Goal: Task Accomplishment & Management: Complete application form

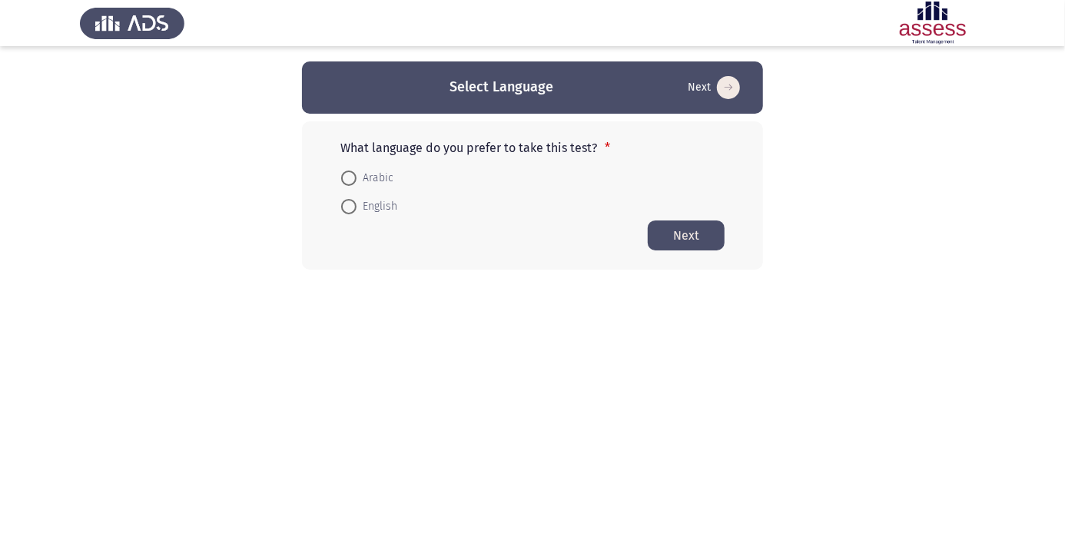
click at [349, 178] on span at bounding box center [349, 178] width 0 height 0
click at [349, 178] on input "Arabic" at bounding box center [348, 178] width 15 height 15
radio input "true"
click at [688, 231] on button "Next" at bounding box center [686, 235] width 77 height 30
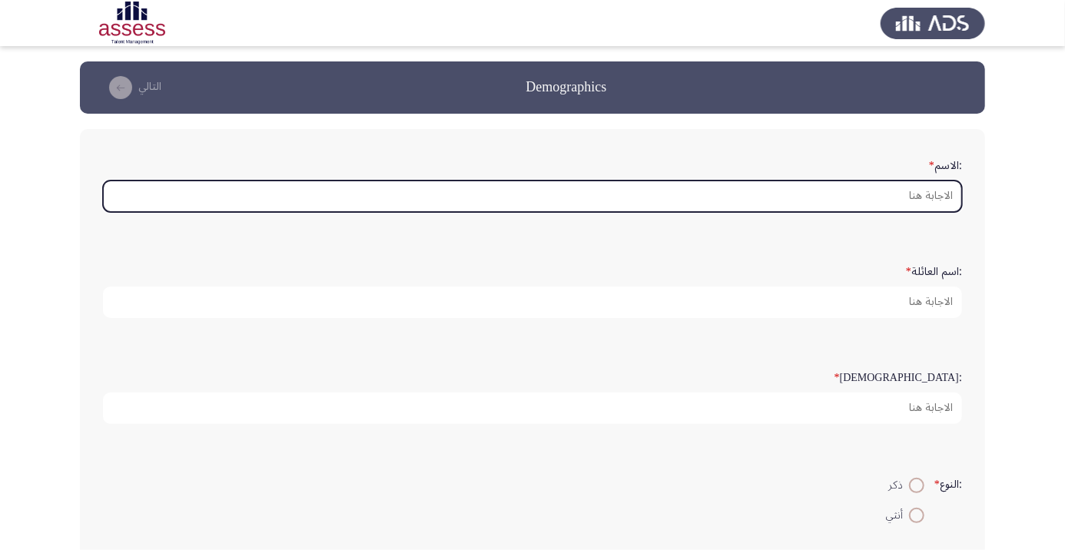
click at [936, 194] on input ":الاسم *" at bounding box center [532, 197] width 859 height 32
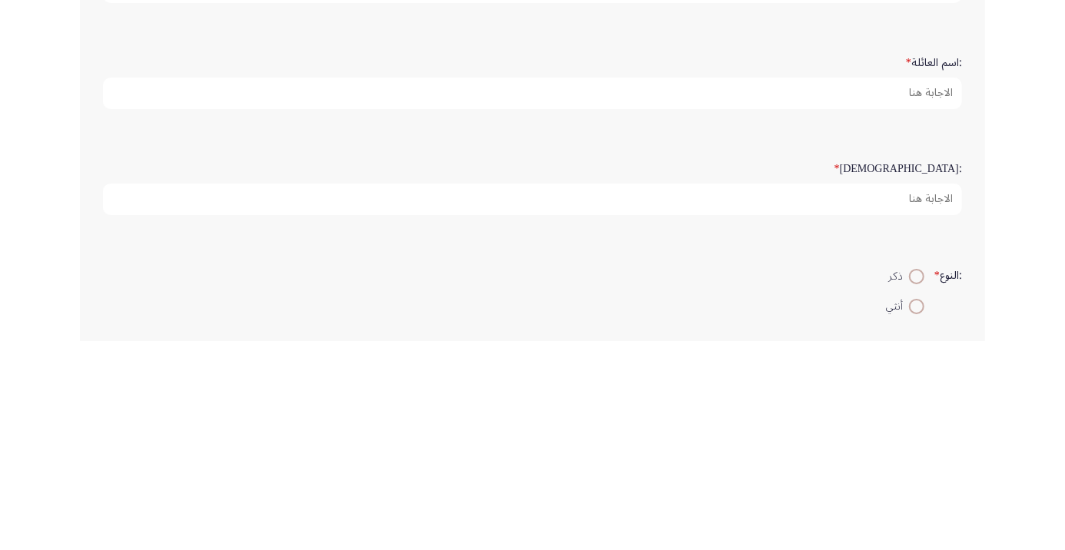
type input "Hasnaa adel"
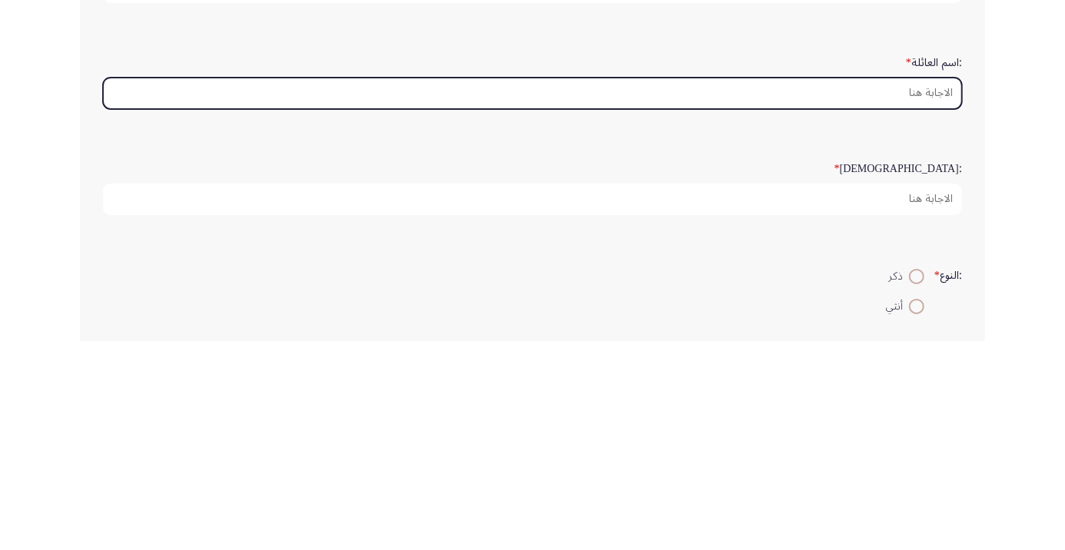
click at [931, 299] on input ":اسم العائلة *" at bounding box center [532, 303] width 859 height 32
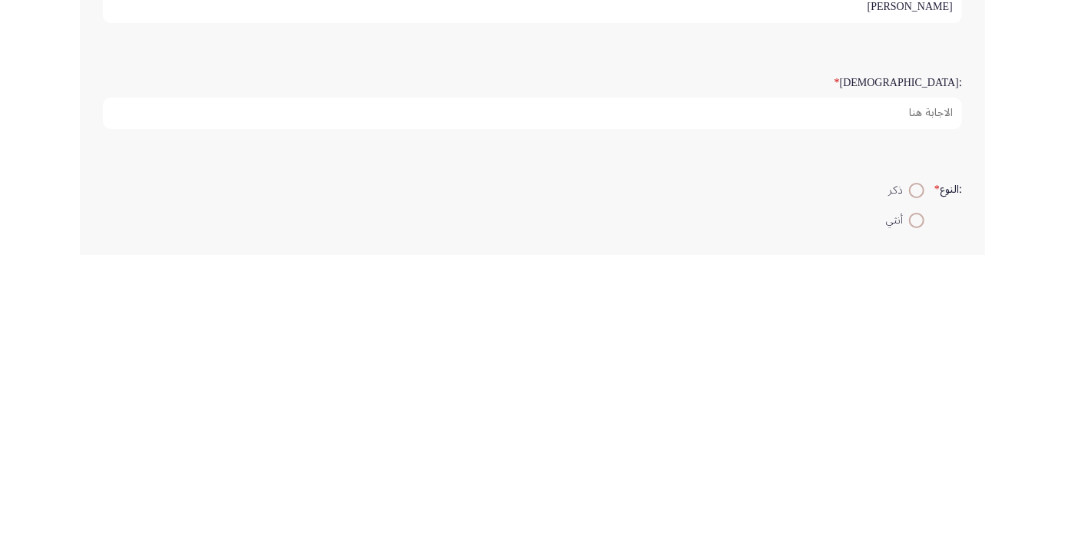
type input "Mohamed"
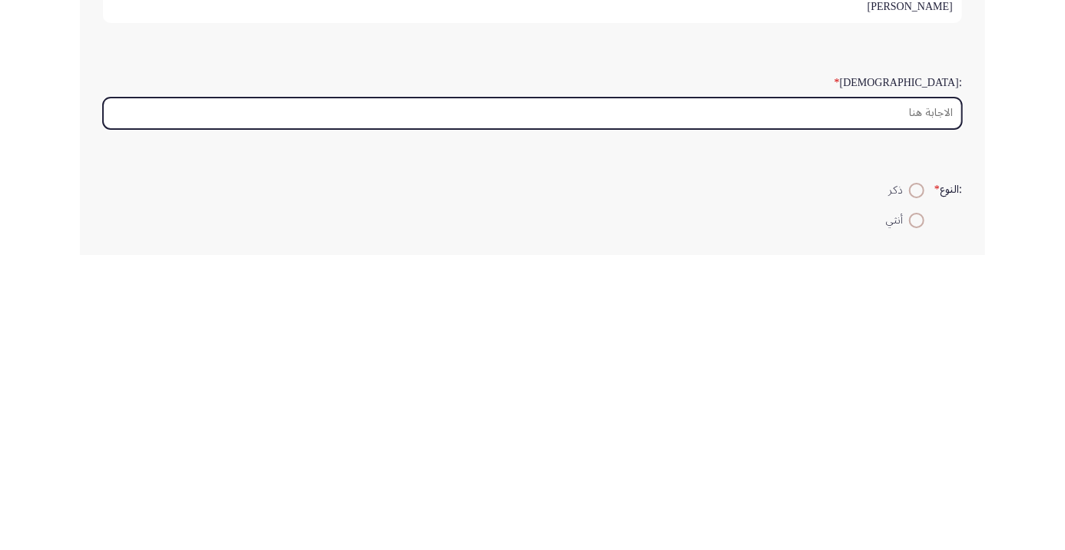
click at [914, 405] on input ":السن *" at bounding box center [532, 409] width 859 height 32
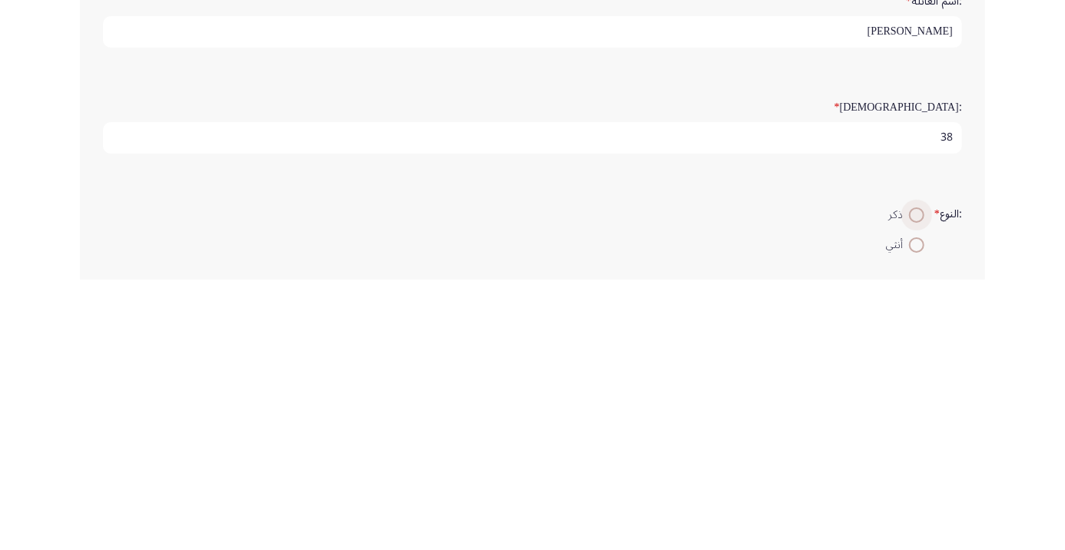
scroll to position [5, 0]
type input "38"
click at [917, 447] on span at bounding box center [917, 447] width 0 height 0
click at [914, 443] on input "أنثي" at bounding box center [916, 447] width 15 height 15
radio input "true"
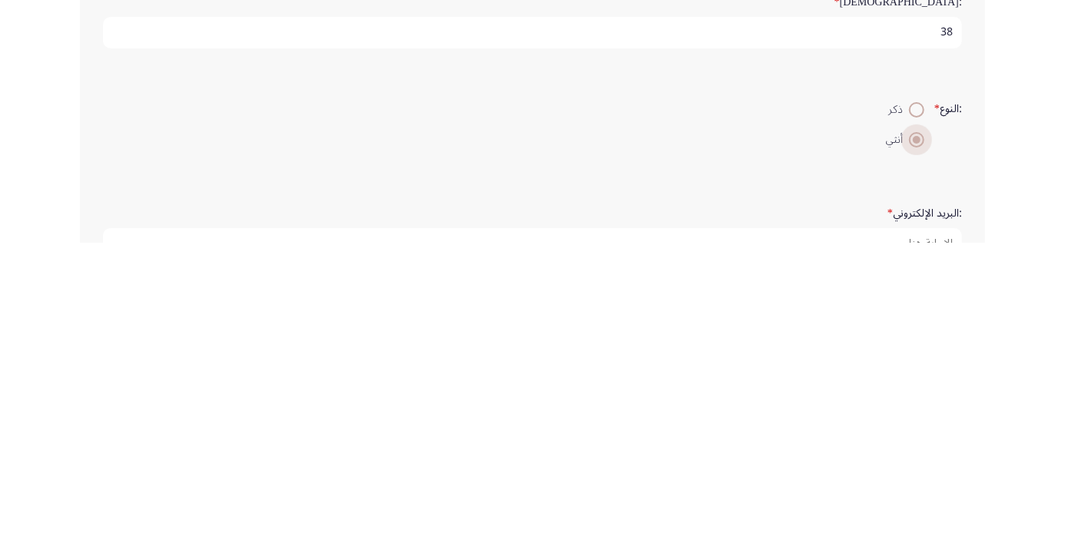
scroll to position [68, 0]
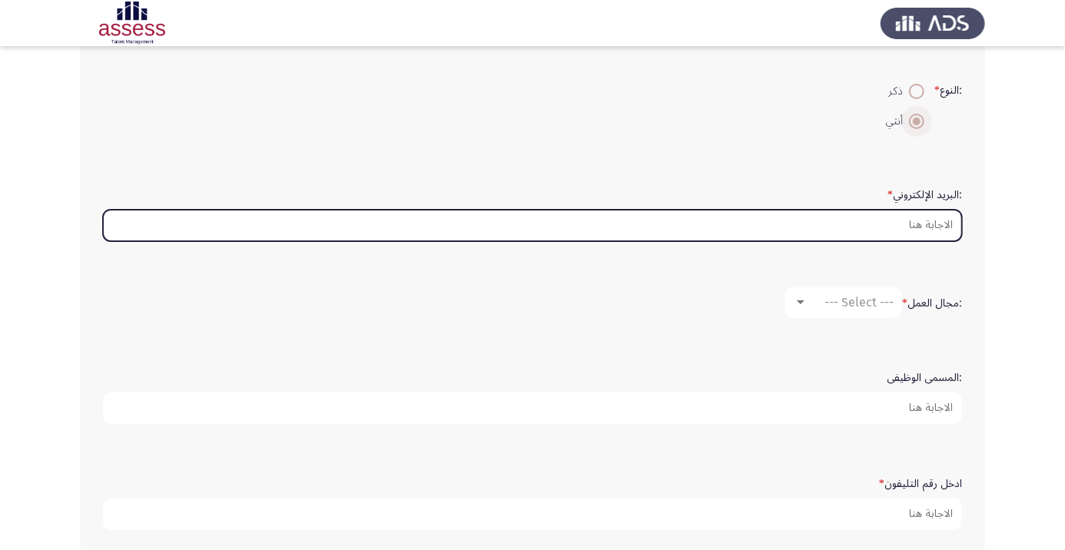
click at [923, 221] on input ":البريد الإلكتروني *" at bounding box center [532, 226] width 859 height 32
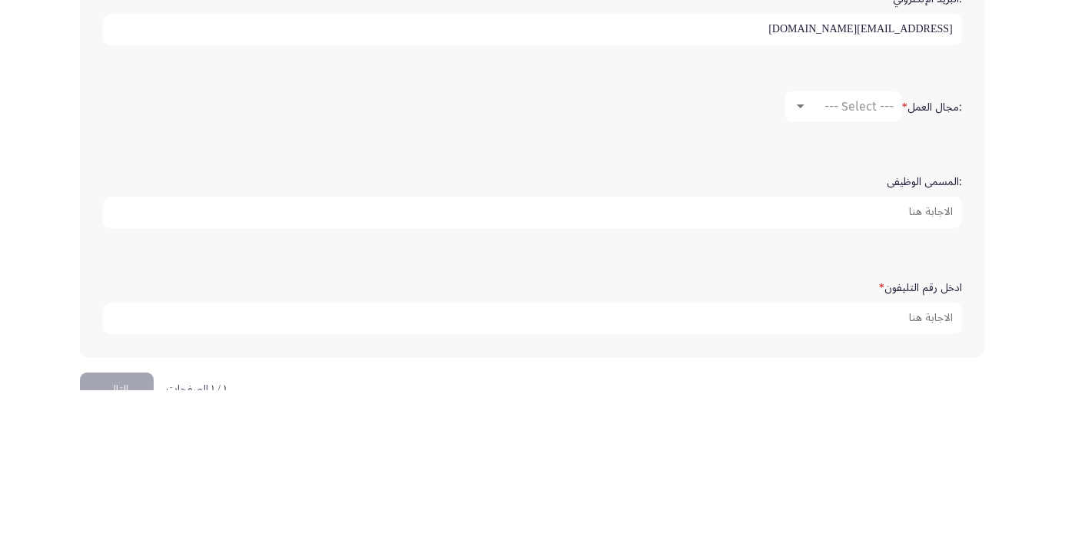
scroll to position [430, 0]
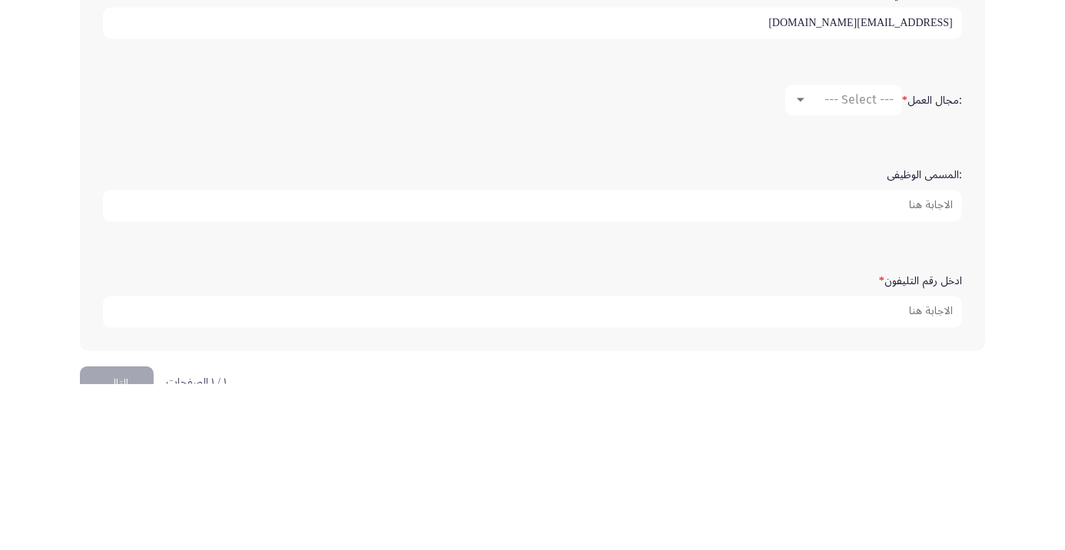
type input "Hasnaa.adel@ibnsina.pharma.com"
click at [816, 260] on div "--- Select ---" at bounding box center [851, 266] width 86 height 15
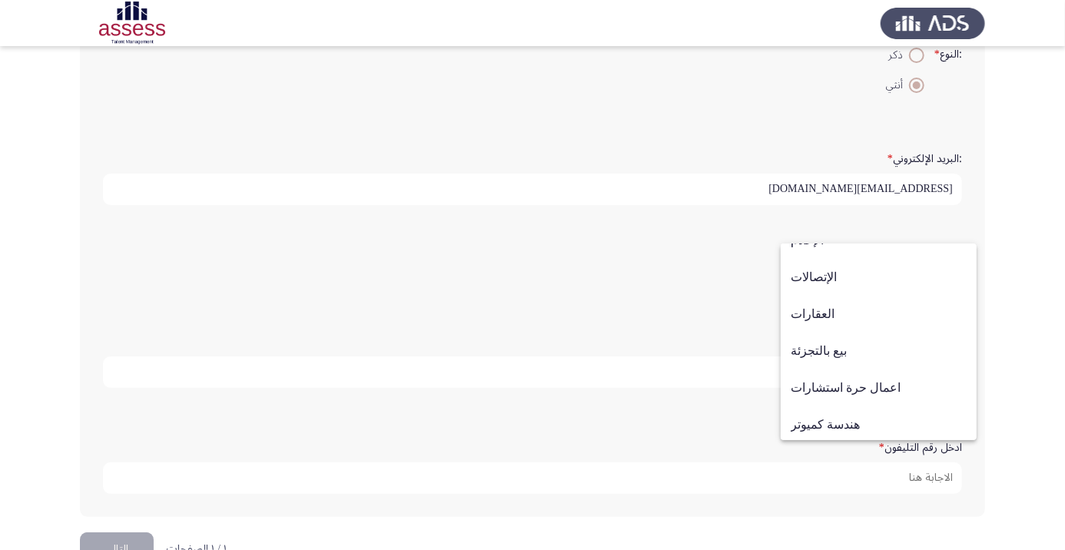
scroll to position [467, 0]
click at [843, 347] on span "بيع بالتجزئة" at bounding box center [879, 348] width 176 height 37
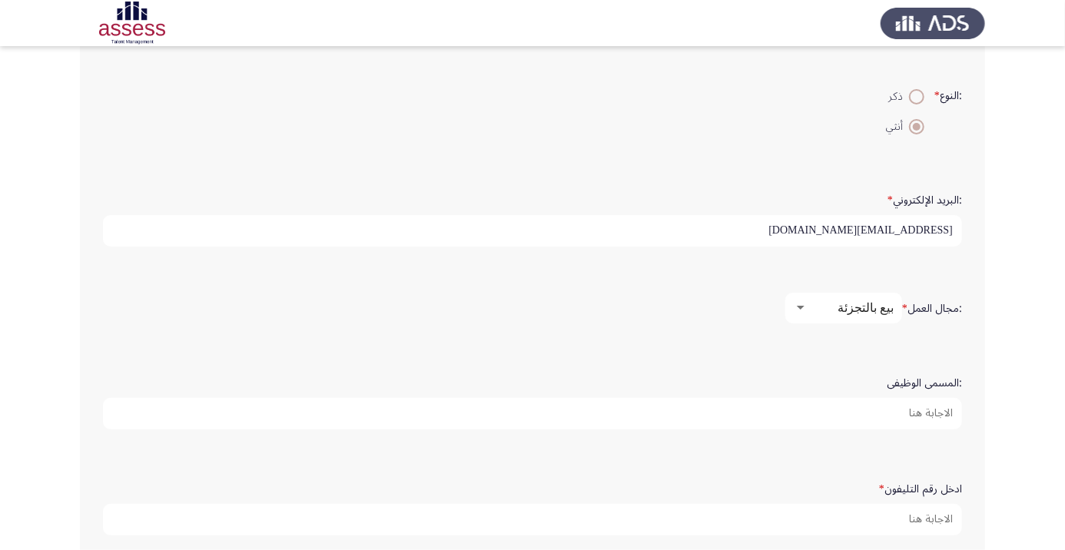
click at [923, 386] on label ":المسمى الوظيفى" at bounding box center [924, 383] width 75 height 13
click at [923, 398] on input ":المسمى الوظيفى" at bounding box center [532, 414] width 859 height 32
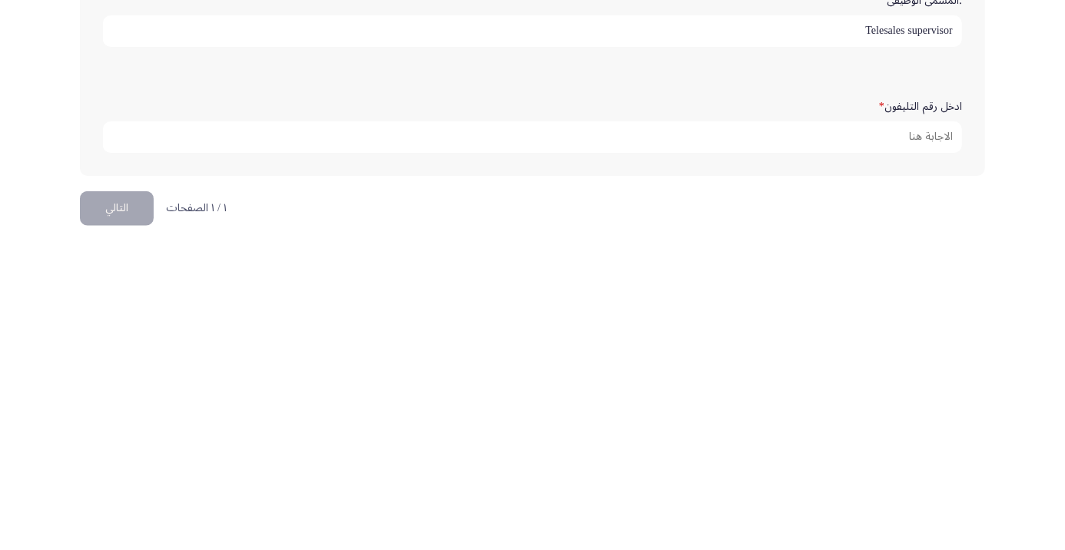
scroll to position [468, 0]
type input "Telesales supervisor"
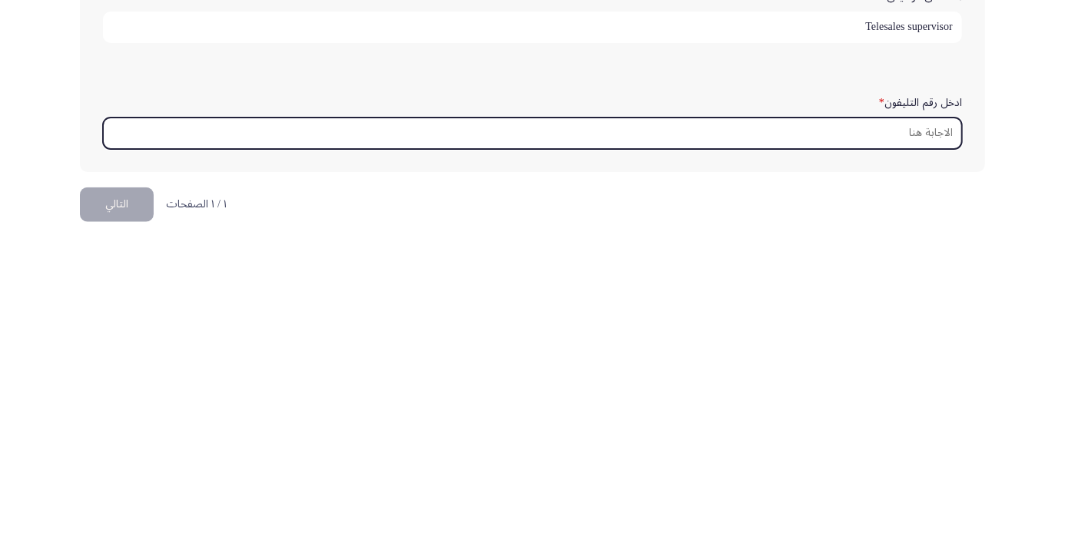
click at [929, 432] on input "ادخل رقم التليفون *" at bounding box center [532, 441] width 859 height 32
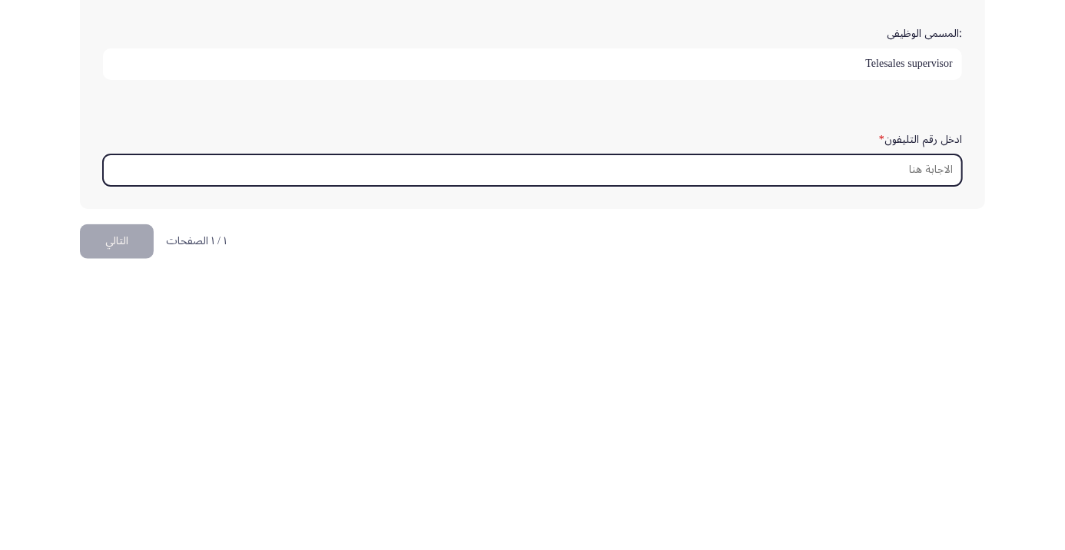
type input "O"
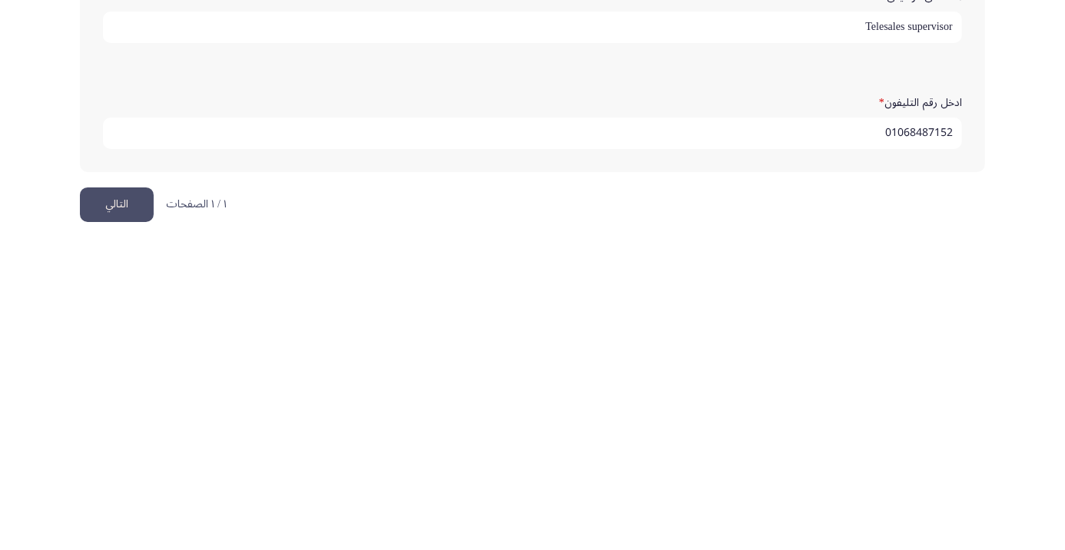
type input "01068487152"
click at [121, 509] on button "التالي" at bounding box center [117, 512] width 74 height 35
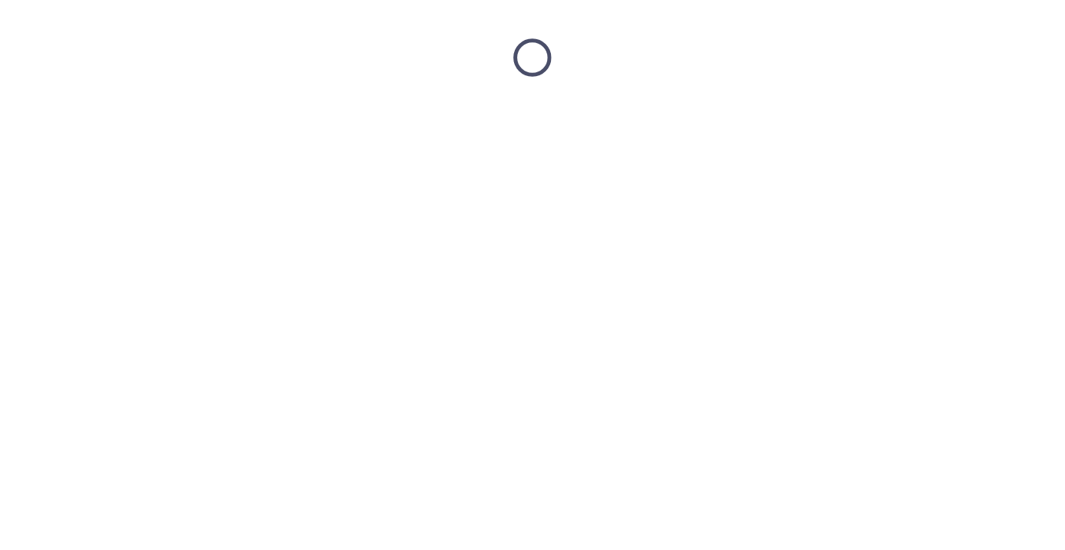
scroll to position [0, 0]
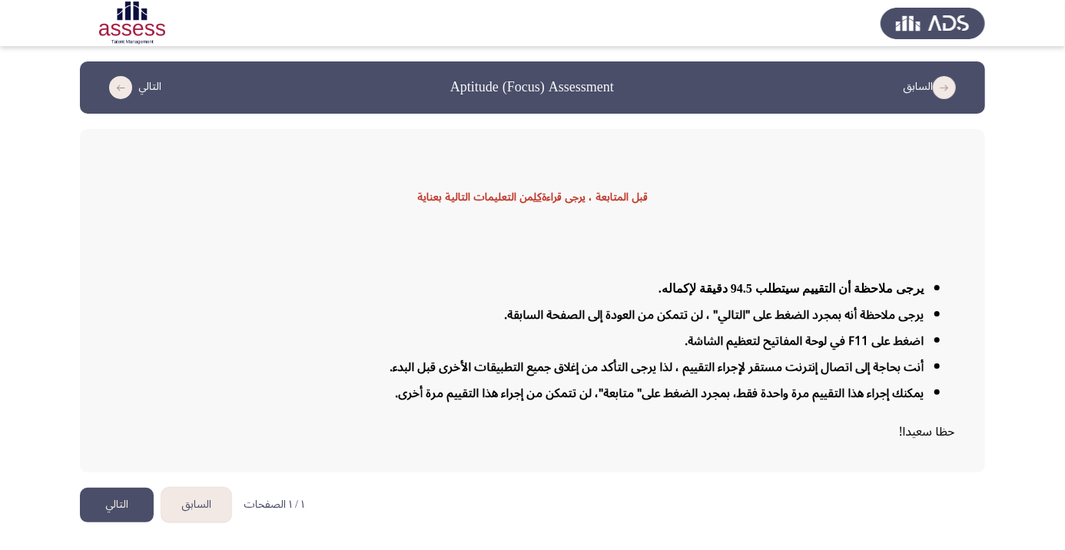
click at [124, 523] on button "التالي" at bounding box center [117, 505] width 74 height 35
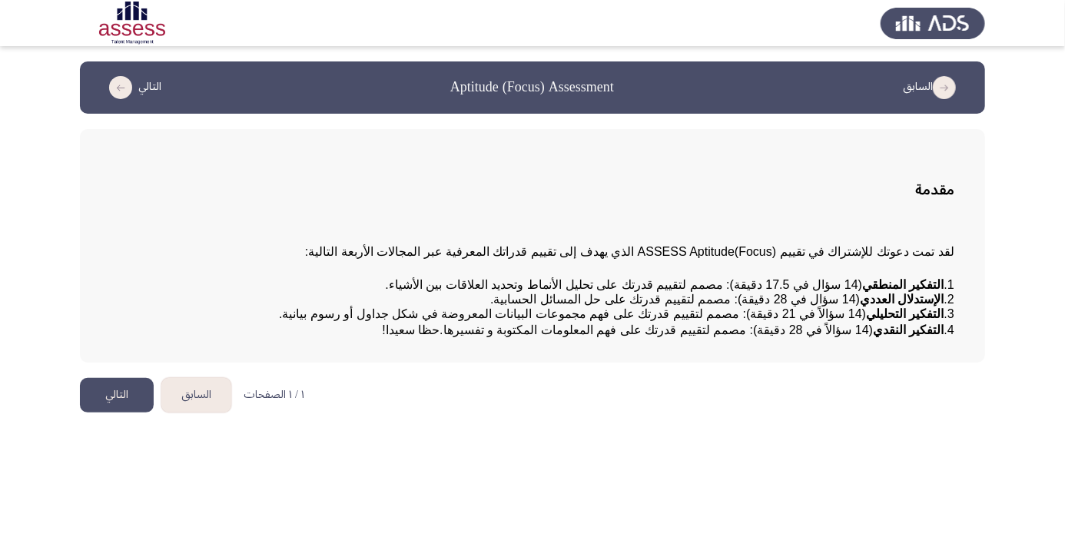
click at [126, 413] on button "التالي" at bounding box center [117, 395] width 74 height 35
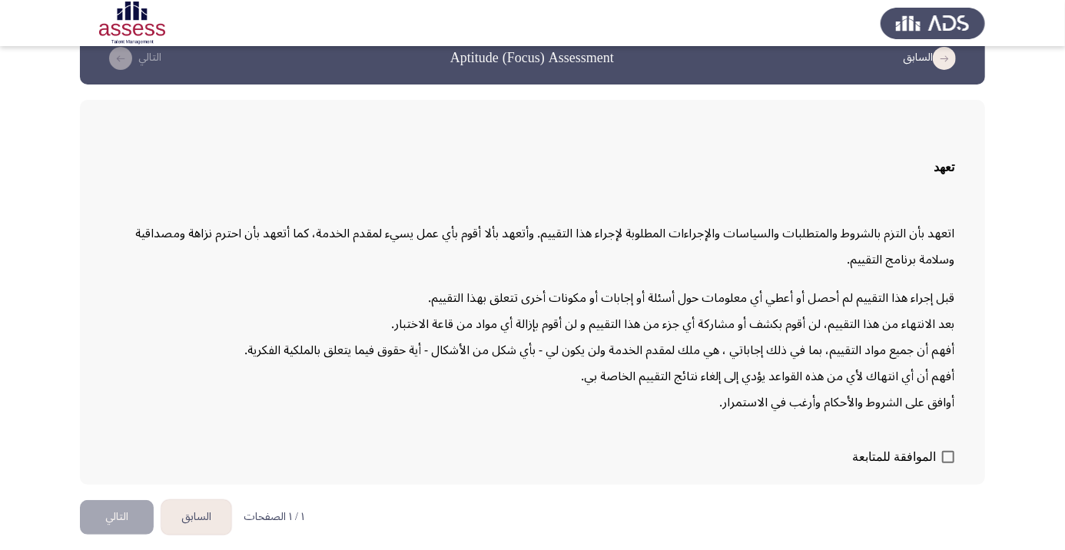
scroll to position [43, 0]
click at [951, 463] on span at bounding box center [948, 457] width 12 height 12
click at [948, 464] on input "الموافقة للمتابعة" at bounding box center [947, 463] width 1 height 1
checkbox input "true"
click at [127, 535] on button "التالي" at bounding box center [117, 517] width 74 height 35
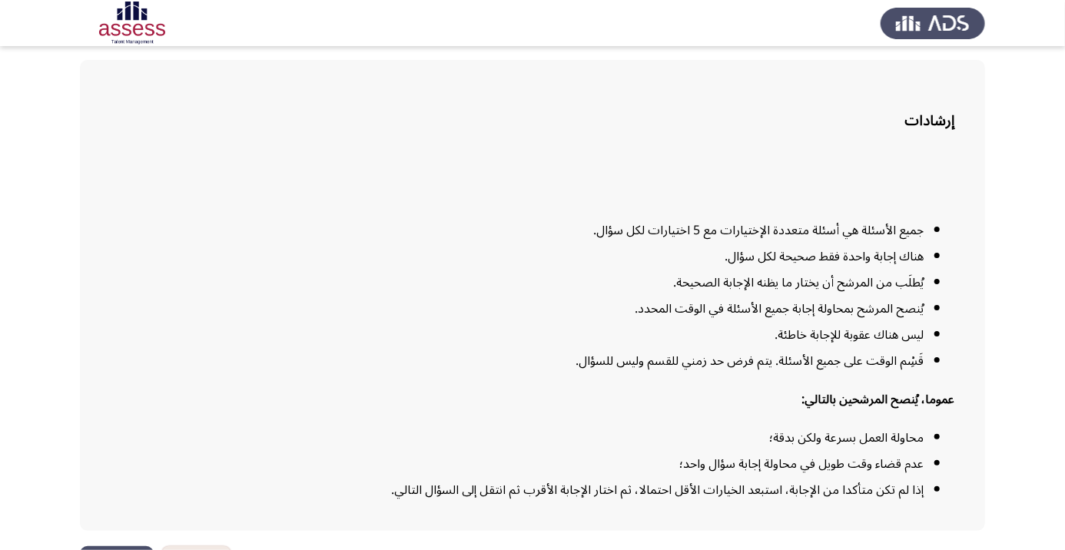
scroll to position [124, 0]
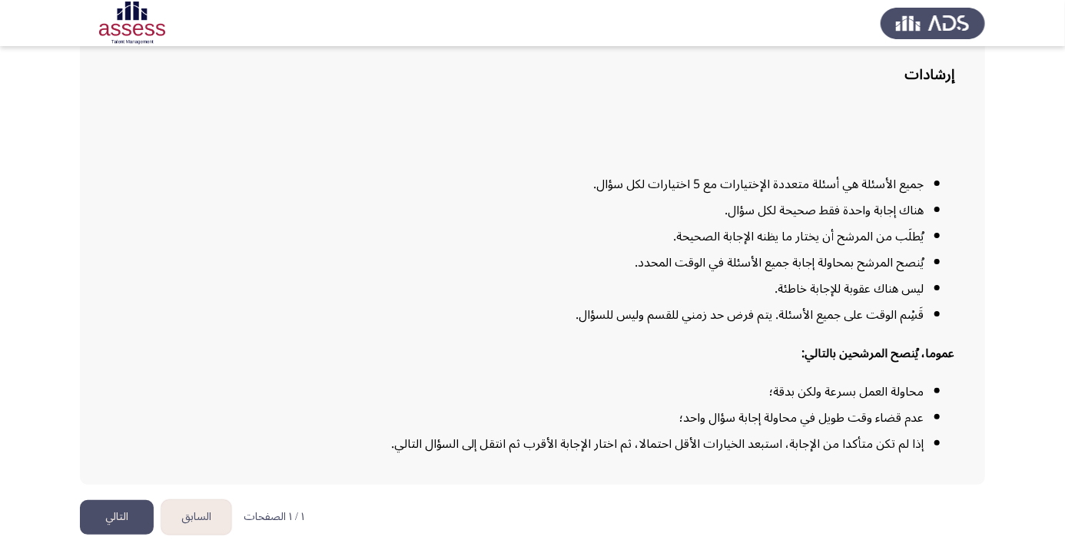
click at [119, 535] on button "التالي" at bounding box center [117, 517] width 74 height 35
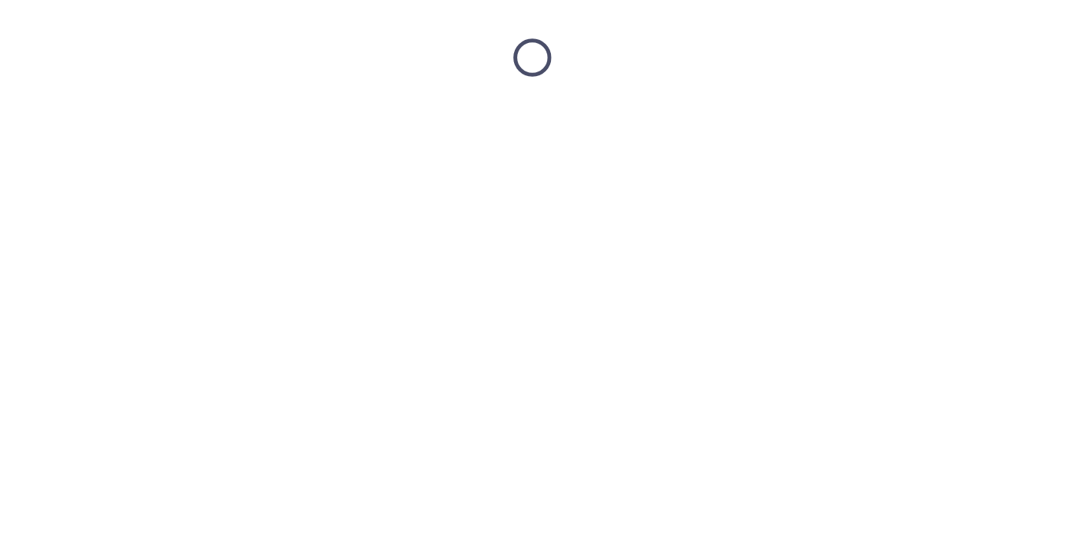
scroll to position [0, 0]
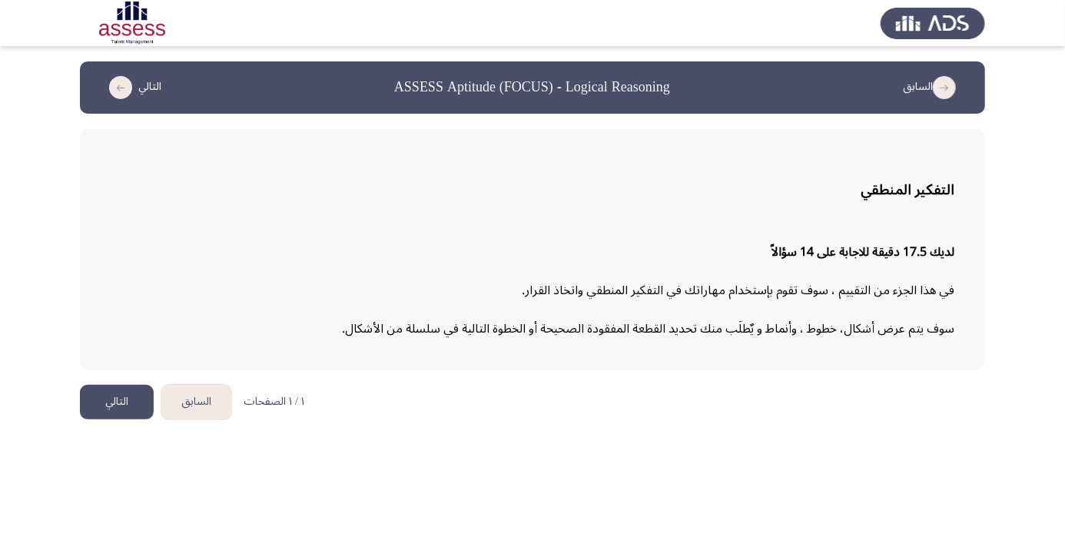
click at [127, 400] on button "التالي" at bounding box center [117, 402] width 74 height 35
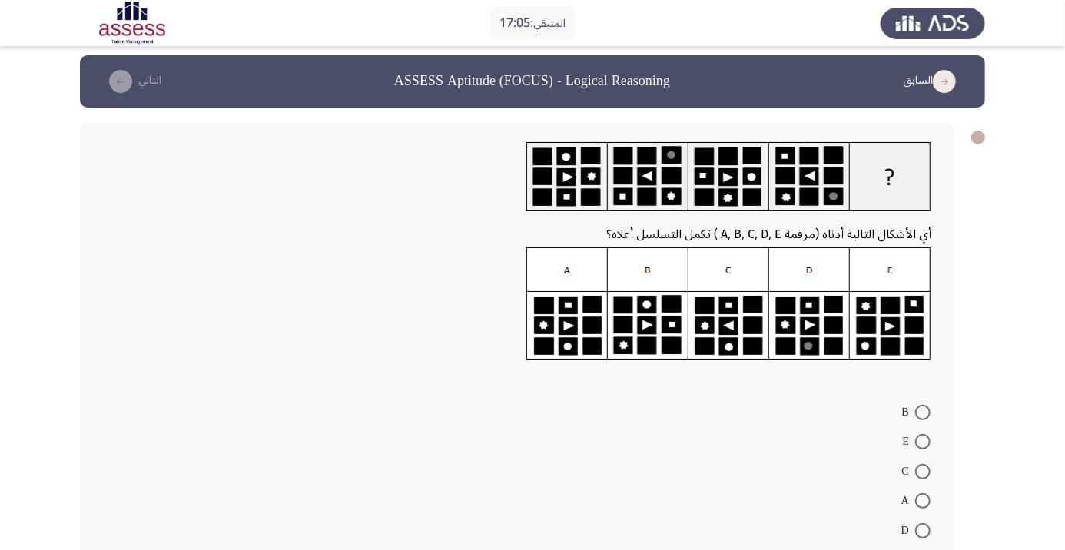
scroll to position [22, 0]
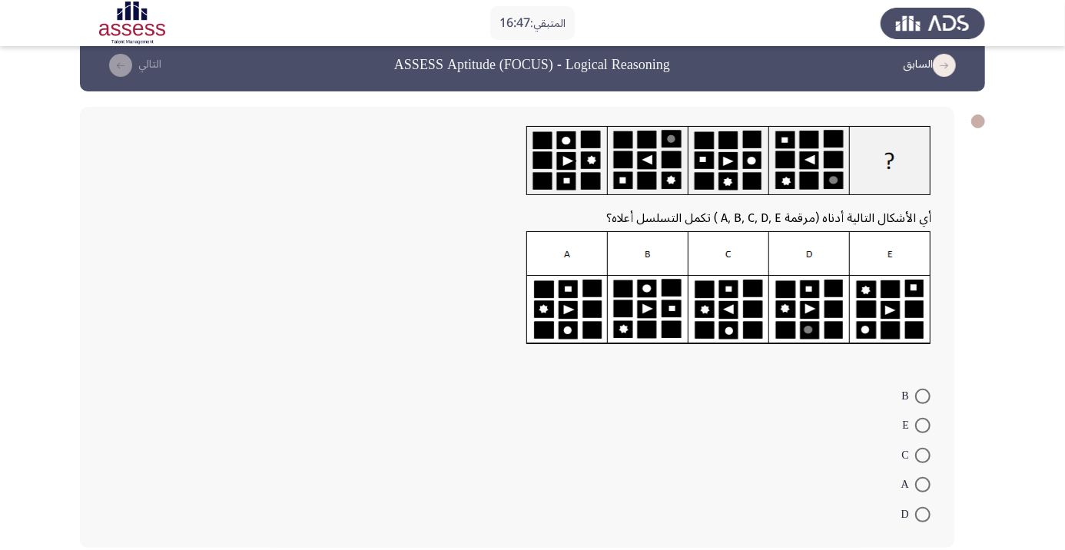
click at [728, 316] on img at bounding box center [728, 288] width 405 height 114
click at [922, 455] on span at bounding box center [922, 455] width 15 height 15
click at [922, 455] on input "C" at bounding box center [922, 455] width 15 height 15
radio input "true"
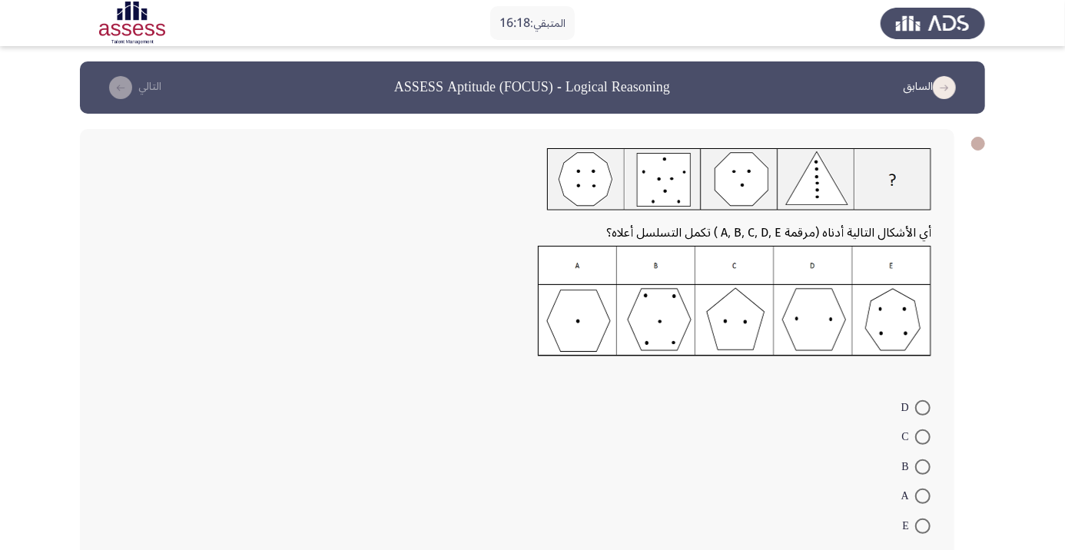
scroll to position [12, 0]
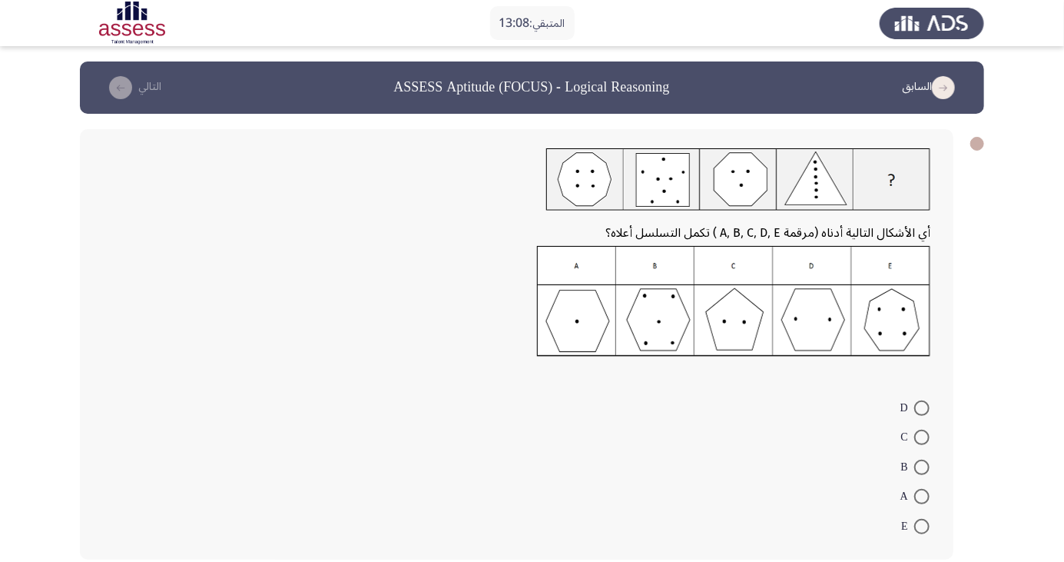
click at [820, 320] on img at bounding box center [733, 301] width 393 height 111
click at [922, 407] on span at bounding box center [921, 407] width 15 height 15
click at [922, 407] on input "D" at bounding box center [921, 407] width 15 height 15
radio input "true"
click at [134, 78] on button "التالي" at bounding box center [132, 87] width 68 height 25
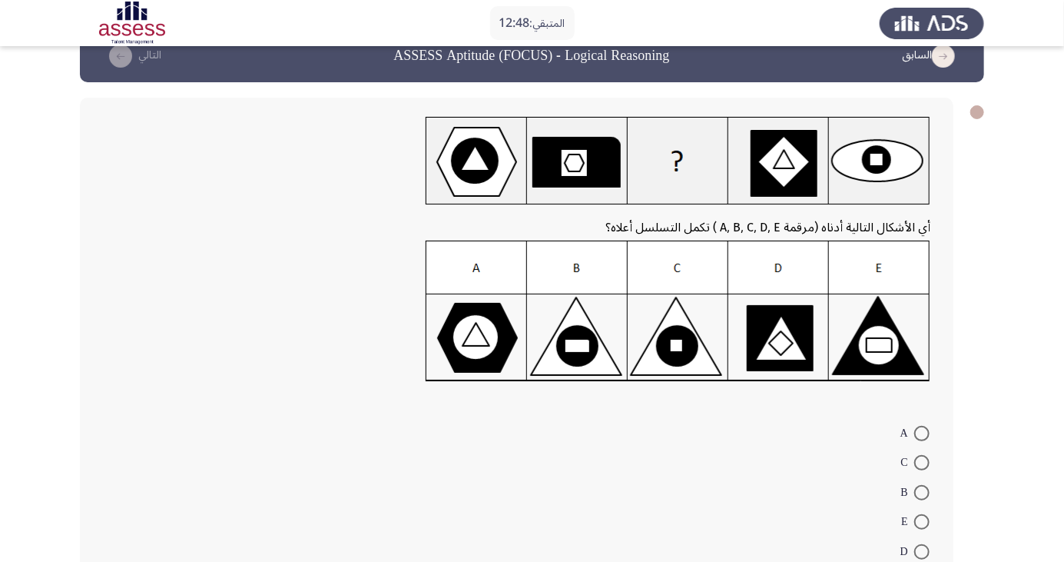
scroll to position [57, 0]
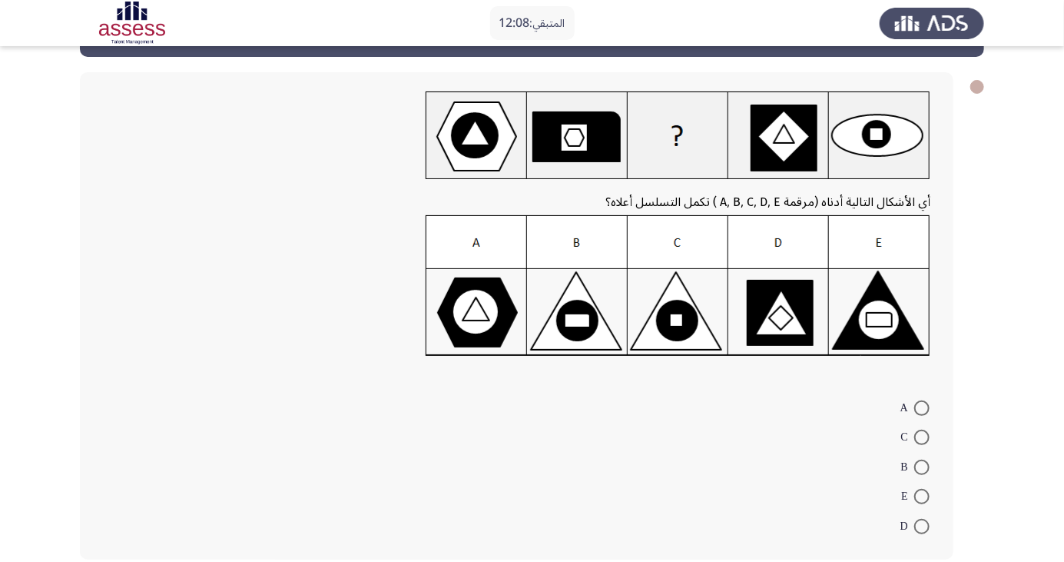
click at [922, 466] on span at bounding box center [921, 467] width 15 height 15
click at [922, 466] on input "B" at bounding box center [921, 467] width 15 height 15
radio input "true"
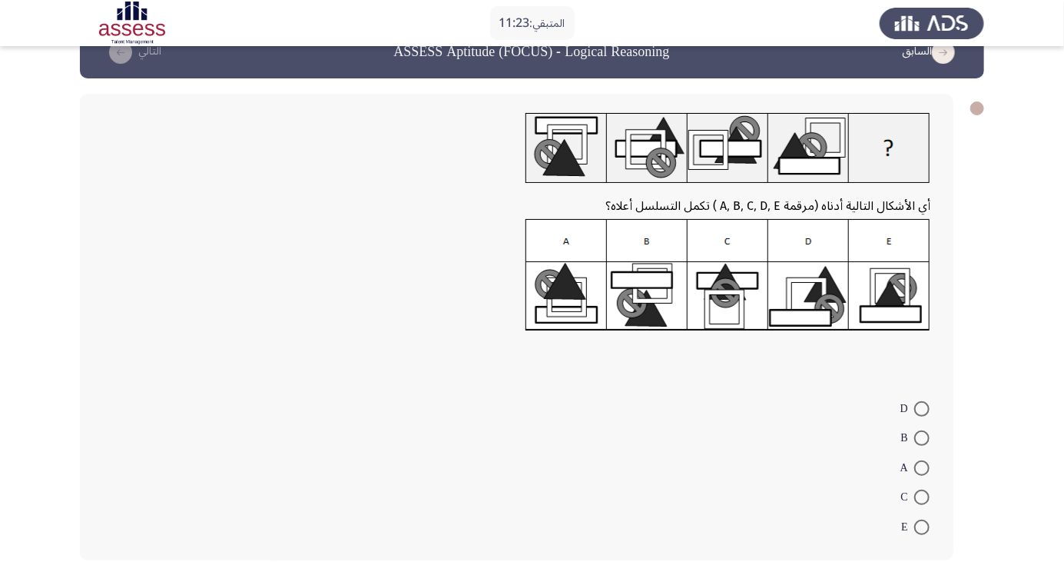
scroll to position [36, 0]
click at [571, 292] on img at bounding box center [728, 274] width 405 height 112
click at [922, 466] on span at bounding box center [921, 467] width 15 height 15
click at [922, 466] on input "A" at bounding box center [921, 467] width 15 height 15
radio input "true"
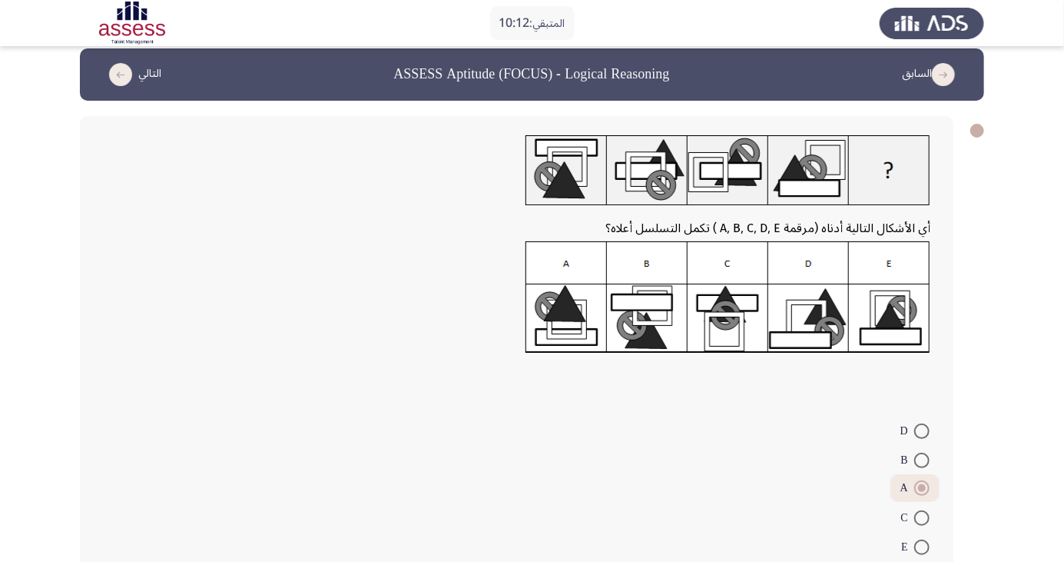
scroll to position [12, 0]
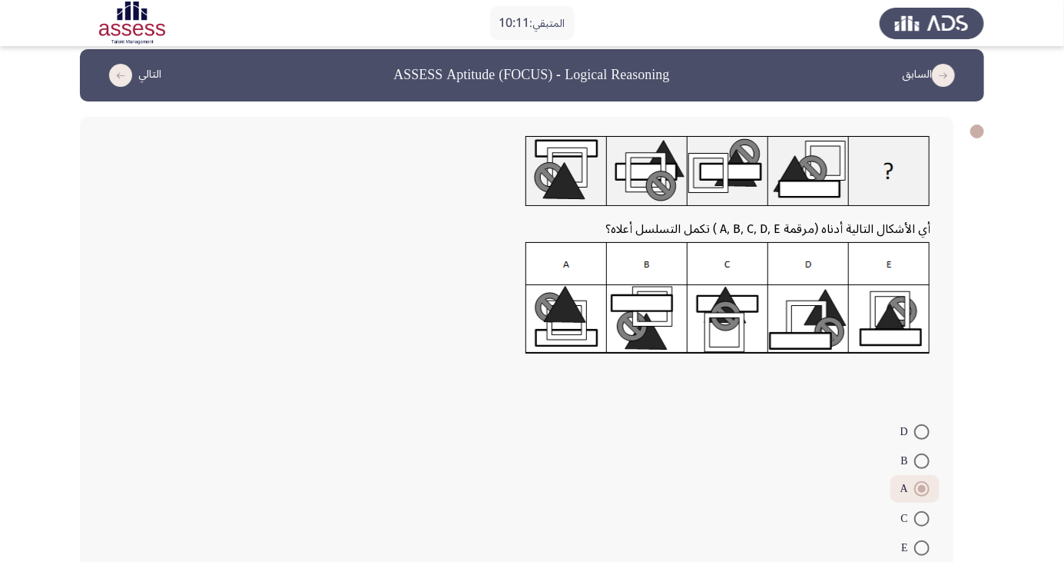
click at [136, 68] on button "التالي" at bounding box center [132, 75] width 68 height 25
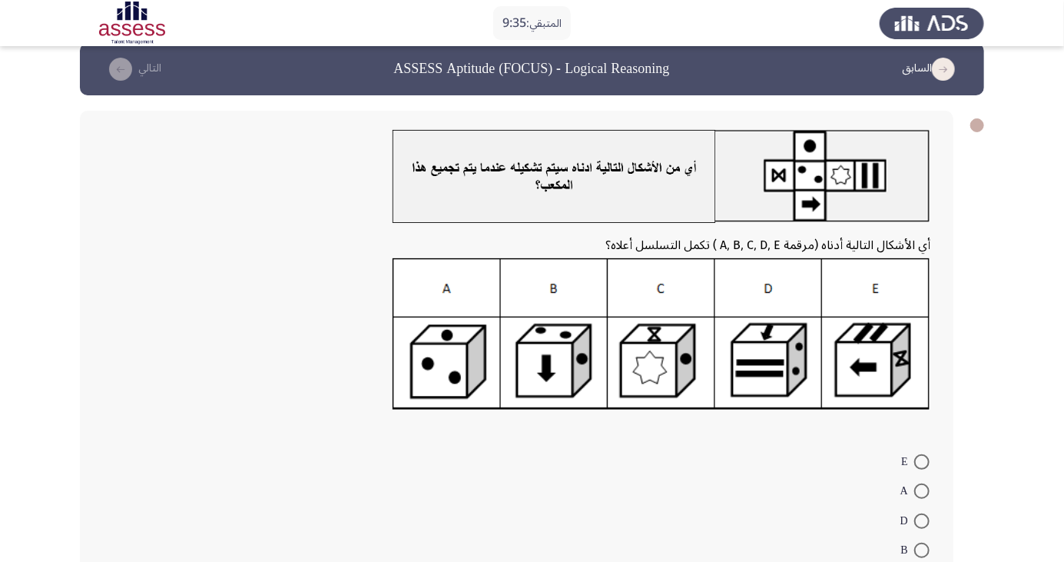
scroll to position [17, 0]
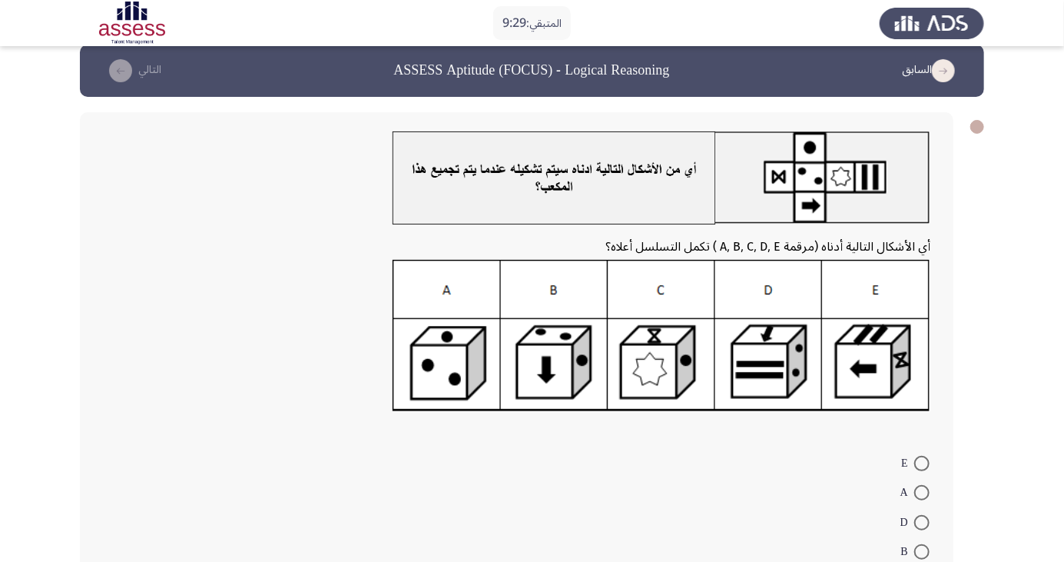
click at [788, 343] on img at bounding box center [662, 336] width 538 height 152
click at [922, 522] on span at bounding box center [921, 522] width 15 height 15
click at [922, 522] on input "D" at bounding box center [921, 522] width 15 height 15
radio input "true"
click at [131, 65] on icon "load next page" at bounding box center [120, 70] width 23 height 23
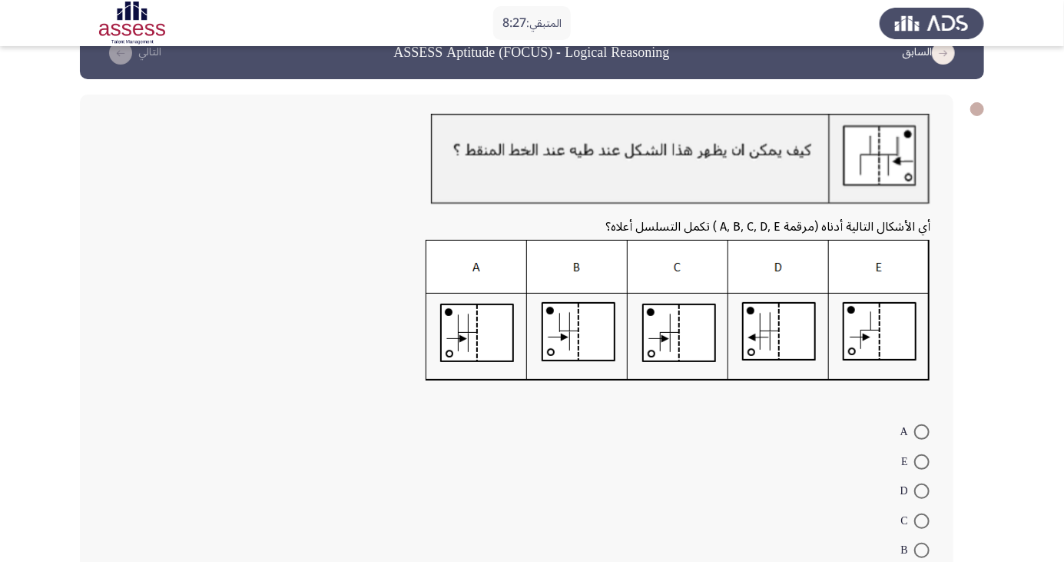
scroll to position [34, 0]
click at [922, 462] on span at bounding box center [921, 462] width 15 height 15
click at [922, 462] on input "E" at bounding box center [921, 462] width 15 height 15
radio input "true"
click at [135, 54] on button "التالي" at bounding box center [132, 53] width 68 height 25
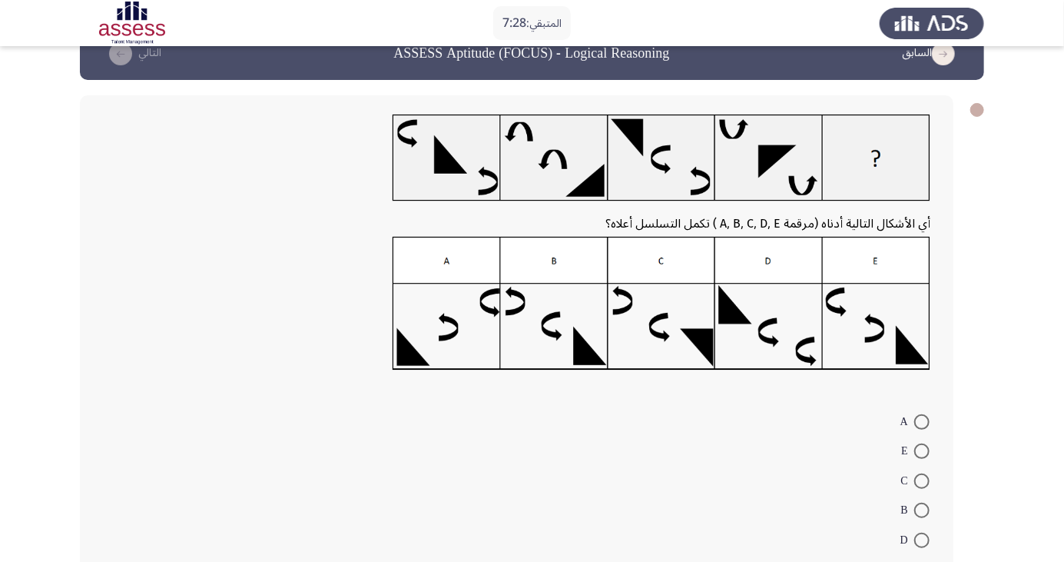
scroll to position [48, 0]
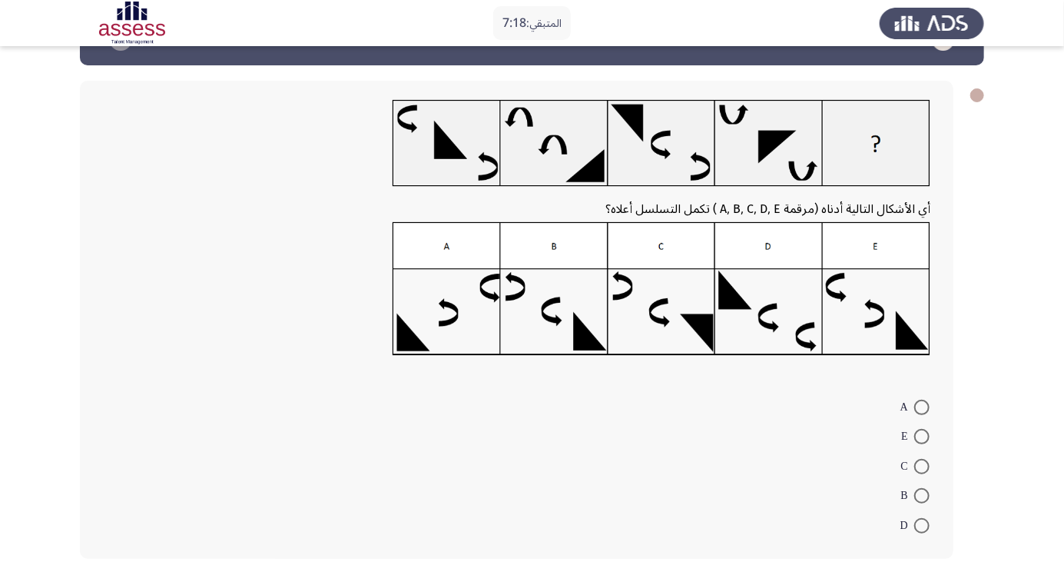
click at [922, 525] on span at bounding box center [921, 525] width 15 height 15
click at [922, 525] on input "D" at bounding box center [921, 525] width 15 height 15
radio input "true"
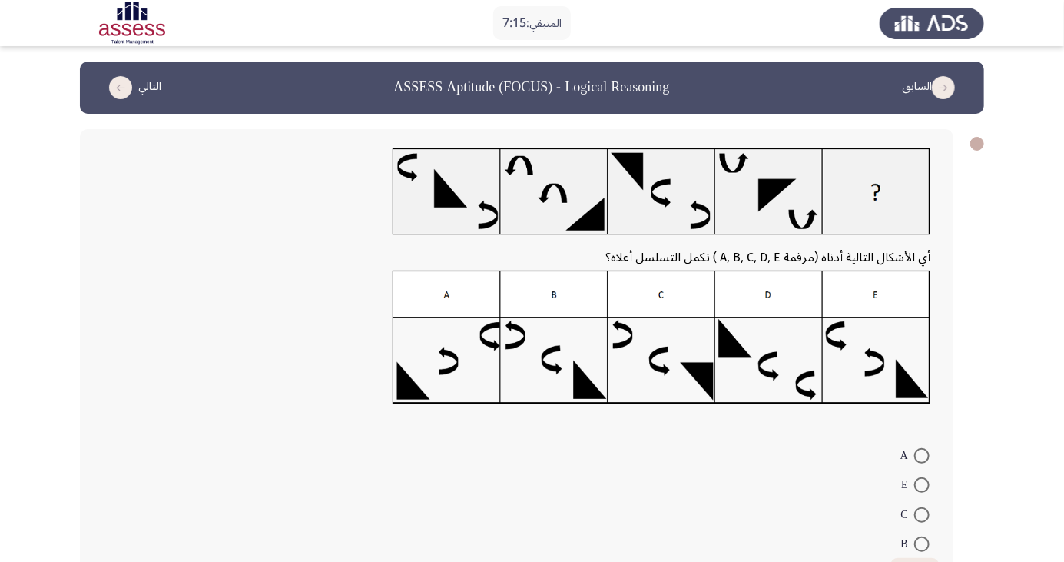
scroll to position [46, 0]
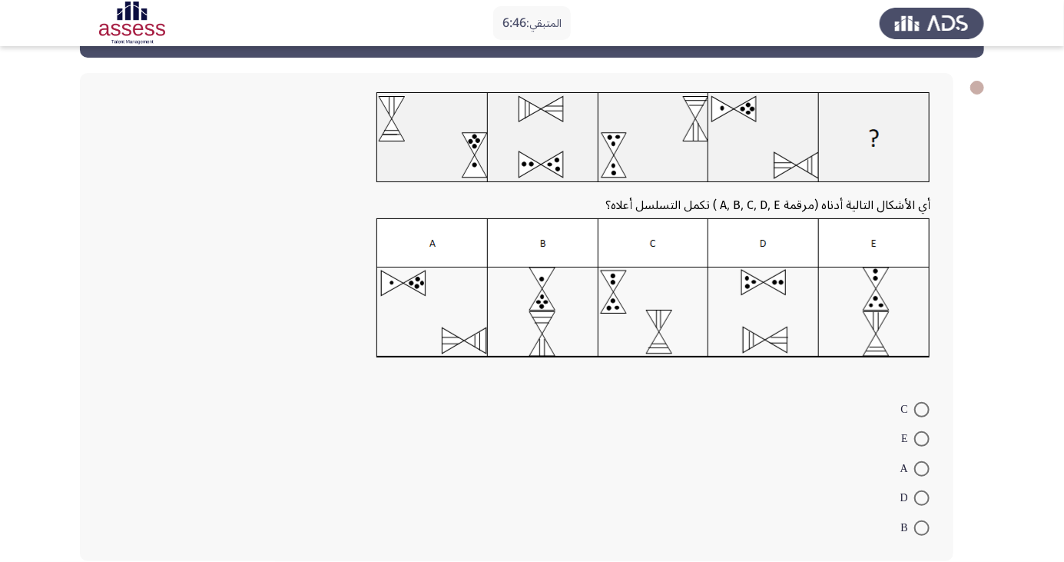
scroll to position [58, 0]
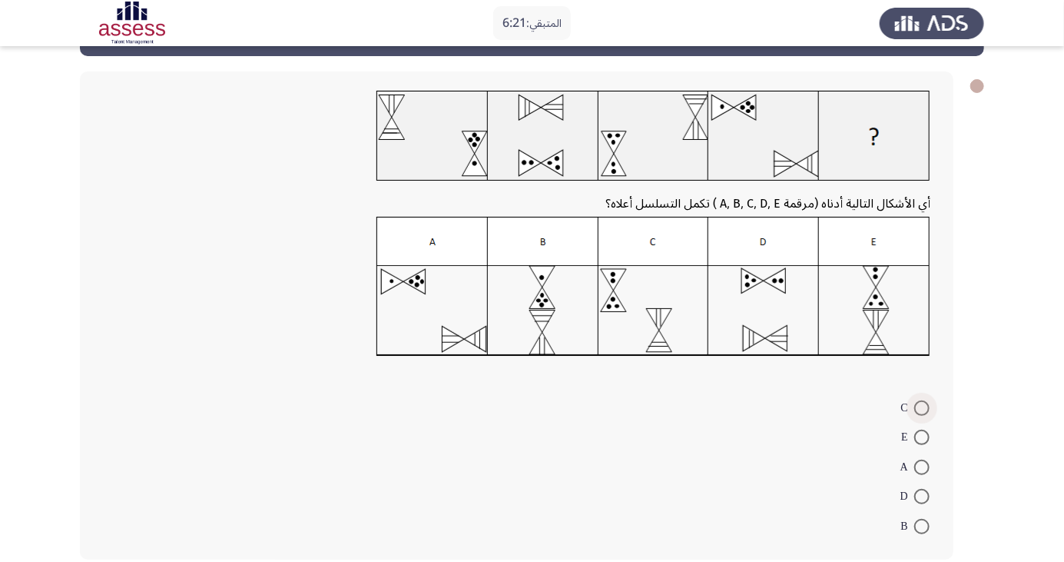
click at [922, 406] on span at bounding box center [921, 407] width 15 height 15
click at [922, 406] on input "C" at bounding box center [921, 407] width 15 height 15
radio input "true"
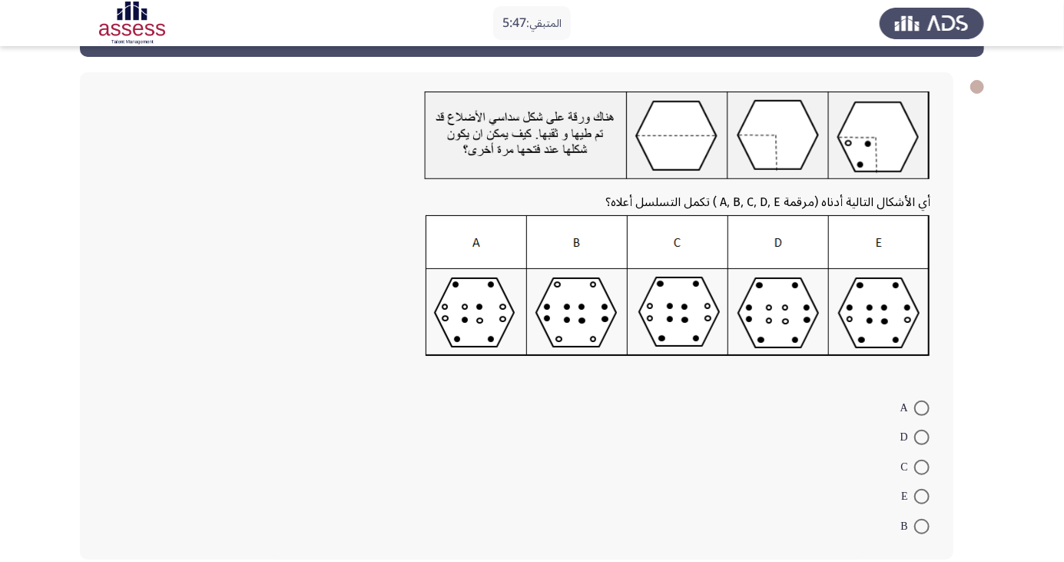
scroll to position [57, 0]
click at [922, 466] on span at bounding box center [921, 467] width 15 height 15
click at [922, 466] on input "C" at bounding box center [921, 467] width 15 height 15
radio input "true"
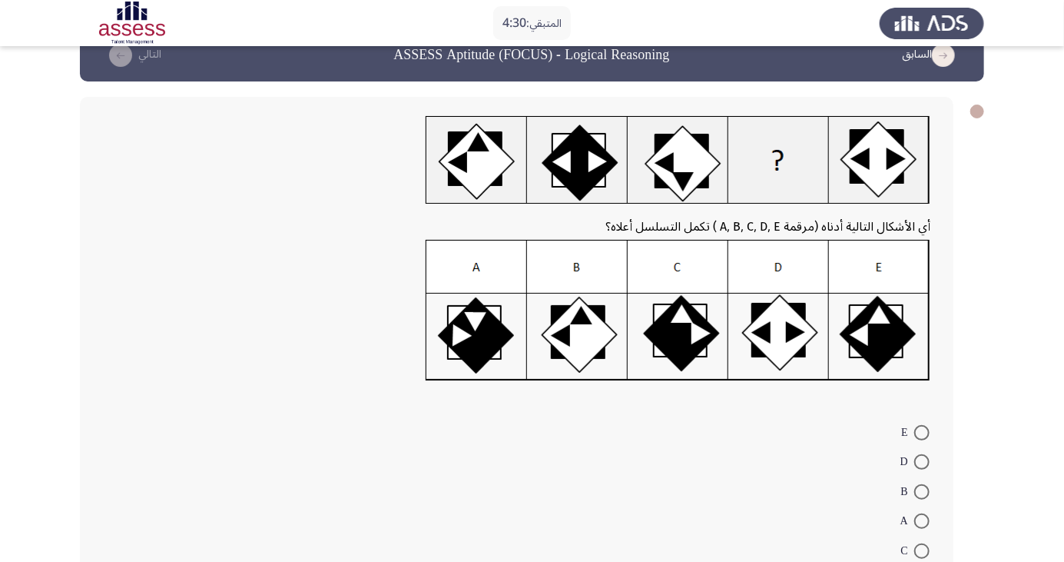
scroll to position [0, 0]
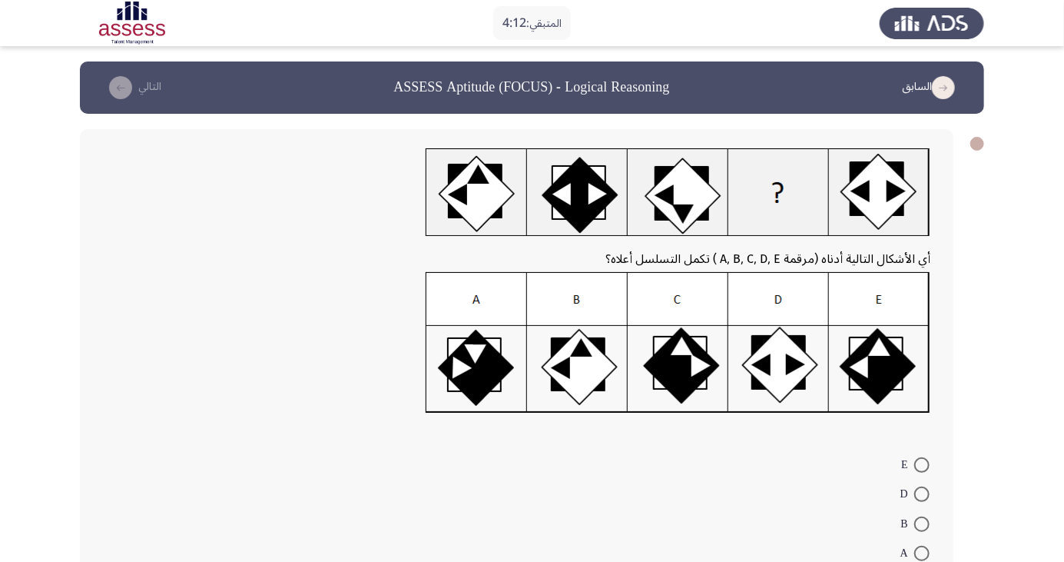
radio input "true"
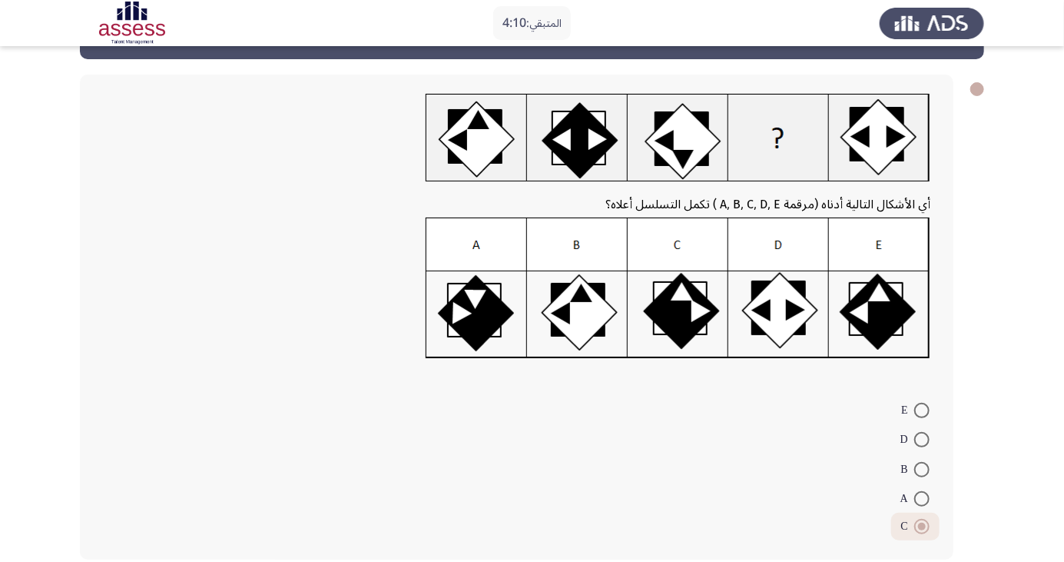
scroll to position [55, 0]
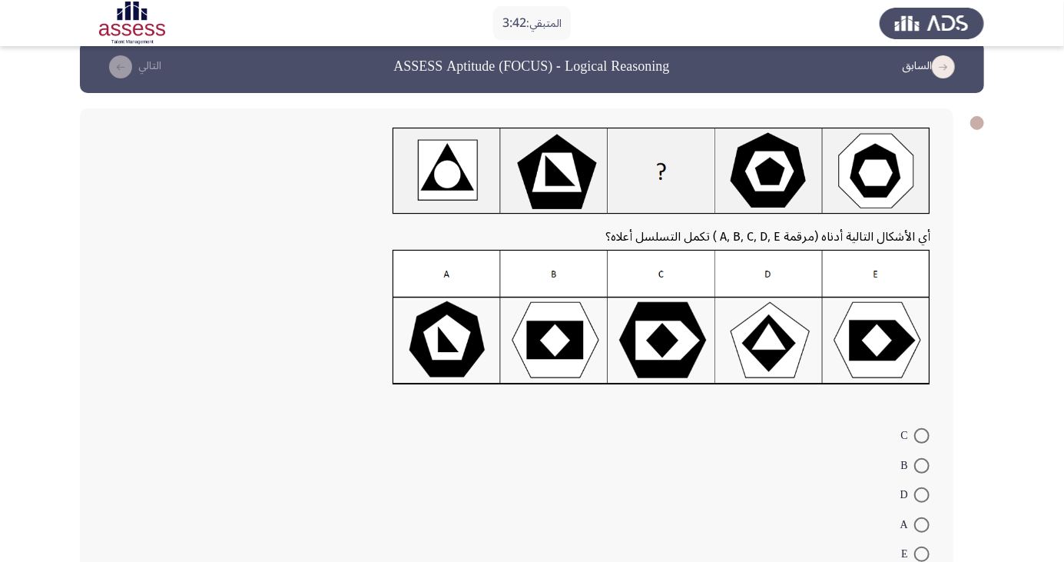
scroll to position [20, 0]
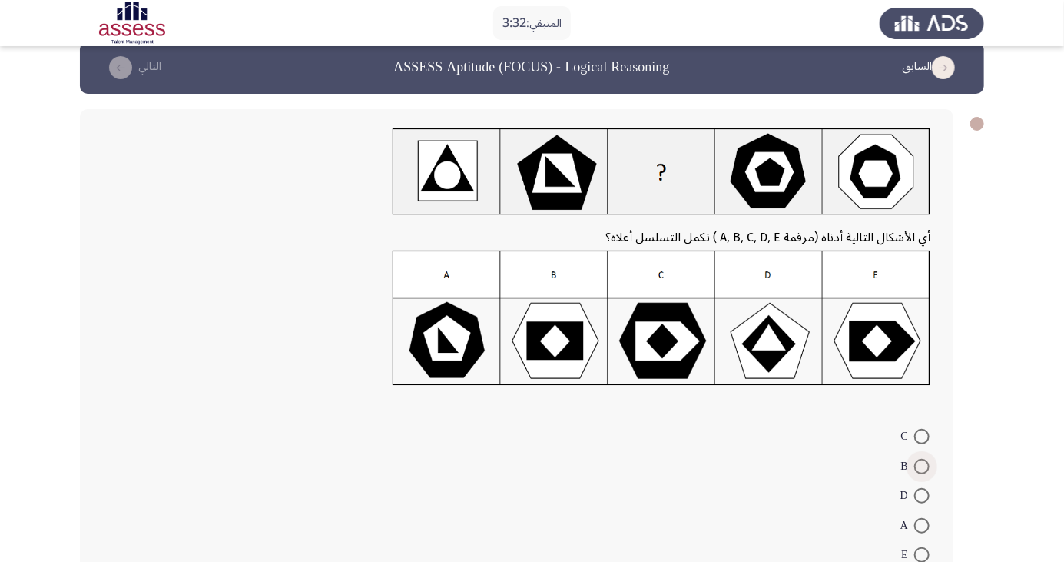
click at [922, 466] on span at bounding box center [921, 466] width 15 height 15
click at [922, 466] on input "B" at bounding box center [921, 466] width 15 height 15
radio input "true"
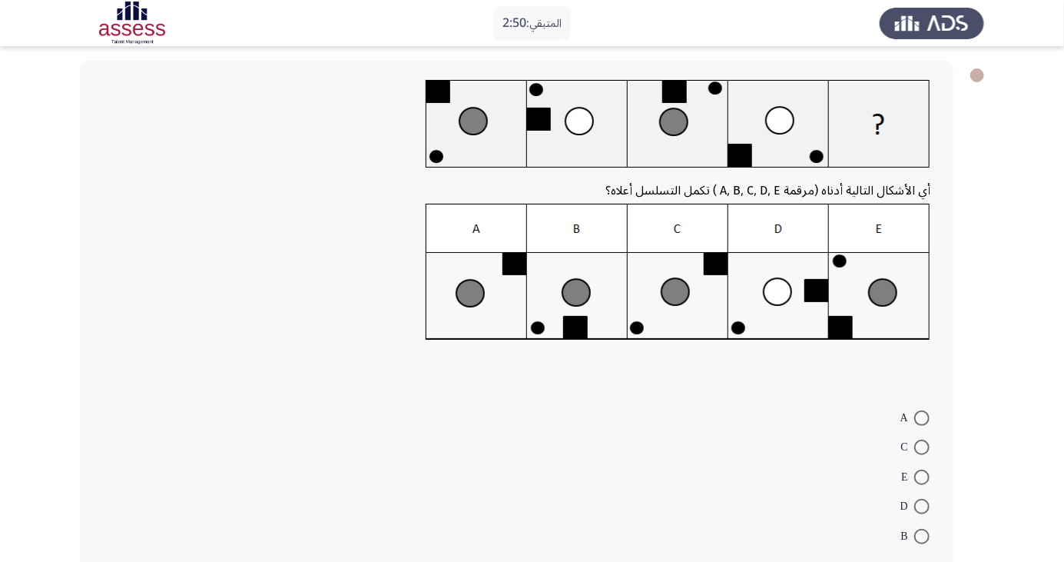
scroll to position [71, 0]
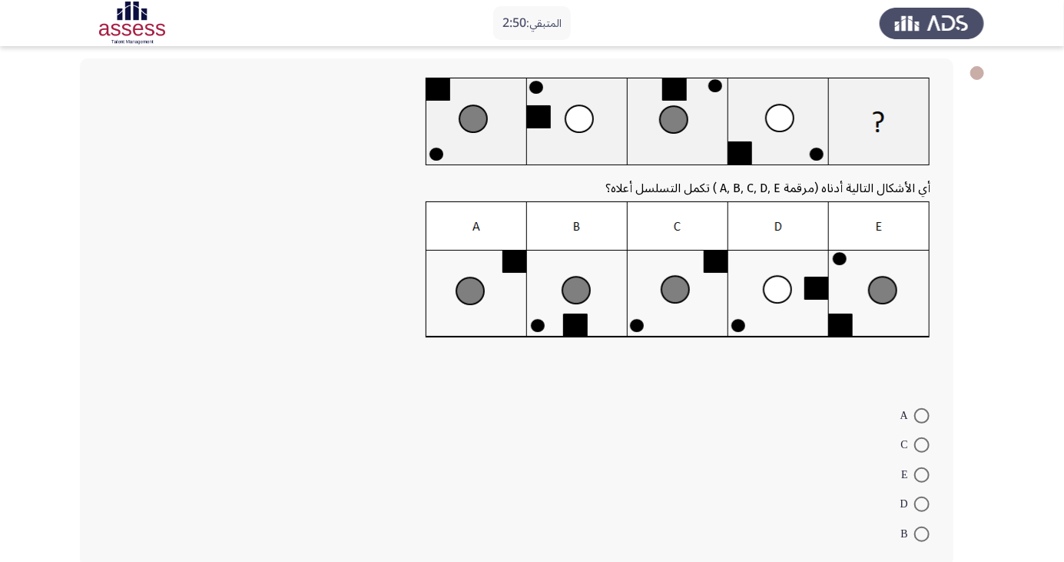
click at [922, 444] on span at bounding box center [921, 444] width 15 height 15
click at [922, 444] on input "C" at bounding box center [921, 444] width 15 height 15
radio input "true"
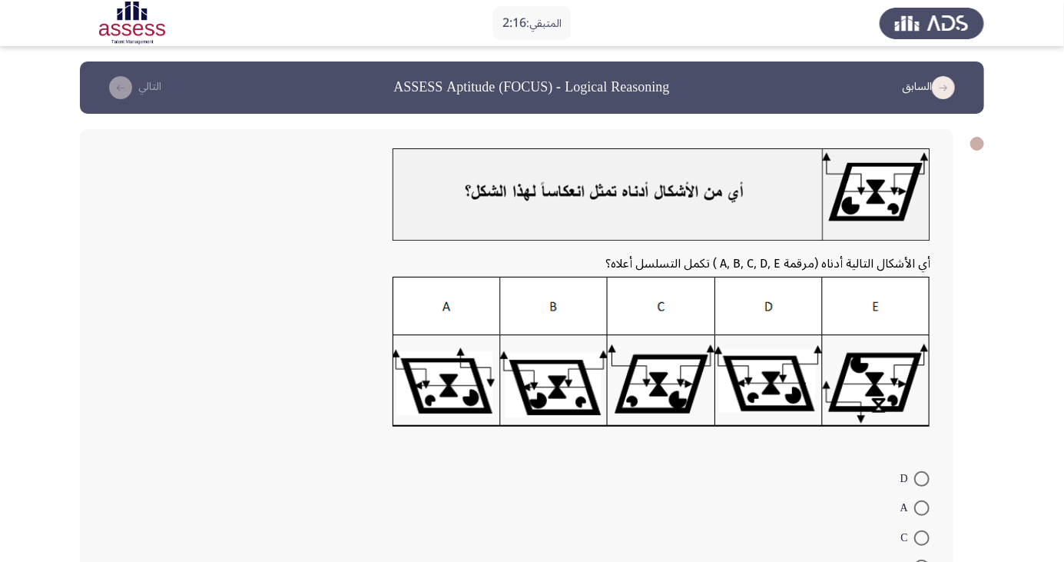
scroll to position [0, 0]
click at [922, 508] on span at bounding box center [921, 507] width 15 height 15
click at [922, 508] on input "A" at bounding box center [921, 507] width 15 height 15
radio input "true"
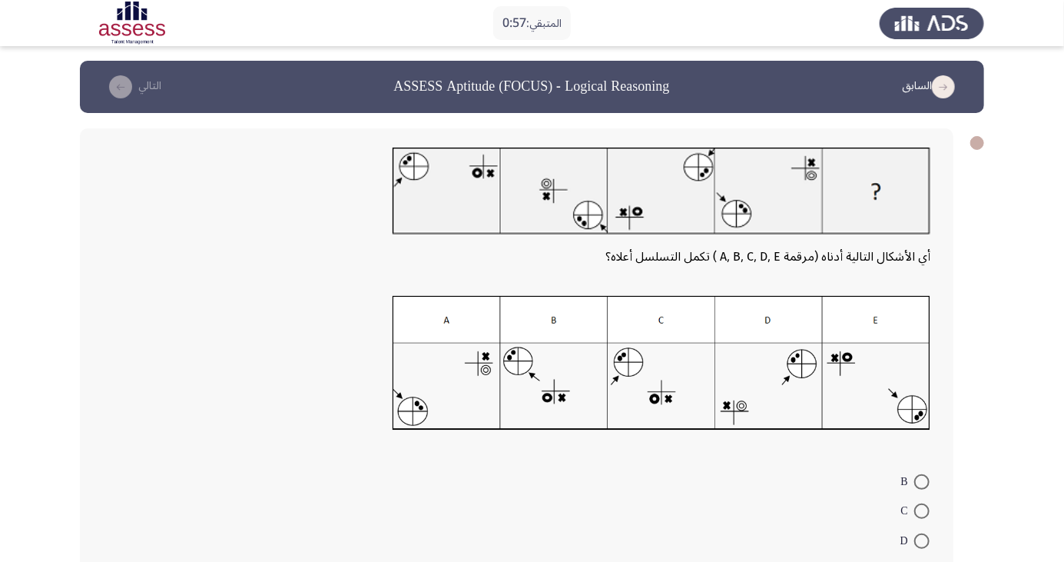
scroll to position [0, 0]
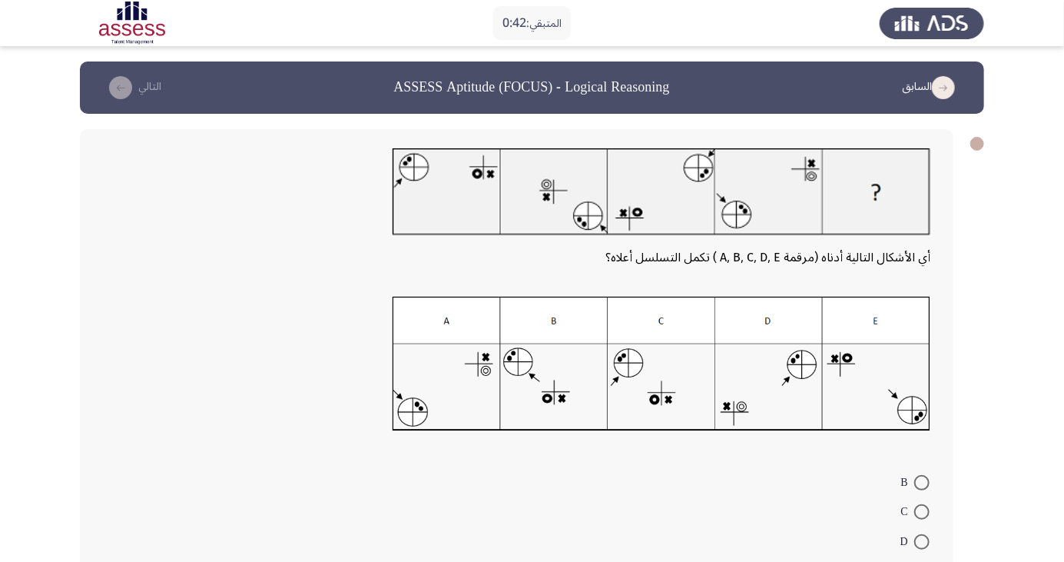
radio input "true"
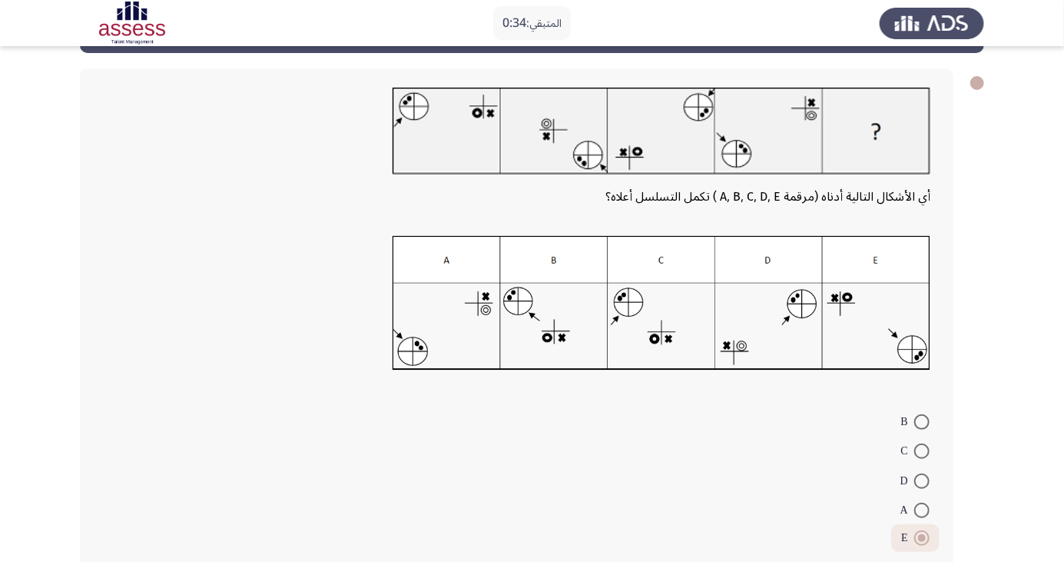
scroll to position [73, 0]
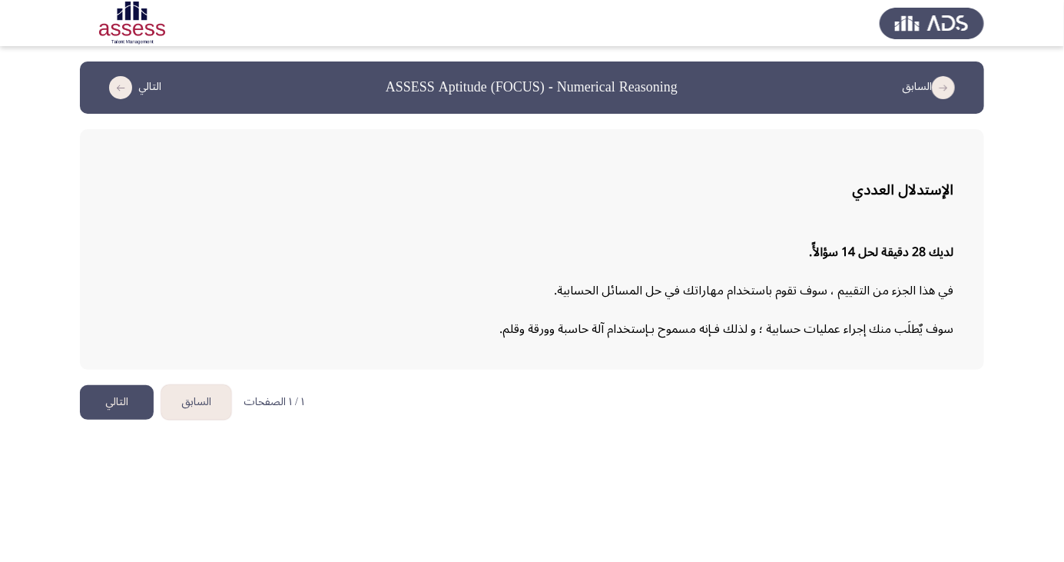
click at [124, 404] on button "التالي" at bounding box center [117, 402] width 74 height 35
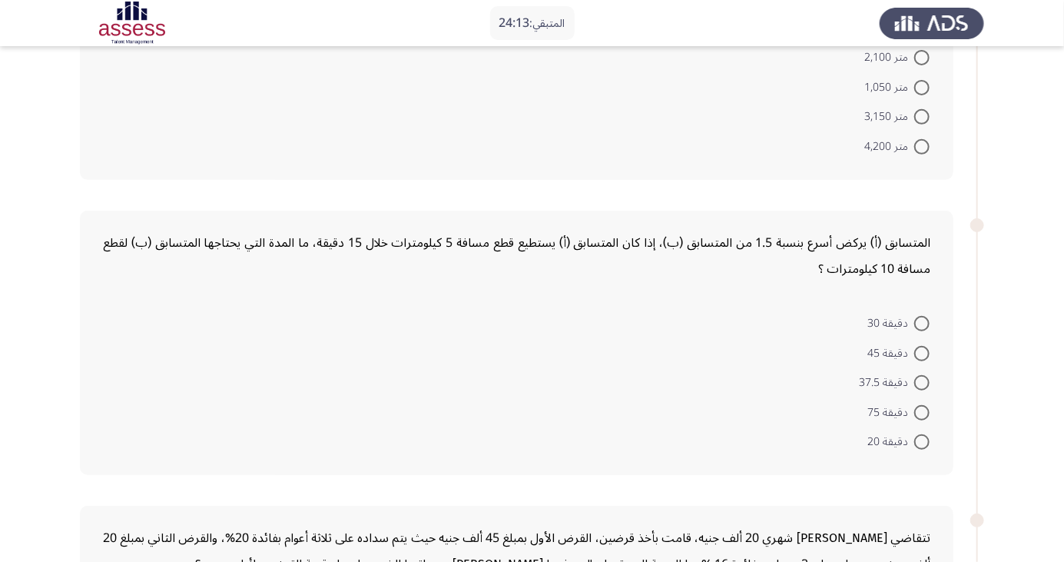
scroll to position [206, 0]
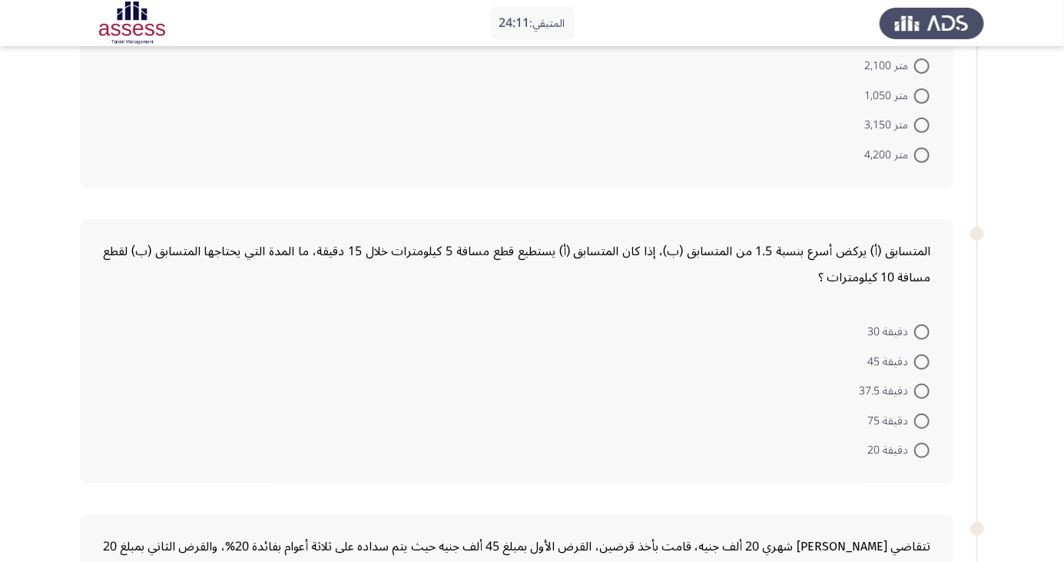
click at [922, 449] on span at bounding box center [921, 450] width 15 height 15
click at [922, 449] on input "دقيقة 20" at bounding box center [921, 450] width 15 height 15
radio input "true"
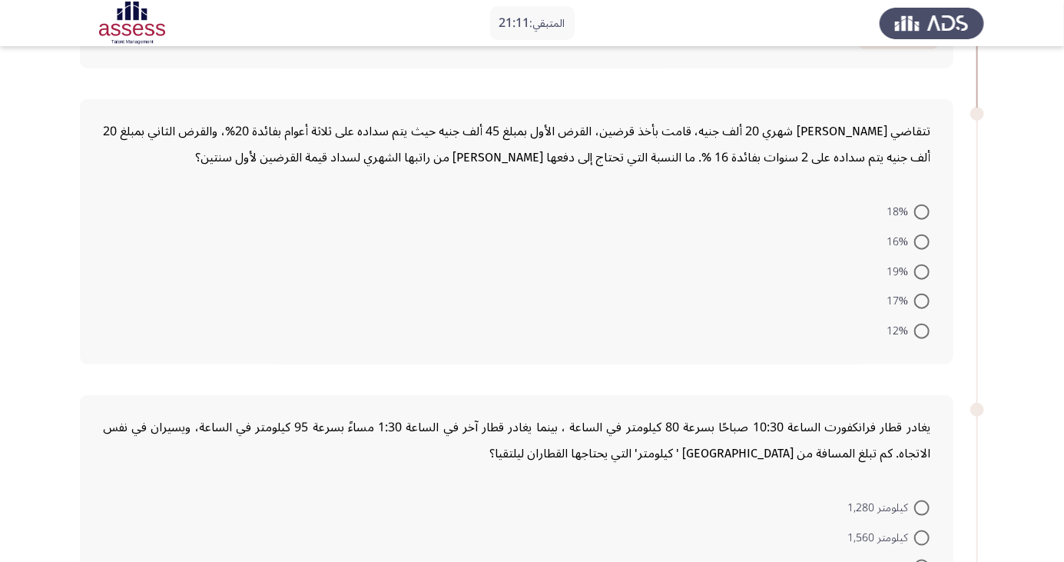
scroll to position [614, 0]
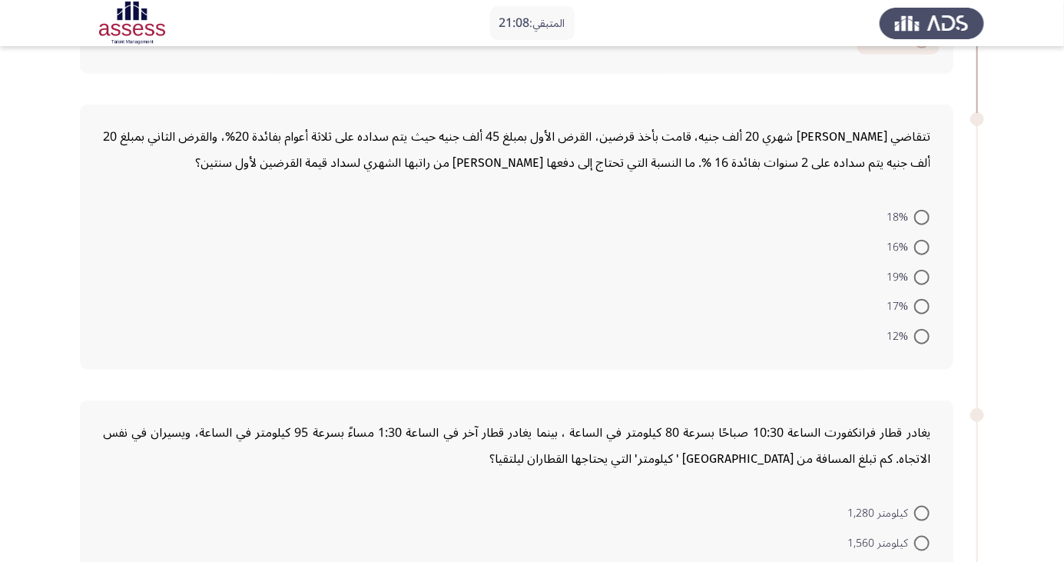
click at [922, 245] on span at bounding box center [921, 247] width 15 height 15
click at [922, 245] on input "16%" at bounding box center [921, 247] width 15 height 15
radio input "true"
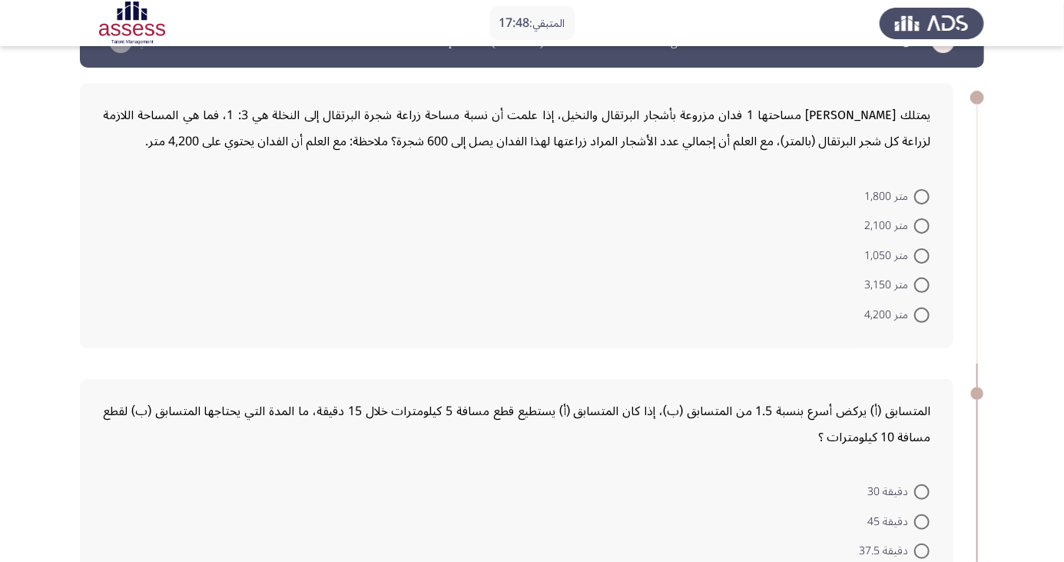
scroll to position [0, 0]
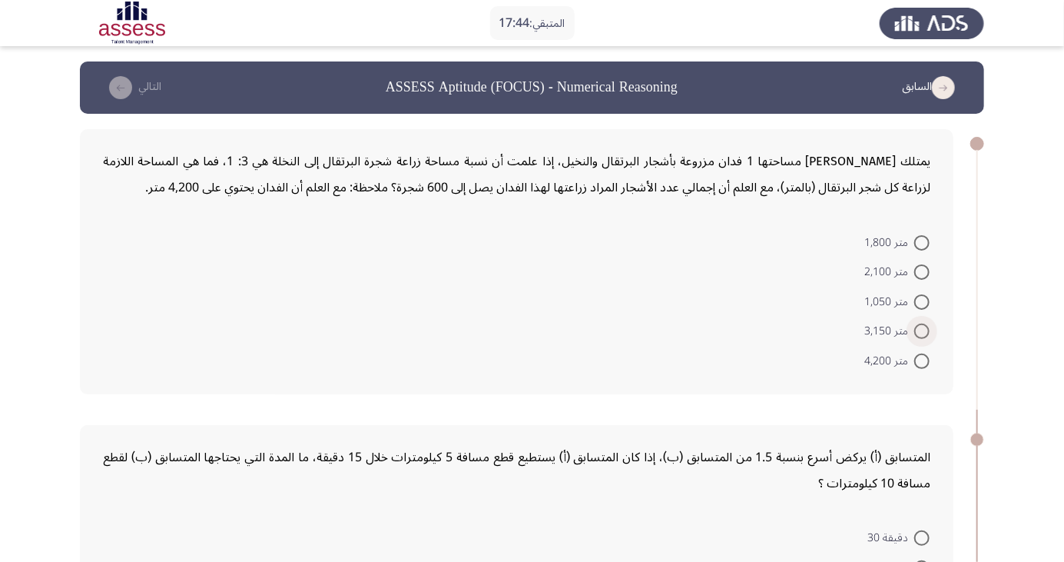
click at [922, 330] on span at bounding box center [921, 330] width 15 height 15
click at [922, 330] on input "متر 3,150" at bounding box center [921, 330] width 15 height 15
radio input "true"
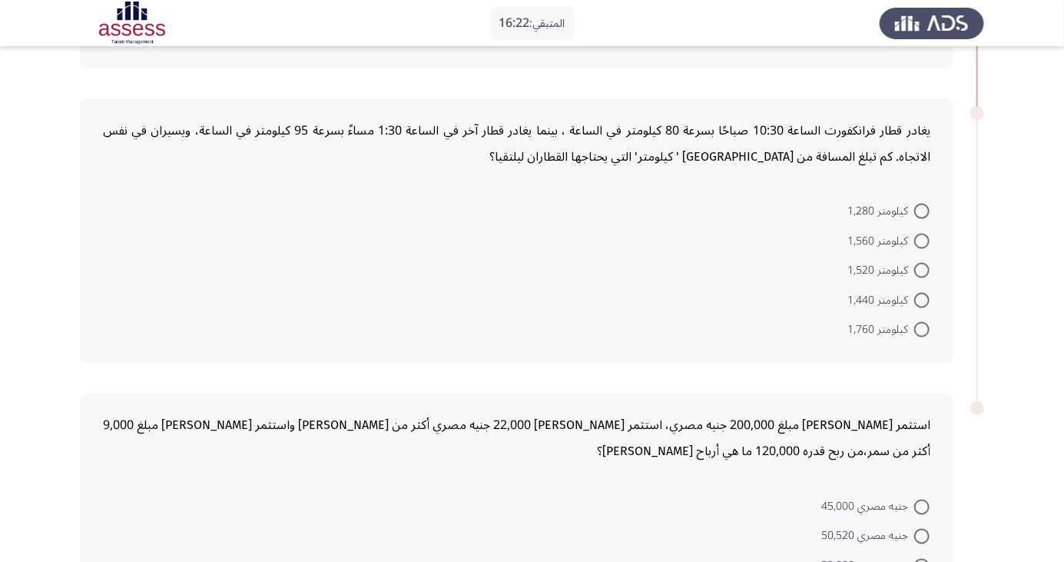
scroll to position [1010, 0]
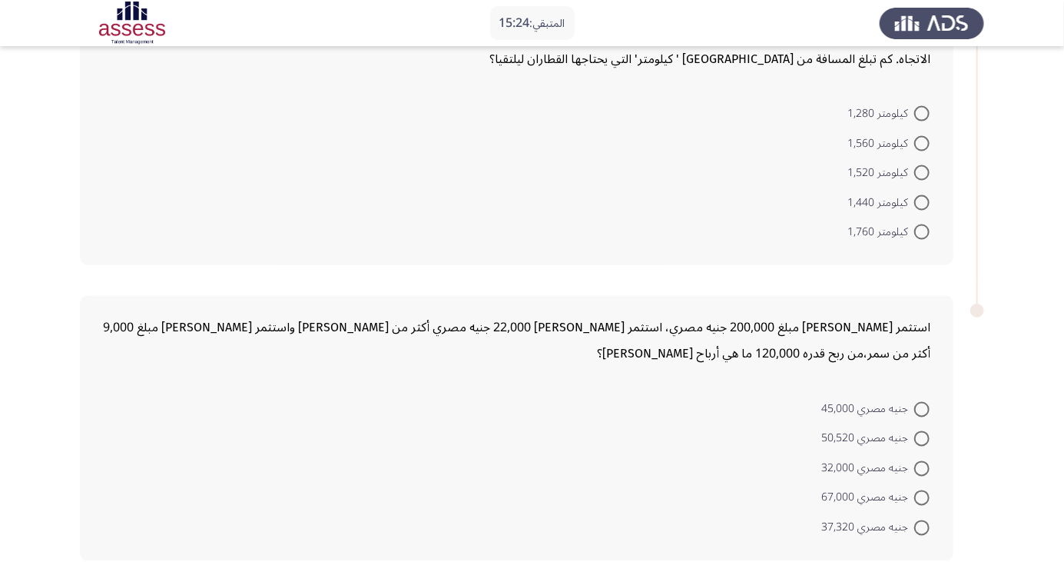
click at [922, 406] on span at bounding box center [921, 409] width 15 height 15
click at [922, 406] on input "جنيه مصري 45,000" at bounding box center [921, 409] width 15 height 15
radio input "true"
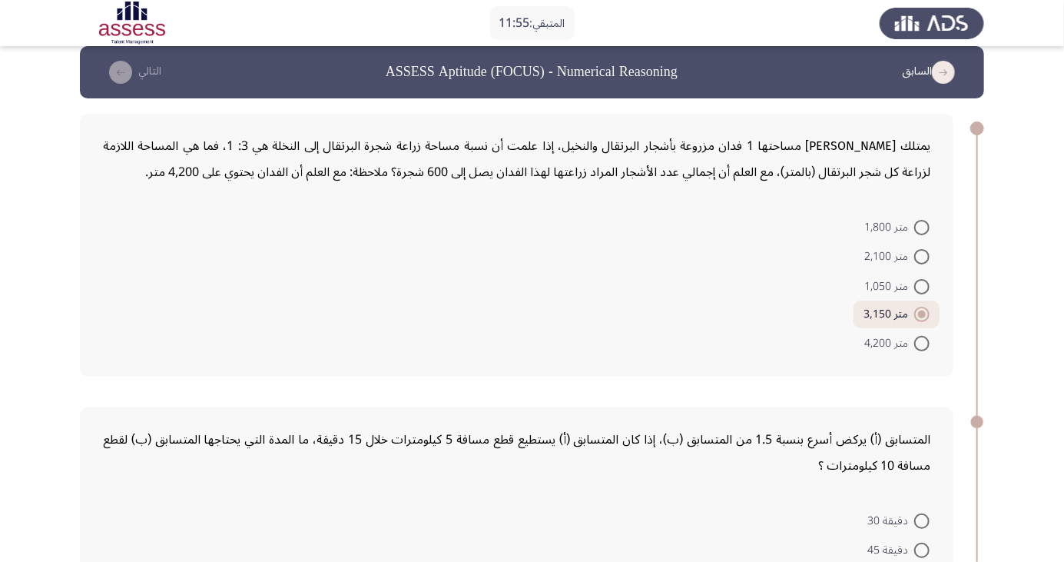
scroll to position [0, 0]
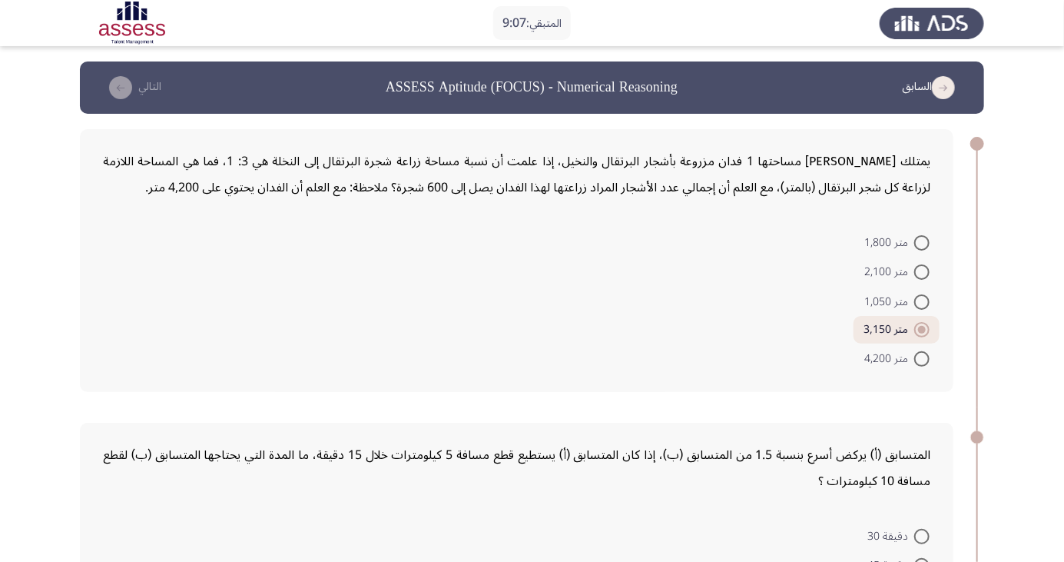
click at [922, 301] on span at bounding box center [921, 301] width 15 height 15
click at [922, 301] on input "متر 1,050" at bounding box center [921, 301] width 15 height 15
radio input "true"
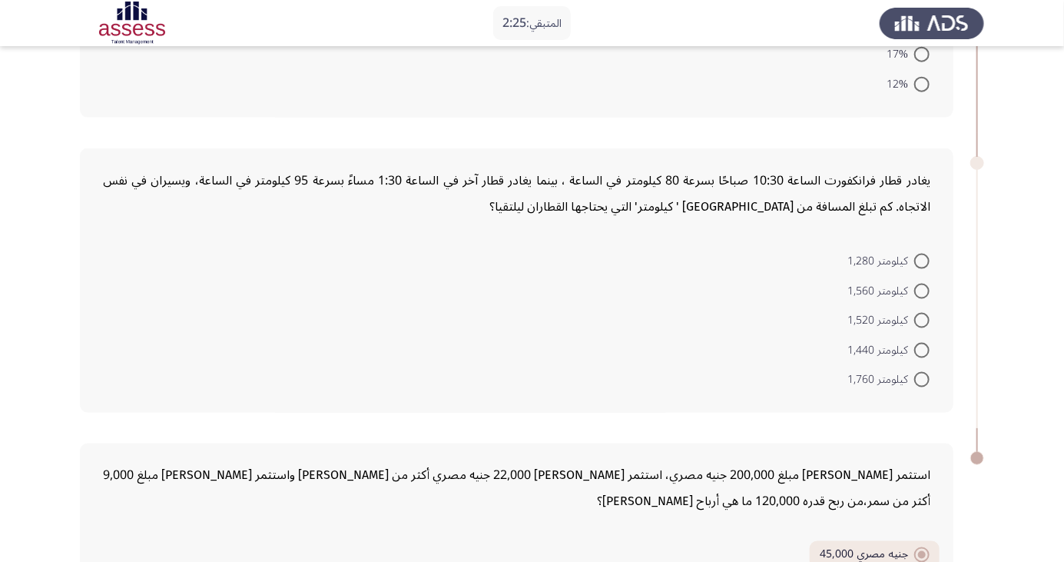
scroll to position [881, 0]
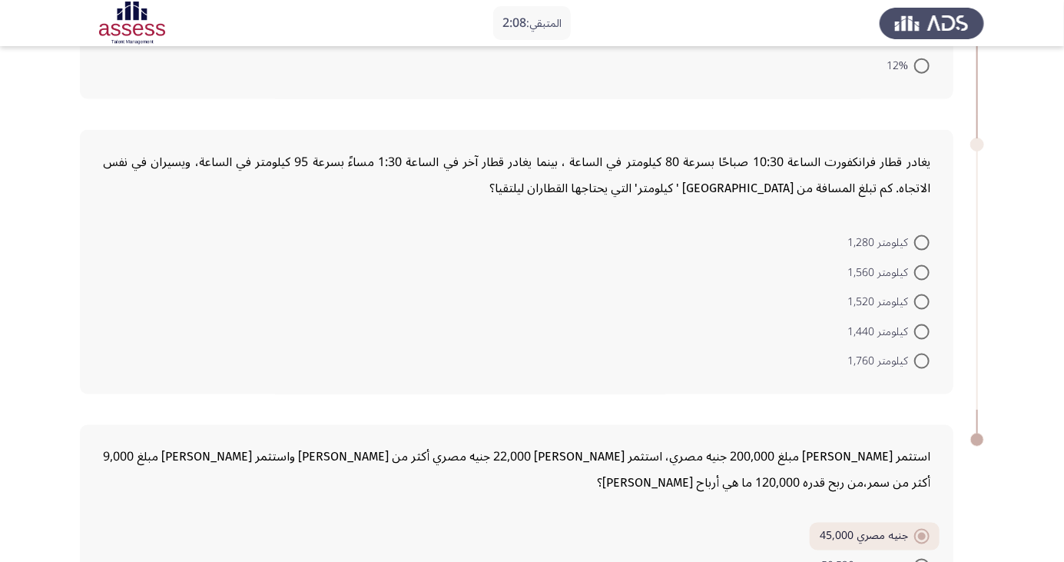
click at [922, 300] on span at bounding box center [921, 301] width 15 height 15
click at [922, 300] on input "كيلومتر 1,520" at bounding box center [921, 301] width 15 height 15
radio input "true"
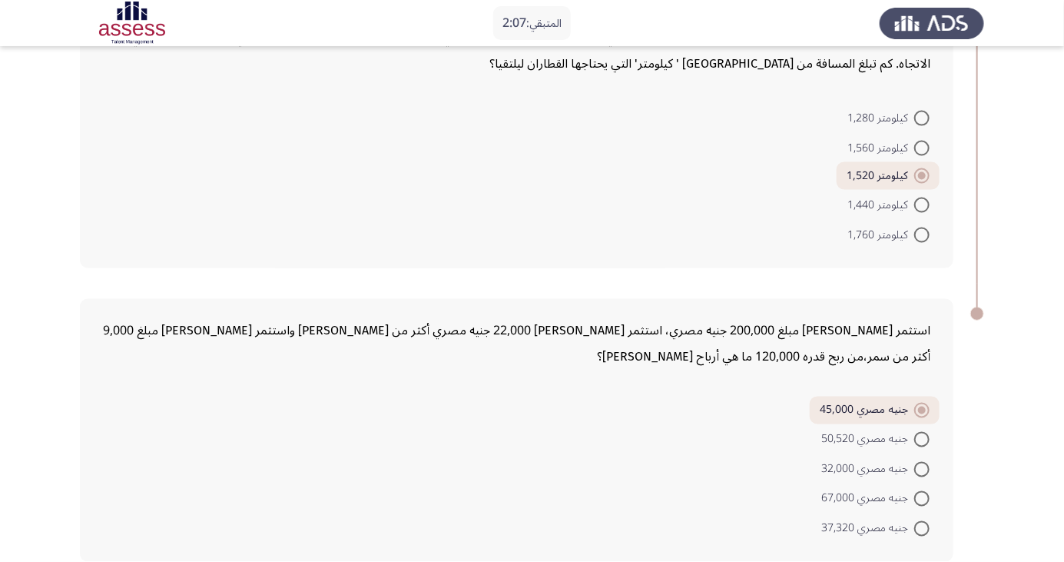
scroll to position [1006, 0]
click at [861, 434] on span "جنيه مصري 50,520" at bounding box center [867, 439] width 93 height 18
click at [914, 434] on input "جنيه مصري 50,520" at bounding box center [921, 438] width 15 height 15
radio input "true"
click at [874, 404] on span "جنيه مصري 45,000" at bounding box center [867, 411] width 93 height 18
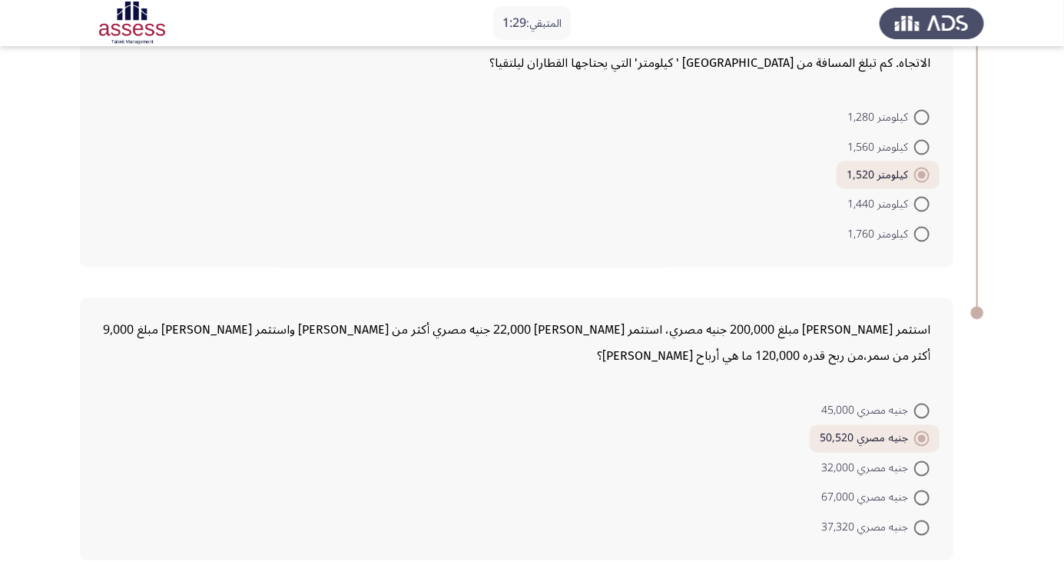
click at [914, 404] on input "جنيه مصري 45,000" at bounding box center [921, 410] width 15 height 15
radio input "true"
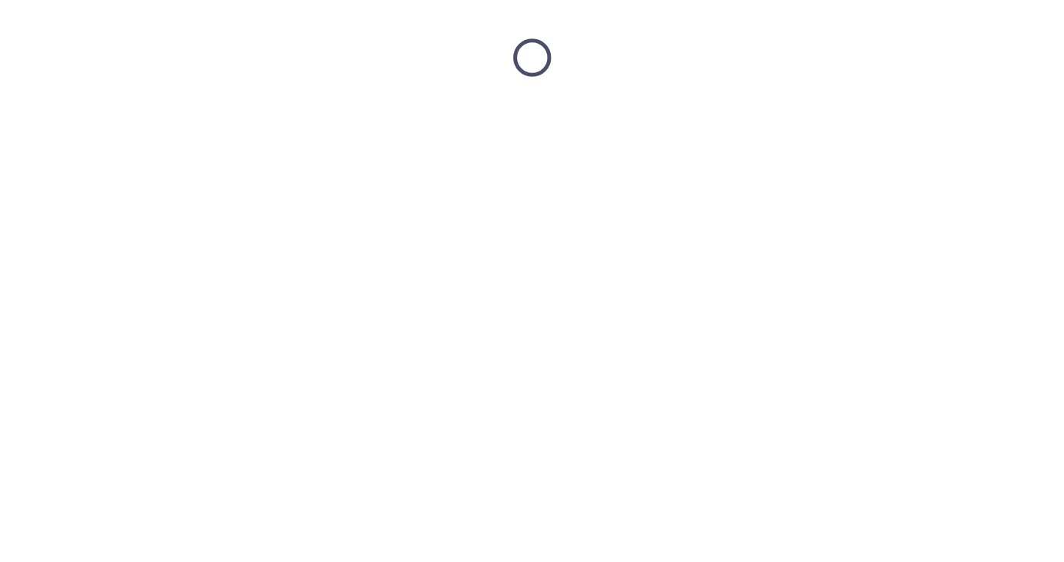
scroll to position [0, 0]
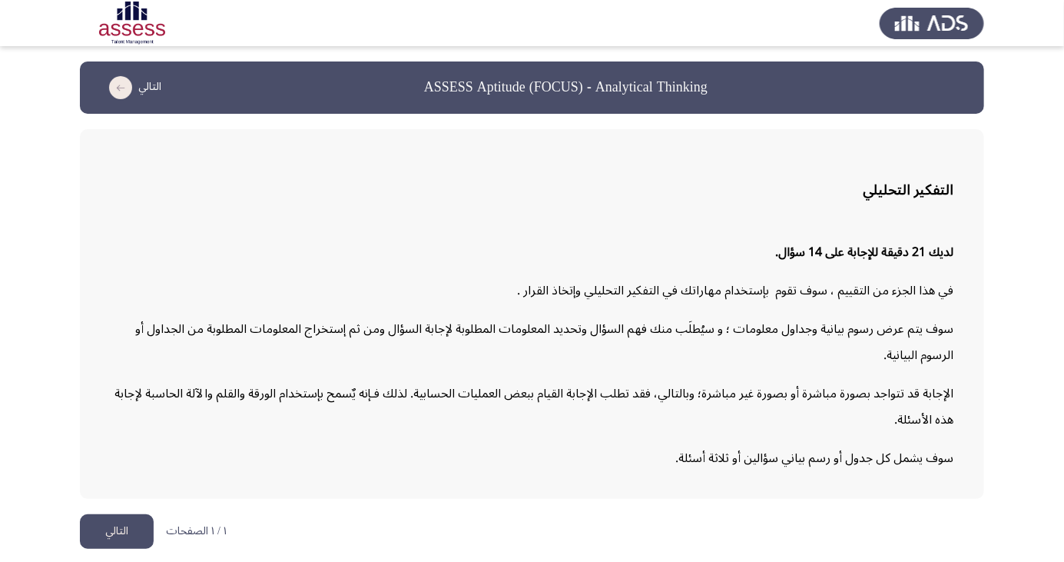
click at [121, 549] on button "التالي" at bounding box center [117, 531] width 74 height 35
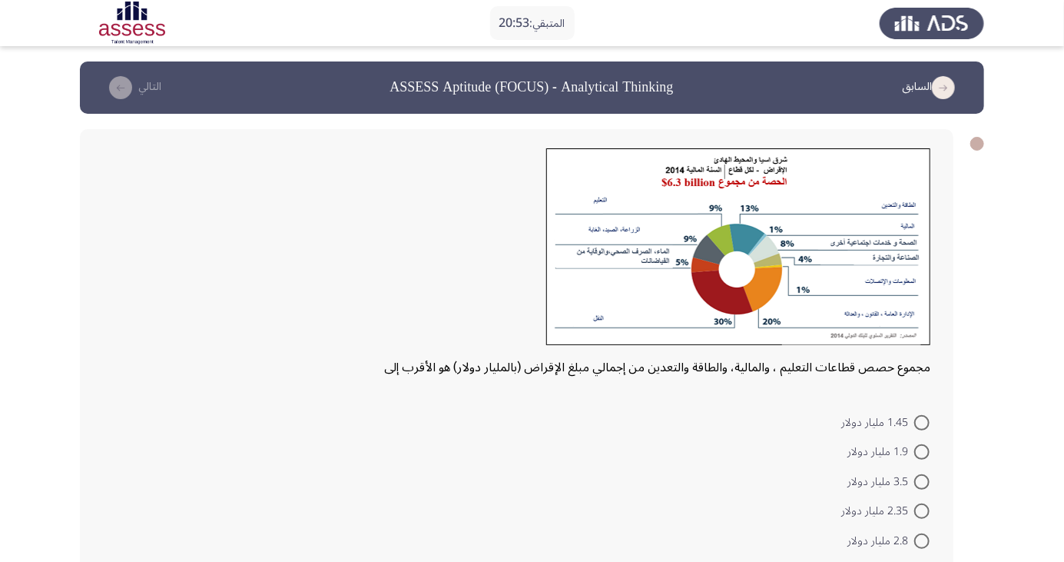
click at [945, 89] on icon "load previous page" at bounding box center [943, 87] width 23 height 23
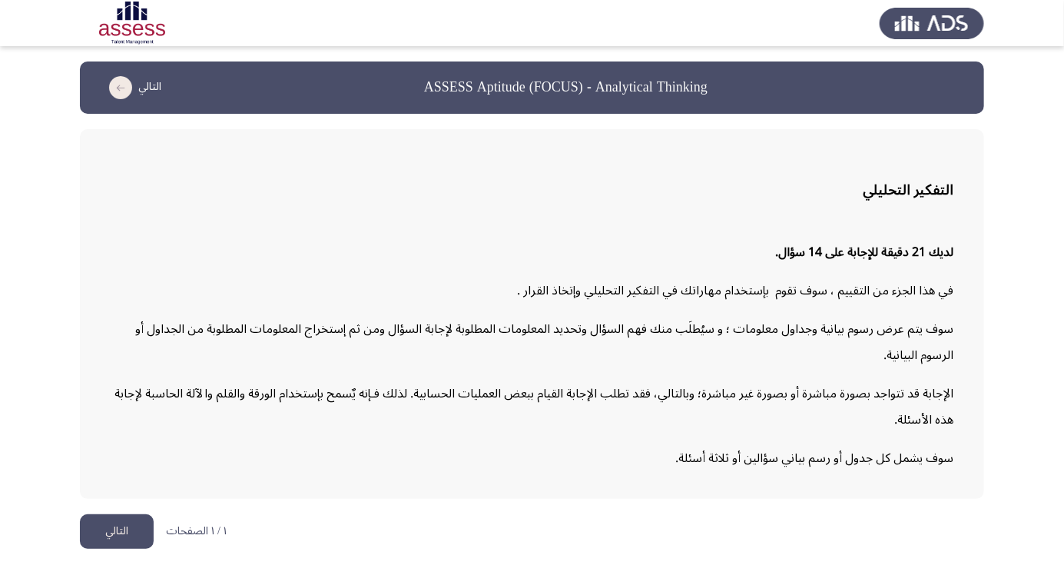
click at [116, 549] on button "التالي" at bounding box center [117, 531] width 74 height 35
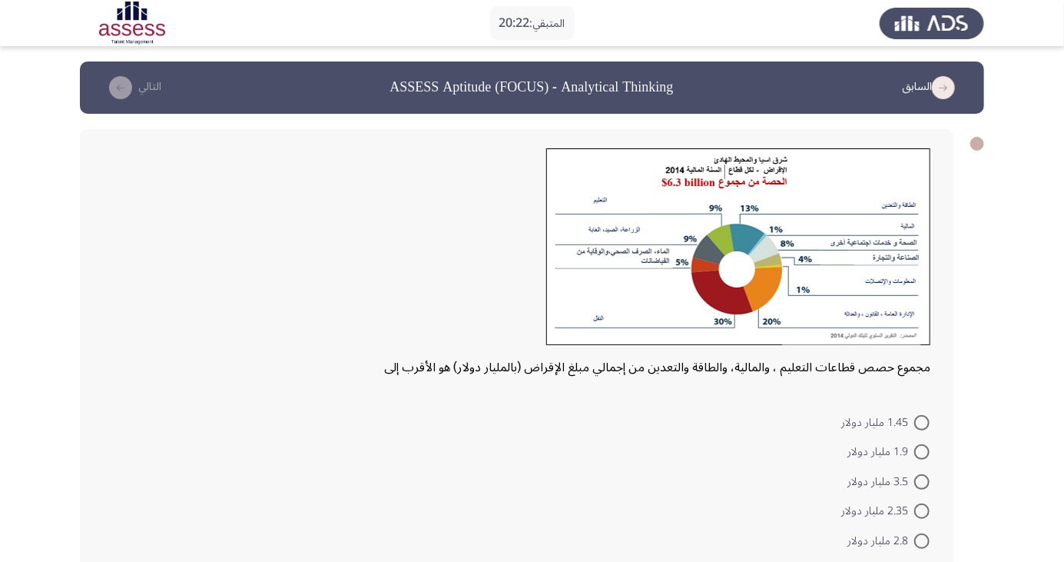
scroll to position [15, 0]
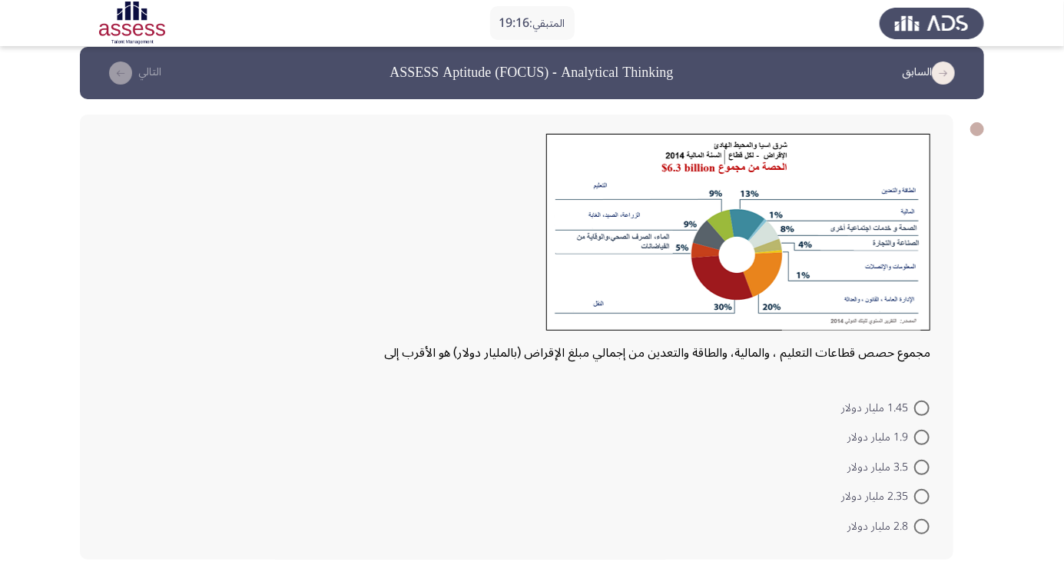
click at [927, 406] on span at bounding box center [921, 407] width 15 height 15
click at [927, 406] on input "1.45 مليار دولار" at bounding box center [921, 407] width 15 height 15
radio input "true"
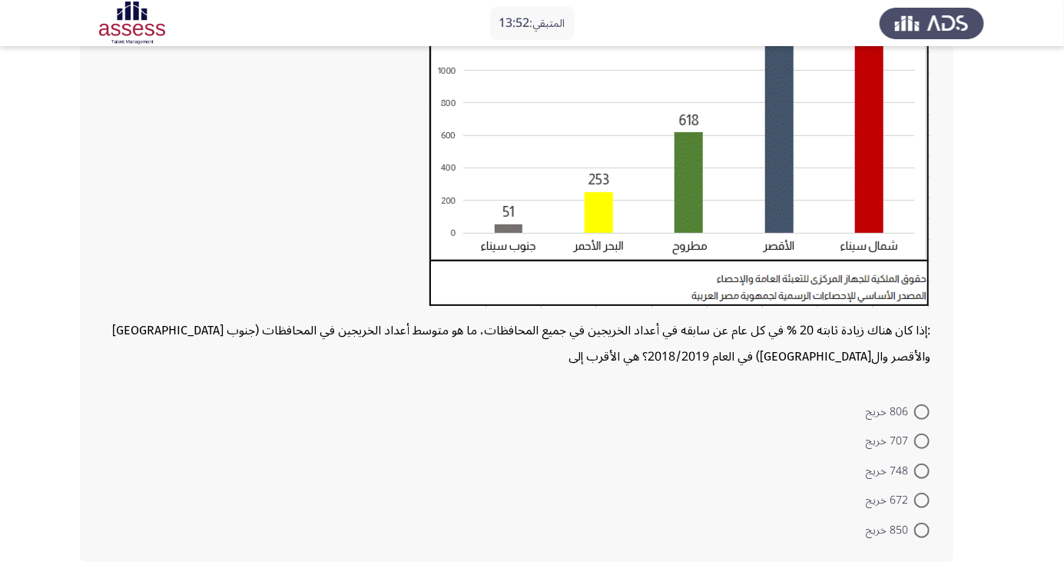
scroll to position [270, 0]
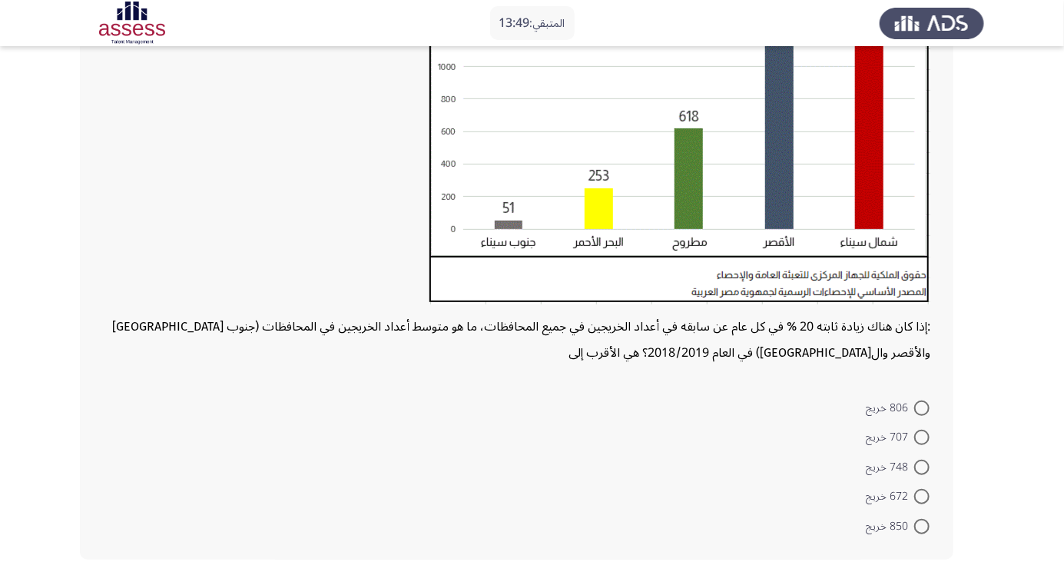
click at [922, 436] on span at bounding box center [921, 437] width 15 height 15
click at [922, 436] on input "707 خريج" at bounding box center [921, 437] width 15 height 15
radio input "true"
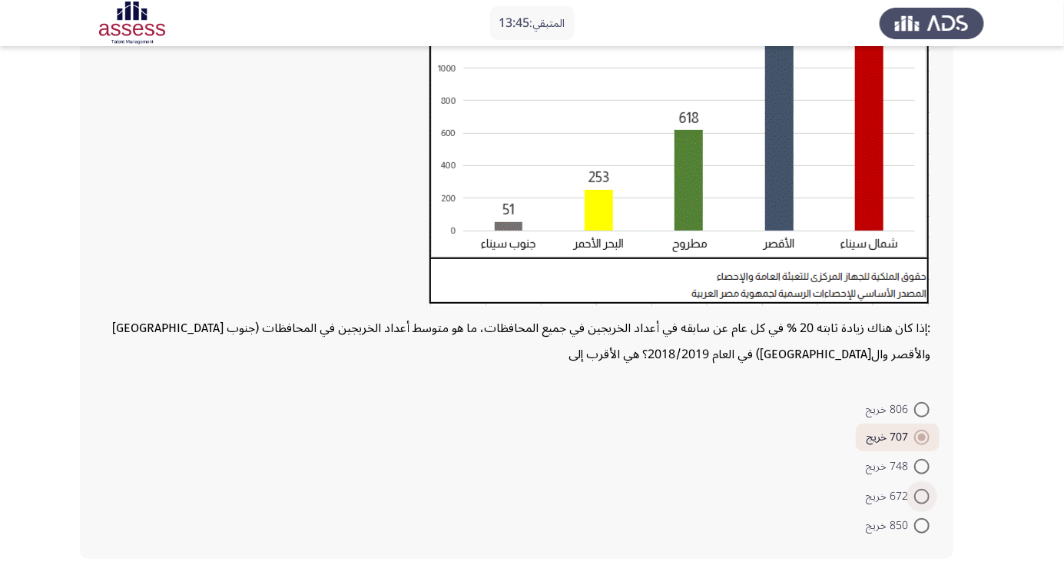
click at [922, 496] on span at bounding box center [921, 496] width 15 height 15
click at [922, 496] on input "672 خريج" at bounding box center [921, 496] width 15 height 15
radio input "true"
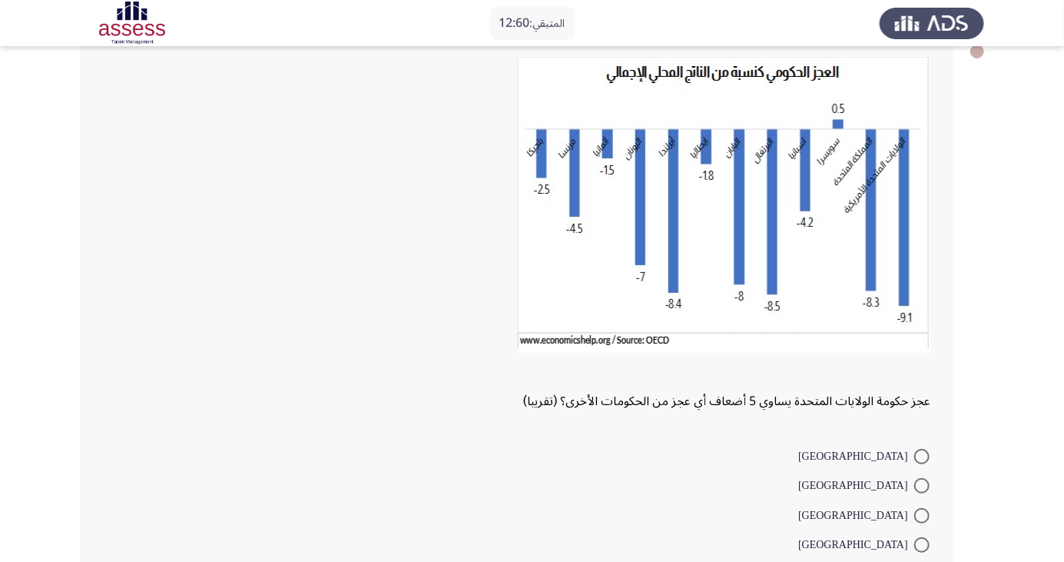
scroll to position [93, 0]
click at [922, 543] on span at bounding box center [921, 543] width 15 height 15
click at [922, 543] on input "إيطاليا" at bounding box center [921, 543] width 15 height 15
radio input "true"
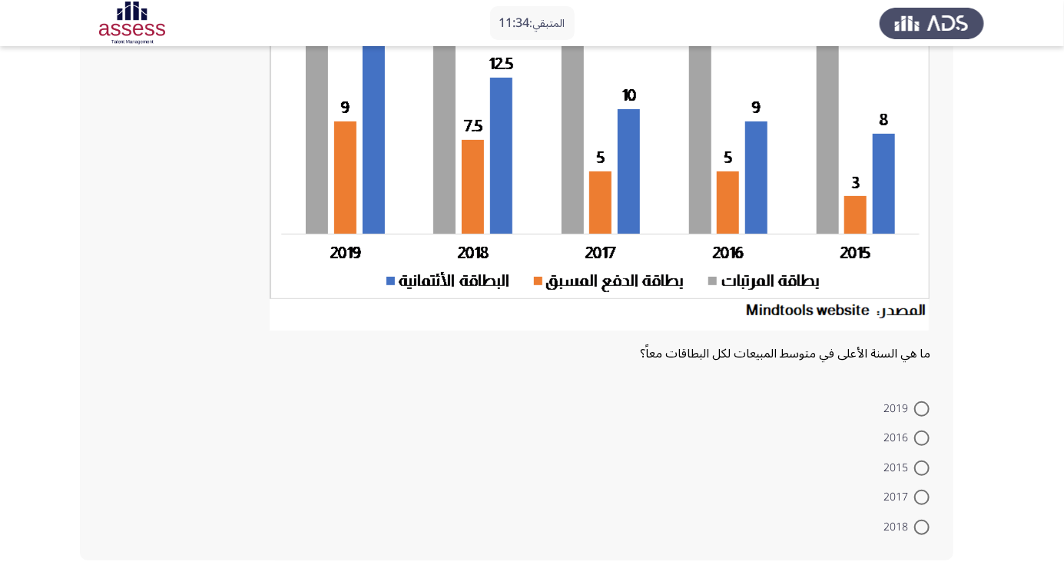
scroll to position [207, 0]
click at [927, 405] on span at bounding box center [921, 407] width 15 height 15
click at [927, 405] on input "2019" at bounding box center [921, 407] width 15 height 15
radio input "true"
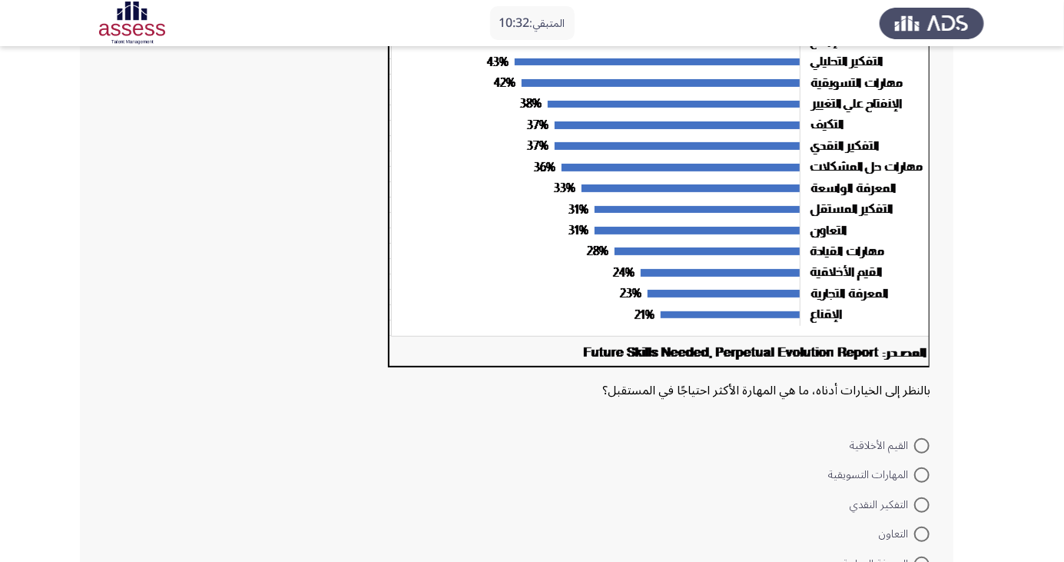
scroll to position [220, 0]
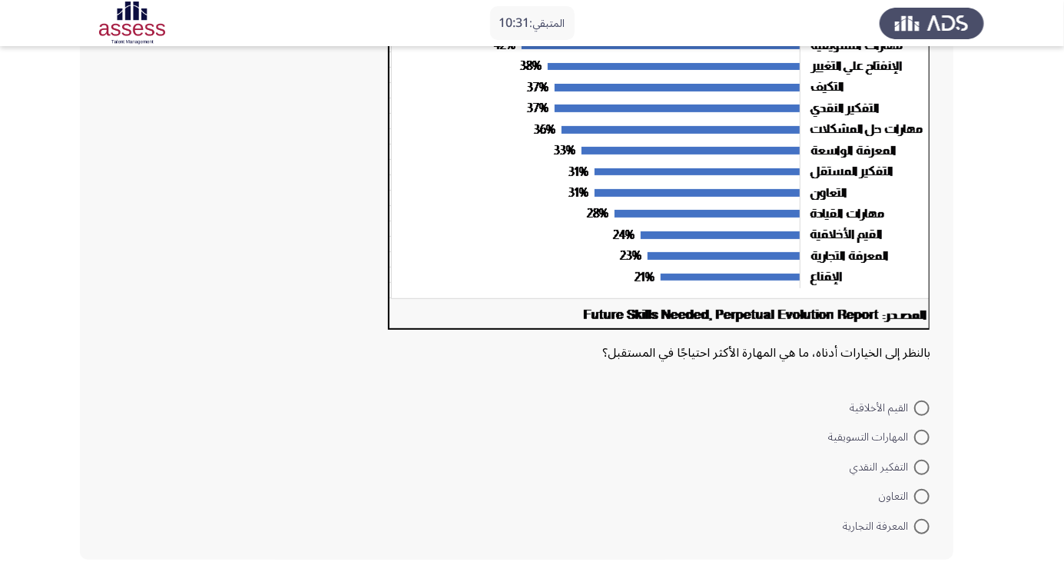
click at [922, 436] on span at bounding box center [921, 437] width 15 height 15
click at [922, 436] on input "المهارات التسويقية" at bounding box center [921, 437] width 15 height 15
radio input "true"
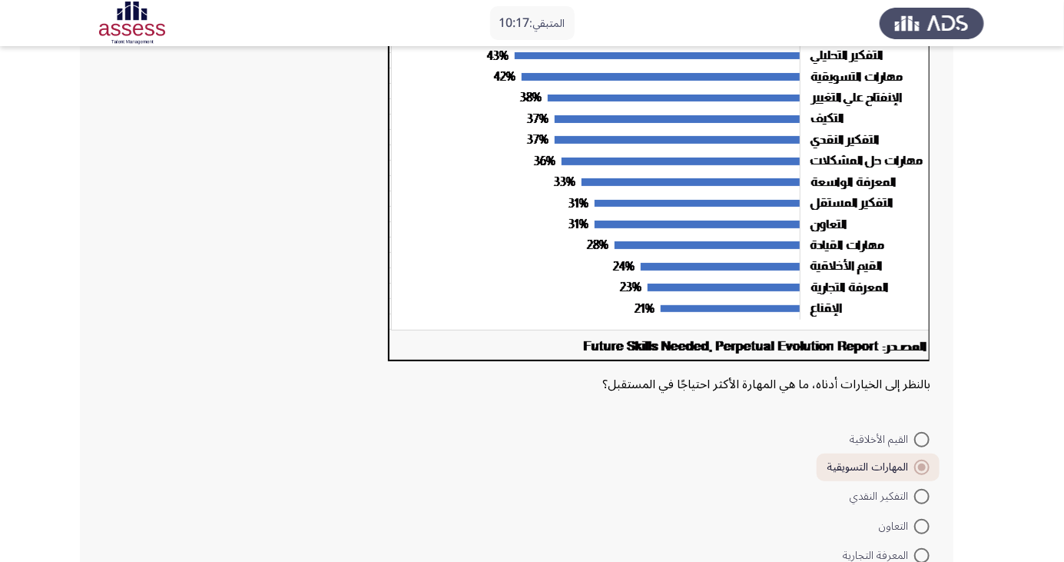
scroll to position [218, 0]
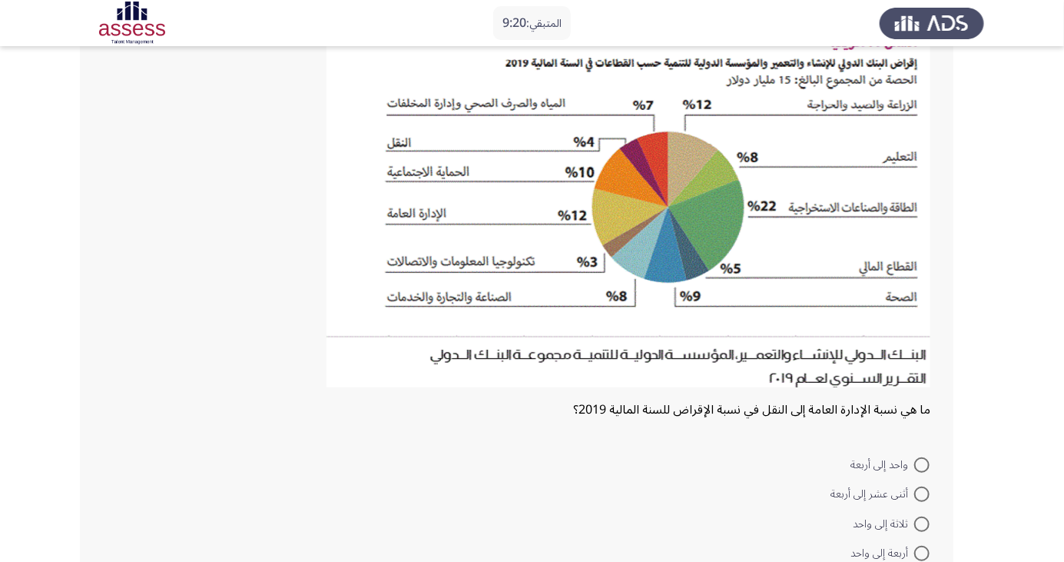
scroll to position [100, 0]
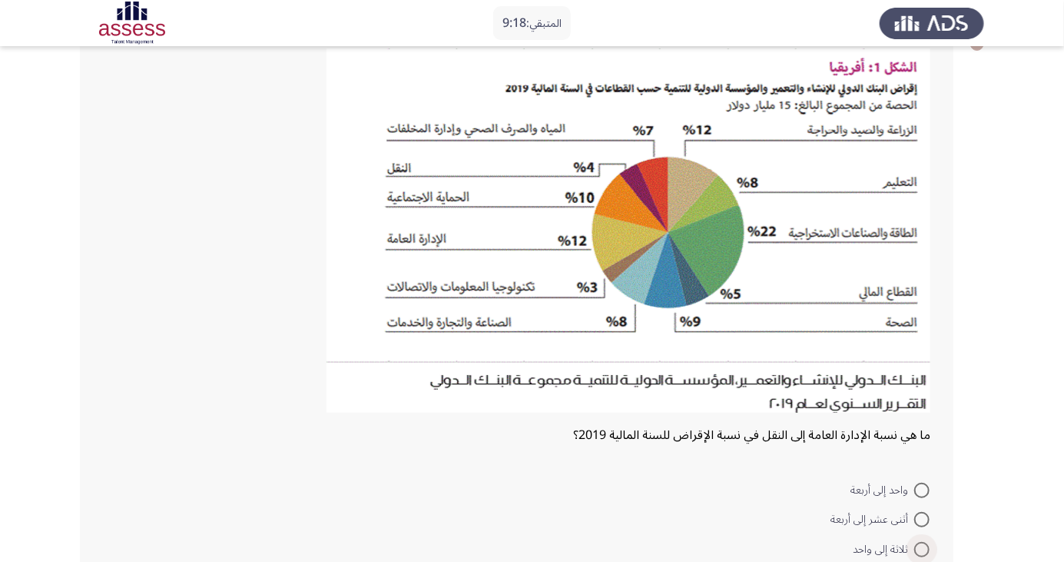
click at [916, 542] on span at bounding box center [921, 549] width 15 height 15
click at [916, 542] on input "ثلاثة إلى واحد" at bounding box center [921, 549] width 15 height 15
radio input "true"
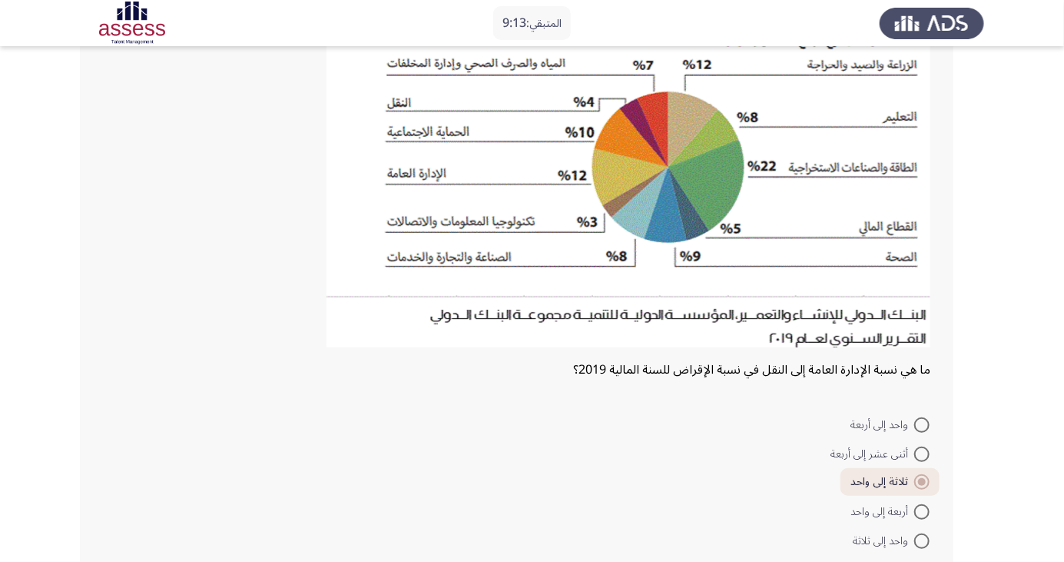
scroll to position [181, 0]
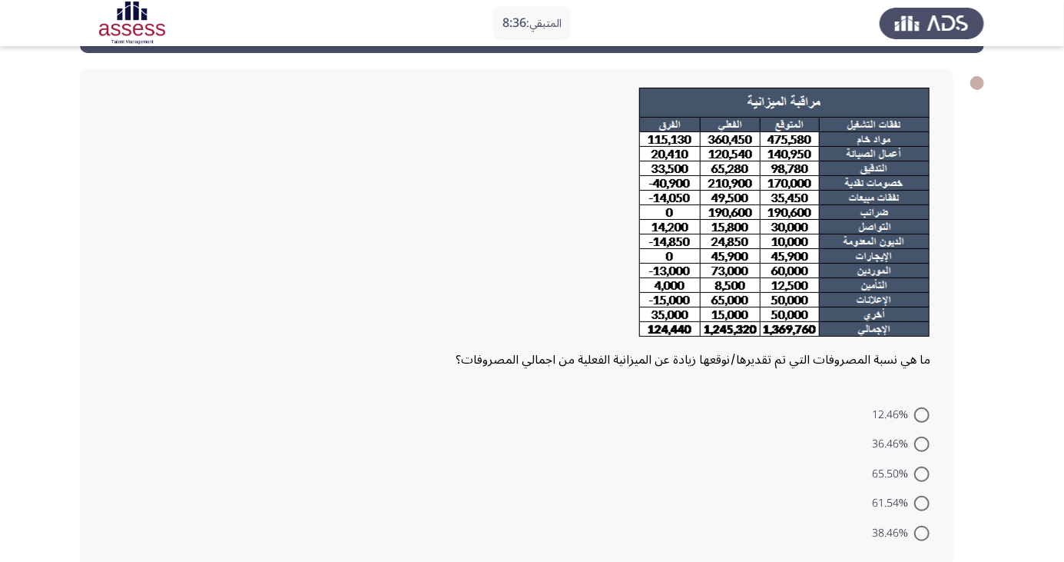
scroll to position [68, 0]
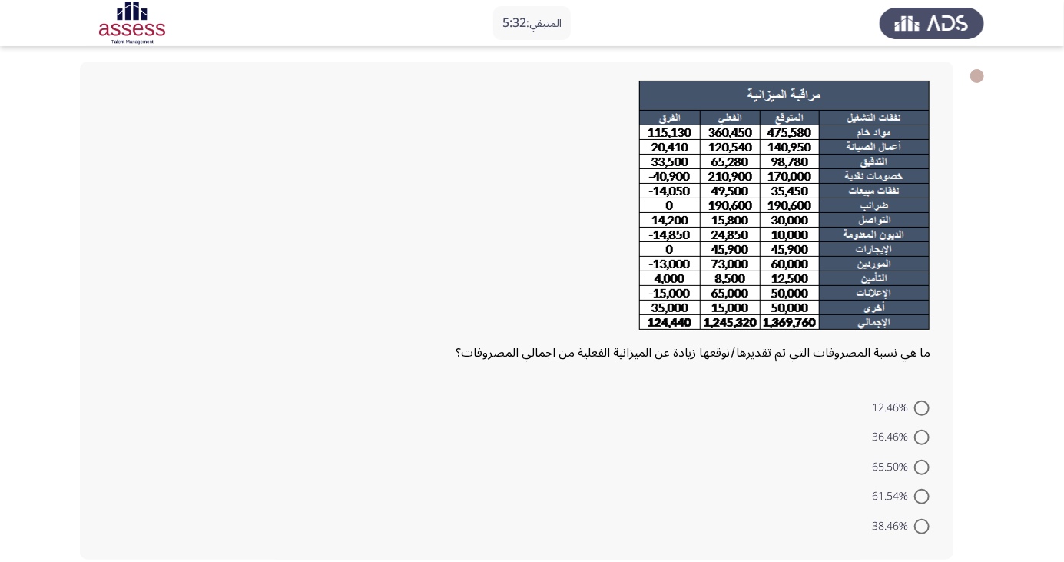
click at [922, 406] on span at bounding box center [921, 407] width 15 height 15
click at [922, 406] on input "12.46%" at bounding box center [921, 407] width 15 height 15
radio input "true"
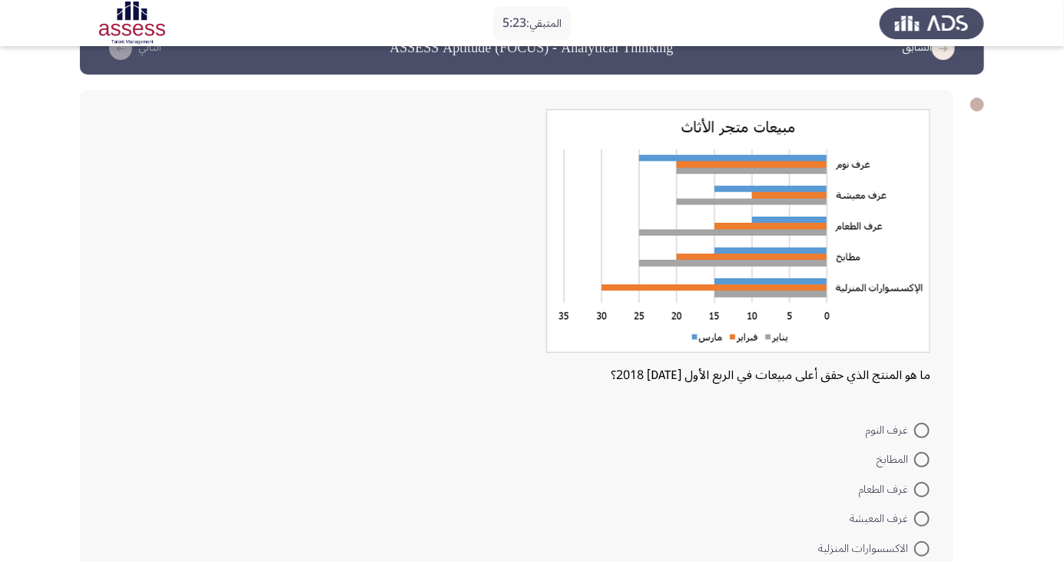
scroll to position [61, 0]
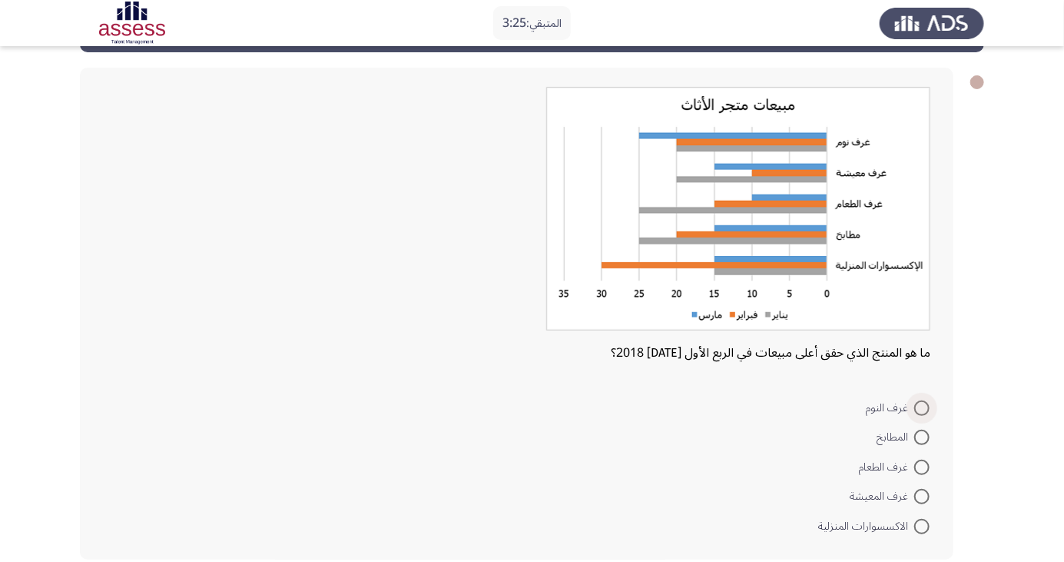
click at [922, 406] on span at bounding box center [921, 407] width 15 height 15
click at [922, 406] on input "غرف النوم" at bounding box center [921, 407] width 15 height 15
radio input "true"
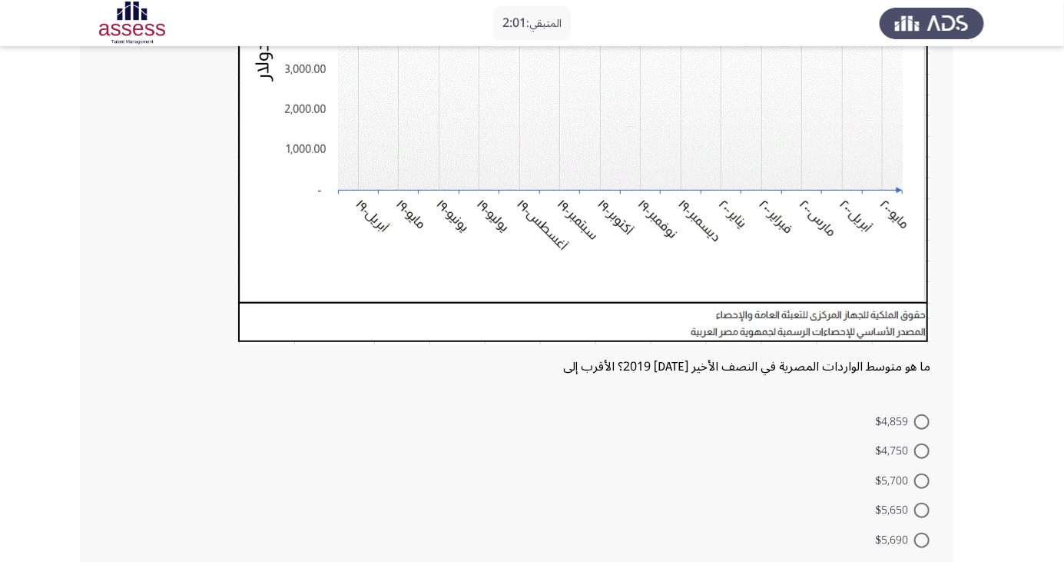
scroll to position [363, 0]
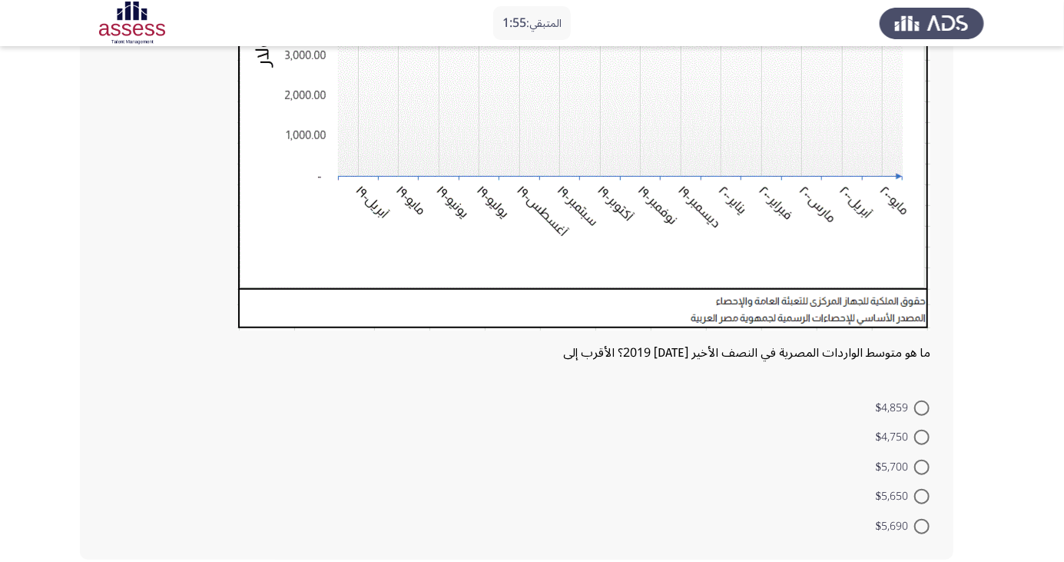
click at [922, 496] on span at bounding box center [921, 496] width 15 height 15
click at [922, 496] on input "$5,650" at bounding box center [921, 496] width 15 height 15
radio input "true"
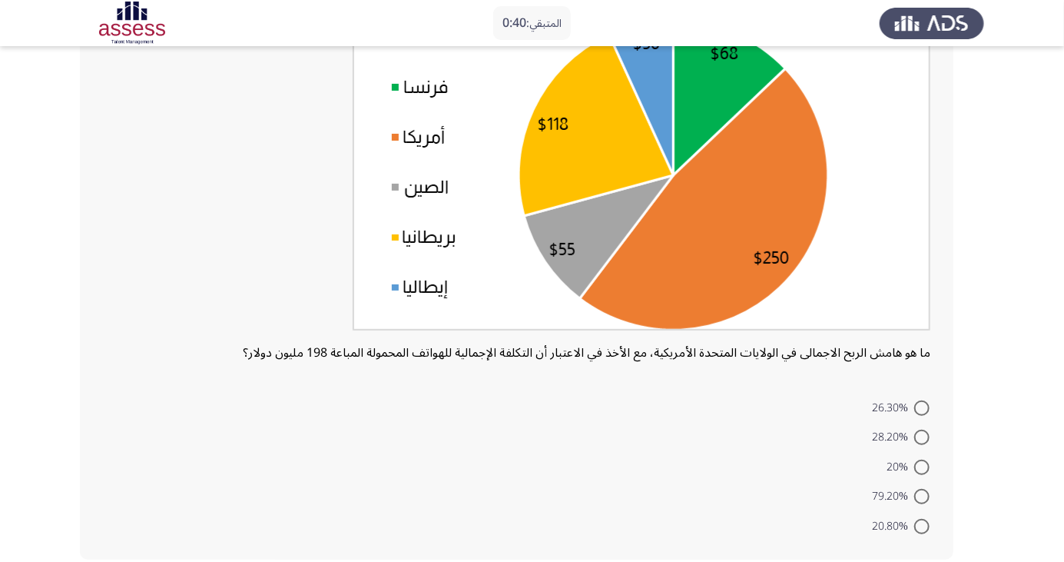
scroll to position [160, 0]
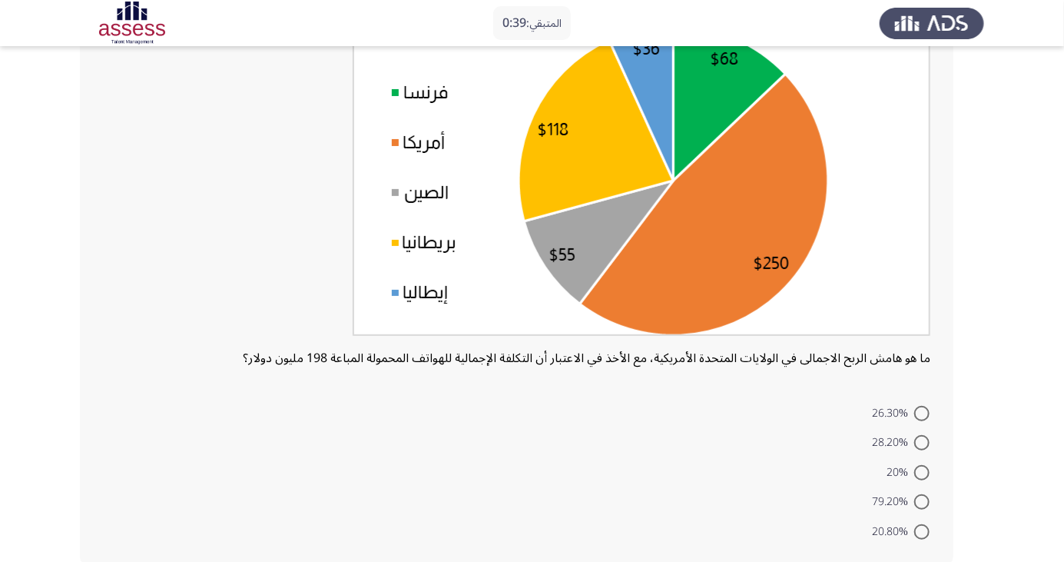
click at [902, 504] on span "79.20%" at bounding box center [893, 502] width 42 height 18
click at [914, 504] on input "79.20%" at bounding box center [921, 501] width 15 height 15
radio input "true"
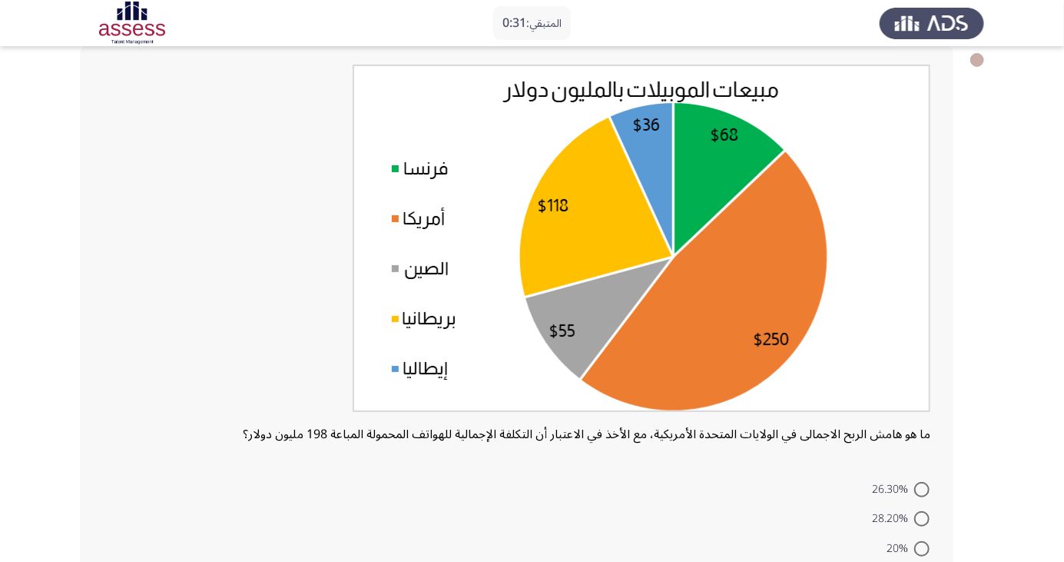
scroll to position [164, 0]
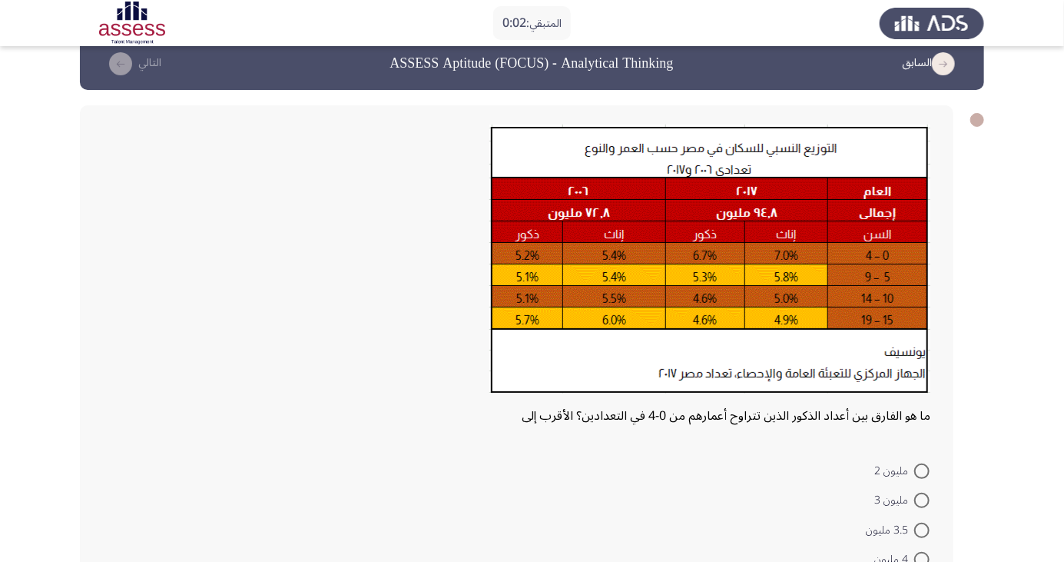
scroll to position [25, 0]
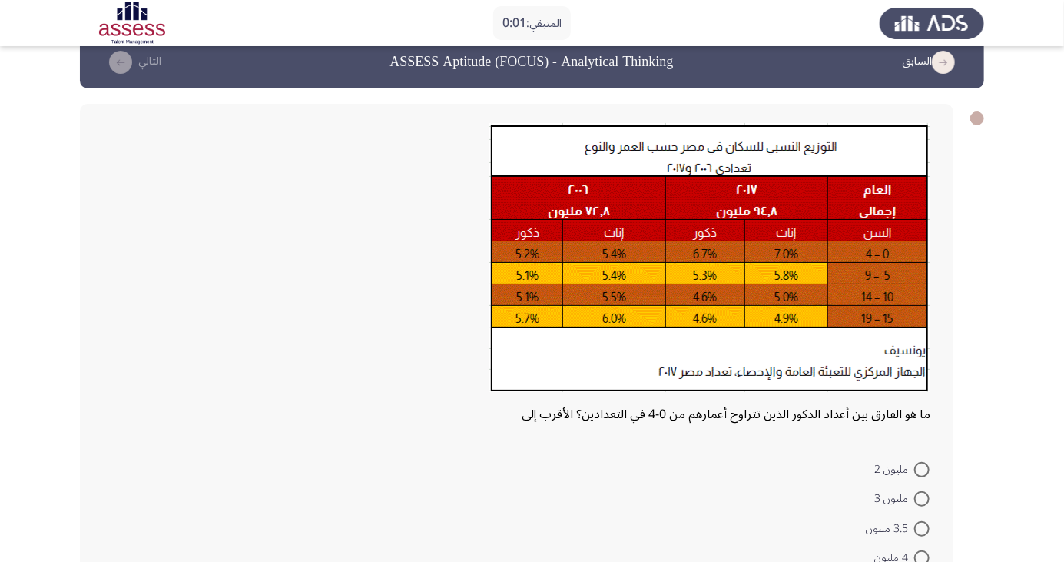
click at [921, 528] on html "المتبقي: 0:01 السابق ASSESS Aptitude (FOCUS) - Analytical Thinking التالي ما هو…" at bounding box center [532, 336] width 1064 height 723
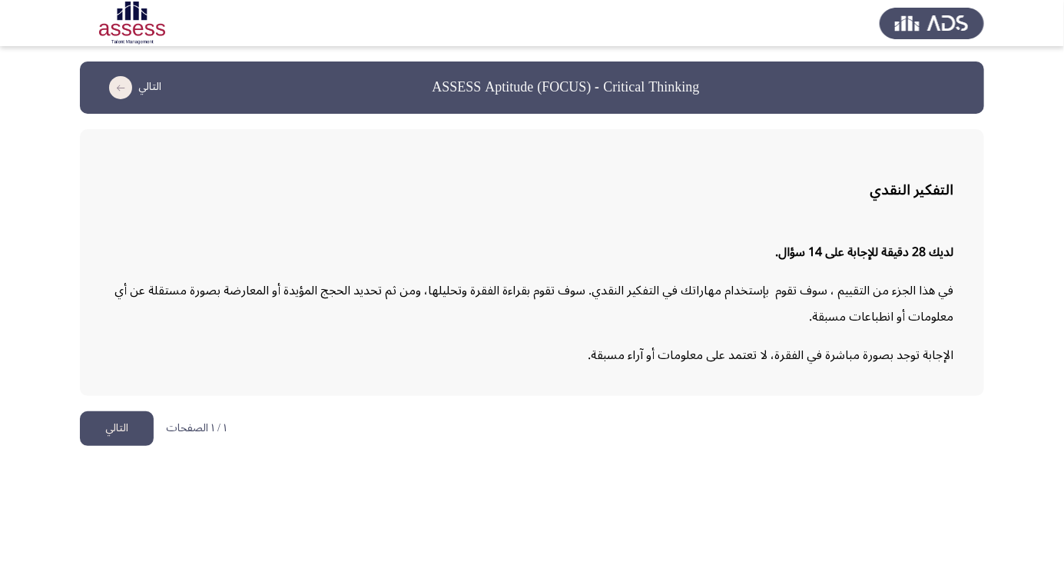
click at [142, 416] on button "التالي" at bounding box center [117, 428] width 74 height 35
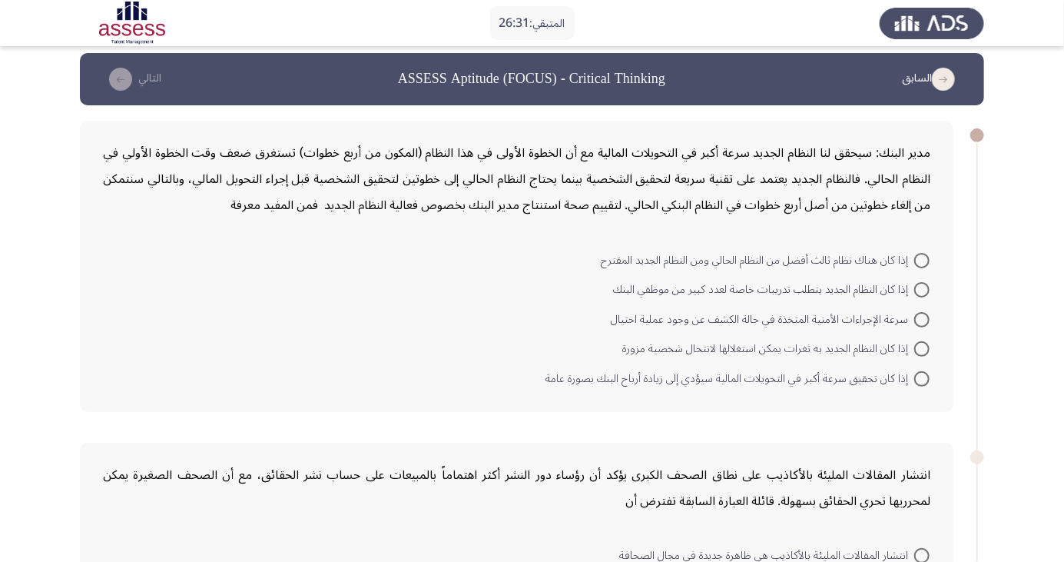
scroll to position [68, 0]
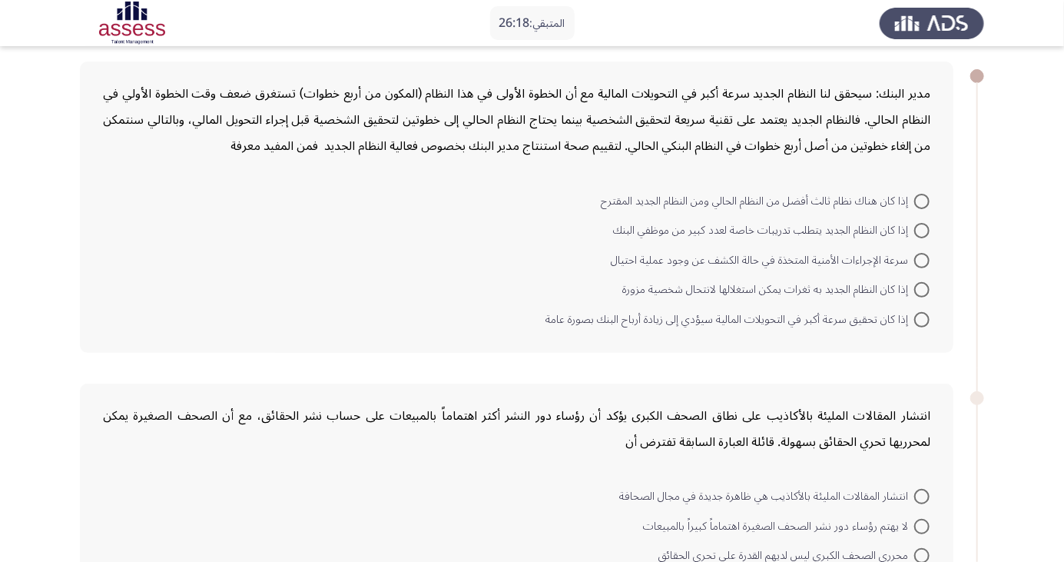
click at [922, 259] on span at bounding box center [921, 260] width 15 height 15
click at [922, 259] on input "سرعة الإجراءات الأمنية المتخذة في حالة الكشف عن وجود عملية احتيال" at bounding box center [921, 260] width 15 height 15
radio input "true"
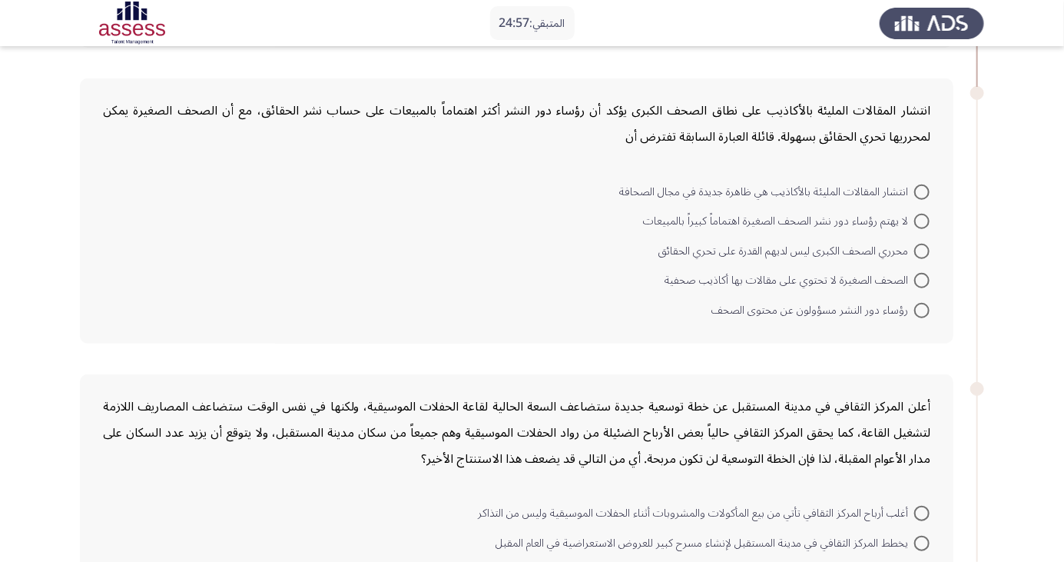
scroll to position [383, 0]
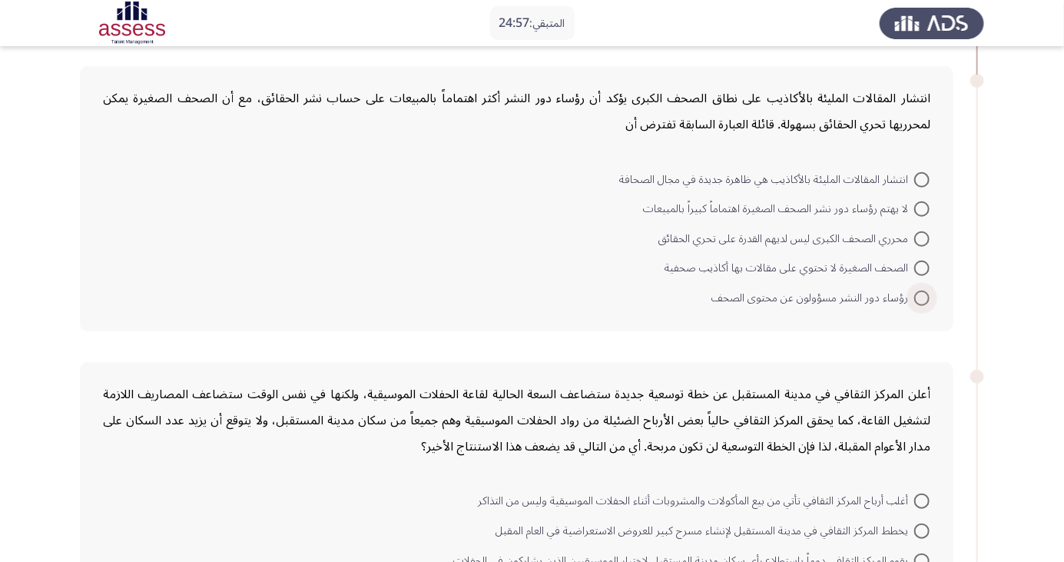
click at [831, 300] on span "رؤساء دور النشر مسؤولون عن محتوى الصحف" at bounding box center [813, 298] width 203 height 18
click at [914, 300] on input "رؤساء دور النشر مسؤولون عن محتوى الصحف" at bounding box center [921, 297] width 15 height 15
radio input "true"
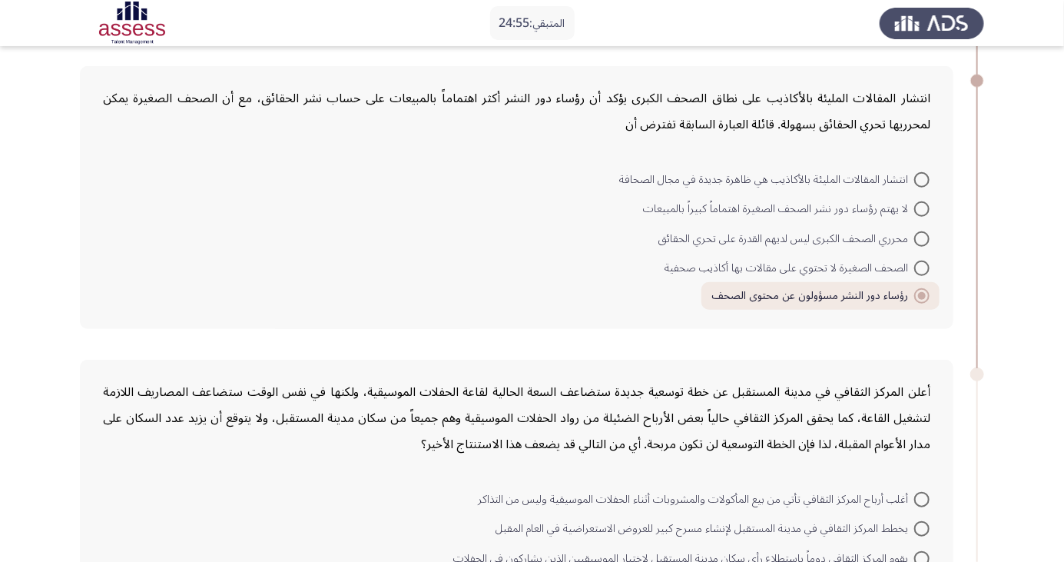
click at [922, 267] on span at bounding box center [921, 267] width 15 height 15
click at [922, 267] on input "الصحف الصغيرة لا تحتوي على مقالات بها أكاذيب صحفية" at bounding box center [921, 267] width 15 height 15
radio input "true"
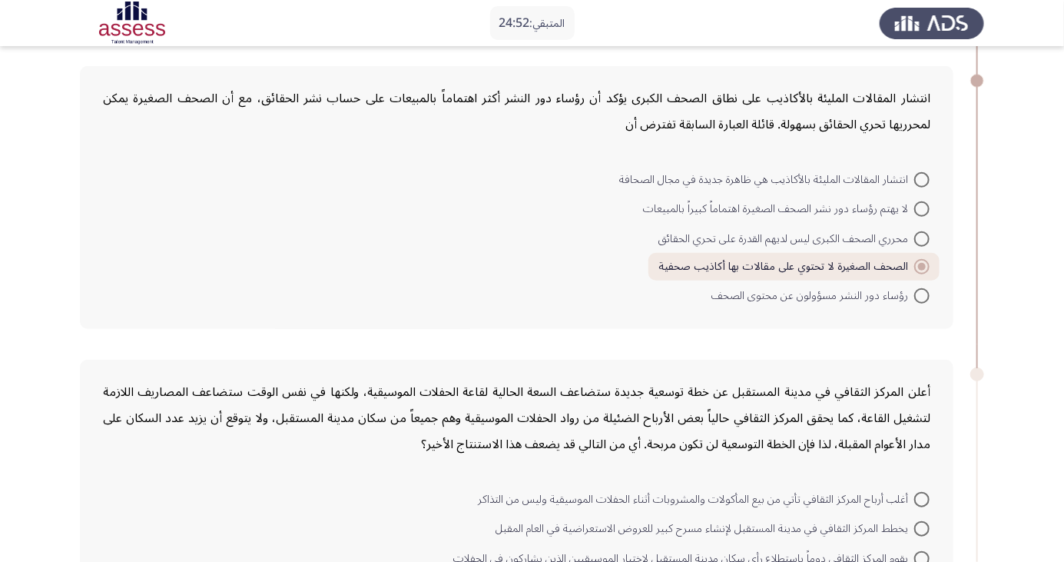
click at [893, 290] on span "رؤساء دور النشر مسؤولون عن محتوى الصحف" at bounding box center [813, 296] width 203 height 18
click at [914, 290] on input "رؤساء دور النشر مسؤولون عن محتوى الصحف" at bounding box center [921, 295] width 15 height 15
radio input "true"
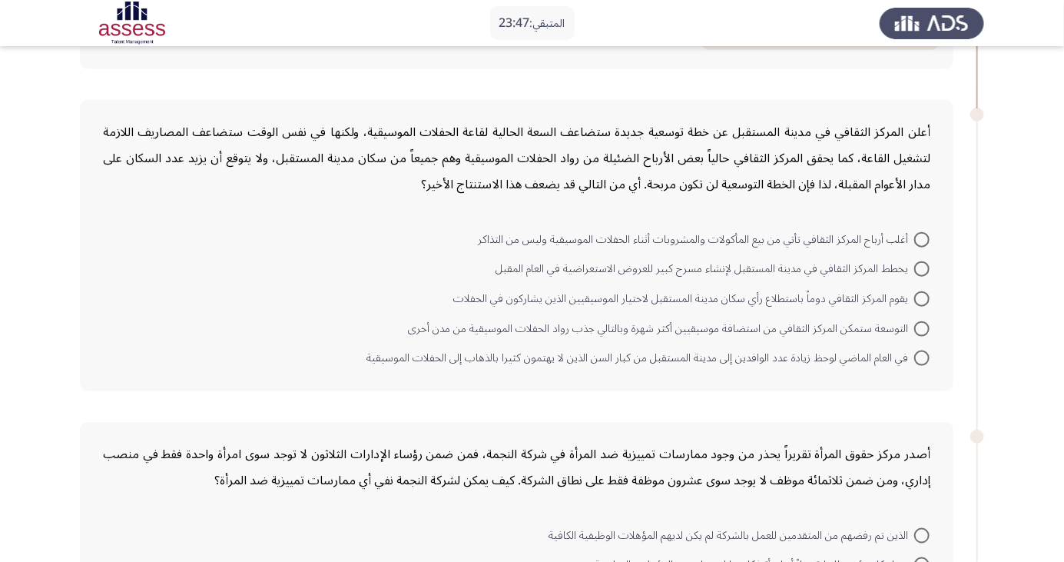
scroll to position [644, 0]
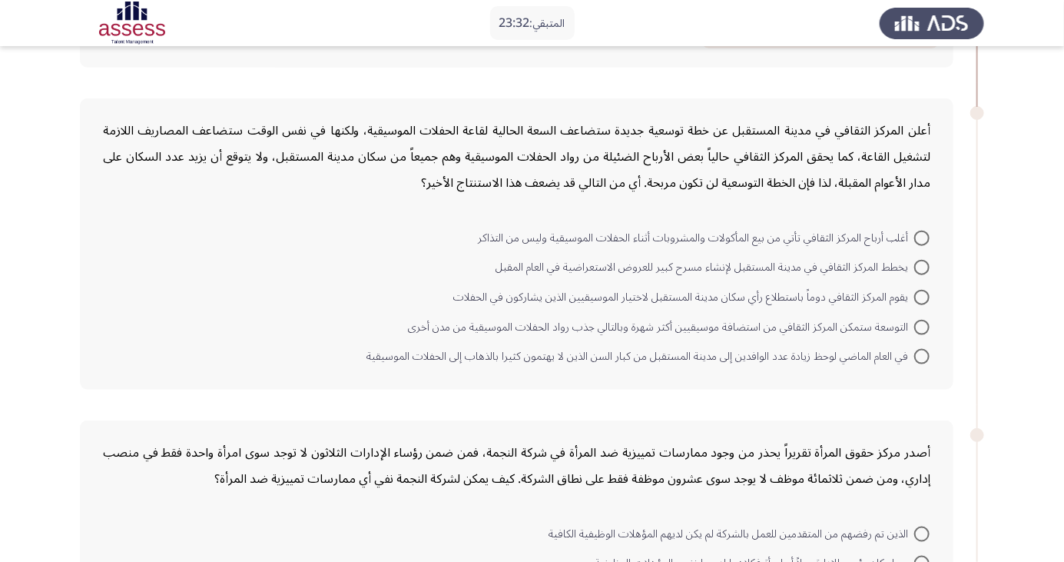
click at [660, 324] on span "التوسعة ستمكن المركز الثقافي من استضافة موسيقيين أكثر شهرة وبالتالي جذب رواد ال…" at bounding box center [661, 327] width 506 height 18
click at [914, 324] on input "التوسعة ستمكن المركز الثقافي من استضافة موسيقيين أكثر شهرة وبالتالي جذب رواد ال…" at bounding box center [921, 327] width 15 height 15
radio input "true"
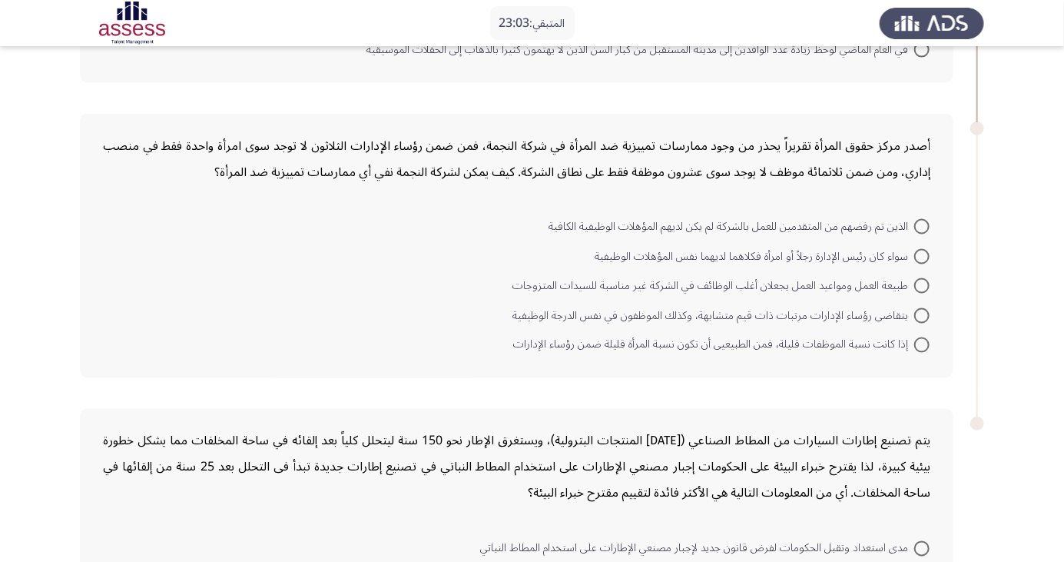
scroll to position [950, 0]
click at [922, 253] on span at bounding box center [921, 255] width 15 height 15
click at [922, 253] on input "سواء كان رئيس الإدارة رجلاً أو امرأة فكلاهما لديهما نفس المؤهلات الوظيفية" at bounding box center [921, 255] width 15 height 15
radio input "true"
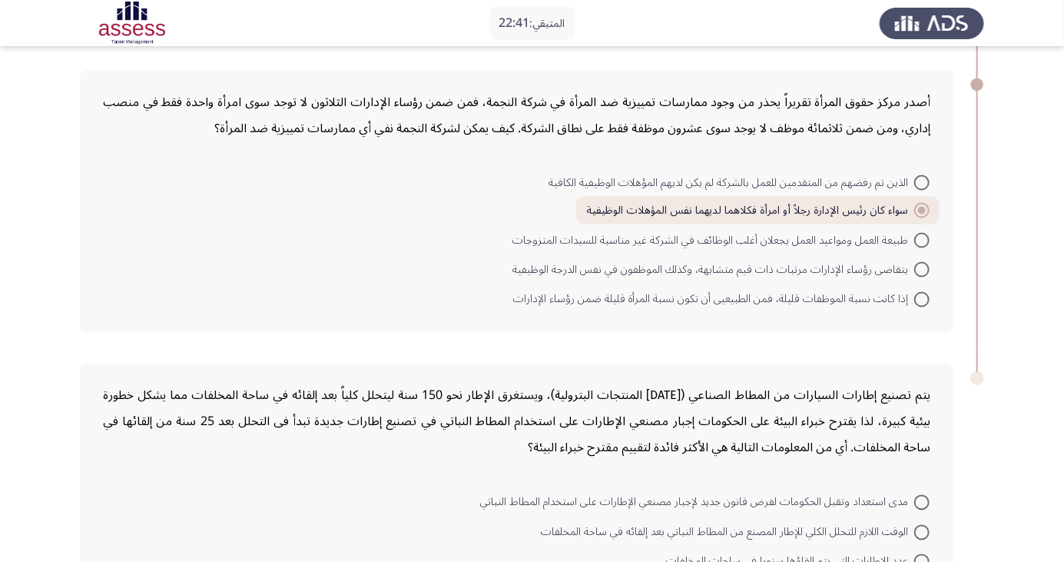
scroll to position [1008, 0]
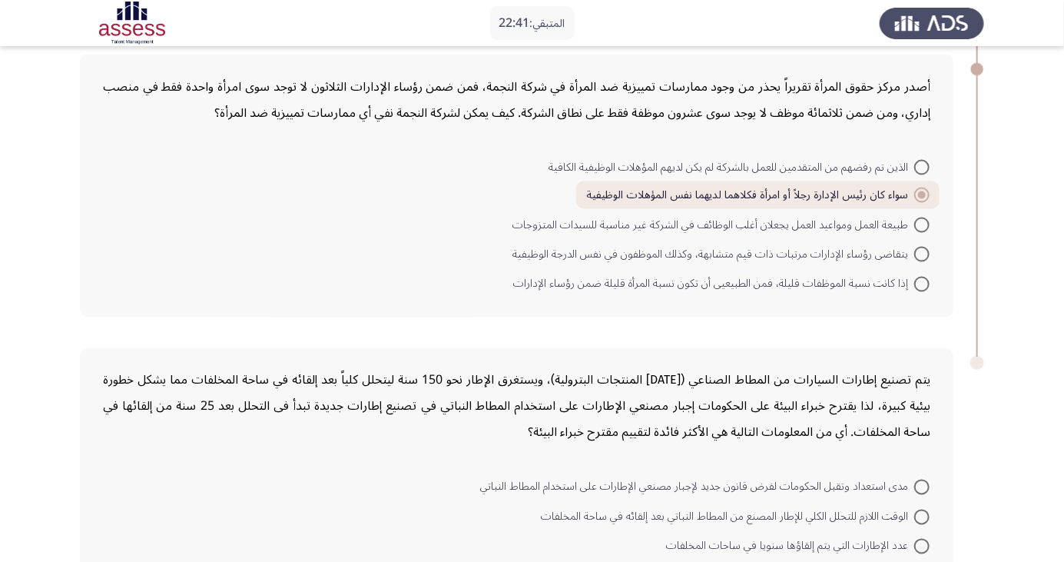
click at [916, 285] on span at bounding box center [921, 284] width 15 height 15
click at [916, 285] on input "إذا كانت نسبة الموظفات قليلة، فمن الطبيعيى أن تكون نسبة المرأة قليلة ضمن رؤساء …" at bounding box center [921, 284] width 15 height 15
radio input "true"
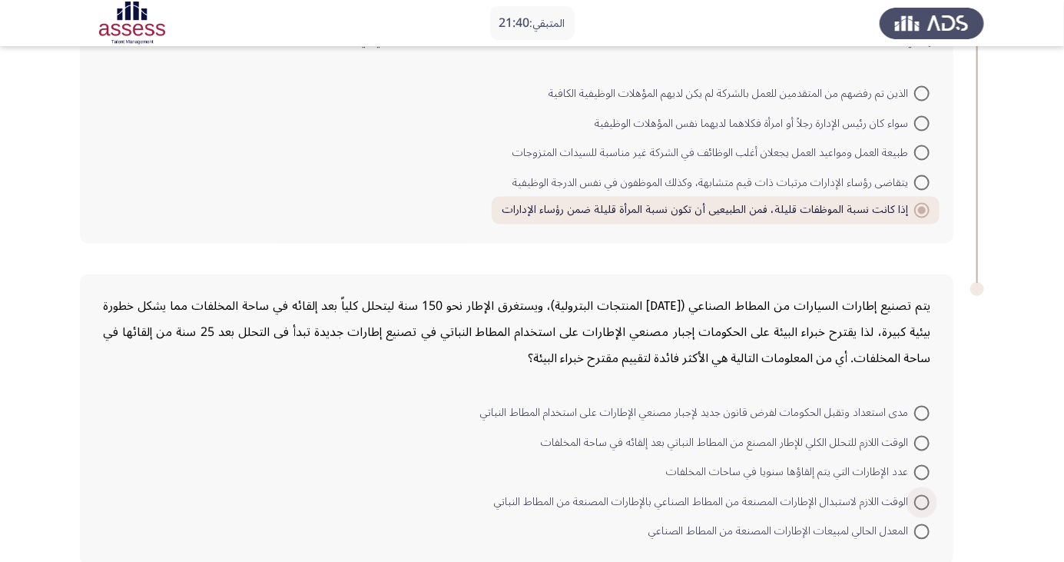
scroll to position [1086, 0]
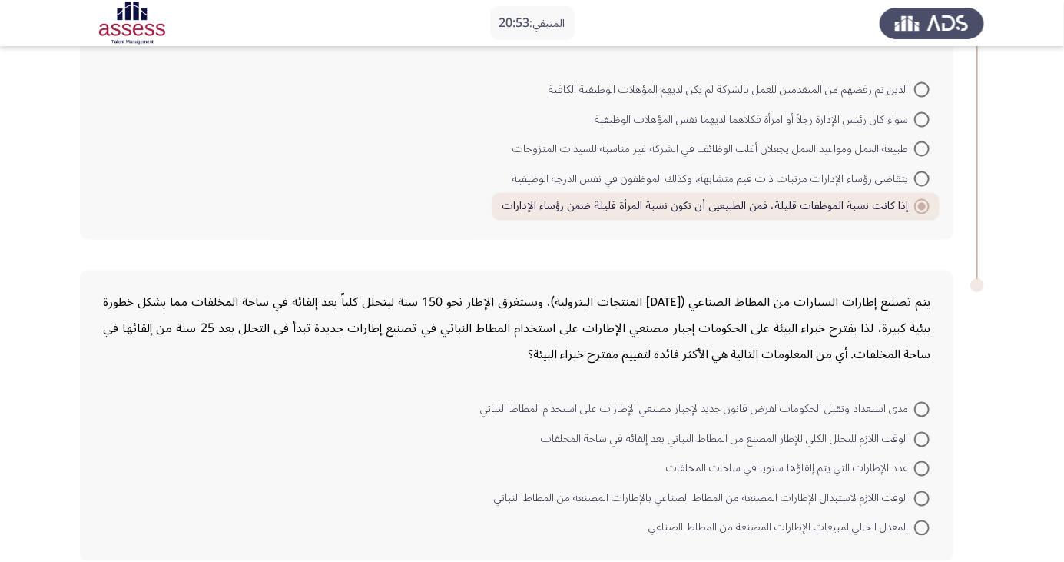
click at [926, 437] on span at bounding box center [921, 439] width 15 height 15
click at [926, 437] on input "الوقت اللازم للتحلل الكلي للإطار المصنع من المطاط النباتي بعد إلقائه في ساحة ال…" at bounding box center [921, 439] width 15 height 15
radio input "true"
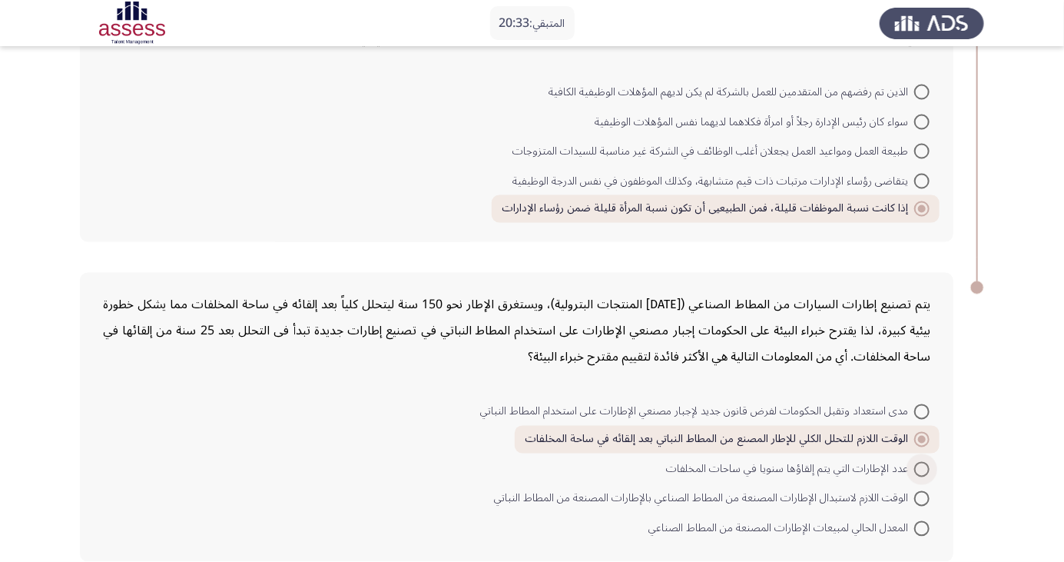
click at [922, 466] on span at bounding box center [921, 469] width 15 height 15
click at [922, 466] on input "عدد الإطارات التي يتم إلقاؤها سنويا في ساحات المخلفات" at bounding box center [921, 469] width 15 height 15
radio input "true"
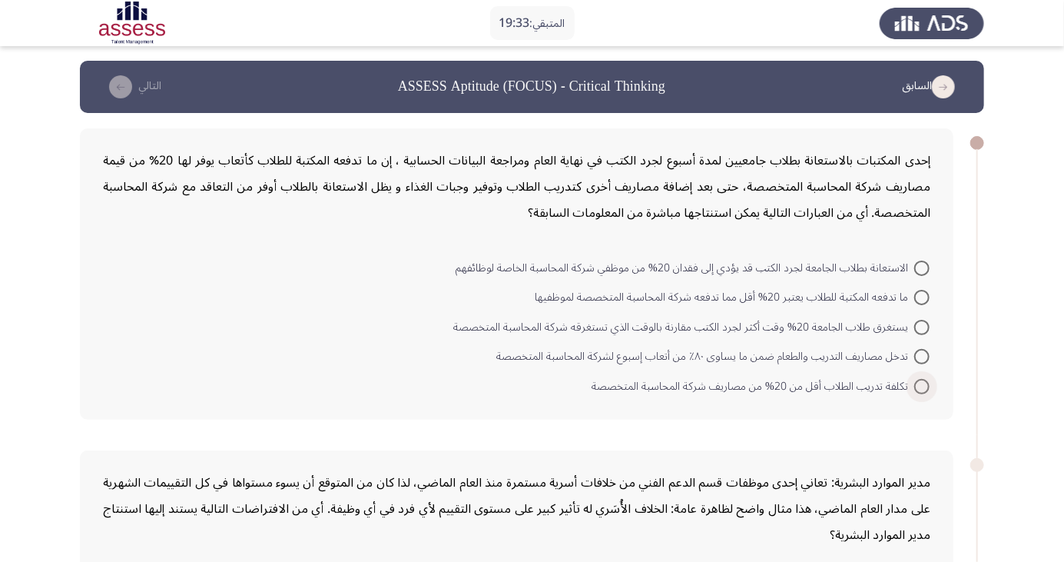
scroll to position [0, 0]
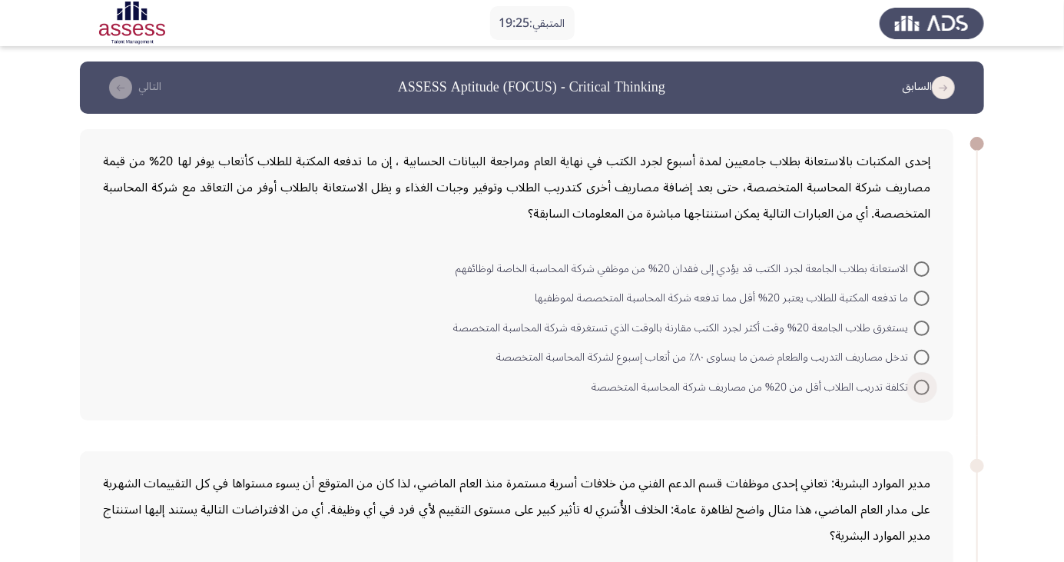
click at [927, 390] on span at bounding box center [921, 387] width 15 height 15
click at [927, 390] on input "تكلفة تدريب الطلاب أقل من 20% من مصاريف شركة المحاسبة المتخصصة" at bounding box center [921, 387] width 15 height 15
radio input "true"
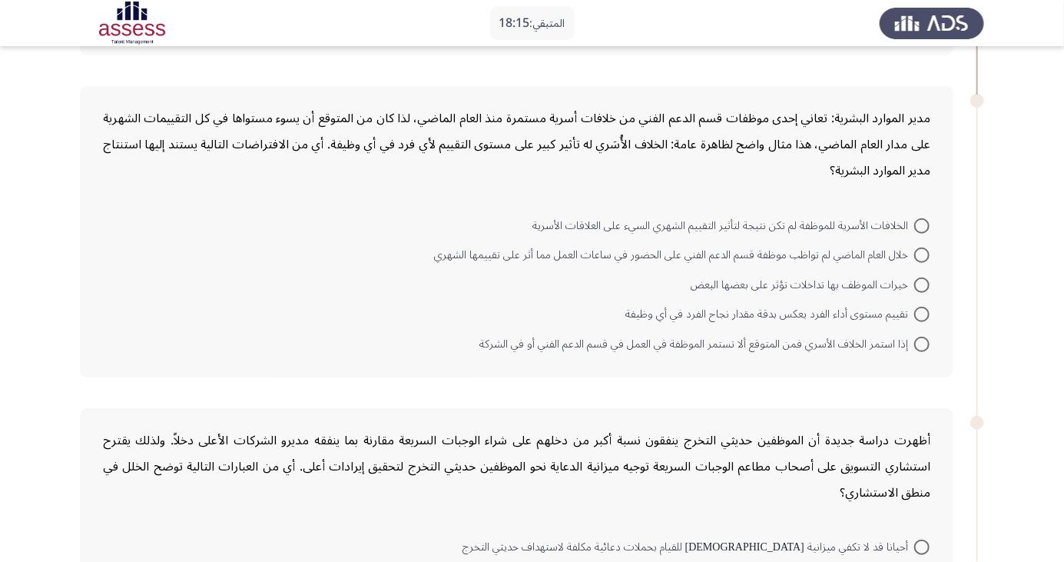
scroll to position [365, 0]
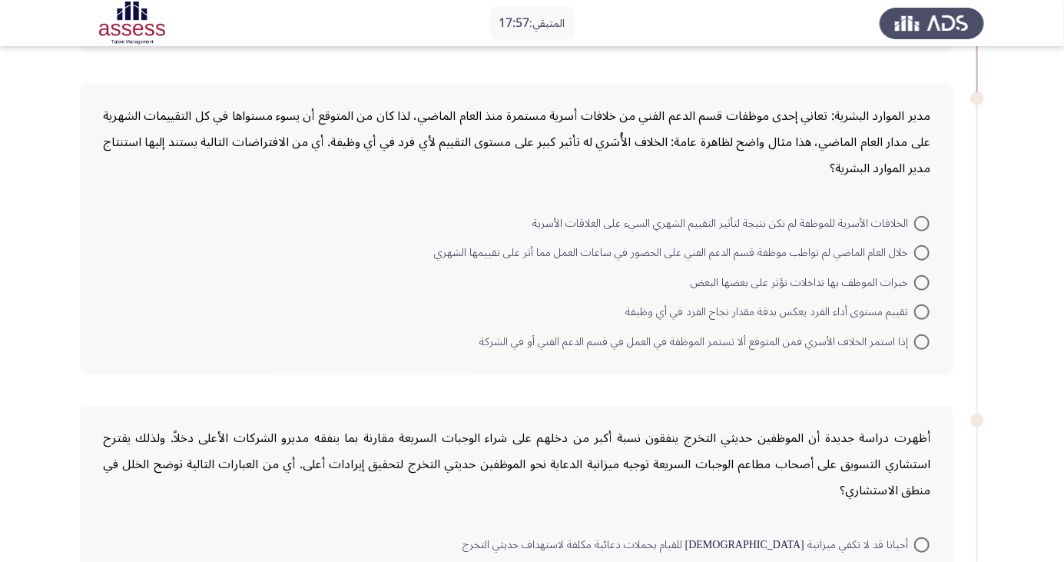
click at [922, 340] on span at bounding box center [921, 341] width 15 height 15
click at [922, 340] on input "إذا استمر الخلاف الأسري فمن المتوقع ألا تستمر الموظفة في العمل في قسم الدعم الف…" at bounding box center [921, 341] width 15 height 15
radio input "true"
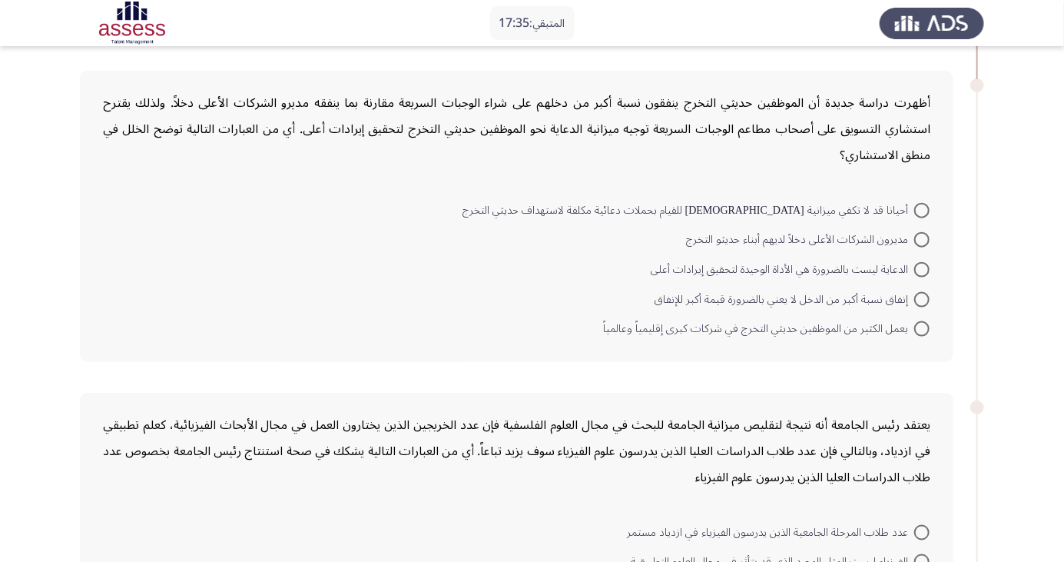
scroll to position [707, 0]
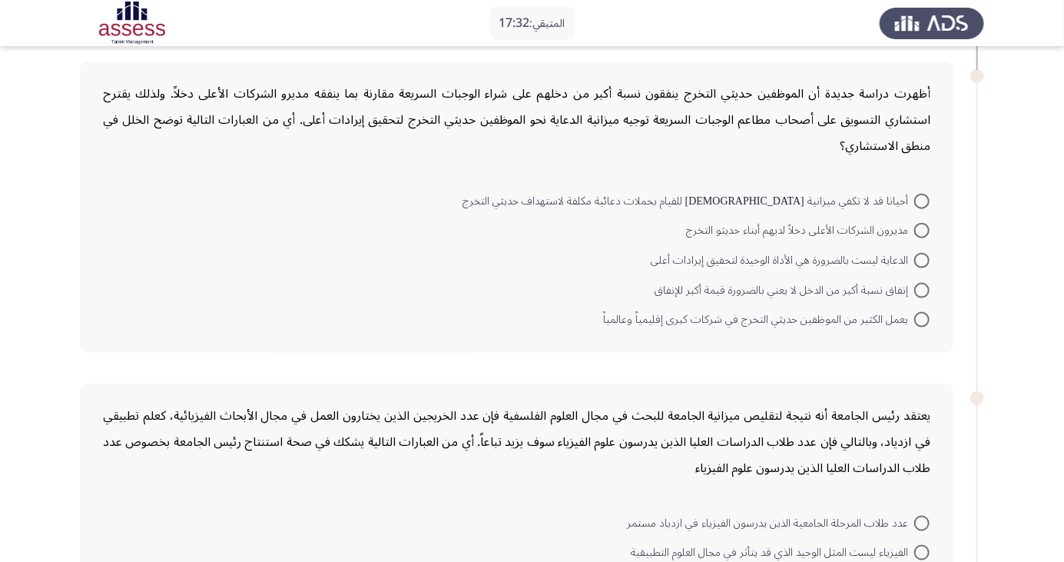
click at [922, 258] on span at bounding box center [921, 260] width 15 height 15
click at [922, 258] on input "الدعاية ليست بالضرورة هي الأداة الوحيدة لتحقيق إيرادات أعلى" at bounding box center [921, 260] width 15 height 15
radio input "true"
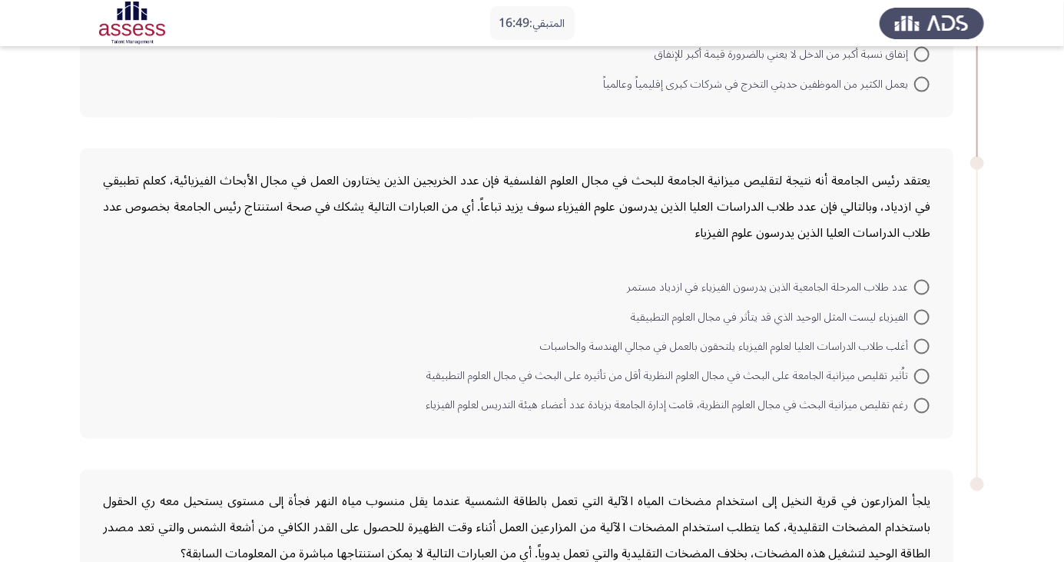
scroll to position [944, 0]
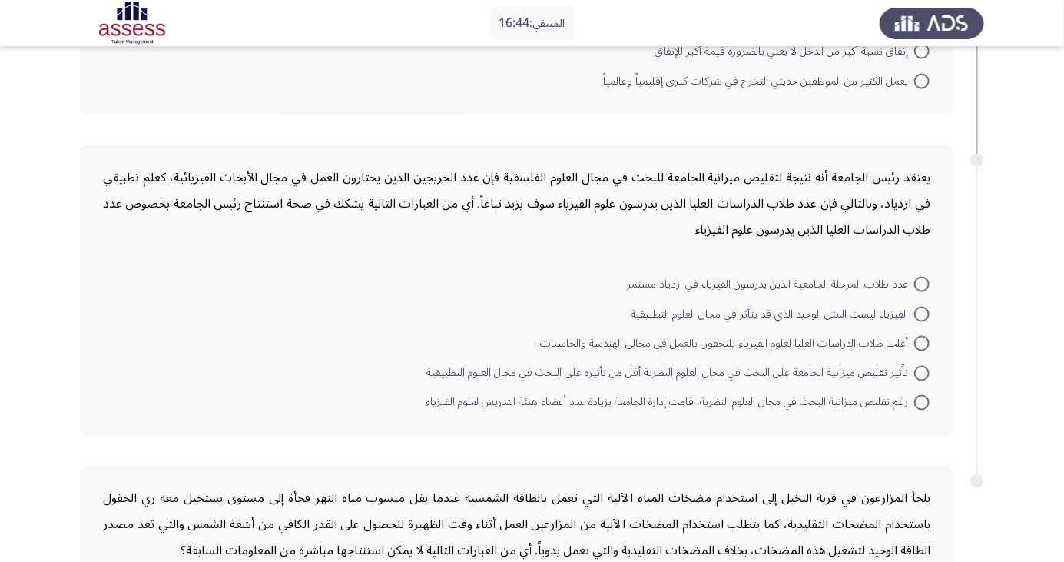
click at [922, 311] on span at bounding box center [921, 314] width 15 height 15
click at [922, 311] on input "الفيزياء ليست المثل الوحيد الذي قد يتأثر في مجال العلوم التطبيقية" at bounding box center [921, 314] width 15 height 15
radio input "true"
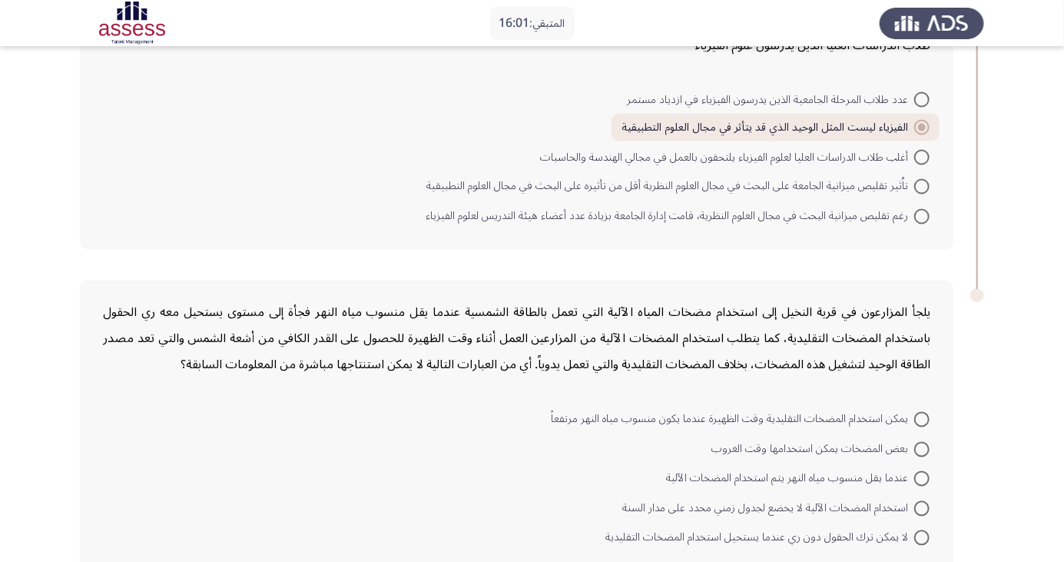
scroll to position [1137, 0]
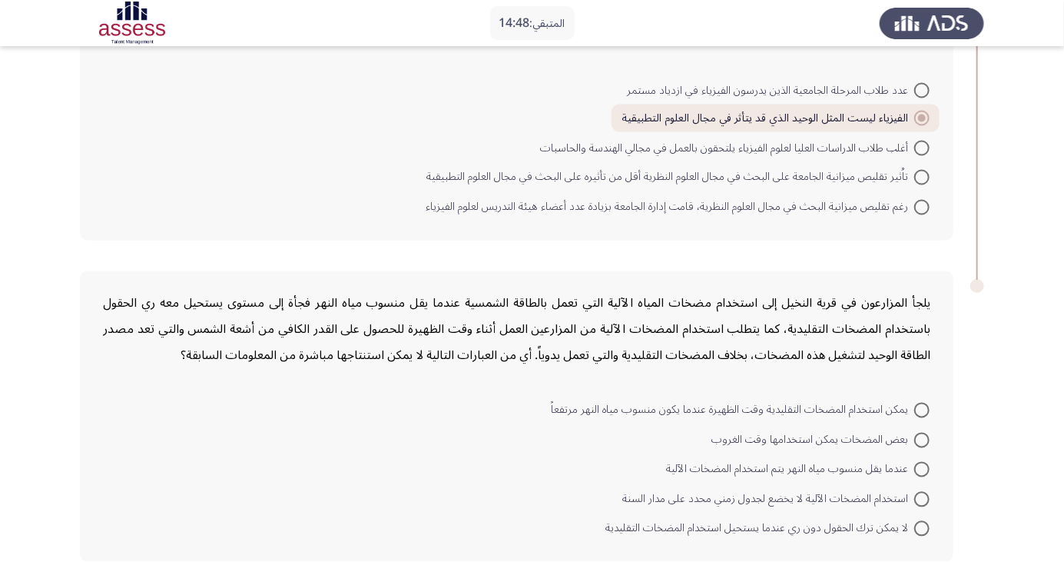
click at [922, 436] on span at bounding box center [921, 440] width 15 height 15
click at [922, 436] on input "بعض المضخات يمكن استخدامها وقت الغروب" at bounding box center [921, 440] width 15 height 15
radio input "true"
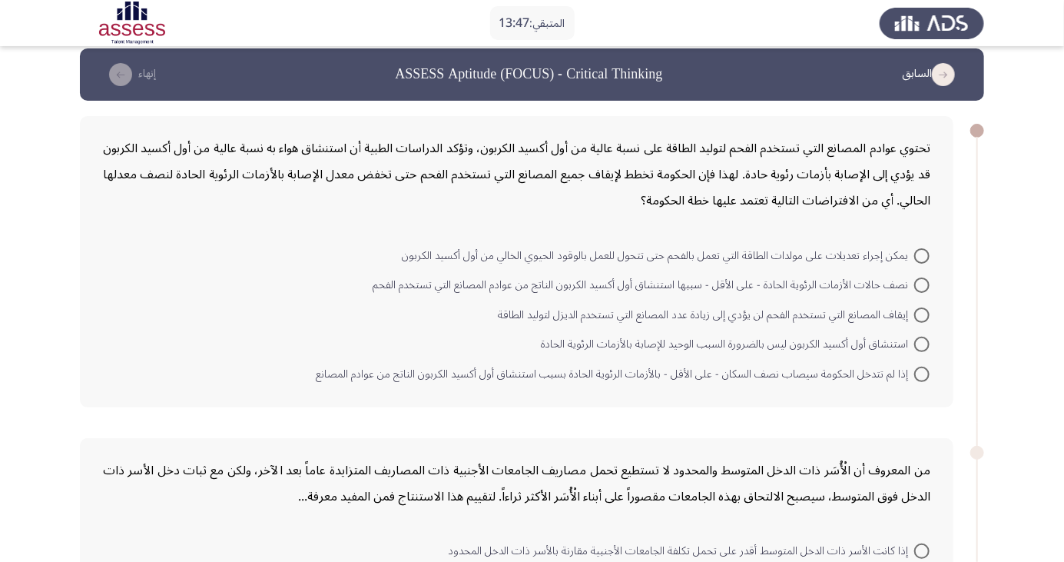
scroll to position [0, 0]
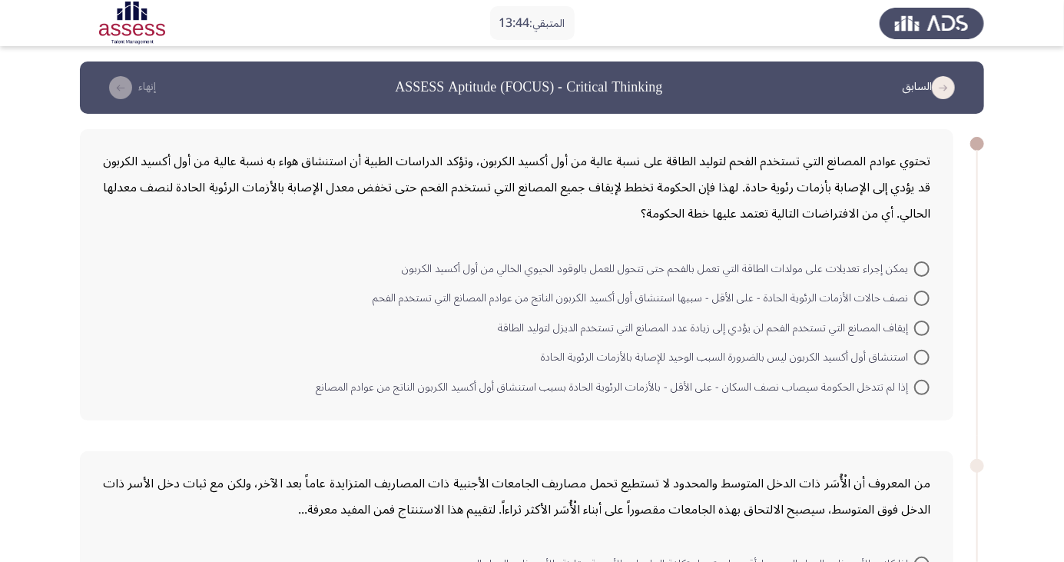
click at [926, 292] on span at bounding box center [921, 297] width 15 height 15
click at [926, 292] on input "نصف حالات الأزمات الرئوية الحادة - على الأقل - سببها استنشاق أول أكسيد الكربون …" at bounding box center [921, 297] width 15 height 15
radio input "true"
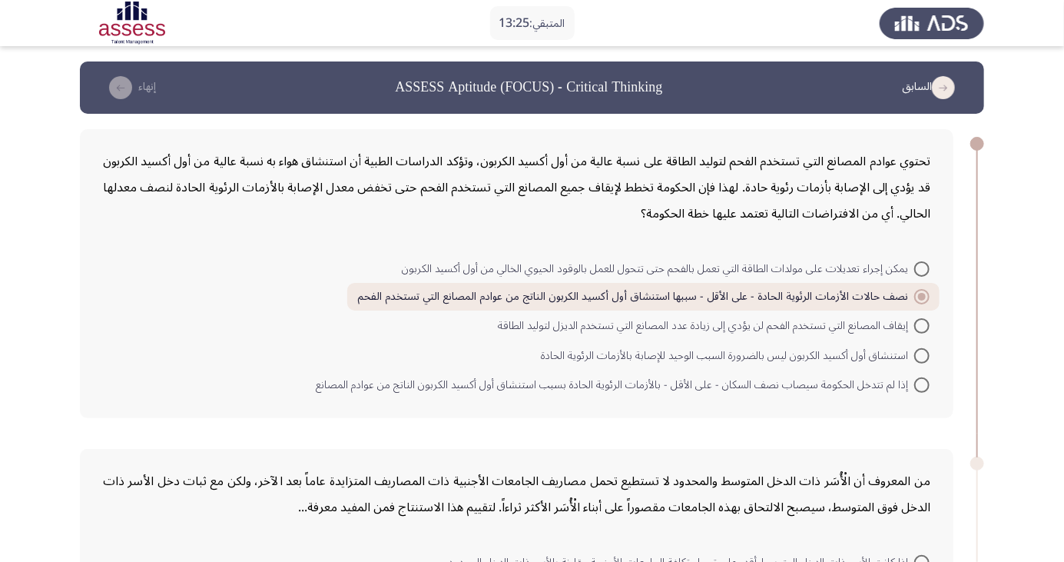
click at [795, 383] on span "إذا لم تتدخل الحكومة سيصاب نصف السكان - على الأقل - بالأزمات الرئوية الحادة بسب…" at bounding box center [615, 385] width 599 height 18
click at [914, 383] on input "إذا لم تتدخل الحكومة سيصاب نصف السكان - على الأقل - بالأزمات الرئوية الحادة بسب…" at bounding box center [921, 384] width 15 height 15
radio input "true"
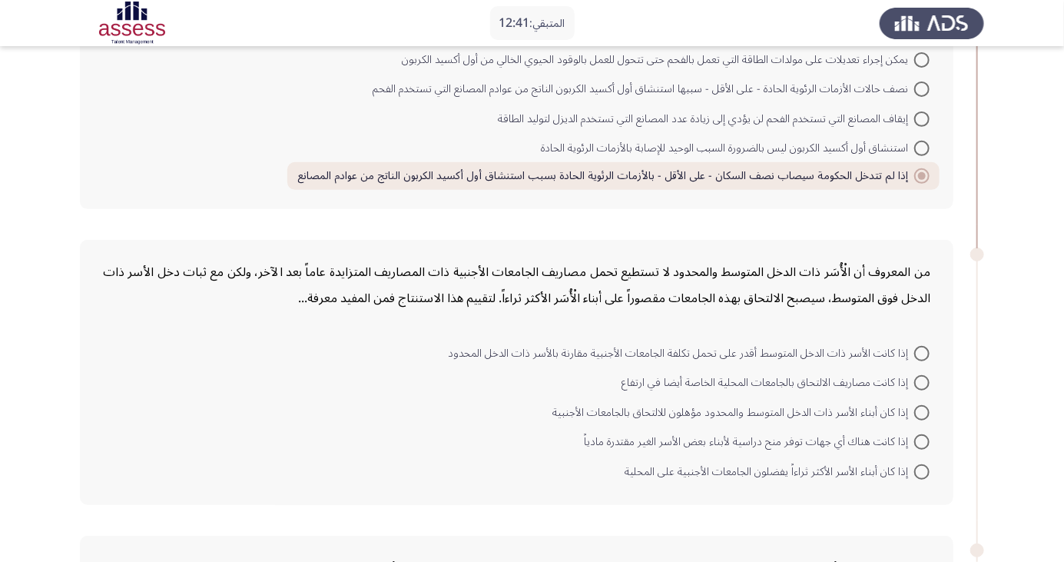
scroll to position [194, 0]
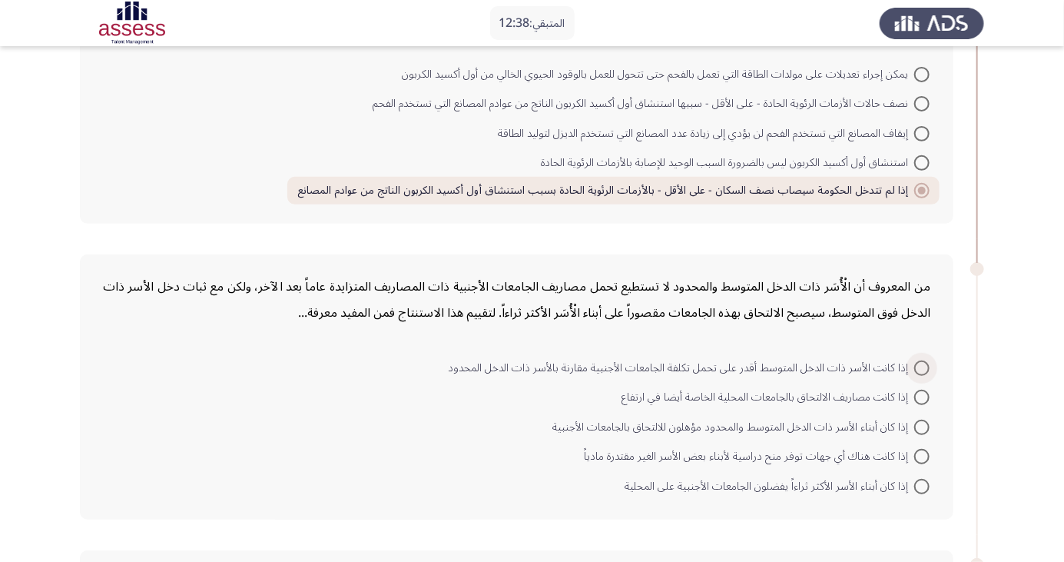
click at [927, 366] on span at bounding box center [921, 367] width 15 height 15
click at [927, 366] on input "إذا كانت الأسر ذات الدخل المتوسط أقدر على تحمل تكلفة الجامعات الأجنبية مقارنة ب…" at bounding box center [921, 367] width 15 height 15
radio input "true"
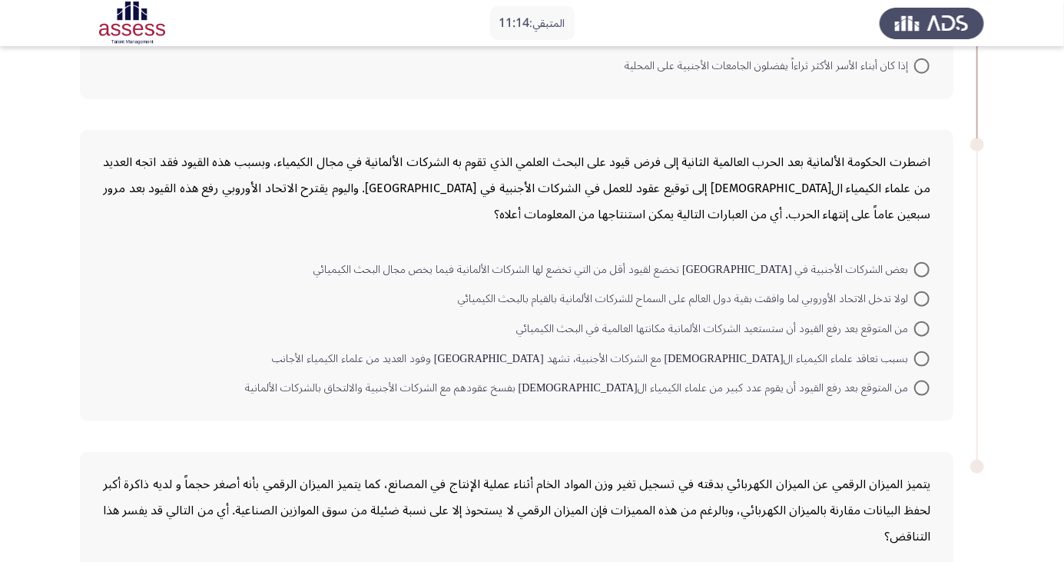
scroll to position [612, 0]
click at [922, 327] on span at bounding box center [921, 329] width 15 height 15
click at [922, 327] on input "من المتوقع بعد رفع القيود أن ستستعيد الشركات الألمانية مكانتها العالمية في البح…" at bounding box center [921, 329] width 15 height 15
radio input "true"
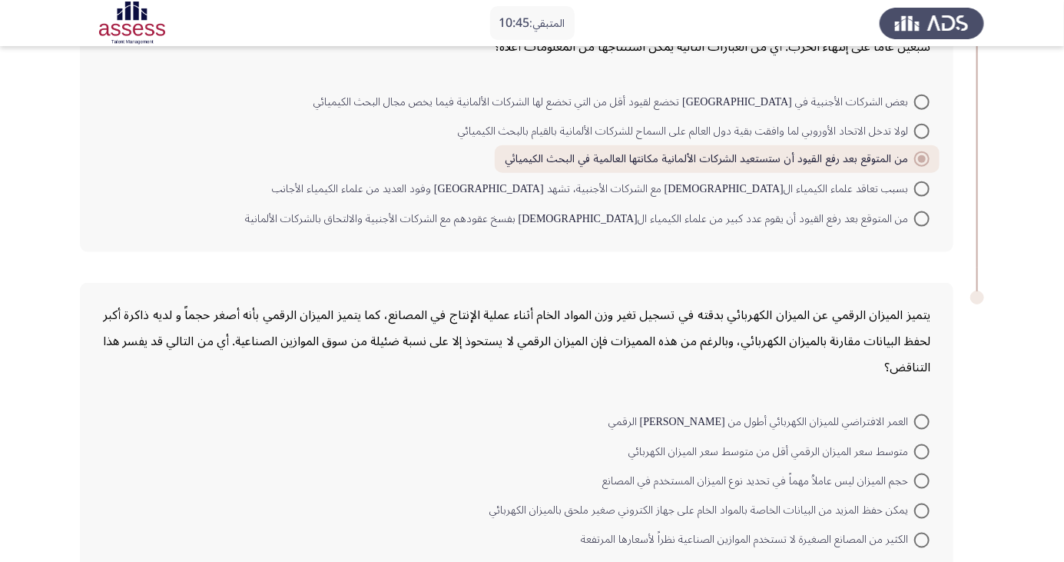
scroll to position [793, 0]
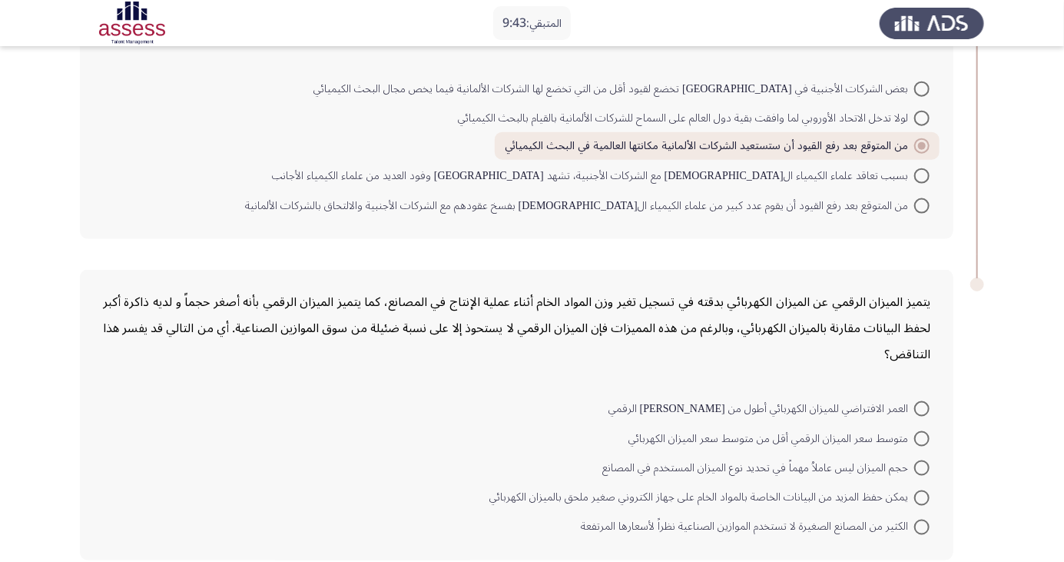
click at [524, 497] on span "يمكن حفظ المزيد من البيانات الخاصة بالمواد الخام على جهاز الكتروني صغير ملحق با…" at bounding box center [701, 498] width 425 height 18
click at [914, 497] on input "يمكن حفظ المزيد من البيانات الخاصة بالمواد الخام على جهاز الكتروني صغير ملحق با…" at bounding box center [921, 497] width 15 height 15
radio input "true"
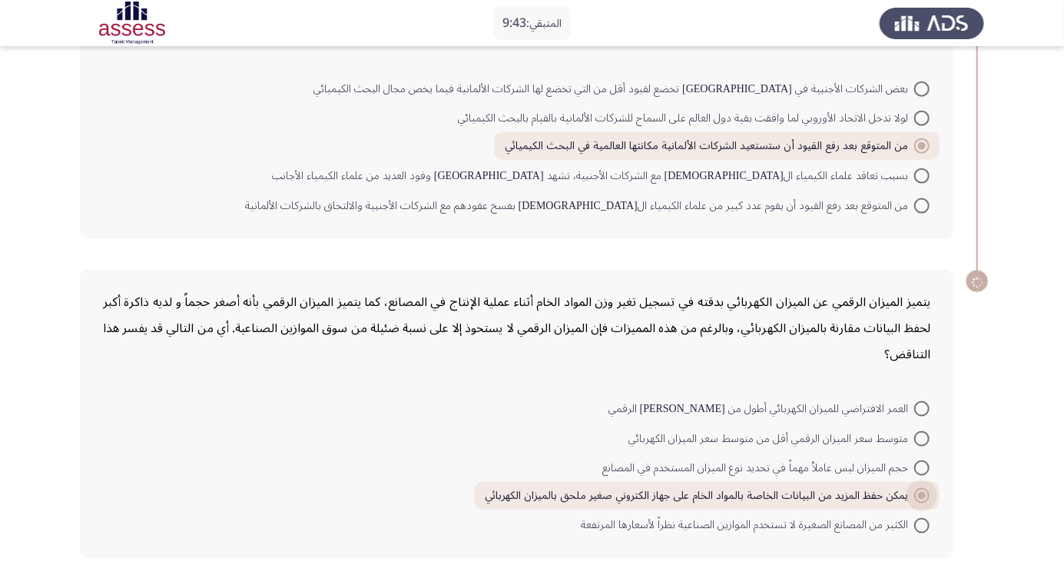
scroll to position [791, 0]
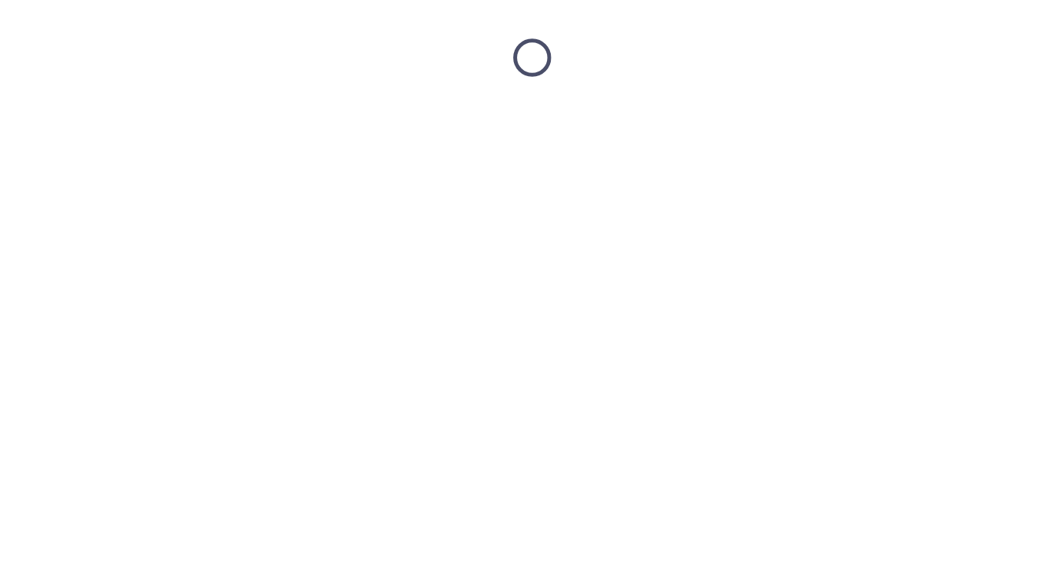
scroll to position [0, 0]
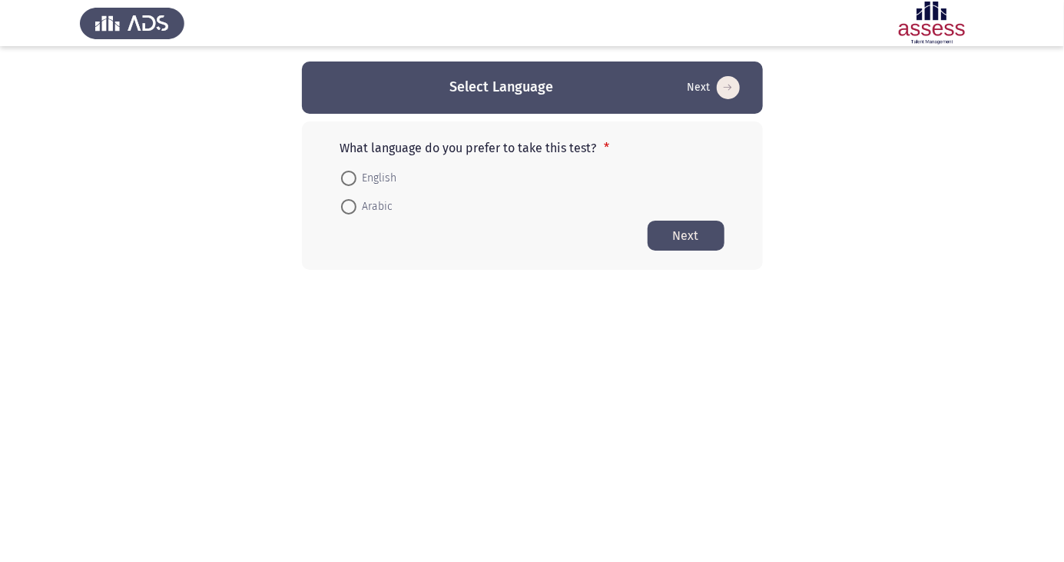
click at [348, 207] on span at bounding box center [348, 207] width 0 height 0
click at [348, 206] on input "Arabic" at bounding box center [348, 206] width 15 height 15
radio input "true"
click at [702, 237] on button "Next" at bounding box center [686, 235] width 77 height 30
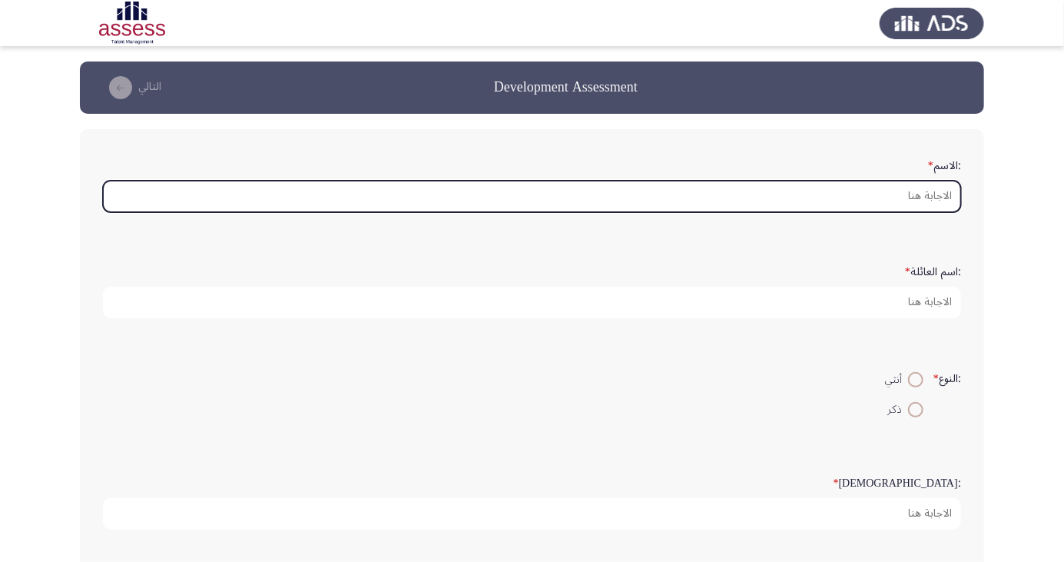
click at [924, 191] on input ":الاسم *" at bounding box center [532, 197] width 858 height 32
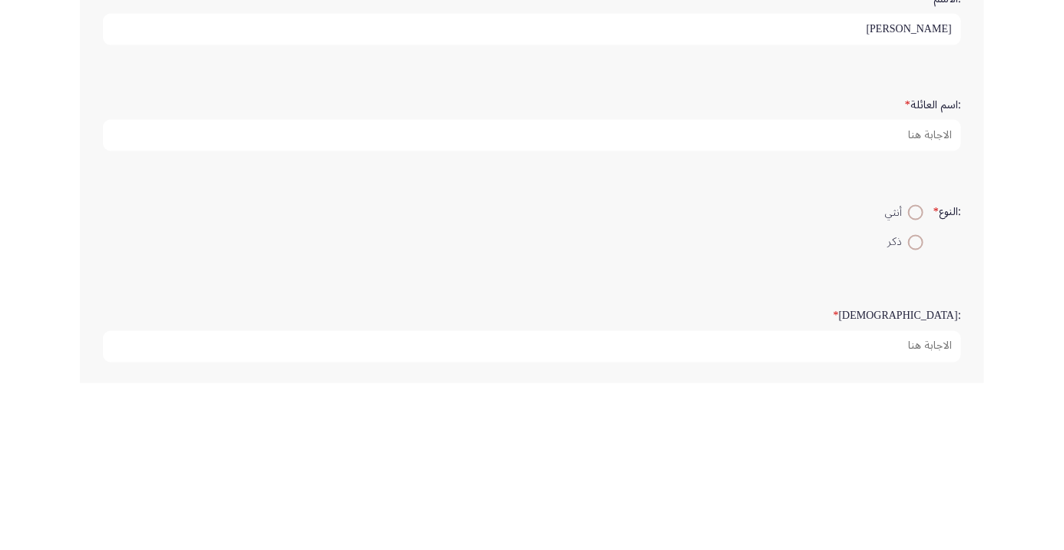
type input "[PERSON_NAME]"
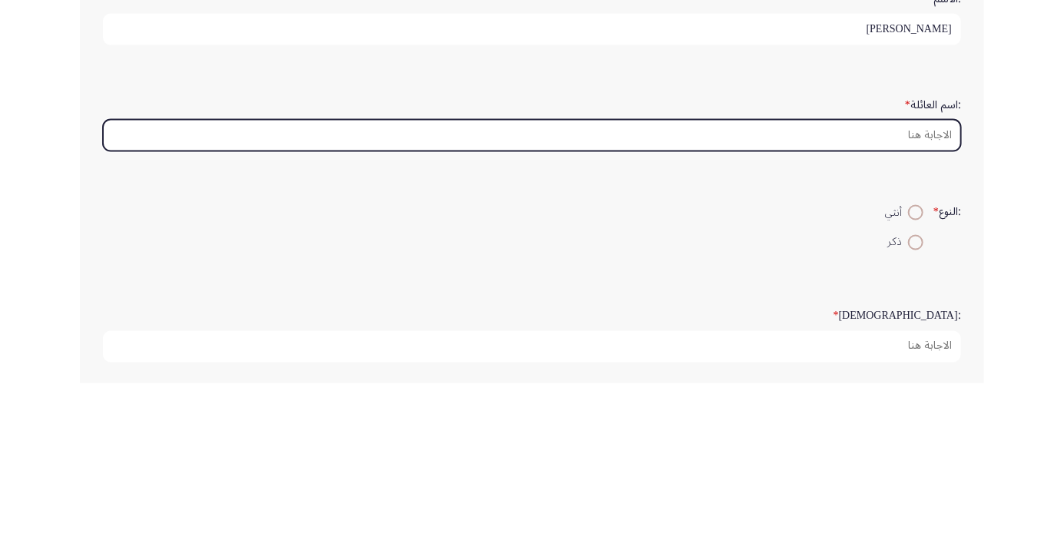
click at [921, 297] on input ":اسم العائلة *" at bounding box center [532, 303] width 858 height 32
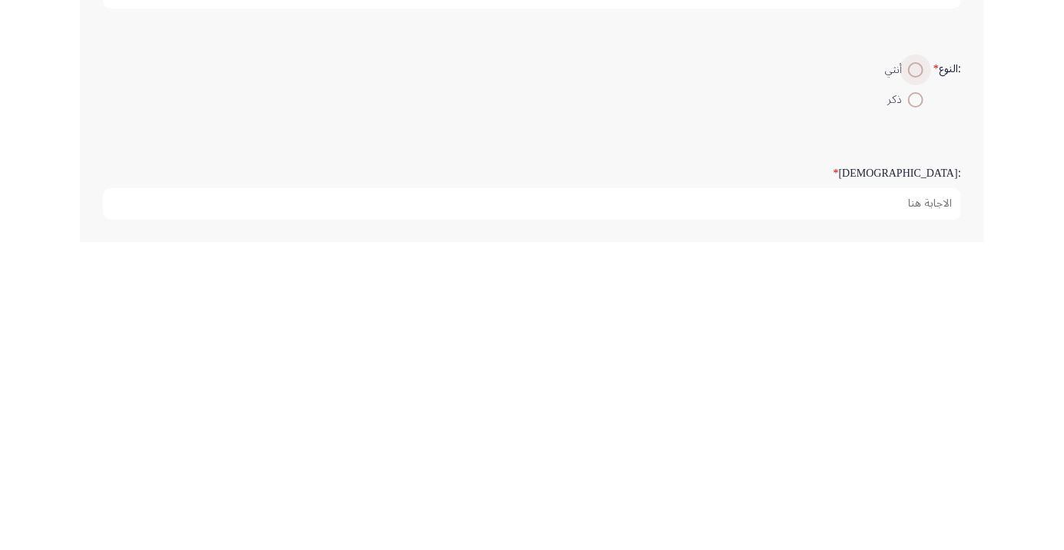
type input "[PERSON_NAME]"
click at [910, 376] on span at bounding box center [915, 377] width 15 height 15
click at [910, 376] on input "أنثي" at bounding box center [915, 377] width 15 height 15
radio input "true"
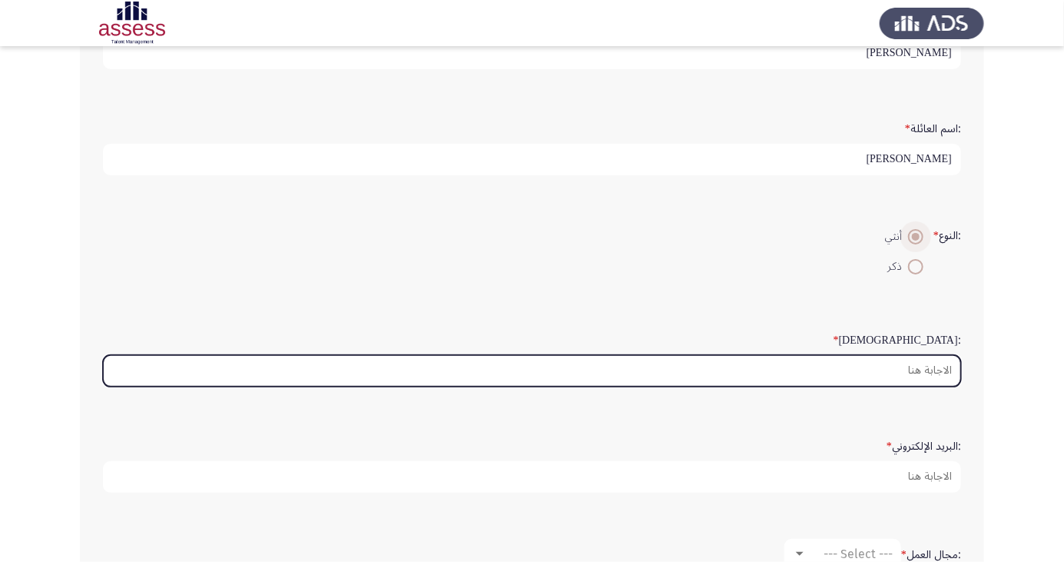
click at [932, 365] on input ":السن *" at bounding box center [532, 371] width 858 height 32
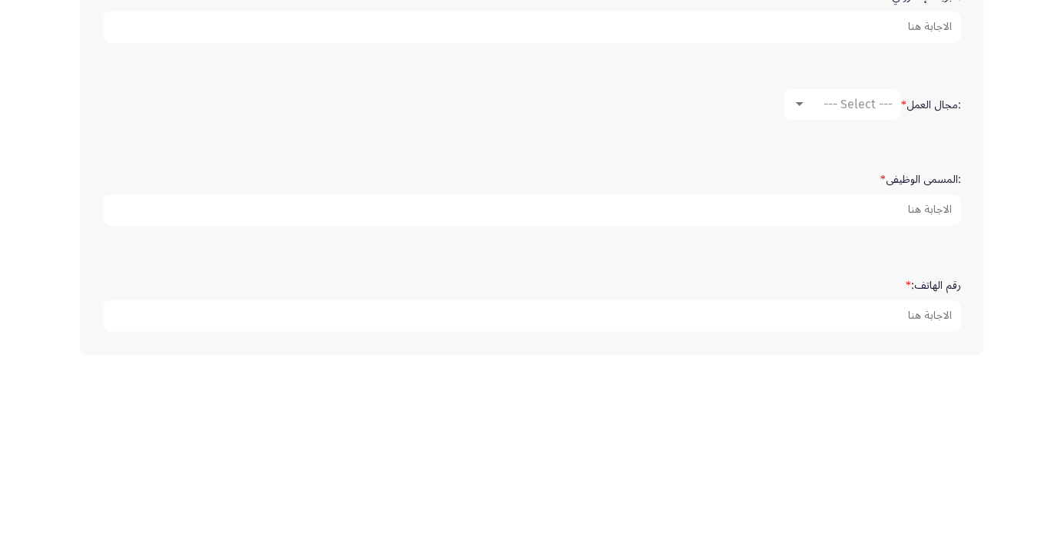
scroll to position [402, 0]
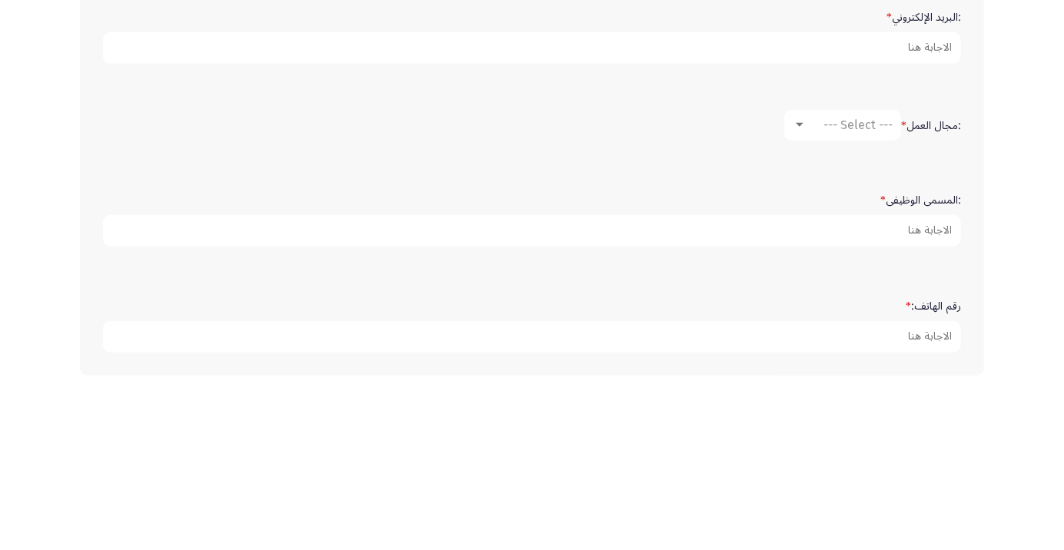
type input "38"
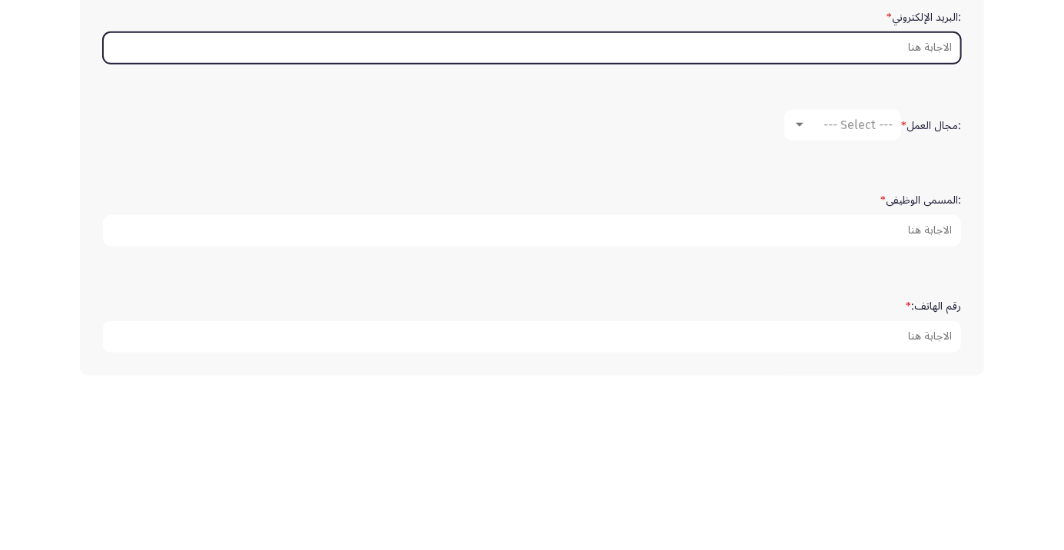
click at [938, 217] on input ":البريد الإلكتروني *" at bounding box center [532, 218] width 858 height 32
type input "Hasn"
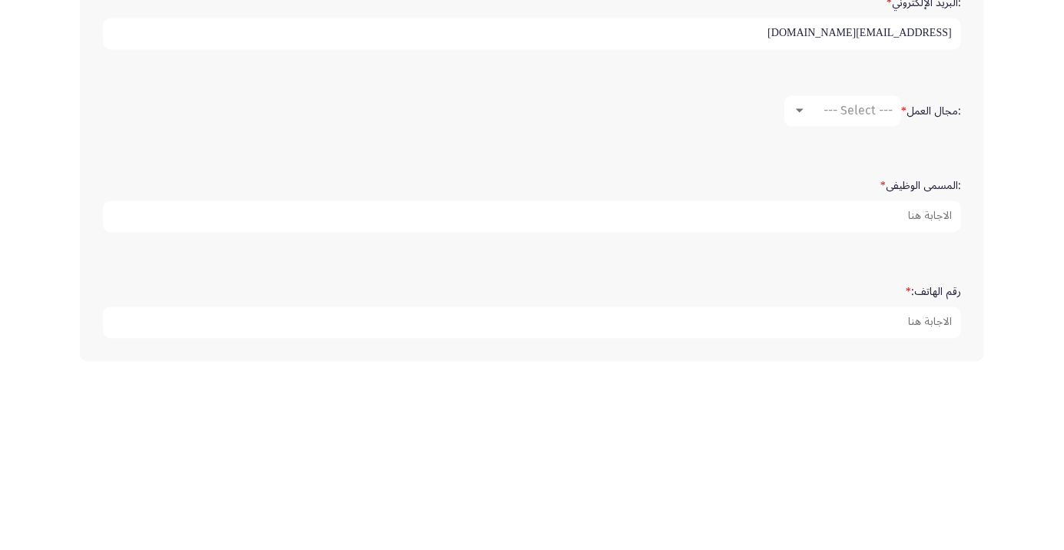
type input "[EMAIL_ADDRESS][DOMAIN_NAME]"
click at [869, 293] on span "--- Select ---" at bounding box center [858, 294] width 69 height 15
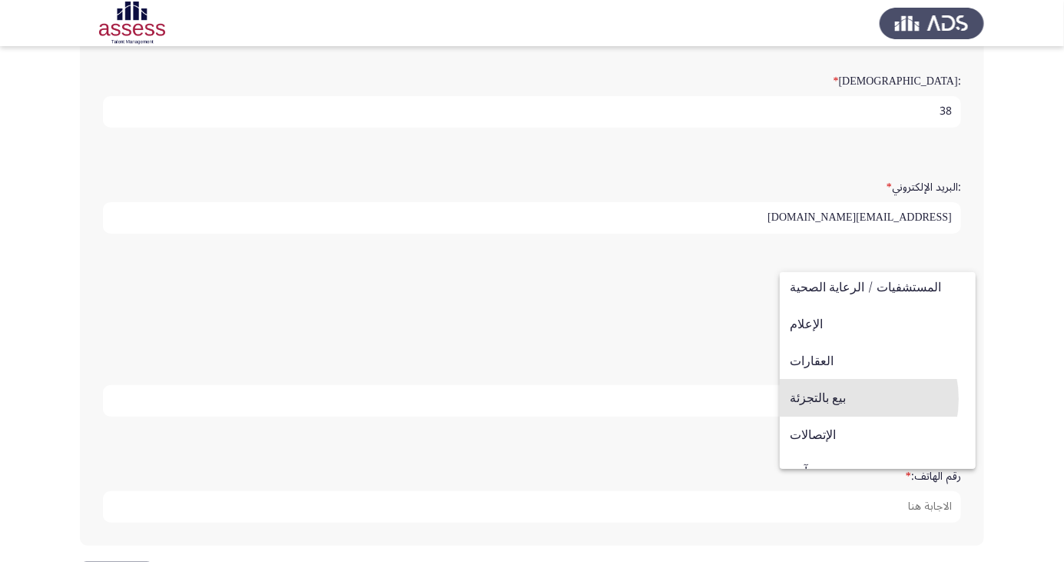
scroll to position [504, 0]
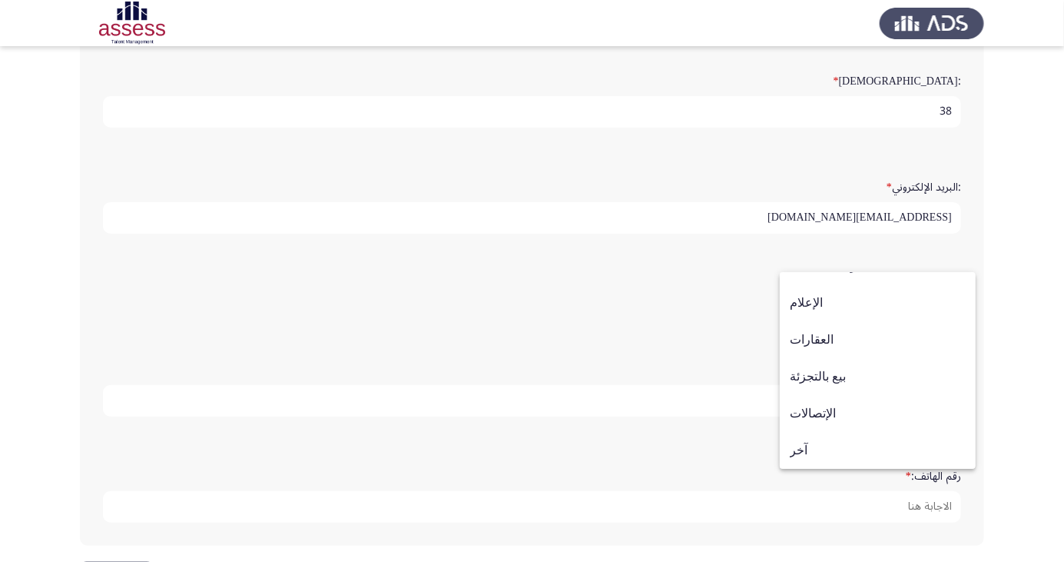
click at [838, 381] on span "بيع بالتجزئة" at bounding box center [878, 376] width 176 height 37
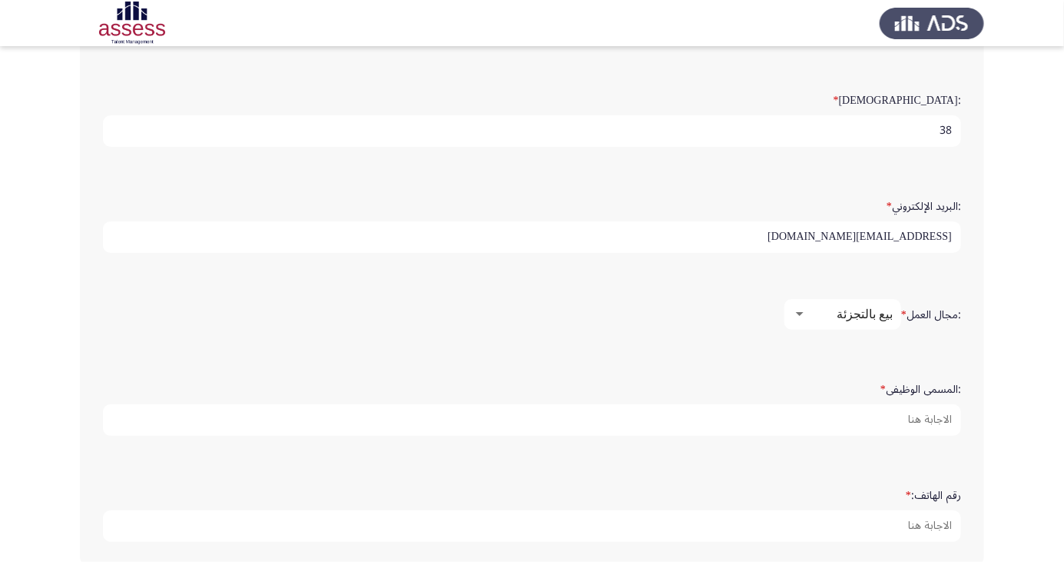
click at [916, 420] on input ":المسمى الوظيفى *" at bounding box center [532, 420] width 858 height 32
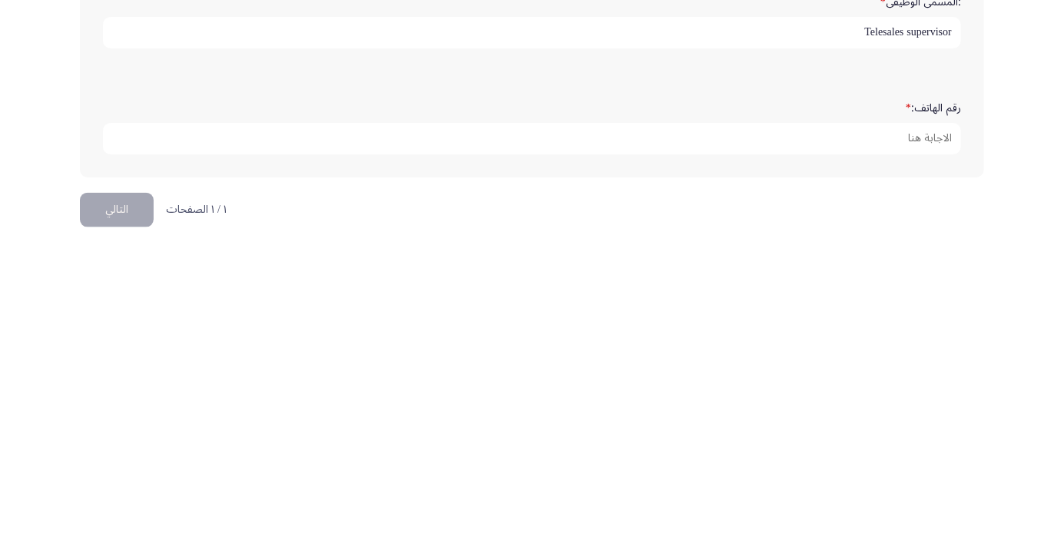
scroll to position [468, 0]
type input "Telesales supervisor"
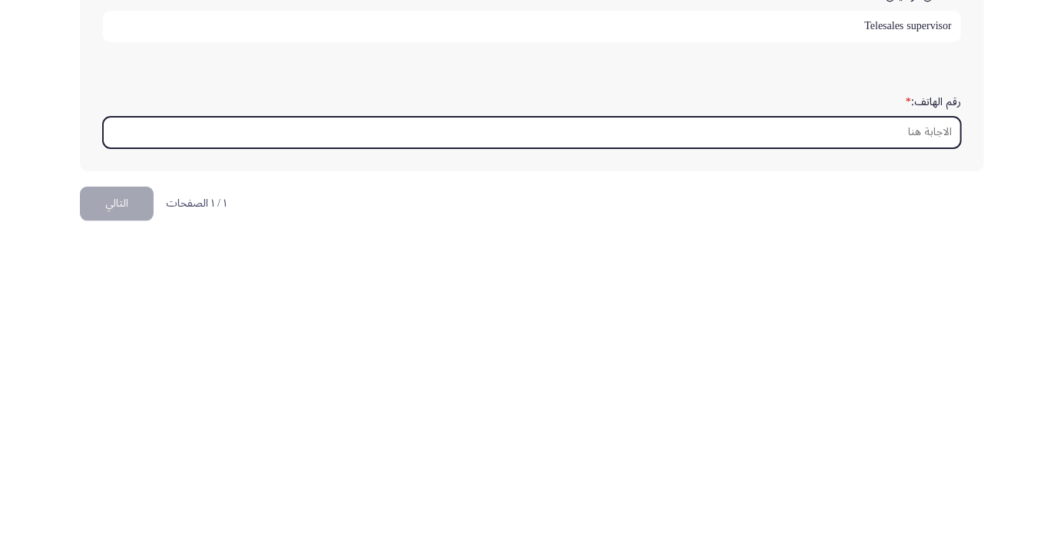
click at [930, 428] on input "رقم الهاتف: *" at bounding box center [532, 441] width 858 height 32
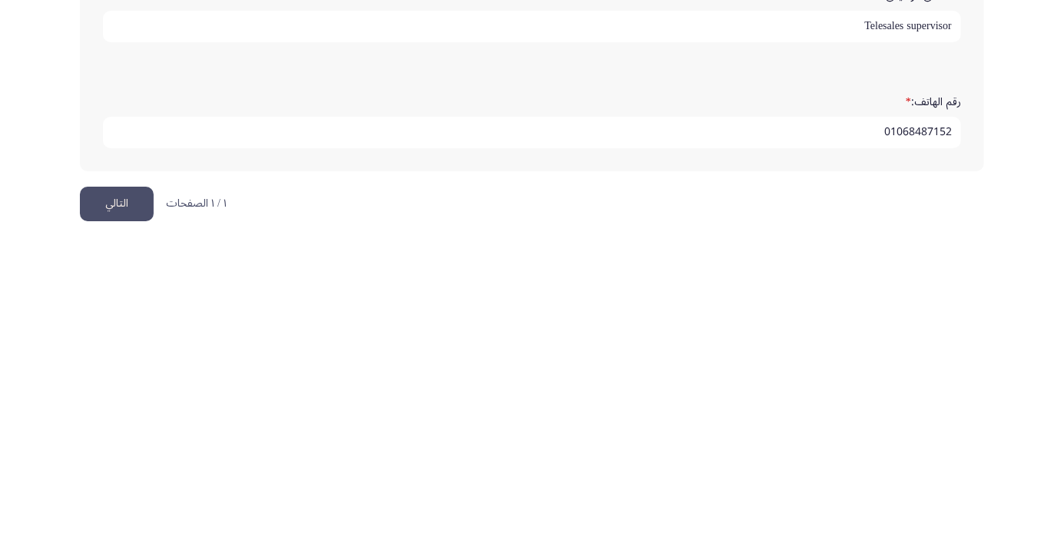
type input "01068487152"
click at [123, 509] on button "التالي" at bounding box center [117, 512] width 74 height 35
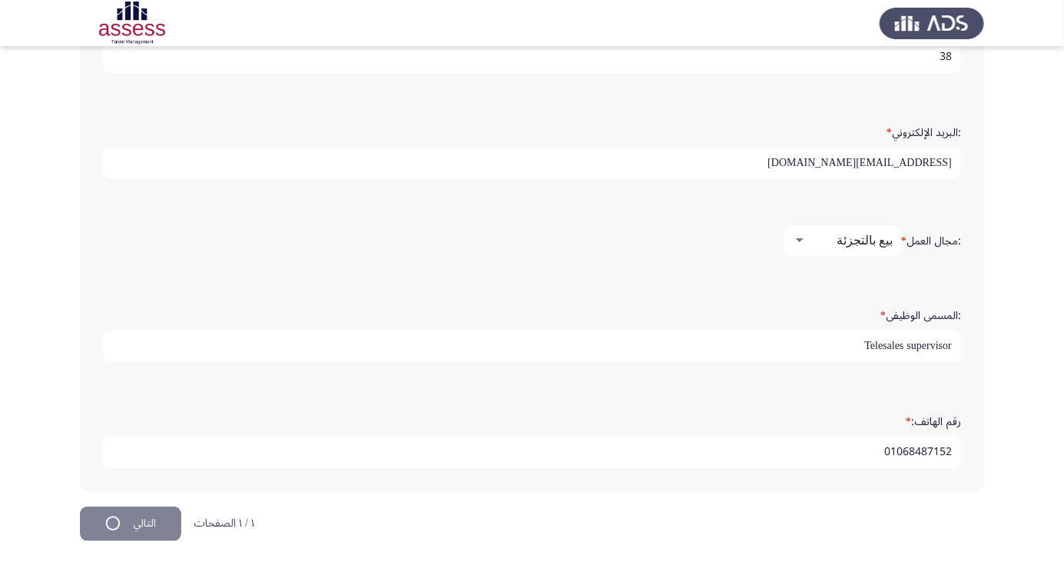
scroll to position [0, 0]
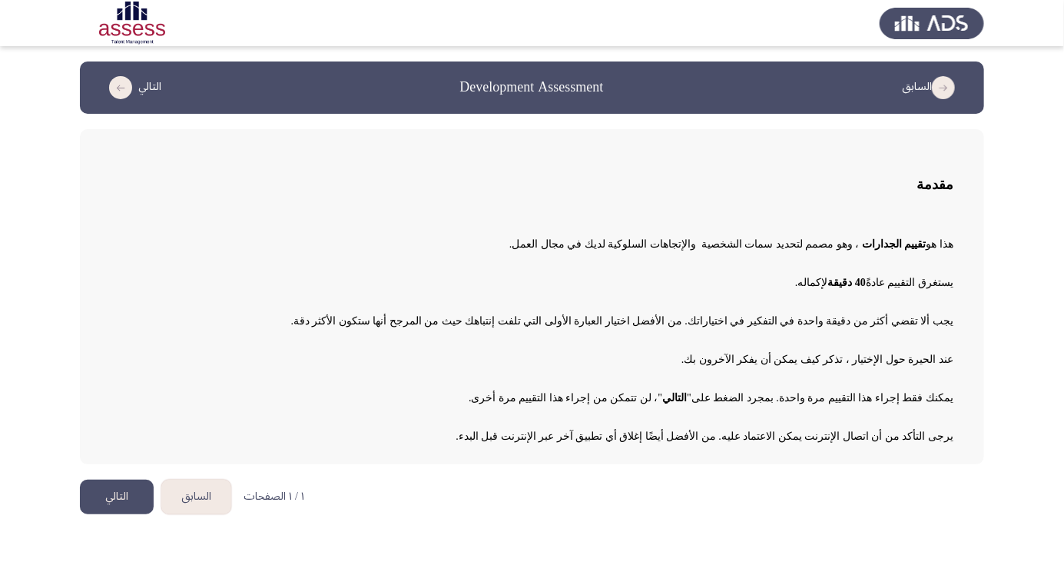
click at [124, 483] on button "التالي" at bounding box center [117, 496] width 74 height 35
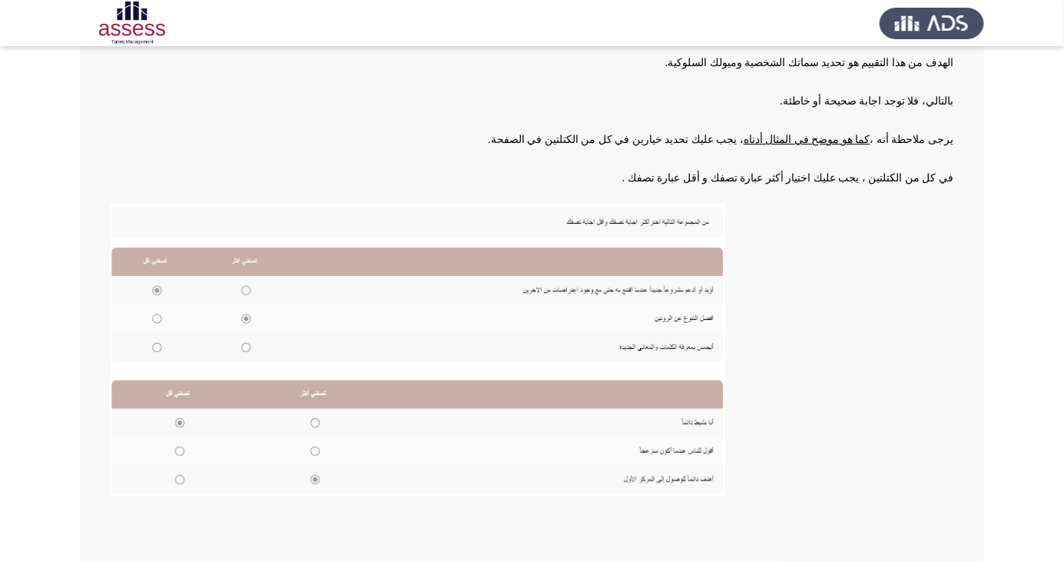
scroll to position [158, 0]
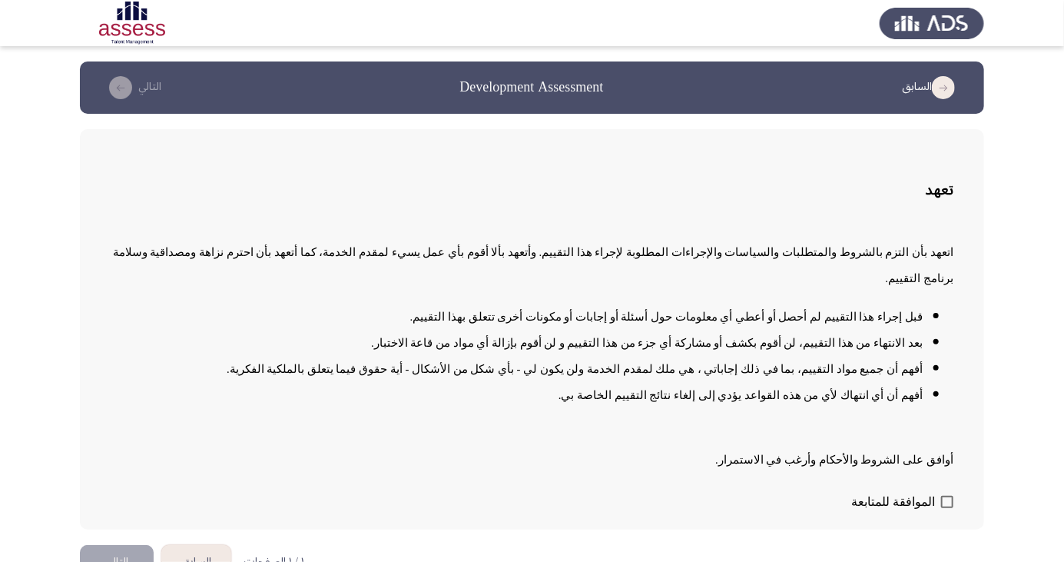
click at [948, 508] on span at bounding box center [947, 502] width 12 height 12
click at [947, 509] on input "الموافقة للمتابعة" at bounding box center [947, 508] width 1 height 1
checkbox input "true"
click at [120, 561] on button "التالي" at bounding box center [117, 562] width 74 height 35
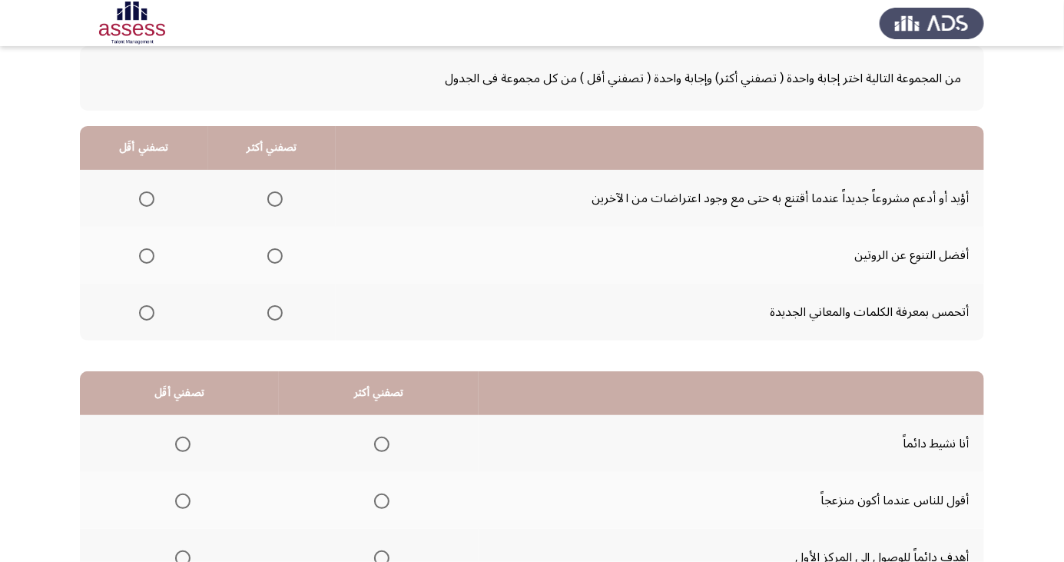
scroll to position [131, 0]
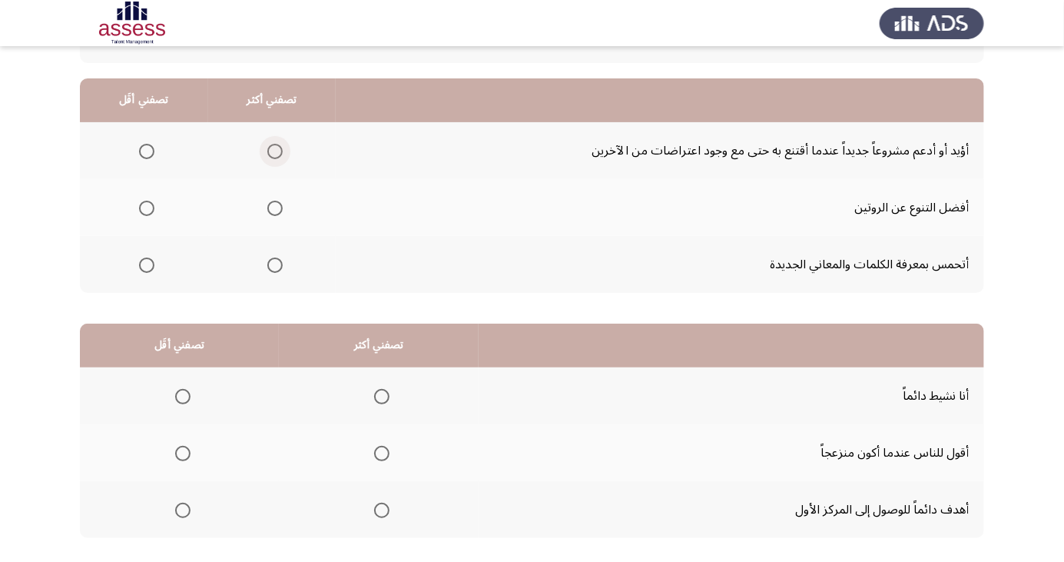
click at [275, 151] on span "Select an option" at bounding box center [275, 151] width 0 height 0
click at [274, 150] on input "Select an option" at bounding box center [274, 151] width 15 height 15
click at [147, 265] on span "Select an option" at bounding box center [147, 265] width 0 height 0
click at [146, 264] on input "Select an option" at bounding box center [146, 264] width 15 height 15
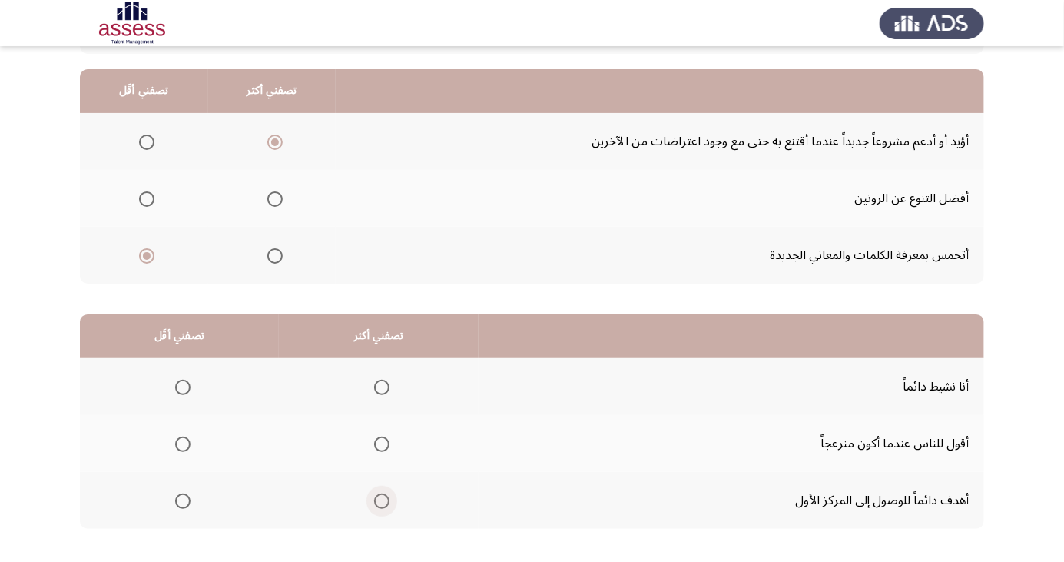
click at [383, 501] on span "Select an option" at bounding box center [381, 500] width 15 height 15
click at [383, 501] on input "Select an option" at bounding box center [381, 500] width 15 height 15
click at [183, 444] on span "Select an option" at bounding box center [183, 444] width 0 height 0
click at [181, 443] on input "Select an option" at bounding box center [182, 443] width 15 height 15
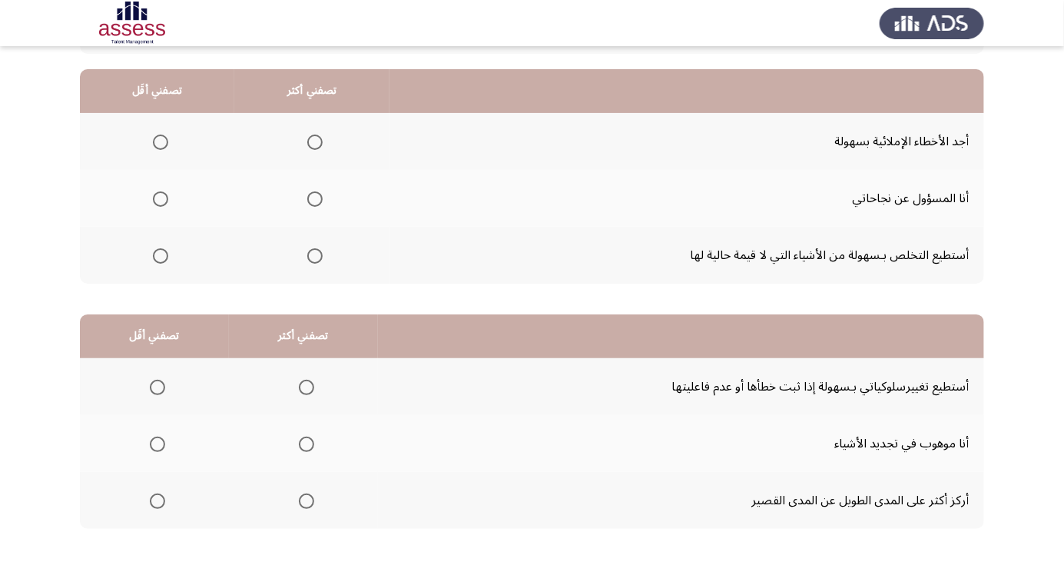
scroll to position [155, 0]
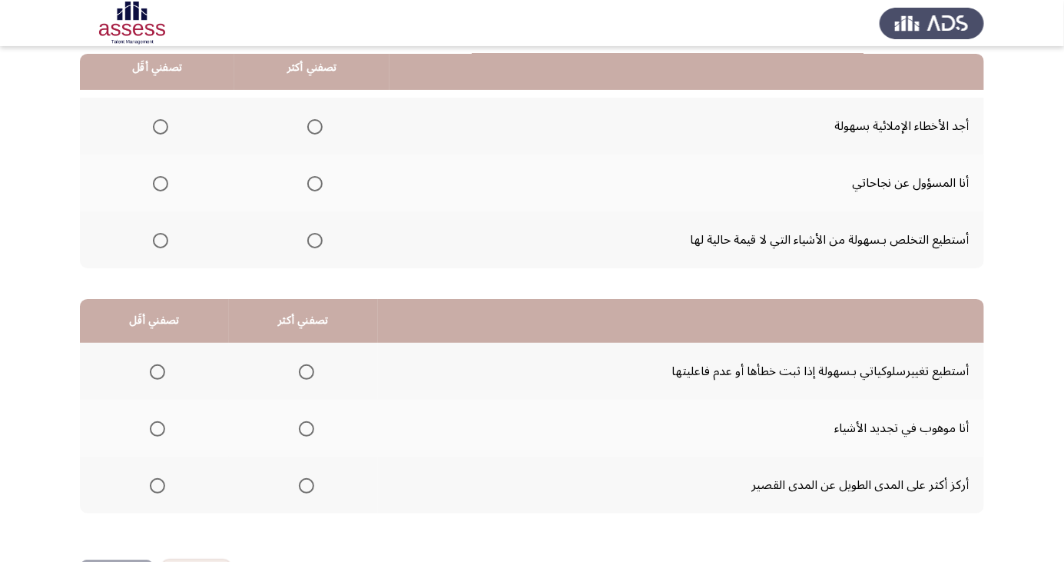
click at [315, 127] on span "Select an option" at bounding box center [315, 127] width 0 height 0
click at [312, 125] on input "Select an option" at bounding box center [314, 126] width 15 height 15
click at [315, 184] on span "Select an option" at bounding box center [315, 184] width 0 height 0
click at [312, 182] on input "Select an option" at bounding box center [314, 183] width 15 height 15
click at [315, 127] on span "Select an option" at bounding box center [315, 127] width 0 height 0
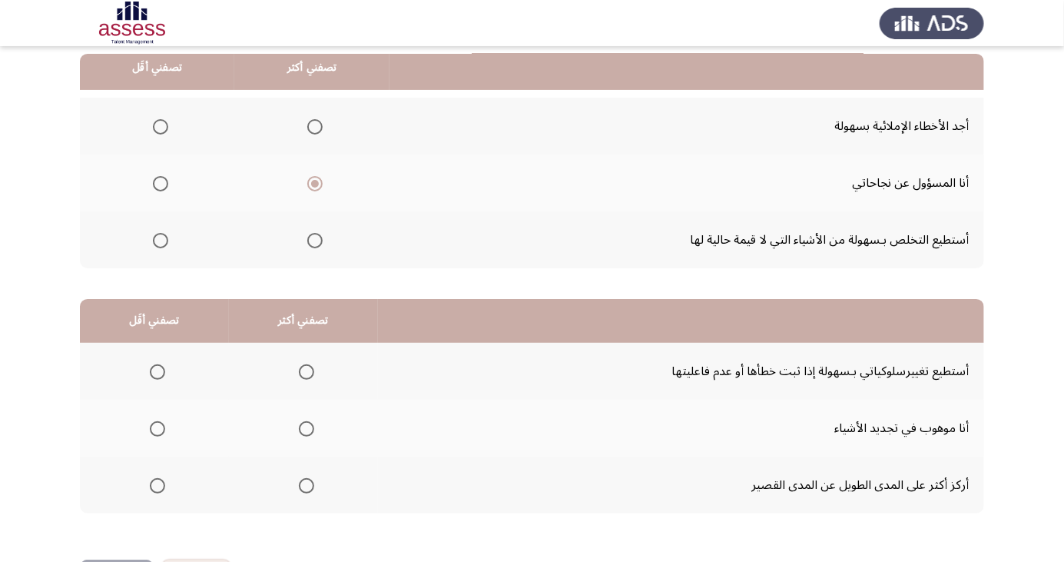
click at [312, 125] on input "Select an option" at bounding box center [314, 126] width 15 height 15
click at [159, 239] on span "Select an option" at bounding box center [160, 240] width 15 height 15
click at [159, 239] on input "Select an option" at bounding box center [160, 240] width 15 height 15
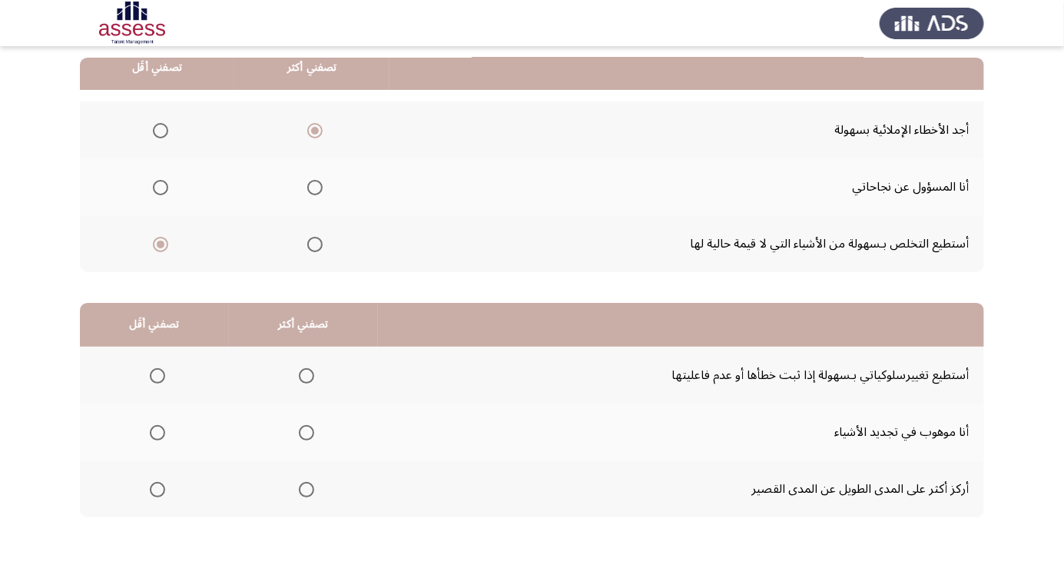
scroll to position [133, 0]
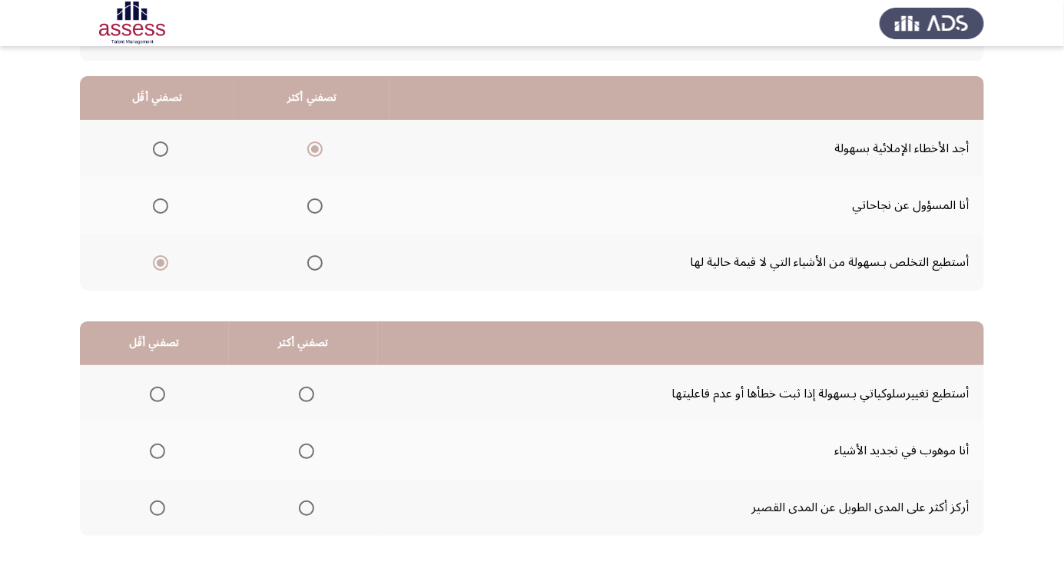
click at [303, 449] on span "Select an option" at bounding box center [306, 450] width 15 height 15
click at [303, 449] on input "Select an option" at bounding box center [306, 450] width 15 height 15
click at [158, 508] on span "Select an option" at bounding box center [158, 508] width 0 height 0
click at [156, 506] on input "Select an option" at bounding box center [157, 507] width 15 height 15
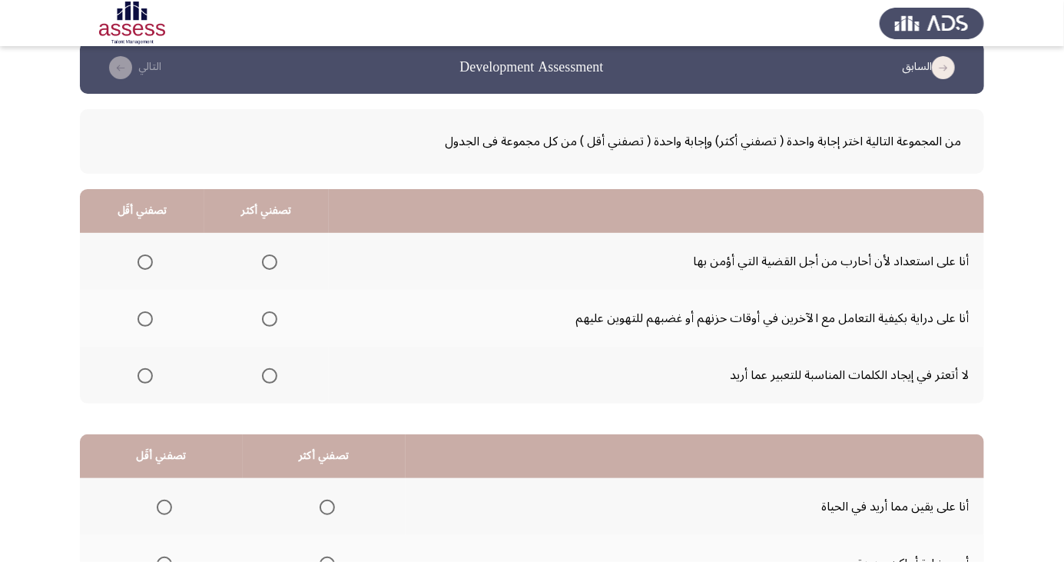
scroll to position [17, 0]
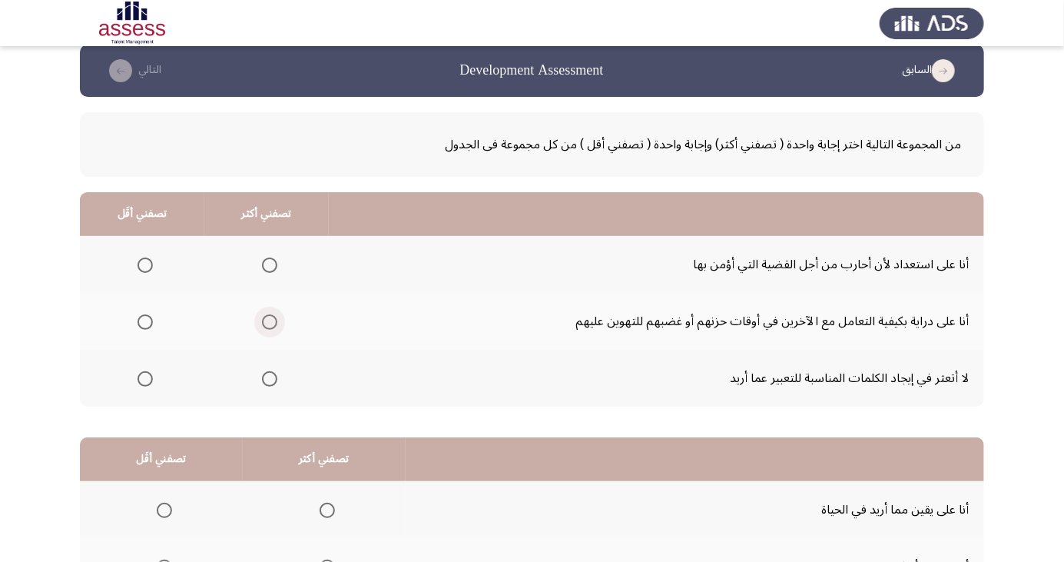
click at [268, 320] on span "Select an option" at bounding box center [269, 321] width 15 height 15
click at [268, 320] on input "Select an option" at bounding box center [269, 321] width 15 height 15
click at [268, 269] on span "Select an option" at bounding box center [269, 264] width 15 height 15
click at [268, 269] on input "Select an option" at bounding box center [269, 264] width 15 height 15
click at [149, 378] on span "Select an option" at bounding box center [145, 378] width 15 height 15
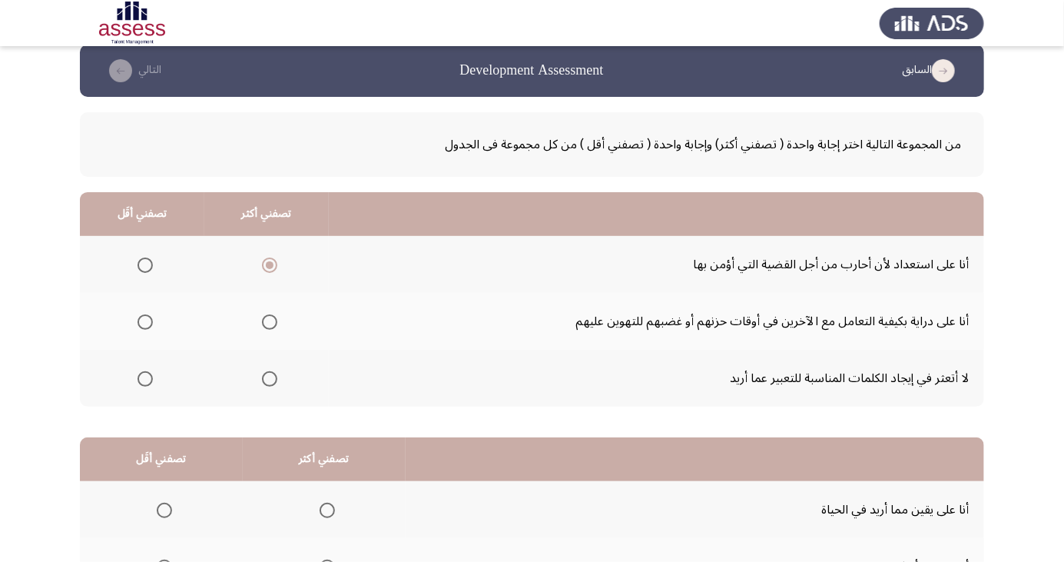
click at [149, 378] on input "Select an option" at bounding box center [145, 378] width 15 height 15
click at [145, 322] on span "Select an option" at bounding box center [145, 322] width 0 height 0
click at [144, 320] on input "Select an option" at bounding box center [145, 321] width 15 height 15
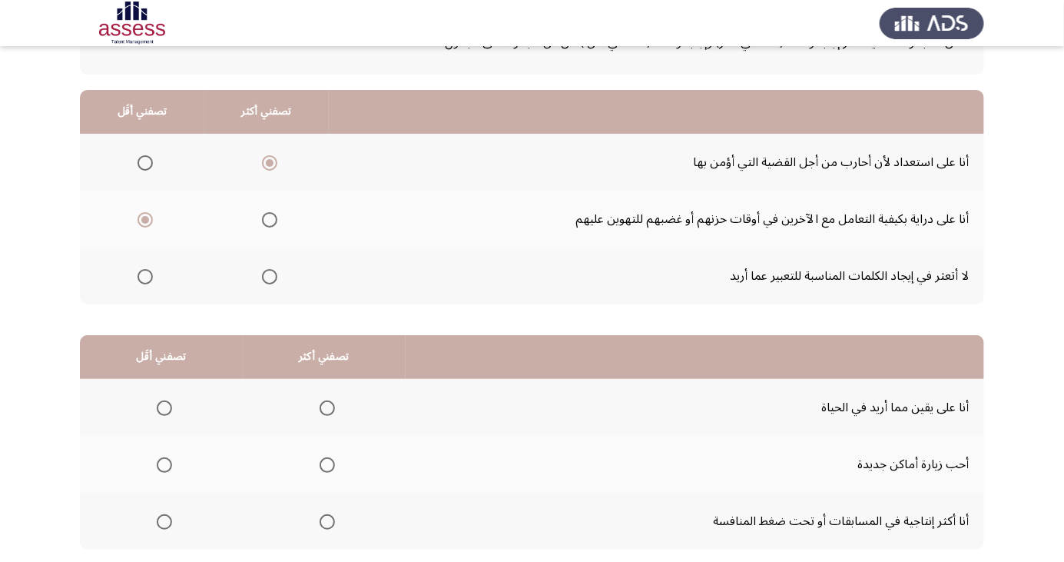
scroll to position [140, 0]
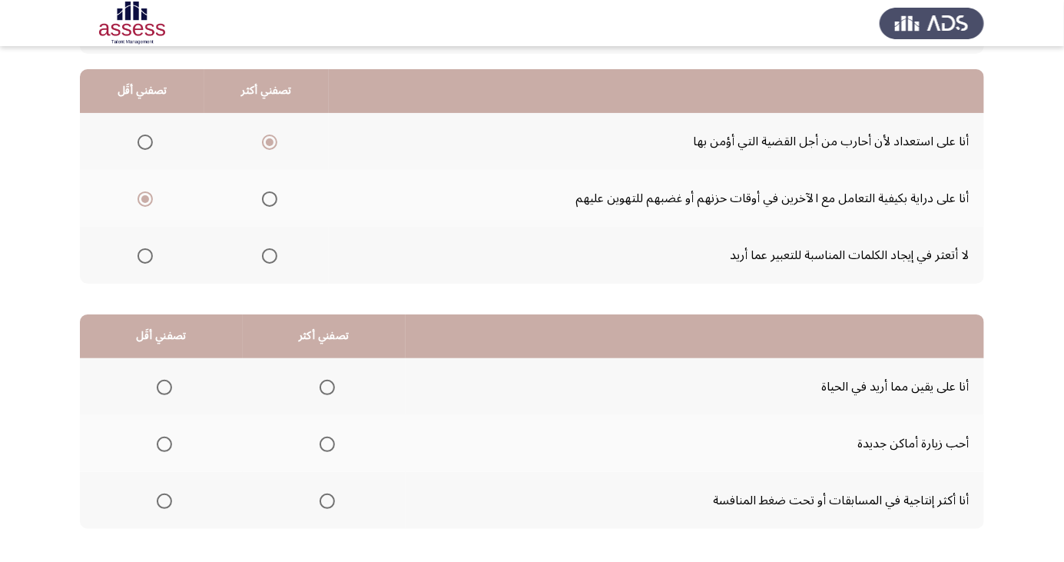
click at [163, 499] on span "Select an option" at bounding box center [164, 500] width 15 height 15
click at [163, 499] on input "Select an option" at bounding box center [164, 500] width 15 height 15
click at [323, 386] on span "Select an option" at bounding box center [327, 387] width 15 height 15
click at [323, 386] on input "Select an option" at bounding box center [327, 387] width 15 height 15
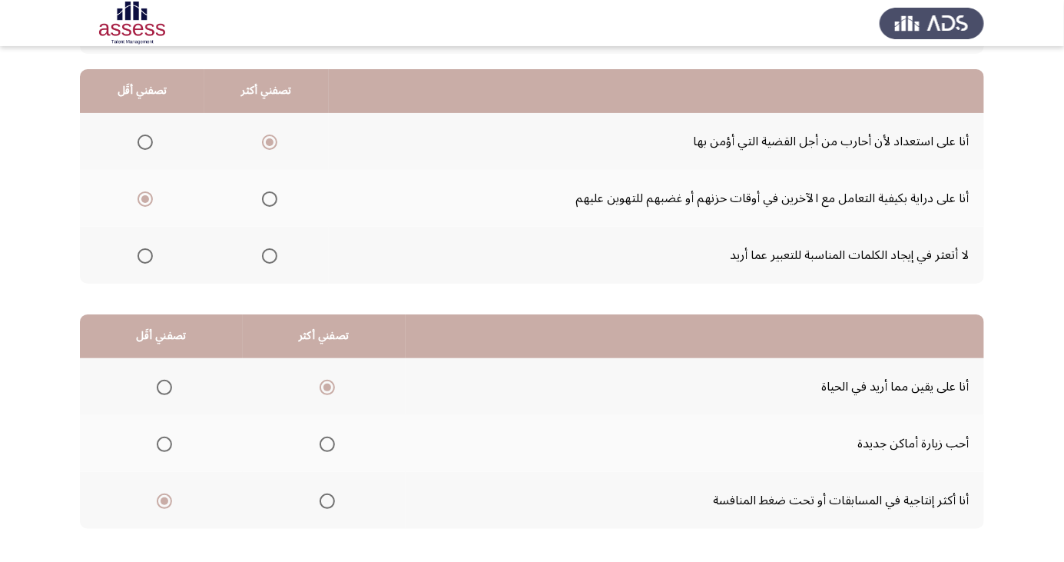
scroll to position [0, 0]
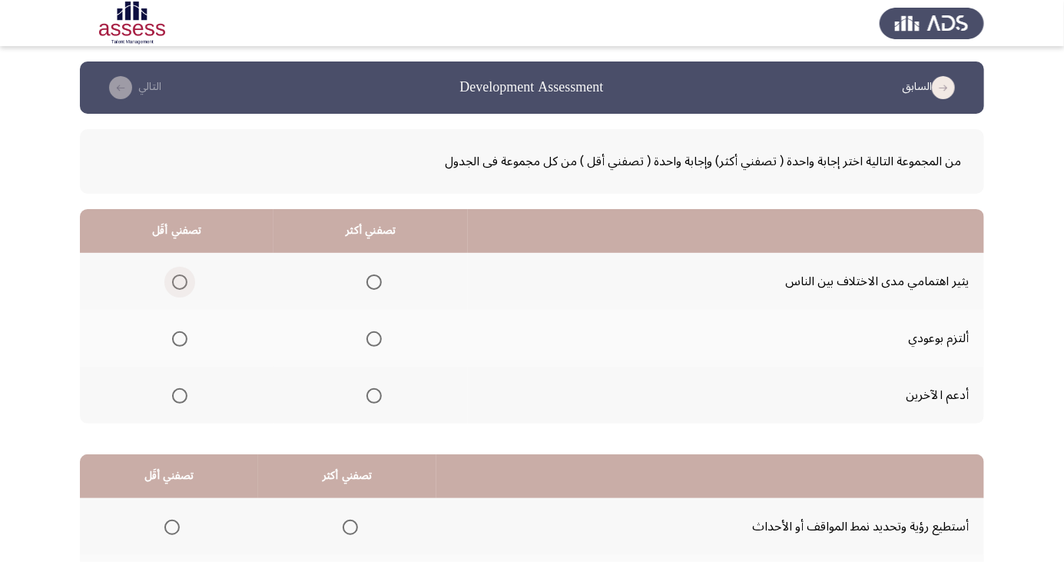
click at [174, 282] on span "Select an option" at bounding box center [179, 281] width 15 height 15
click at [174, 282] on input "Select an option" at bounding box center [179, 281] width 15 height 15
click at [377, 394] on span "Select an option" at bounding box center [374, 395] width 15 height 15
click at [377, 394] on input "Select an option" at bounding box center [374, 395] width 15 height 15
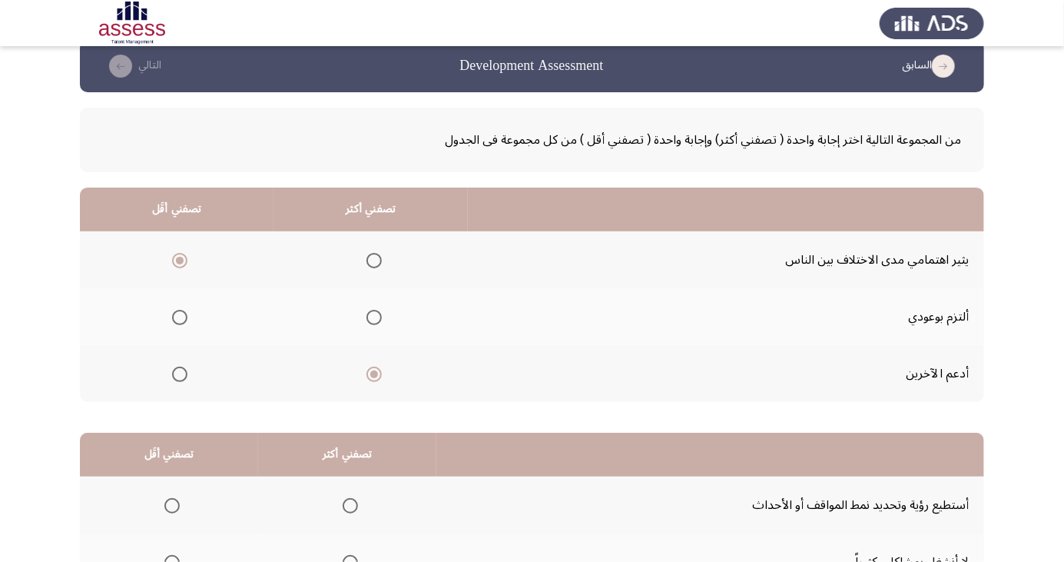
scroll to position [140, 0]
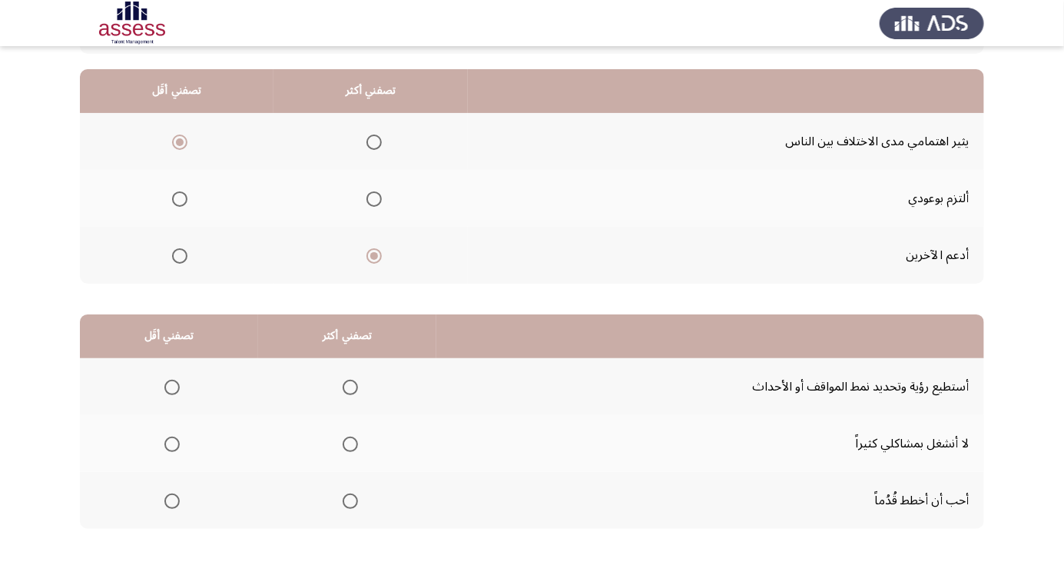
click at [370, 197] on span "Select an option" at bounding box center [374, 198] width 15 height 15
click at [370, 197] on input "Select an option" at bounding box center [374, 198] width 15 height 15
click at [172, 444] on span "Select an option" at bounding box center [172, 444] width 0 height 0
click at [171, 443] on input "Select an option" at bounding box center [171, 443] width 15 height 15
click at [350, 387] on span "Select an option" at bounding box center [350, 387] width 0 height 0
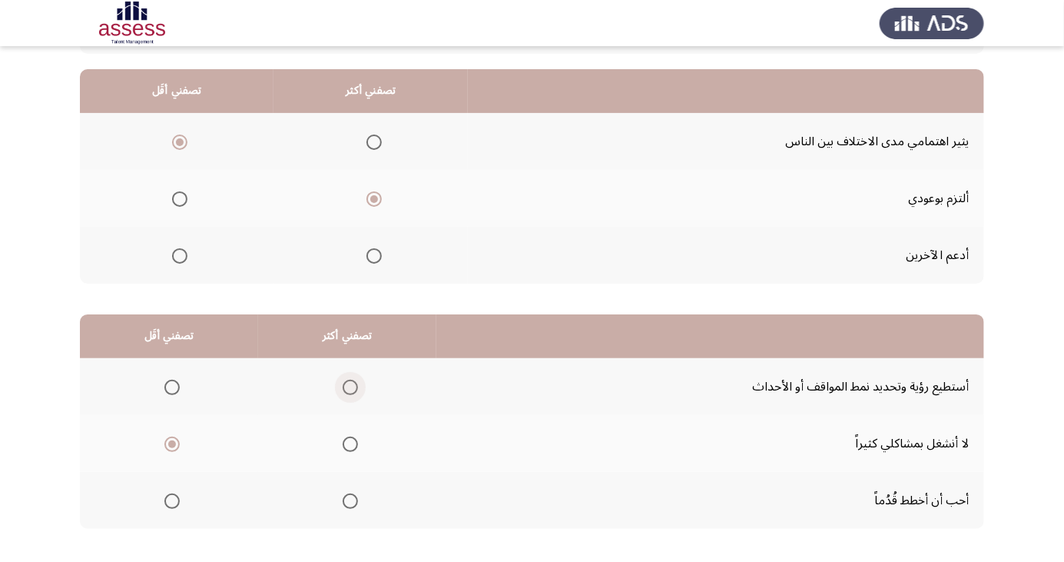
click at [346, 386] on input "Select an option" at bounding box center [350, 387] width 15 height 15
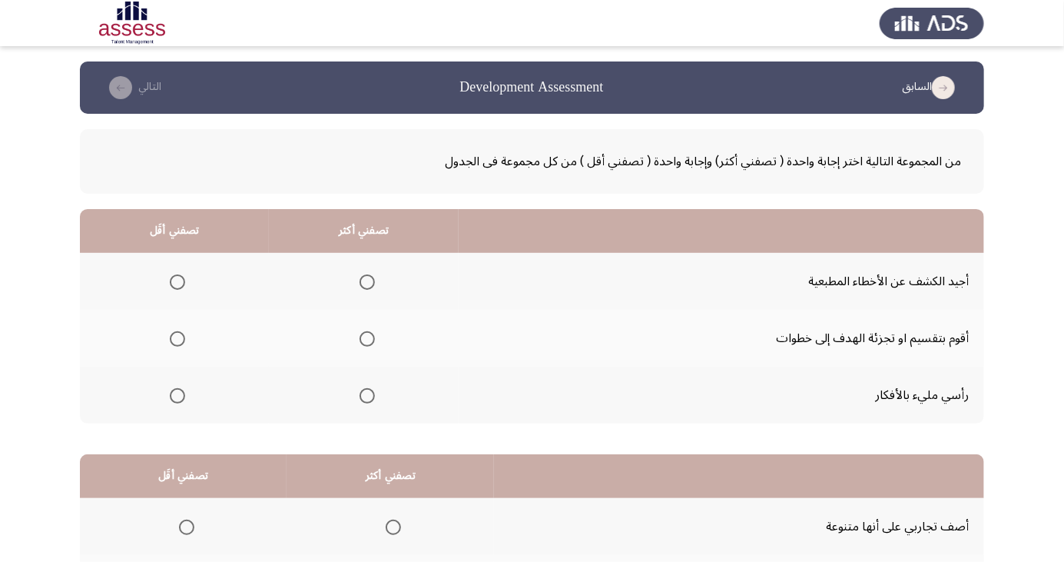
click at [176, 281] on span "Select an option" at bounding box center [177, 281] width 15 height 15
click at [176, 281] on input "Select an option" at bounding box center [177, 281] width 15 height 15
click at [367, 339] on span "Select an option" at bounding box center [367, 339] width 0 height 0
click at [364, 338] on input "Select an option" at bounding box center [367, 338] width 15 height 15
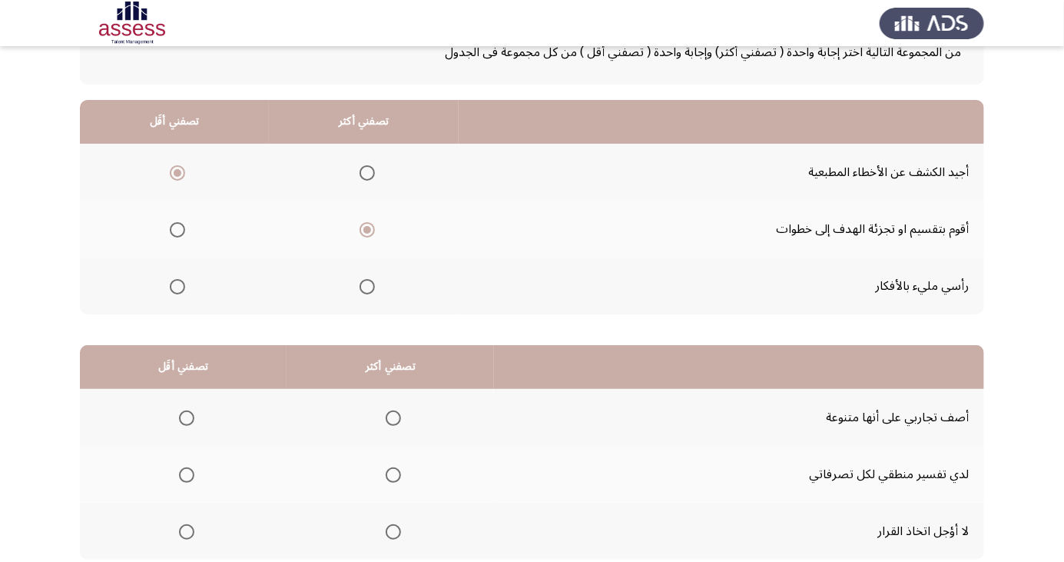
scroll to position [140, 0]
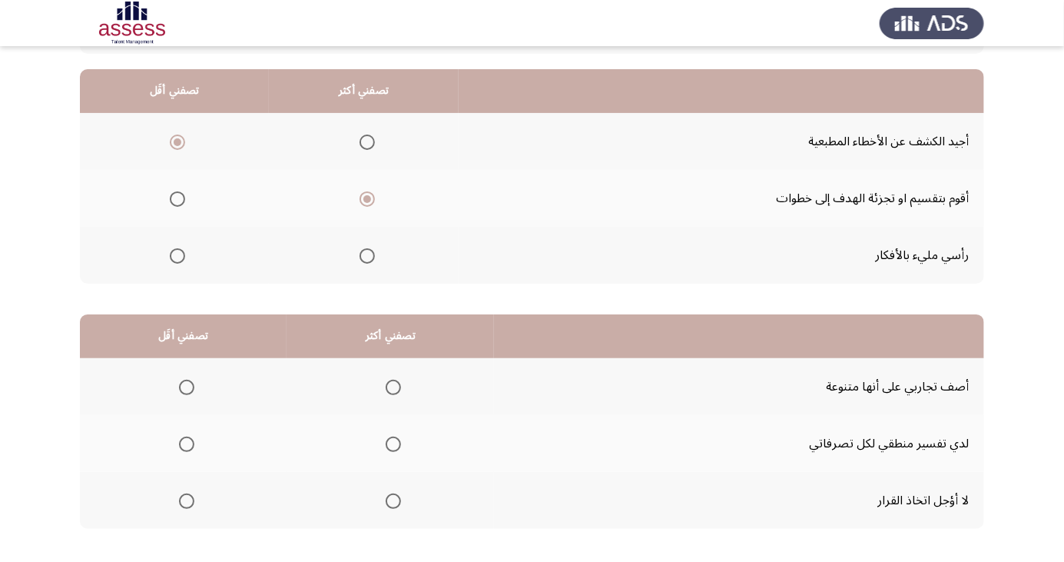
click at [186, 439] on span "Select an option" at bounding box center [186, 443] width 15 height 15
click at [186, 439] on input "Select an option" at bounding box center [186, 443] width 15 height 15
click at [393, 499] on span "Select an option" at bounding box center [393, 500] width 15 height 15
click at [393, 499] on input "Select an option" at bounding box center [393, 500] width 15 height 15
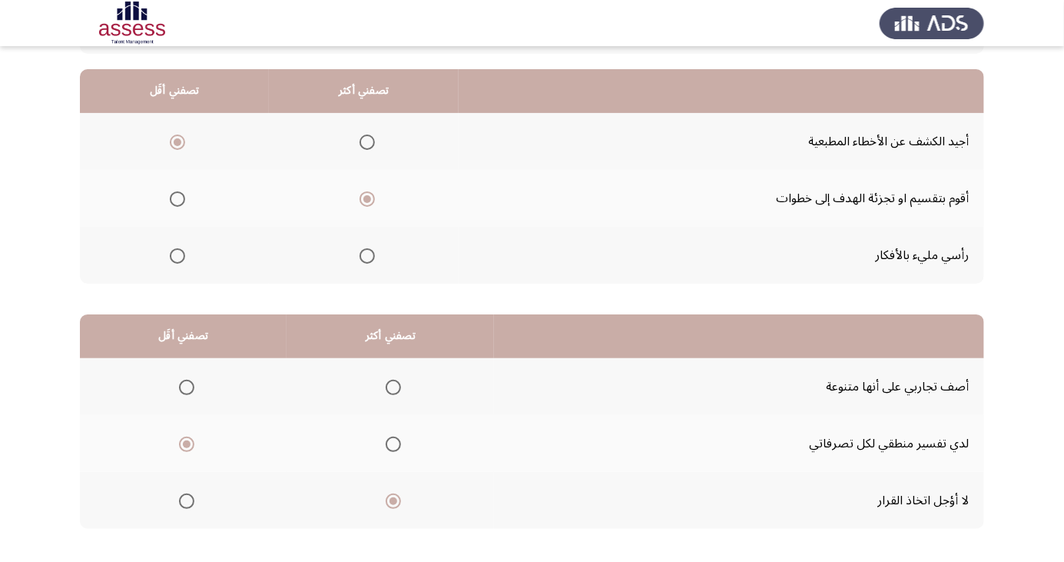
scroll to position [0, 0]
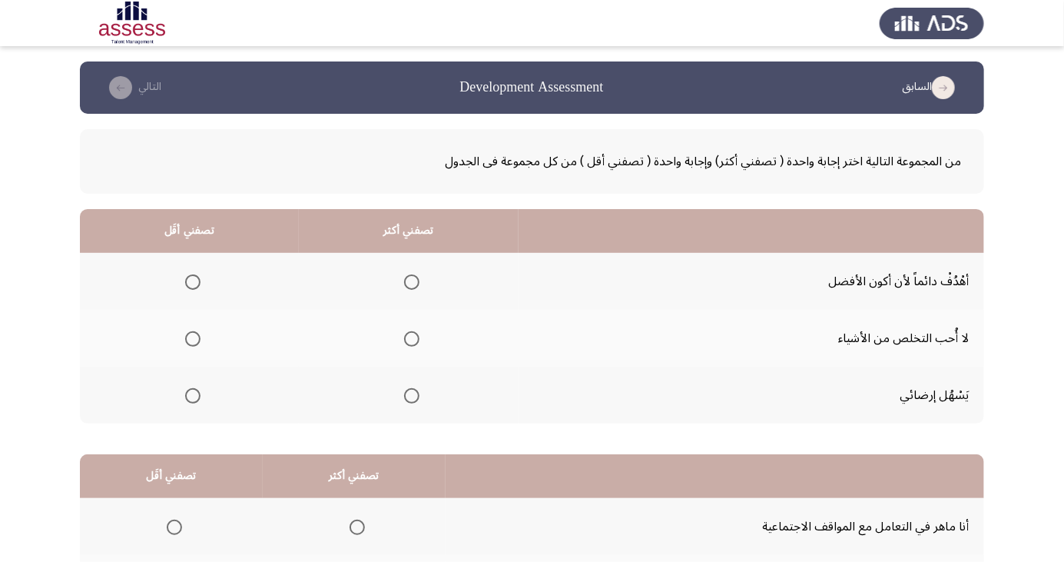
click at [194, 333] on span "Select an option" at bounding box center [192, 338] width 15 height 15
click at [194, 333] on input "Select an option" at bounding box center [192, 338] width 15 height 15
click at [412, 282] on span "Select an option" at bounding box center [412, 282] width 0 height 0
click at [411, 281] on input "Select an option" at bounding box center [411, 281] width 15 height 15
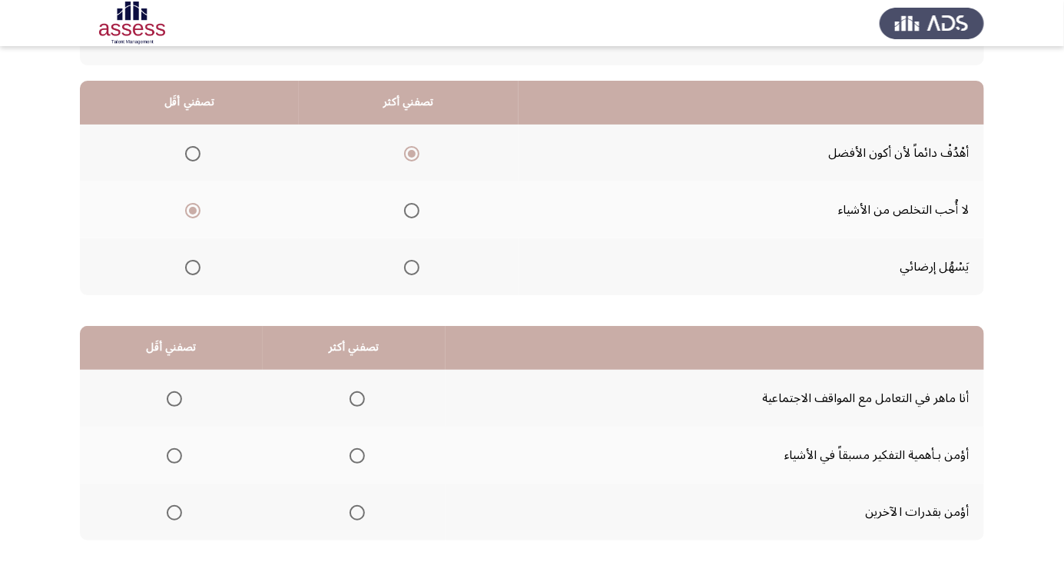
scroll to position [140, 0]
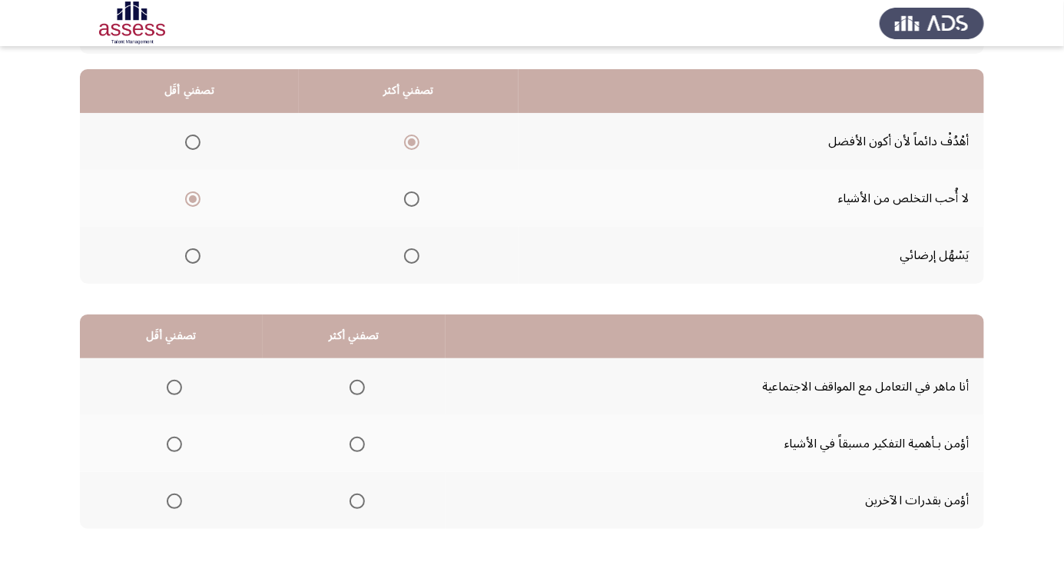
click at [174, 444] on span "Select an option" at bounding box center [174, 444] width 0 height 0
click at [173, 443] on input "Select an option" at bounding box center [174, 443] width 15 height 15
click at [357, 387] on span "Select an option" at bounding box center [357, 387] width 0 height 0
click at [355, 386] on input "Select an option" at bounding box center [357, 387] width 15 height 15
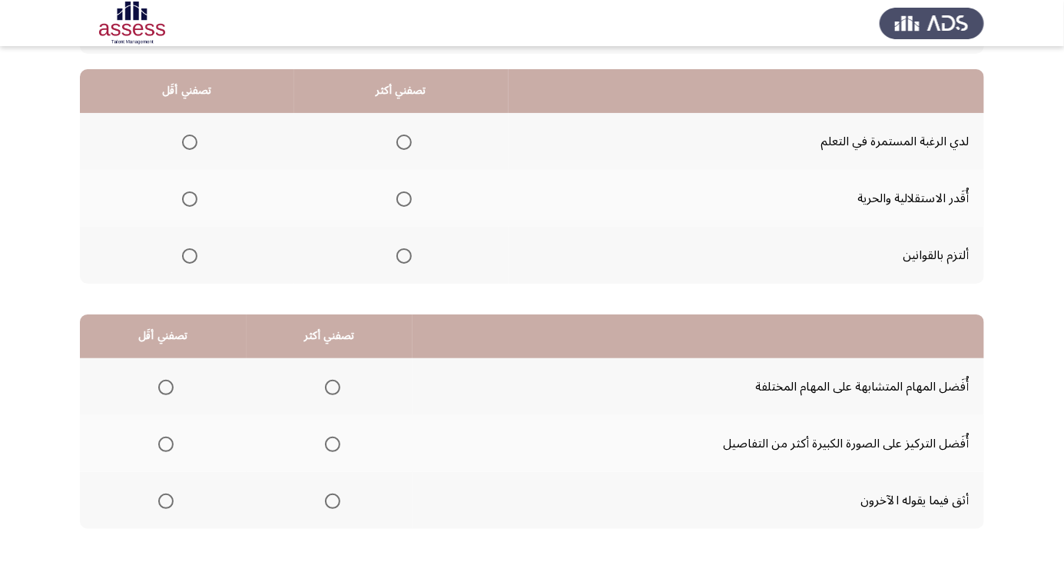
click at [402, 141] on span "Select an option" at bounding box center [403, 141] width 15 height 15
click at [402, 141] on input "Select an option" at bounding box center [403, 141] width 15 height 15
click at [184, 254] on span "Select an option" at bounding box center [189, 255] width 15 height 15
click at [184, 254] on input "Select an option" at bounding box center [189, 255] width 15 height 15
click at [190, 199] on span "Select an option" at bounding box center [190, 199] width 0 height 0
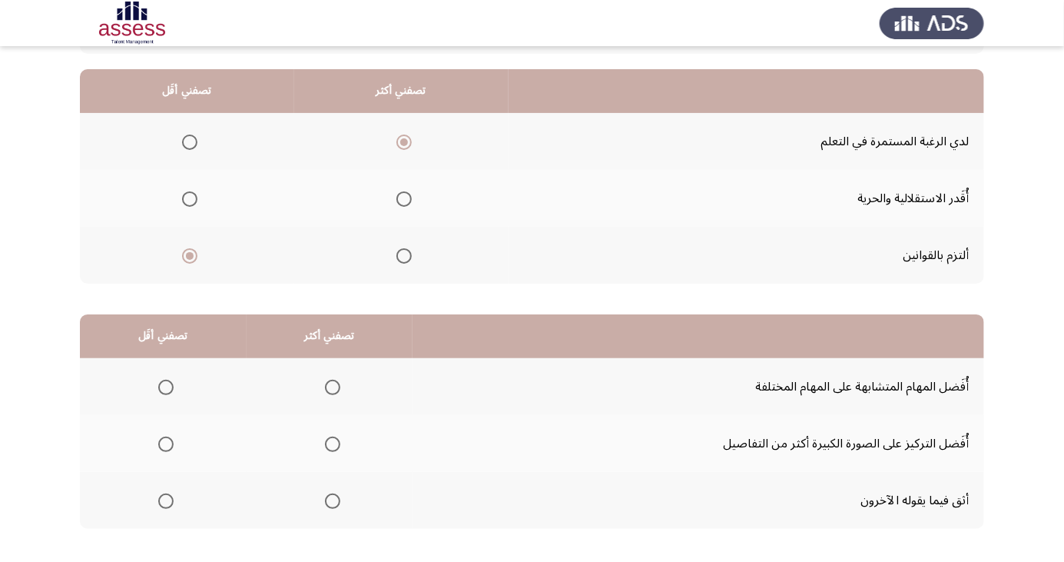
click at [189, 197] on input "Select an option" at bounding box center [189, 198] width 15 height 15
click at [176, 480] on th at bounding box center [163, 500] width 167 height 57
click at [165, 499] on span "Select an option" at bounding box center [165, 500] width 15 height 15
click at [165, 499] on input "Select an option" at bounding box center [165, 500] width 15 height 15
click at [333, 444] on span "Select an option" at bounding box center [333, 444] width 0 height 0
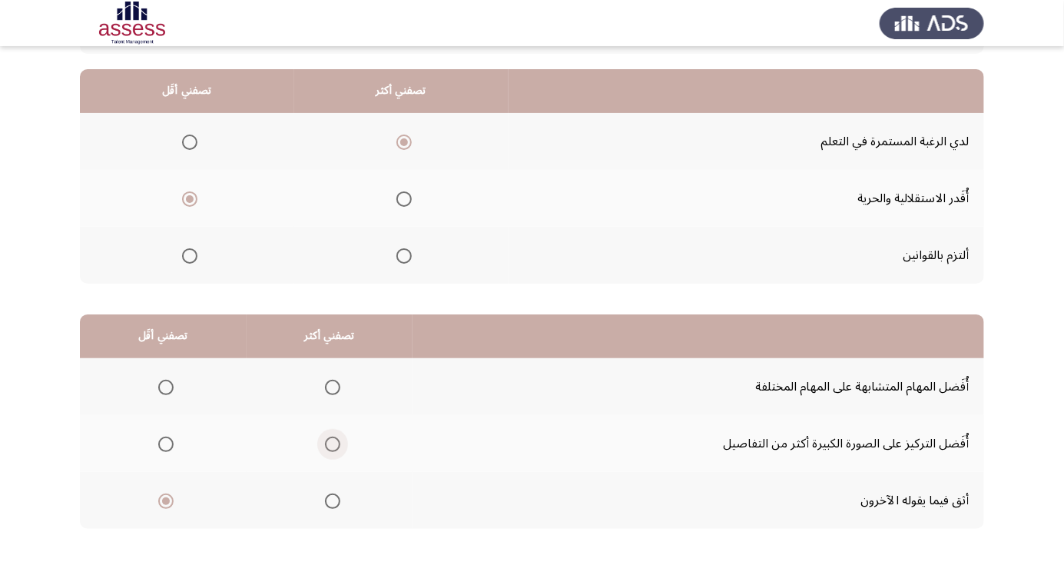
click at [331, 443] on input "Select an option" at bounding box center [332, 443] width 15 height 15
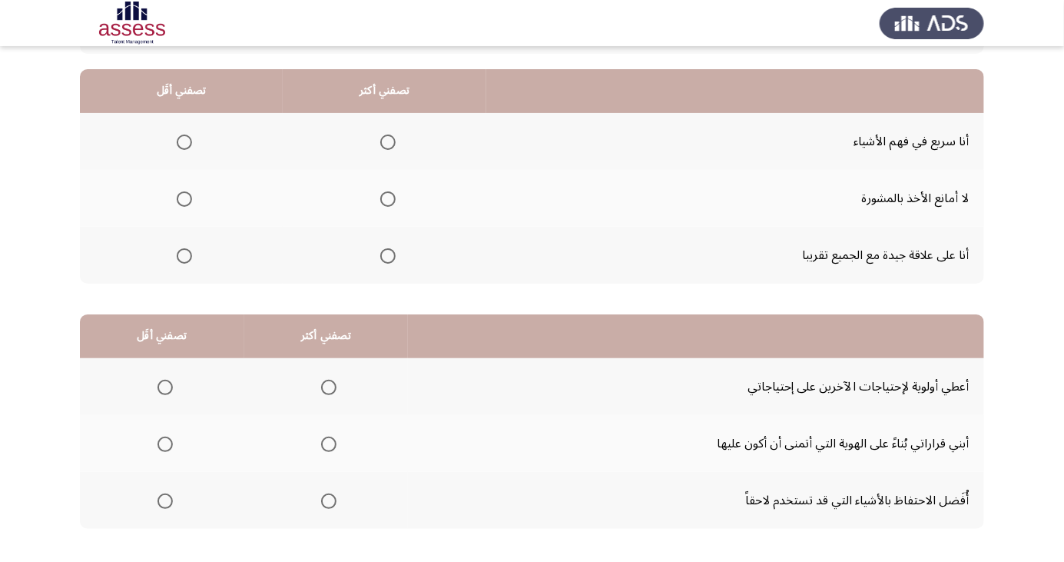
click at [184, 199] on span "Select an option" at bounding box center [184, 199] width 0 height 0
click at [183, 197] on input "Select an option" at bounding box center [184, 198] width 15 height 15
click at [388, 142] on span "Select an option" at bounding box center [388, 142] width 0 height 0
click at [383, 141] on input "Select an option" at bounding box center [387, 141] width 15 height 15
click at [329, 444] on span "Select an option" at bounding box center [329, 444] width 0 height 0
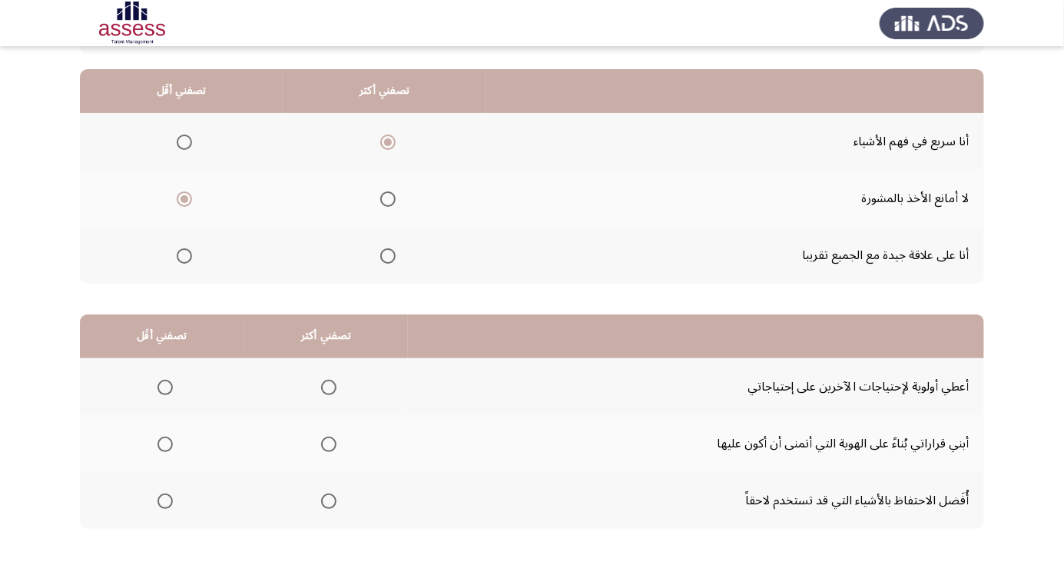
click at [327, 443] on input "Select an option" at bounding box center [328, 443] width 15 height 15
click at [165, 387] on span "Select an option" at bounding box center [165, 387] width 0 height 0
click at [164, 386] on input "Select an option" at bounding box center [165, 387] width 15 height 15
click at [168, 498] on span "Select an option" at bounding box center [165, 500] width 15 height 15
click at [168, 498] on input "Select an option" at bounding box center [165, 500] width 15 height 15
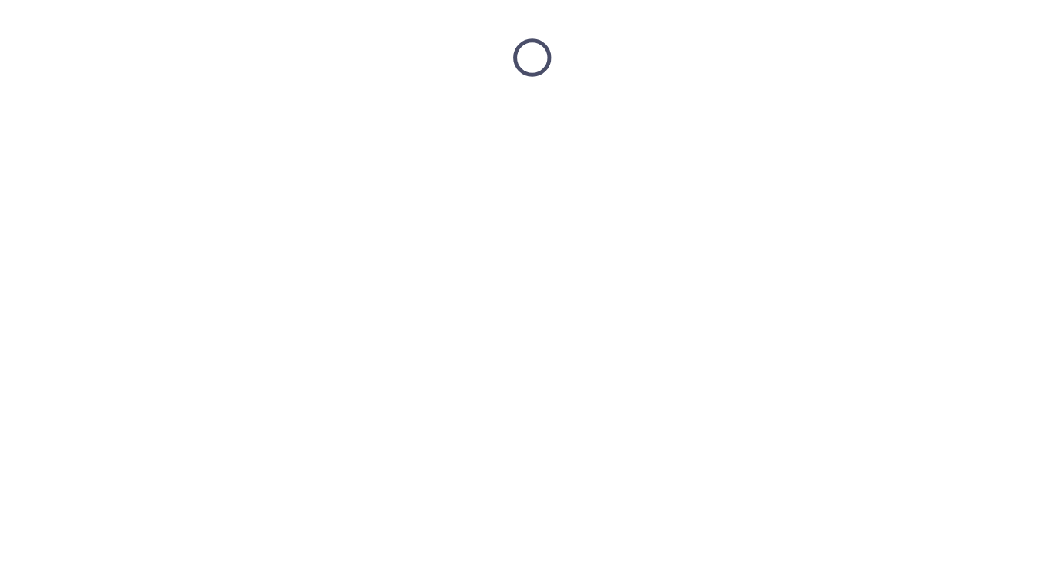
scroll to position [0, 0]
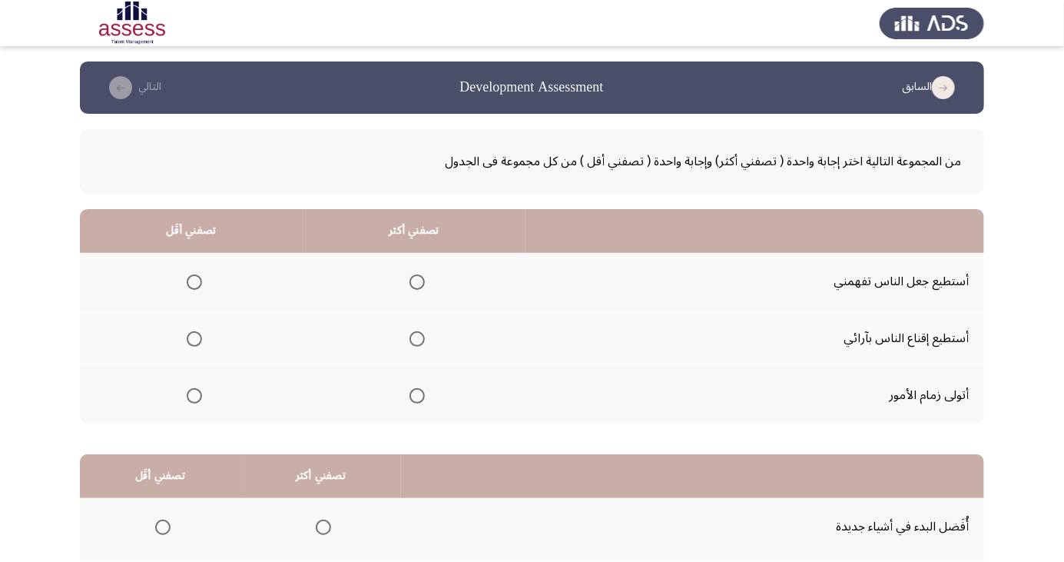
click at [420, 333] on span "Select an option" at bounding box center [417, 338] width 15 height 15
click at [420, 333] on input "Select an option" at bounding box center [417, 338] width 15 height 15
click at [414, 394] on span "Select an option" at bounding box center [417, 395] width 15 height 15
click at [414, 394] on input "Select an option" at bounding box center [417, 395] width 15 height 15
click at [420, 284] on span "Select an option" at bounding box center [417, 281] width 15 height 15
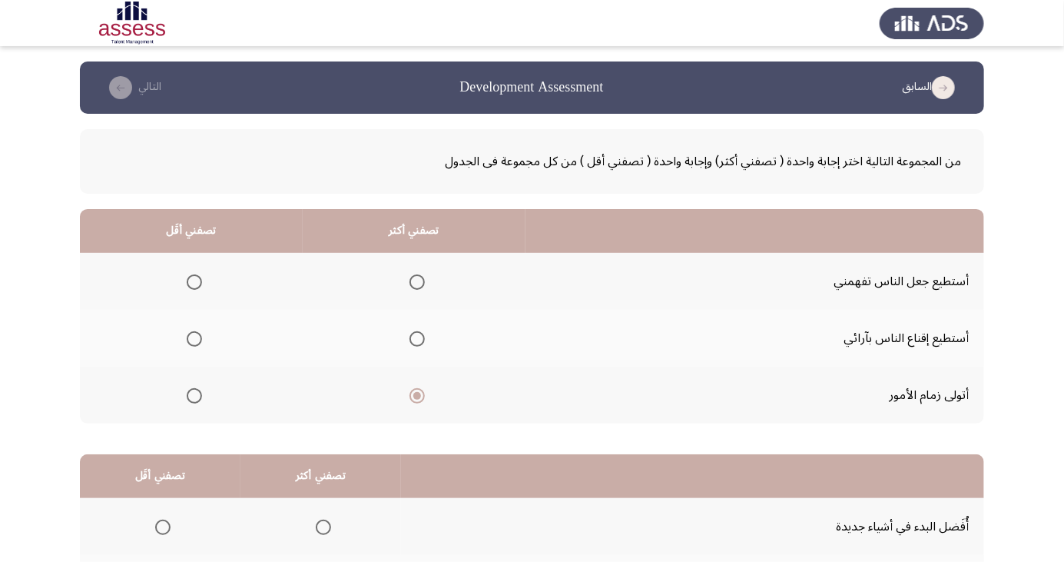
click at [420, 284] on input "Select an option" at bounding box center [417, 281] width 15 height 15
click at [410, 343] on span "Select an option" at bounding box center [417, 338] width 15 height 15
click at [410, 343] on input "Select an option" at bounding box center [417, 338] width 15 height 15
click at [194, 396] on span "Select an option" at bounding box center [194, 396] width 0 height 0
click at [193, 394] on input "Select an option" at bounding box center [194, 395] width 15 height 15
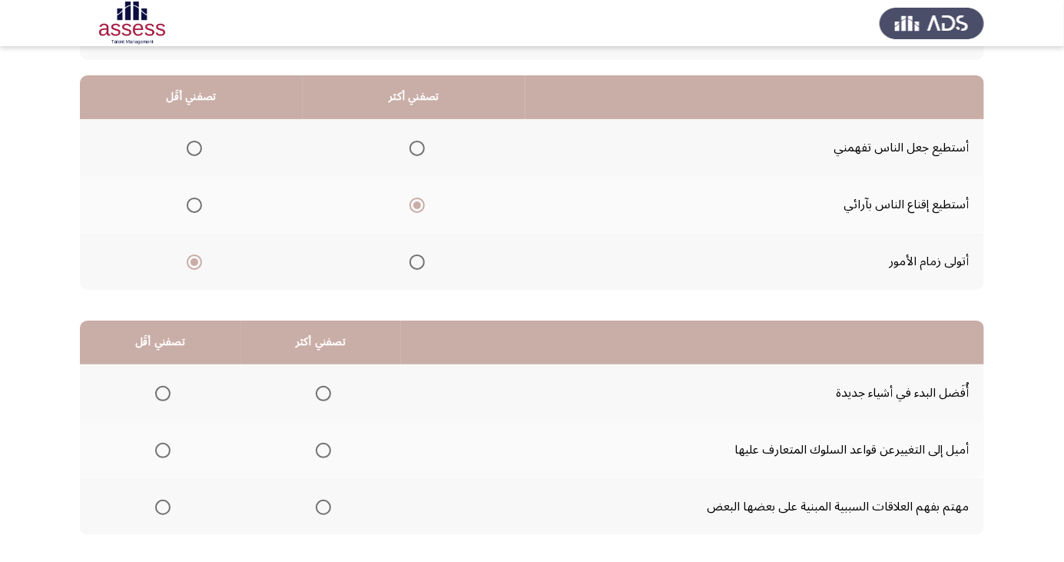
scroll to position [140, 0]
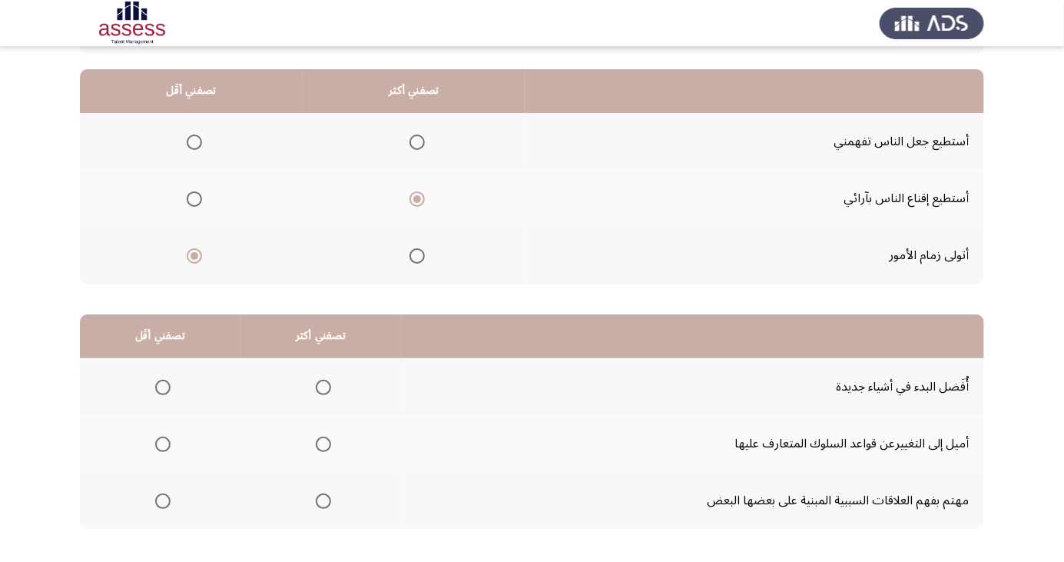
click at [163, 501] on span "Select an option" at bounding box center [163, 501] width 0 height 0
click at [162, 499] on input "Select an option" at bounding box center [162, 500] width 15 height 15
click at [321, 381] on span "Select an option" at bounding box center [323, 387] width 15 height 15
click at [321, 381] on input "Select an option" at bounding box center [323, 387] width 15 height 15
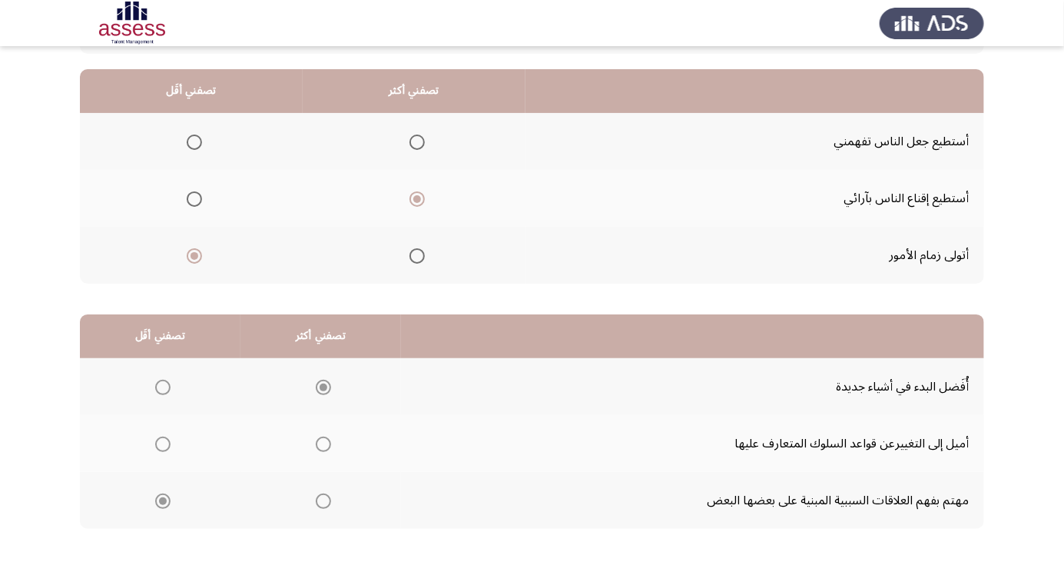
scroll to position [0, 0]
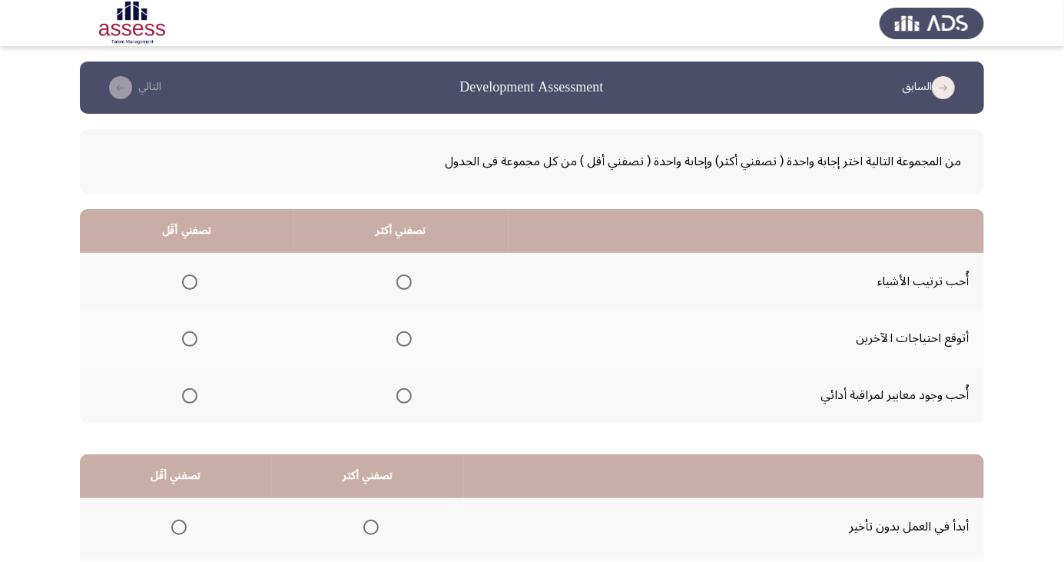
click at [404, 282] on span "Select an option" at bounding box center [404, 282] width 0 height 0
click at [401, 281] on input "Select an option" at bounding box center [403, 281] width 15 height 15
click at [194, 333] on span "Select an option" at bounding box center [189, 338] width 15 height 15
click at [194, 333] on input "Select an option" at bounding box center [189, 338] width 15 height 15
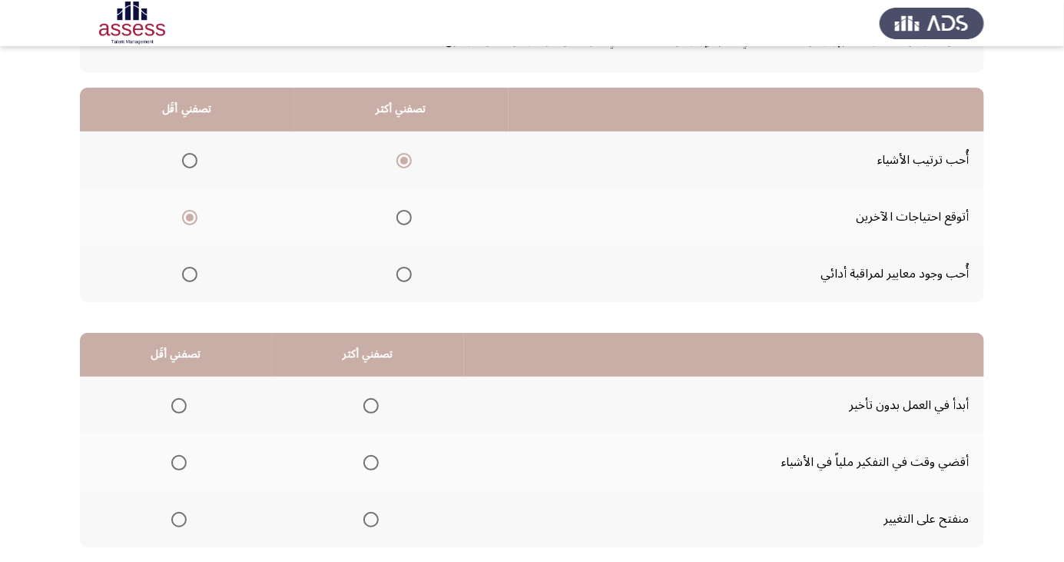
scroll to position [140, 0]
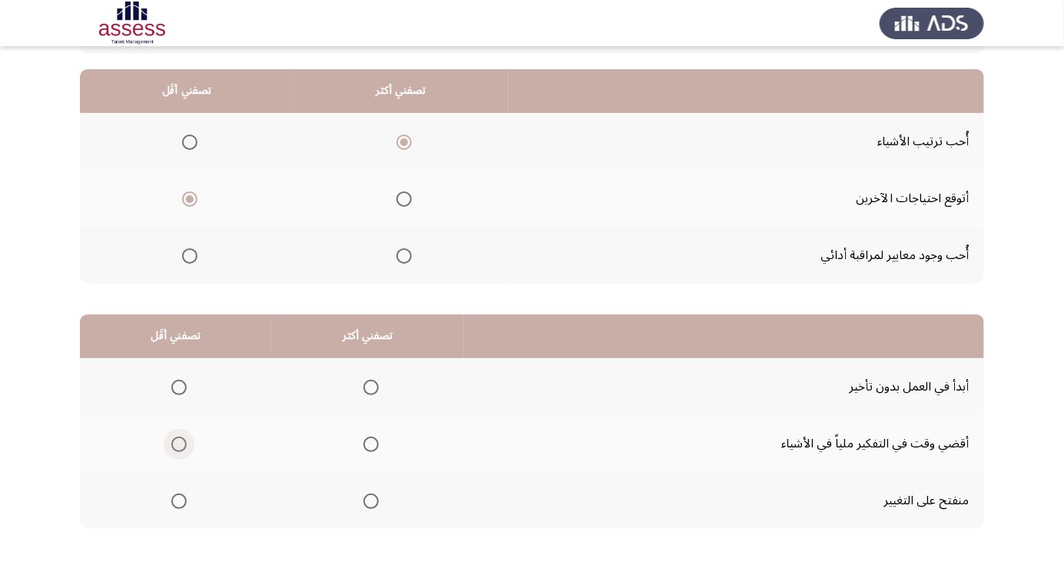
click at [179, 444] on span "Select an option" at bounding box center [179, 444] width 0 height 0
click at [178, 443] on input "Select an option" at bounding box center [178, 443] width 15 height 15
click at [371, 501] on span "Select an option" at bounding box center [371, 501] width 0 height 0
click at [369, 499] on input "Select an option" at bounding box center [370, 500] width 15 height 15
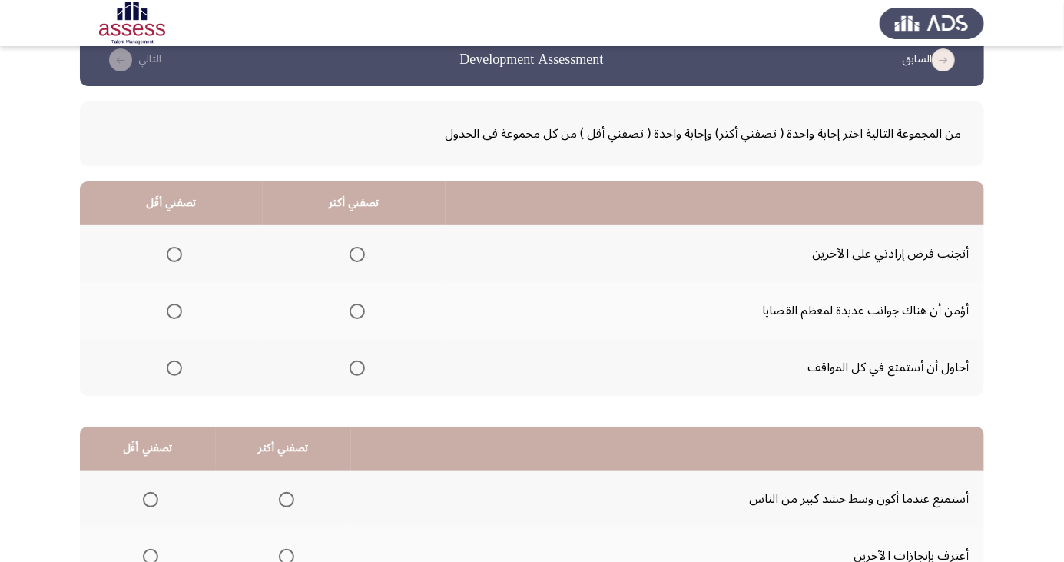
scroll to position [25, 0]
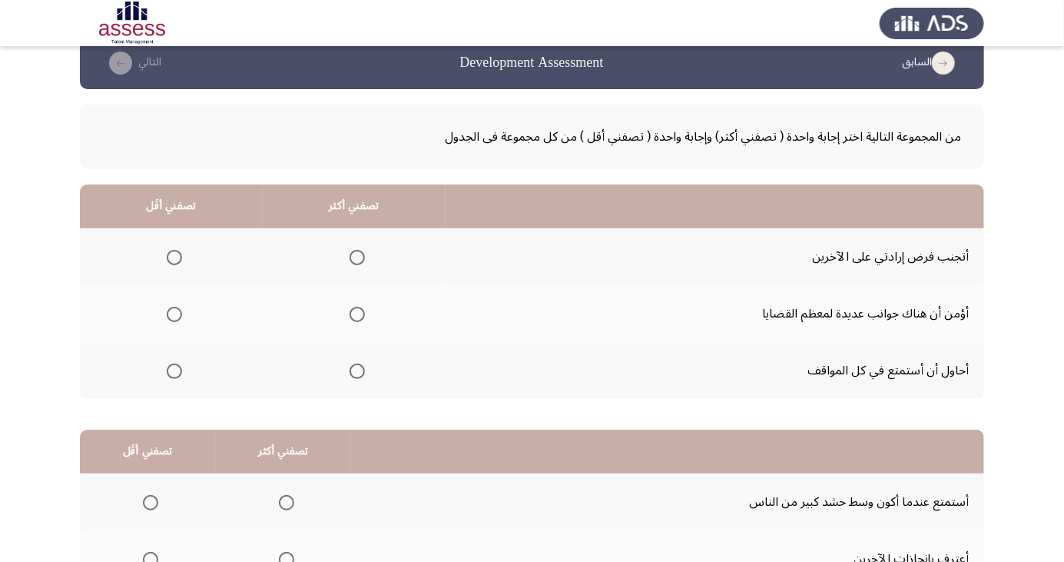
click at [172, 376] on span "Select an option" at bounding box center [174, 370] width 15 height 15
click at [172, 376] on input "Select an option" at bounding box center [174, 370] width 15 height 15
click at [353, 256] on span "Select an option" at bounding box center [357, 257] width 15 height 15
click at [353, 256] on input "Select an option" at bounding box center [357, 257] width 15 height 15
click at [355, 307] on span "Select an option" at bounding box center [357, 314] width 15 height 15
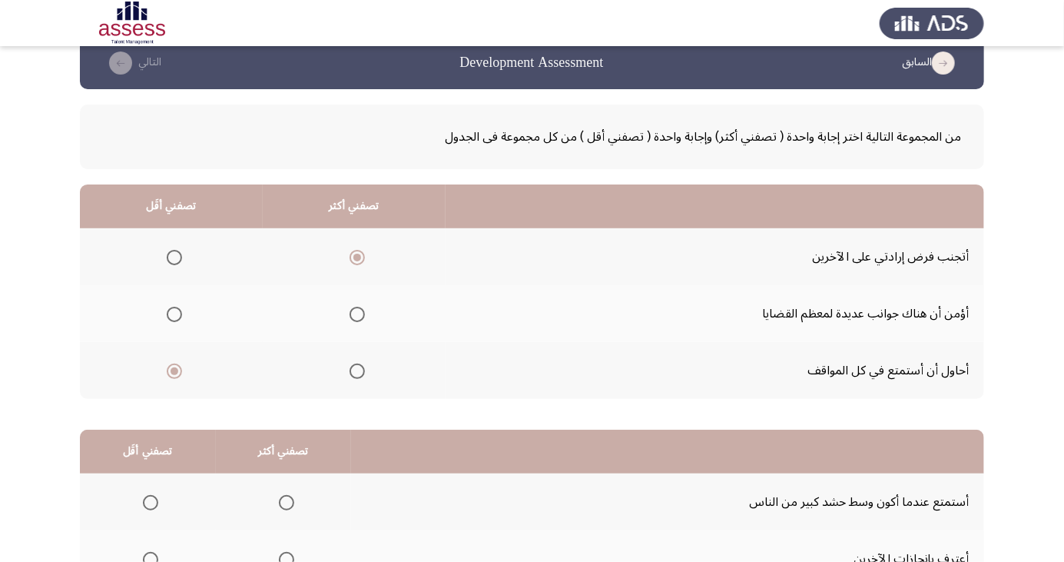
click at [355, 307] on input "Select an option" at bounding box center [357, 314] width 15 height 15
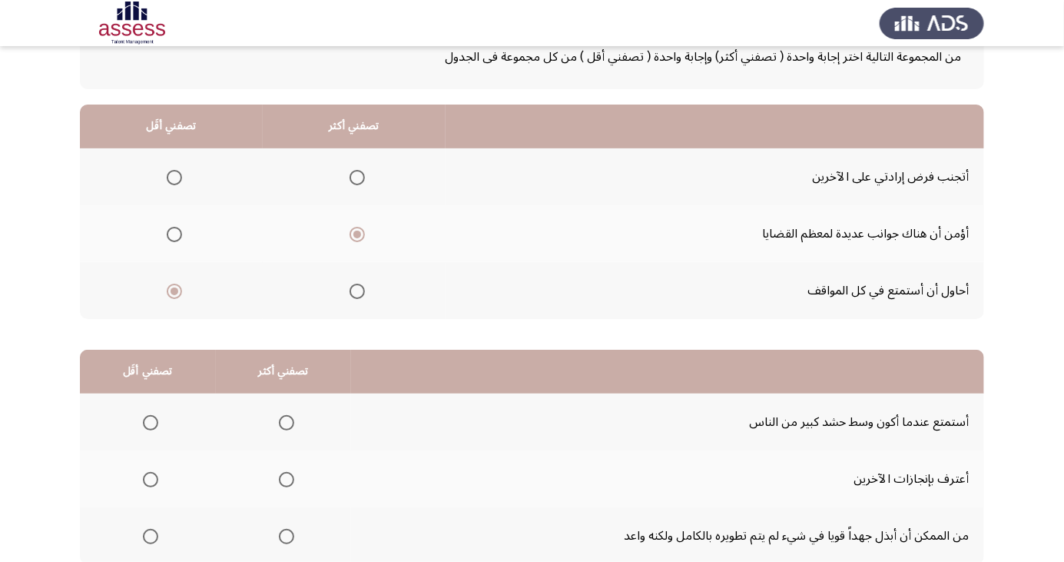
scroll to position [140, 0]
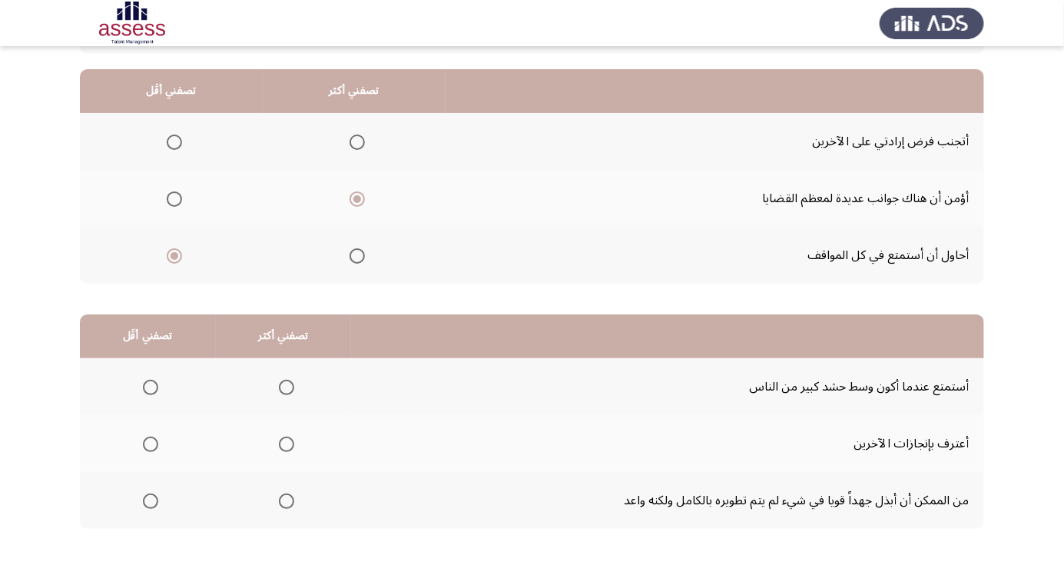
click at [146, 503] on span "Select an option" at bounding box center [150, 500] width 15 height 15
click at [146, 503] on input "Select an option" at bounding box center [150, 500] width 15 height 15
click at [287, 444] on span "Select an option" at bounding box center [287, 444] width 0 height 0
click at [284, 443] on input "Select an option" at bounding box center [286, 443] width 15 height 15
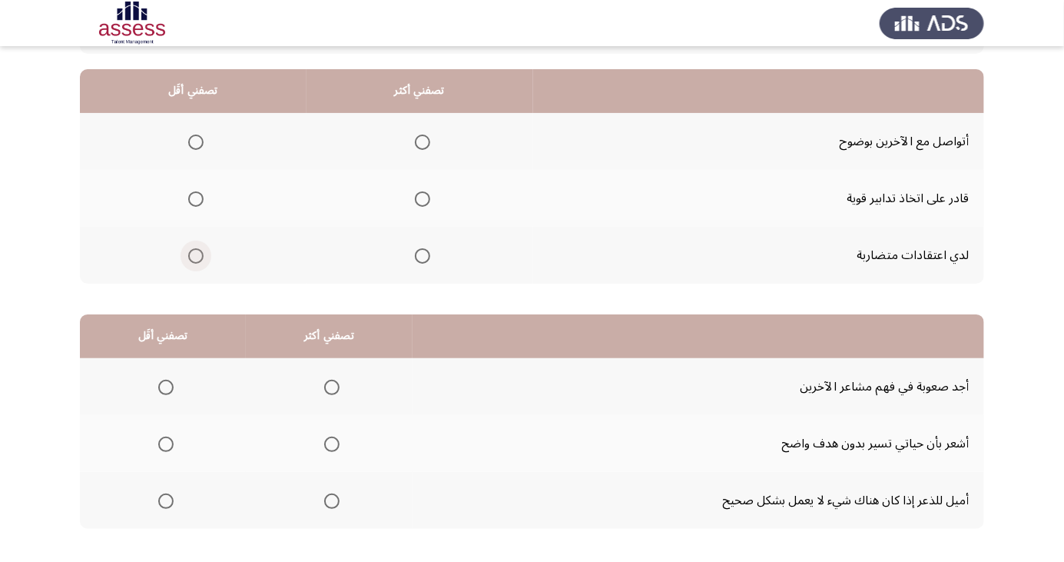
click at [195, 254] on span "Select an option" at bounding box center [195, 255] width 15 height 15
click at [195, 254] on input "Select an option" at bounding box center [195, 255] width 15 height 15
click at [429, 205] on span "Select an option" at bounding box center [422, 198] width 15 height 15
click at [429, 205] on input "Select an option" at bounding box center [422, 198] width 15 height 15
click at [332, 501] on span "Select an option" at bounding box center [332, 501] width 0 height 0
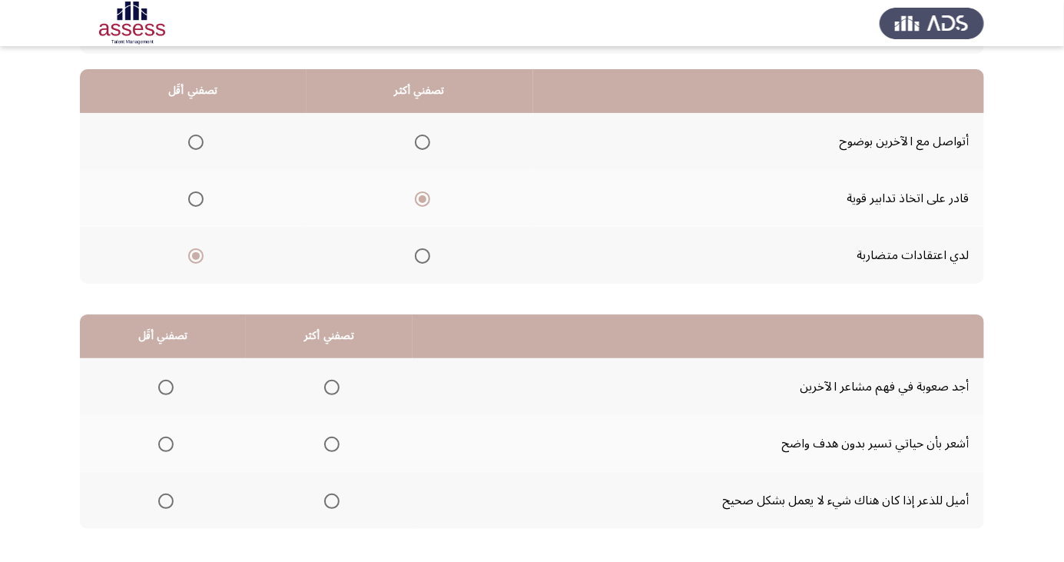
click at [328, 499] on input "Select an option" at bounding box center [331, 500] width 15 height 15
click at [159, 441] on span "Select an option" at bounding box center [165, 443] width 15 height 15
click at [159, 441] on input "Select an option" at bounding box center [165, 443] width 15 height 15
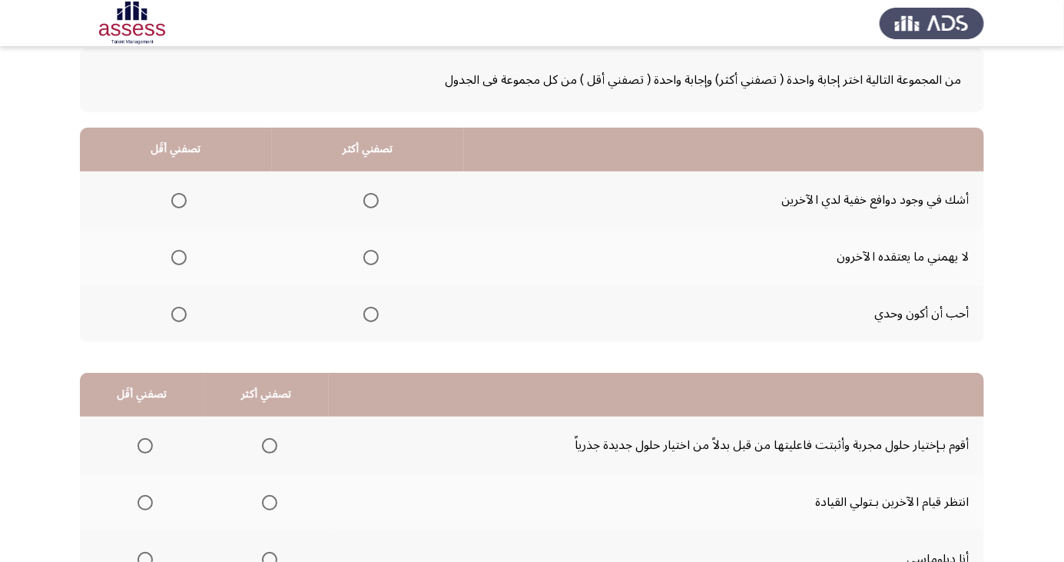
scroll to position [82, 0]
click at [371, 200] on span "Select an option" at bounding box center [371, 200] width 0 height 0
click at [368, 198] on input "Select an option" at bounding box center [370, 199] width 15 height 15
click at [371, 257] on span "Select an option" at bounding box center [371, 257] width 0 height 0
click at [368, 255] on input "Select an option" at bounding box center [370, 256] width 15 height 15
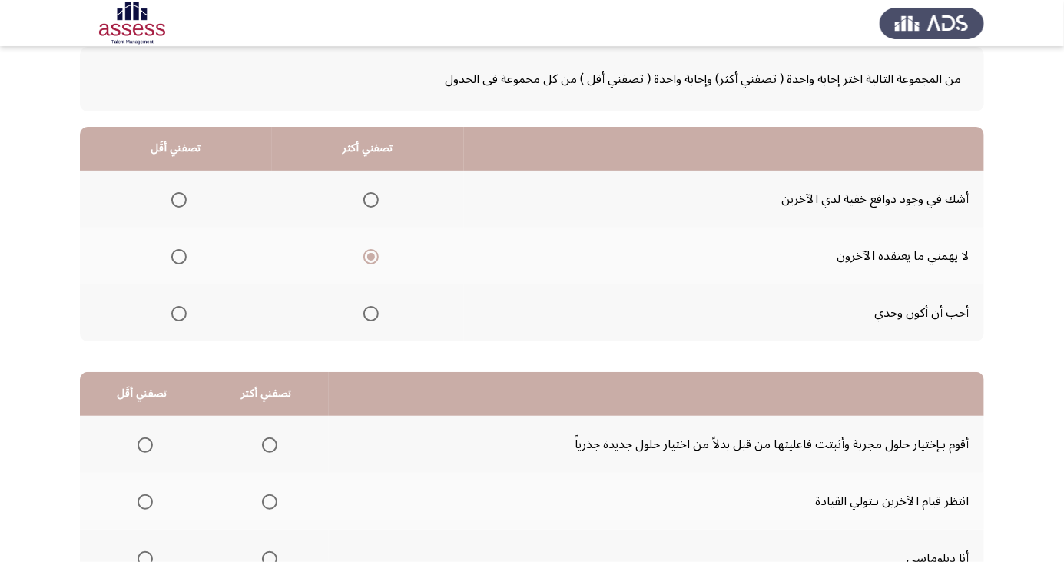
click at [179, 314] on span "Select an option" at bounding box center [179, 314] width 0 height 0
click at [178, 312] on input "Select an option" at bounding box center [178, 313] width 15 height 15
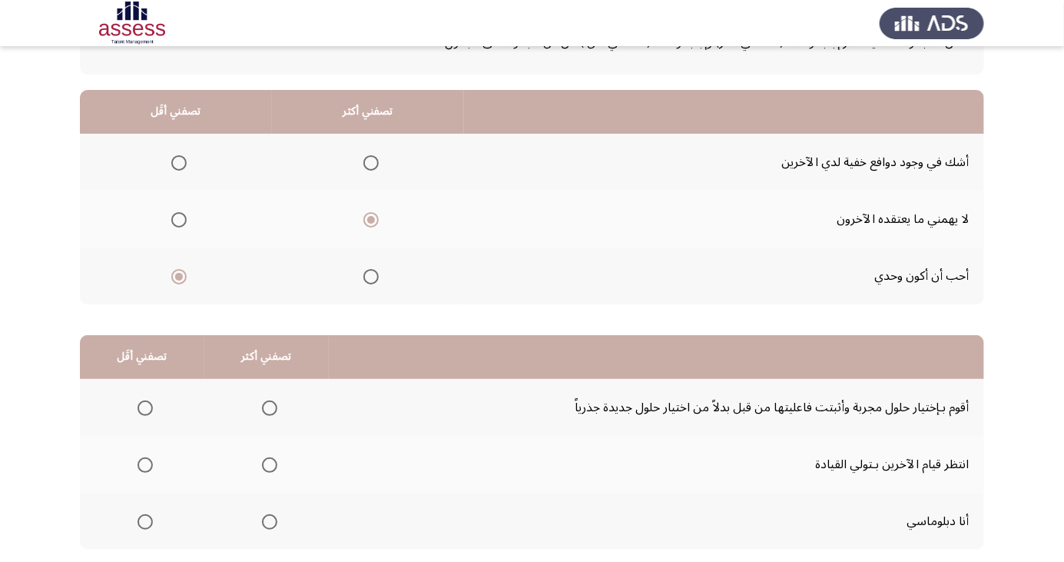
scroll to position [140, 0]
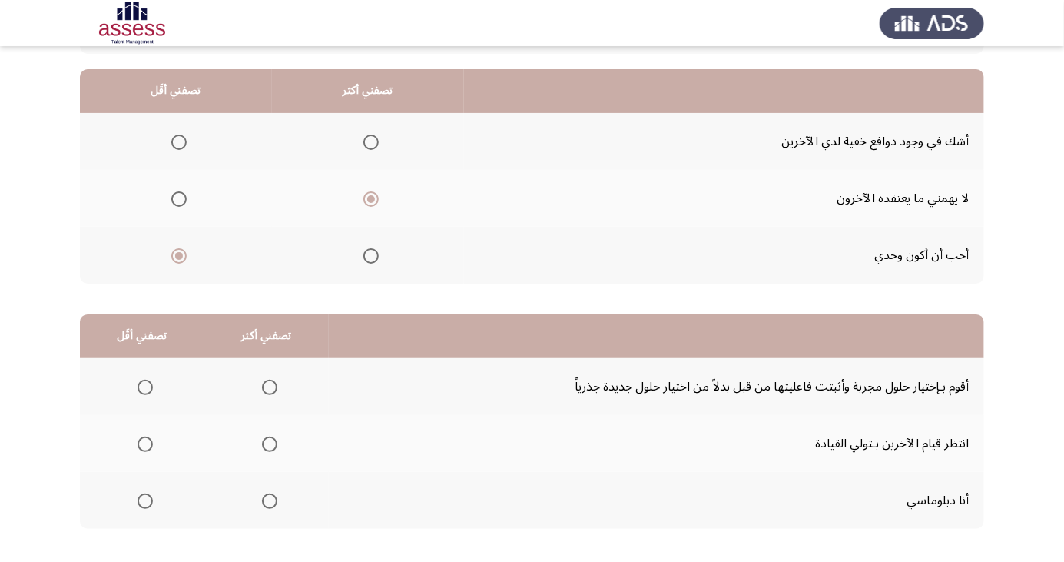
click at [145, 444] on span "Select an option" at bounding box center [145, 444] width 0 height 0
click at [144, 443] on input "Select an option" at bounding box center [145, 443] width 15 height 15
click at [266, 515] on th at bounding box center [266, 500] width 124 height 57
click at [266, 499] on span "Select an option" at bounding box center [269, 500] width 15 height 15
click at [266, 499] on input "Select an option" at bounding box center [269, 500] width 15 height 15
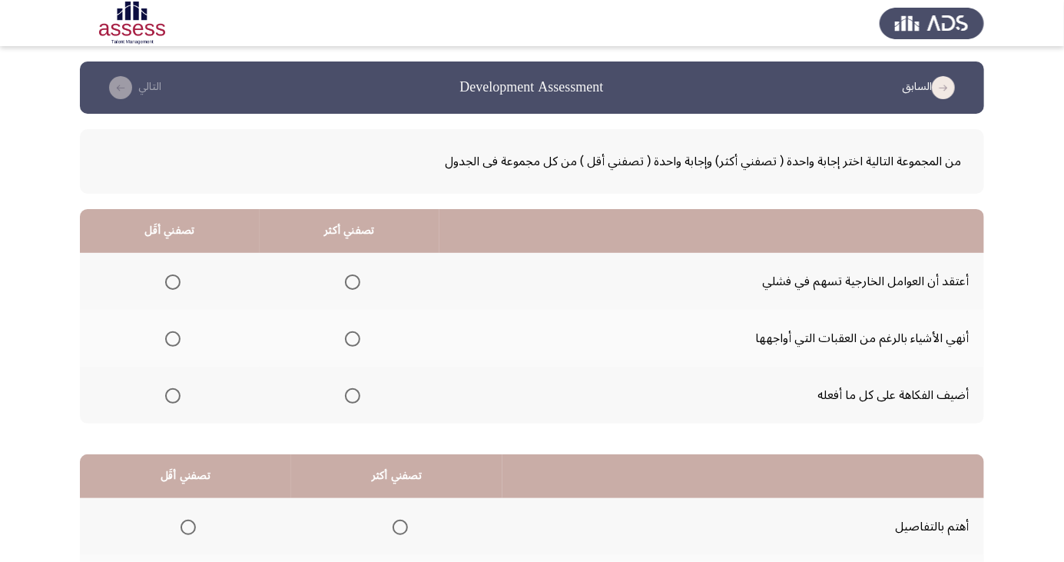
click at [357, 337] on span "Select an option" at bounding box center [352, 338] width 15 height 15
click at [357, 337] on input "Select an option" at bounding box center [352, 338] width 15 height 15
click at [173, 396] on span "Select an option" at bounding box center [173, 396] width 0 height 0
click at [172, 394] on input "Select an option" at bounding box center [172, 395] width 15 height 15
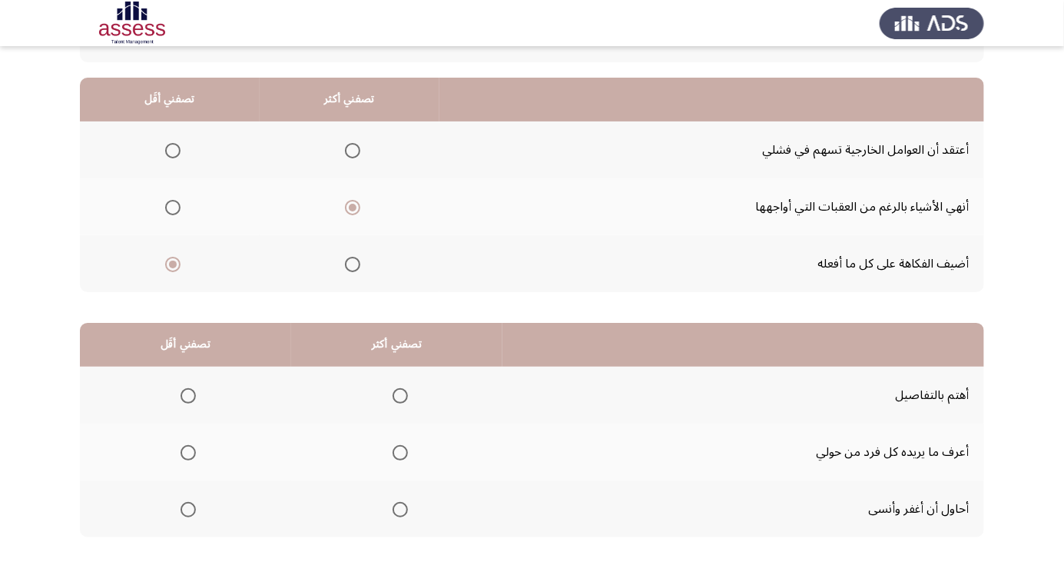
scroll to position [140, 0]
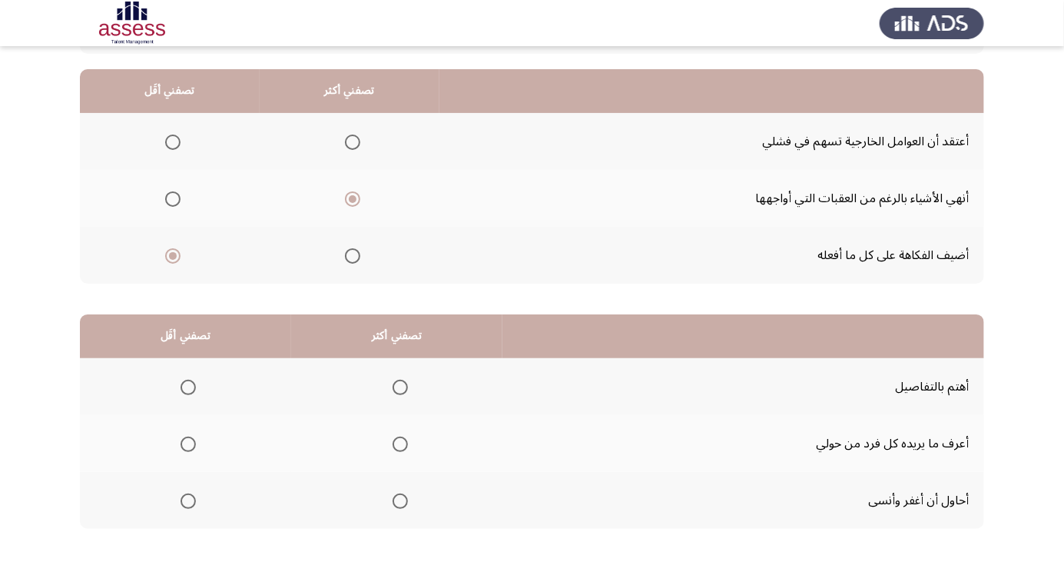
click at [188, 501] on span "Select an option" at bounding box center [188, 501] width 0 height 0
click at [188, 499] on input "Select an option" at bounding box center [188, 500] width 15 height 15
click at [400, 387] on span "Select an option" at bounding box center [400, 387] width 0 height 0
click at [400, 386] on input "Select an option" at bounding box center [400, 387] width 15 height 15
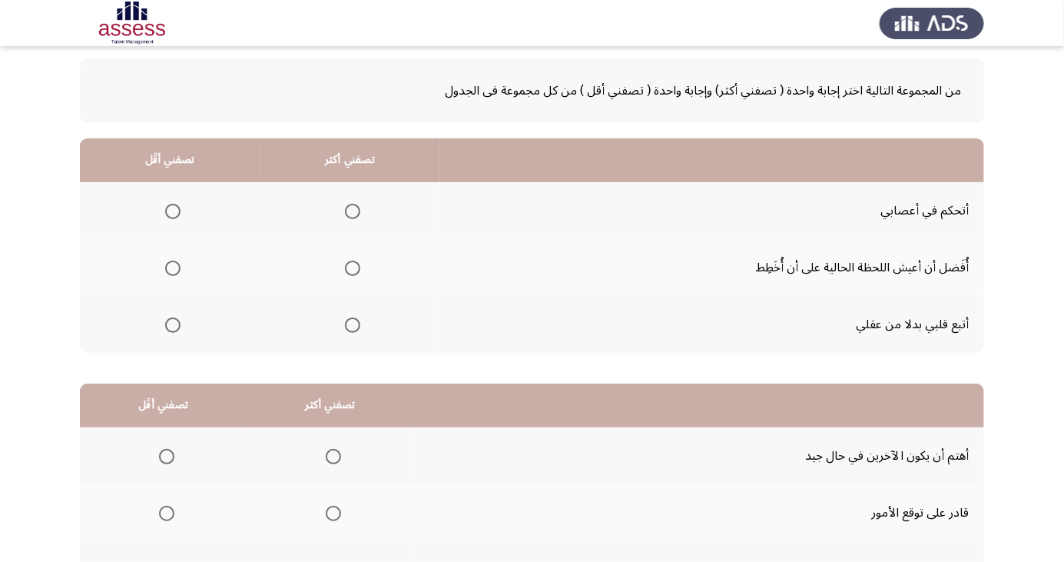
scroll to position [71, 0]
click at [173, 324] on span "Select an option" at bounding box center [173, 324] width 0 height 0
click at [171, 323] on input "Select an option" at bounding box center [172, 324] width 15 height 15
click at [353, 211] on span "Select an option" at bounding box center [353, 211] width 0 height 0
click at [348, 209] on input "Select an option" at bounding box center [352, 210] width 15 height 15
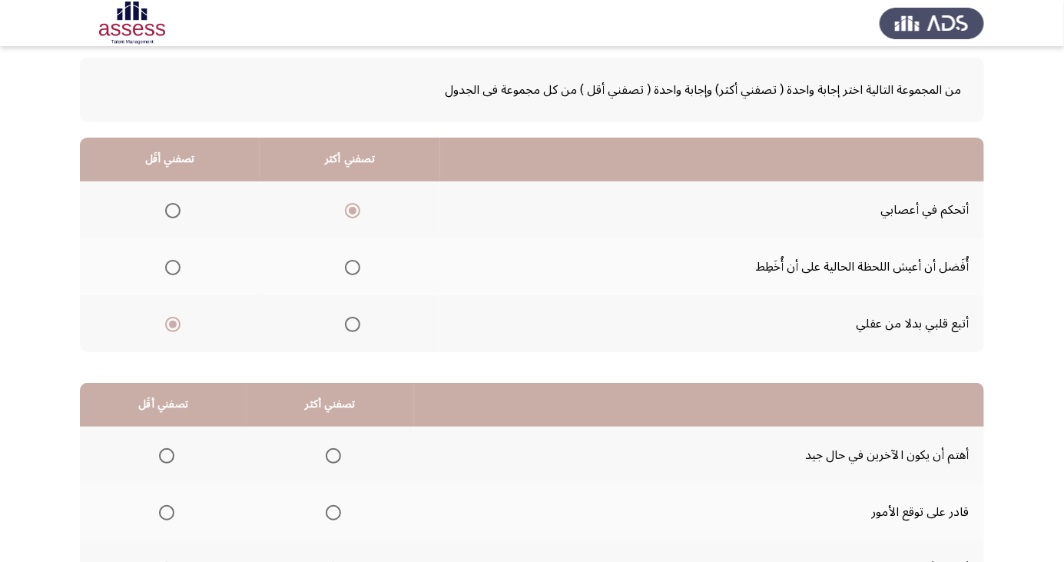
scroll to position [140, 0]
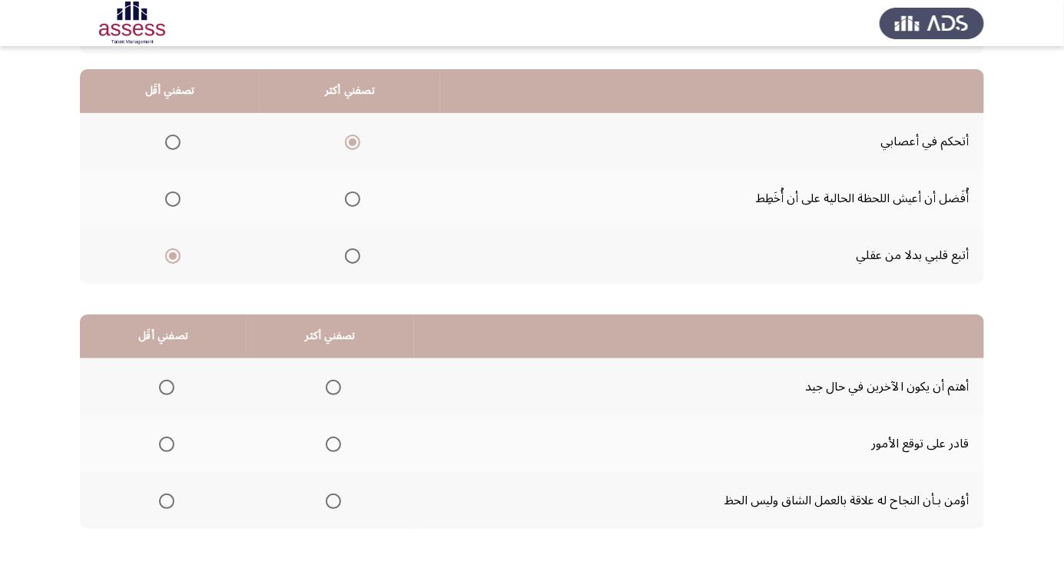
click at [167, 501] on span "Select an option" at bounding box center [167, 501] width 0 height 0
click at [164, 499] on input "Select an option" at bounding box center [166, 500] width 15 height 15
click at [333, 501] on span "Select an option" at bounding box center [333, 501] width 0 height 0
click at [329, 499] on input "Select an option" at bounding box center [333, 500] width 15 height 15
click at [167, 501] on span "Select an option" at bounding box center [167, 501] width 0 height 0
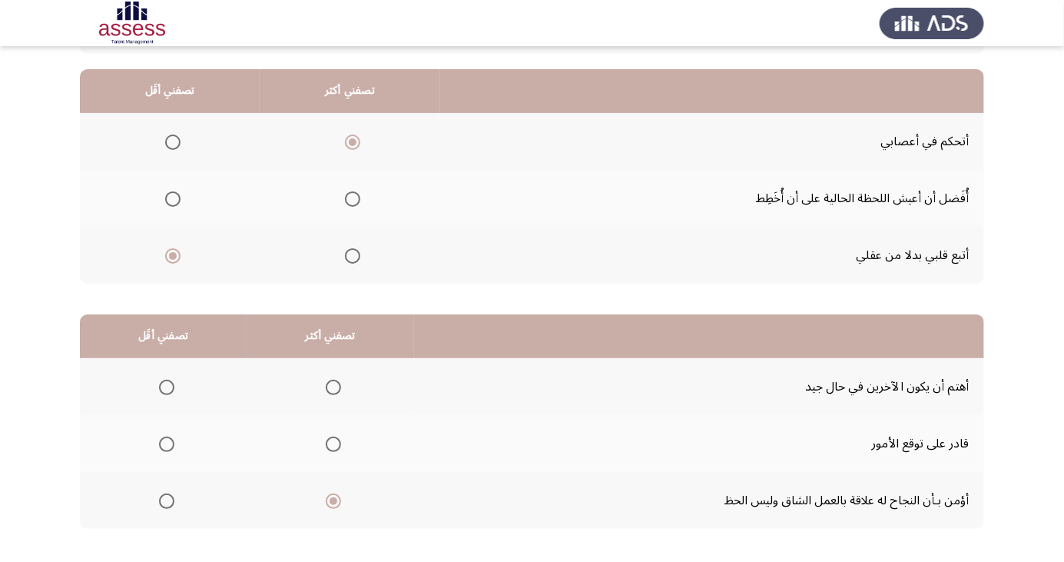
click at [164, 499] on input "Select an option" at bounding box center [166, 500] width 15 height 15
click at [330, 438] on span "Select an option" at bounding box center [333, 443] width 15 height 15
click at [330, 438] on input "Select an option" at bounding box center [333, 443] width 15 height 15
click at [333, 387] on span "Select an option" at bounding box center [333, 387] width 0 height 0
click at [329, 386] on input "Select an option" at bounding box center [333, 387] width 15 height 15
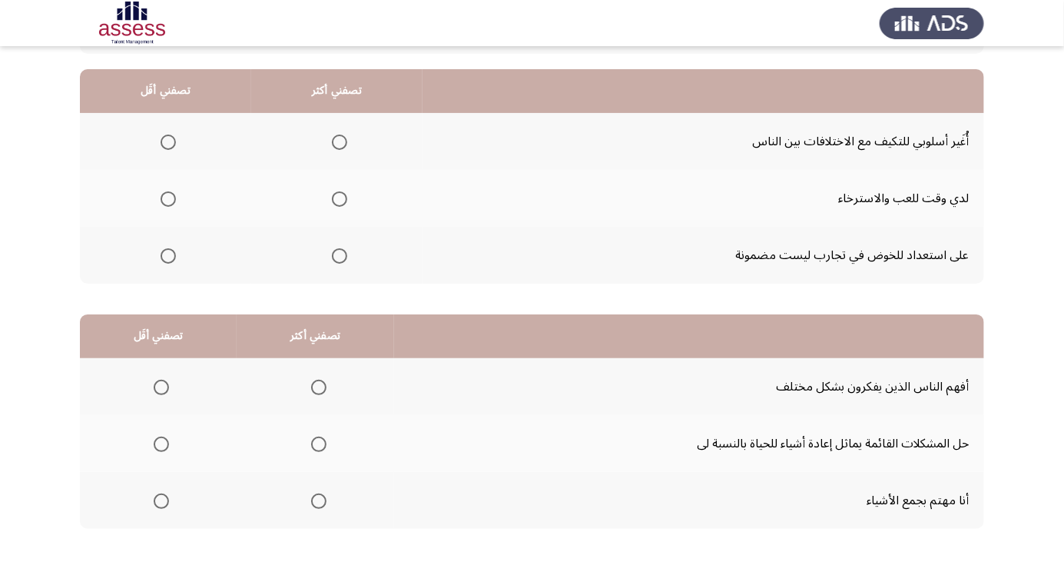
click at [337, 141] on span "Select an option" at bounding box center [339, 141] width 15 height 15
click at [337, 141] on input "Select an option" at bounding box center [339, 141] width 15 height 15
click at [168, 199] on span "Select an option" at bounding box center [168, 199] width 0 height 0
click at [168, 197] on input "Select an option" at bounding box center [168, 198] width 15 height 15
click at [316, 447] on span "Select an option" at bounding box center [318, 443] width 15 height 15
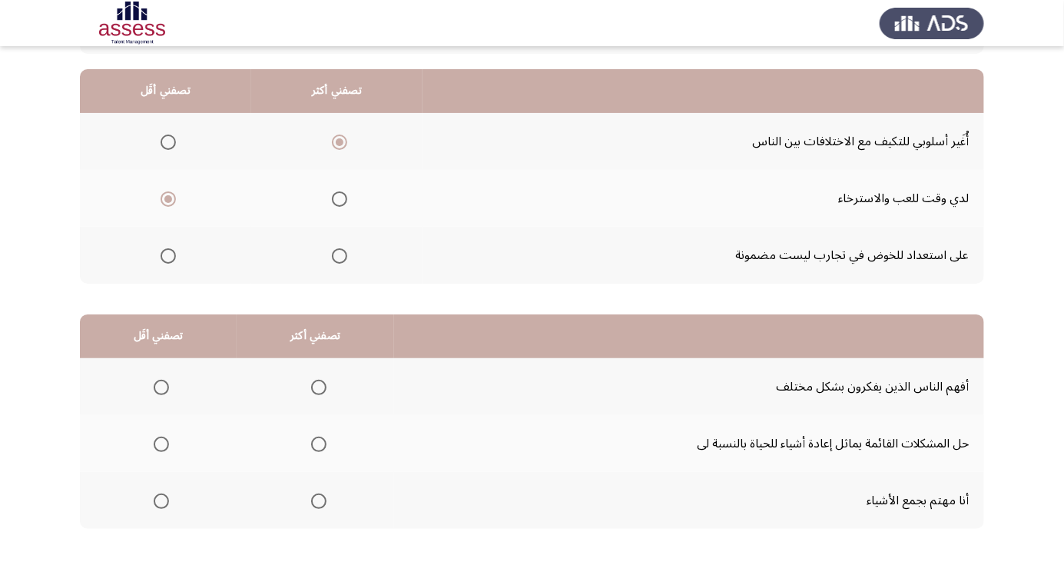
click at [316, 447] on input "Select an option" at bounding box center [318, 443] width 15 height 15
click at [164, 499] on span "Select an option" at bounding box center [161, 500] width 15 height 15
click at [164, 499] on input "Select an option" at bounding box center [161, 500] width 15 height 15
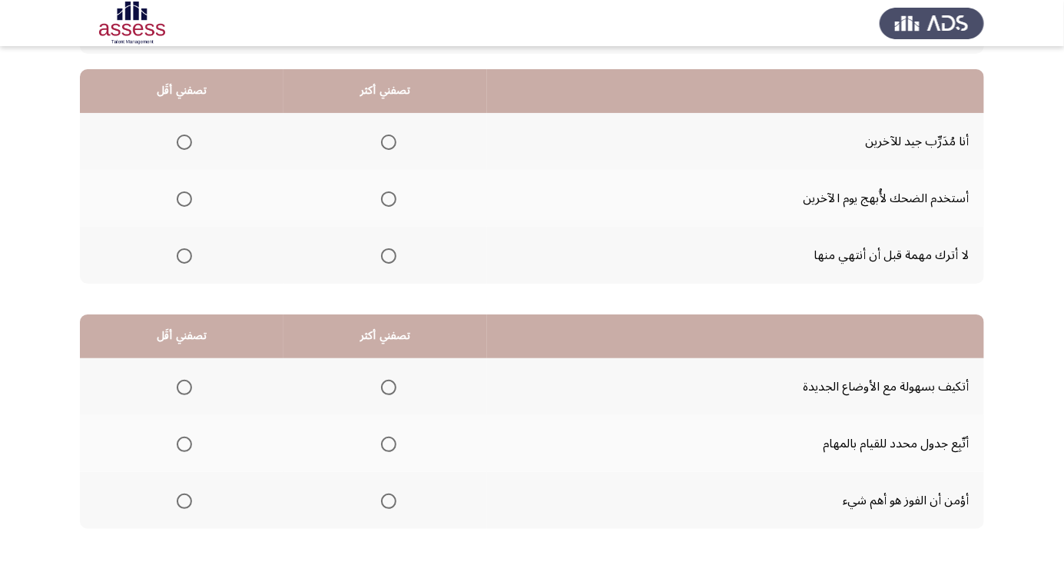
click at [388, 142] on span "Select an option" at bounding box center [388, 142] width 0 height 0
click at [387, 141] on input "Select an option" at bounding box center [388, 141] width 15 height 15
click at [177, 262] on span "Select an option" at bounding box center [184, 255] width 15 height 15
click at [177, 262] on input "Select an option" at bounding box center [184, 255] width 15 height 15
click at [184, 199] on span "Select an option" at bounding box center [184, 199] width 0 height 0
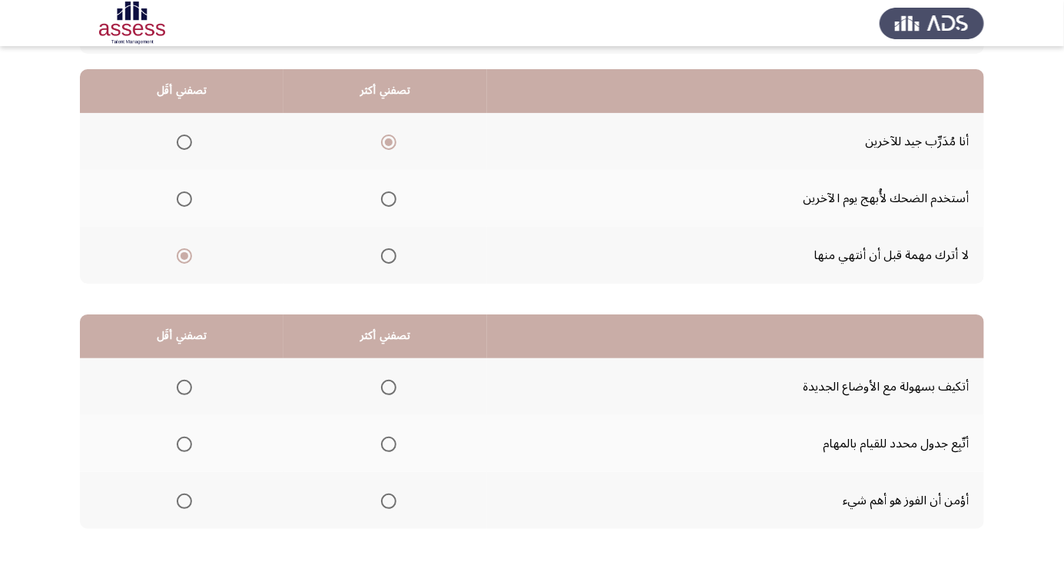
click at [184, 197] on input "Select an option" at bounding box center [184, 198] width 15 height 15
click at [388, 387] on span "Select an option" at bounding box center [388, 387] width 0 height 0
click at [387, 386] on input "Select an option" at bounding box center [388, 387] width 15 height 15
click at [184, 499] on span "Select an option" at bounding box center [184, 500] width 15 height 15
click at [184, 499] on input "Select an option" at bounding box center [184, 500] width 15 height 15
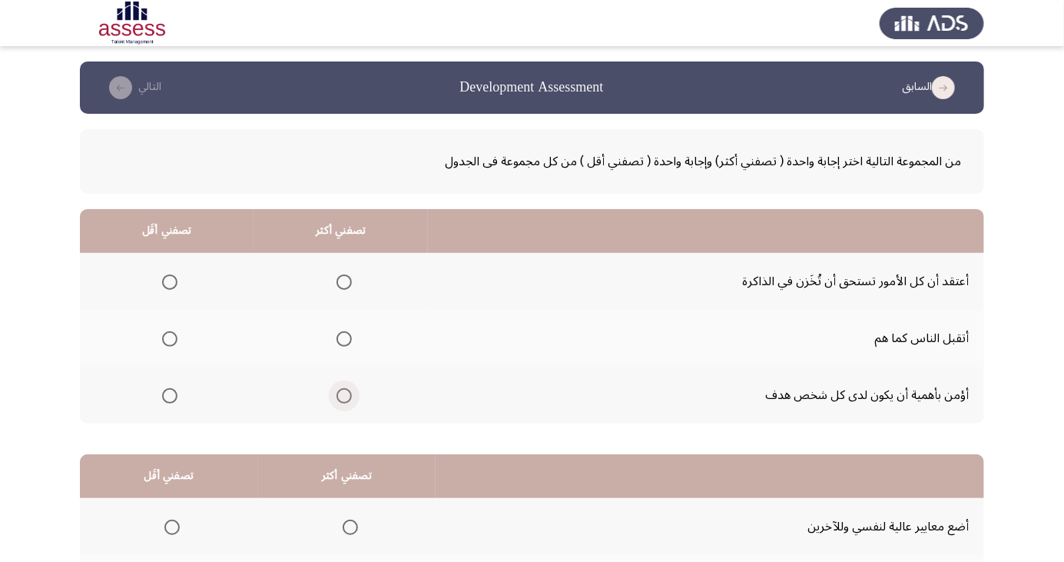
click at [344, 396] on span "Select an option" at bounding box center [344, 396] width 0 height 0
click at [344, 394] on input "Select an option" at bounding box center [344, 395] width 15 height 15
click at [188, 284] on th at bounding box center [167, 281] width 174 height 57
click at [170, 282] on span "Select an option" at bounding box center [170, 282] width 0 height 0
click at [170, 281] on input "Select an option" at bounding box center [169, 281] width 15 height 15
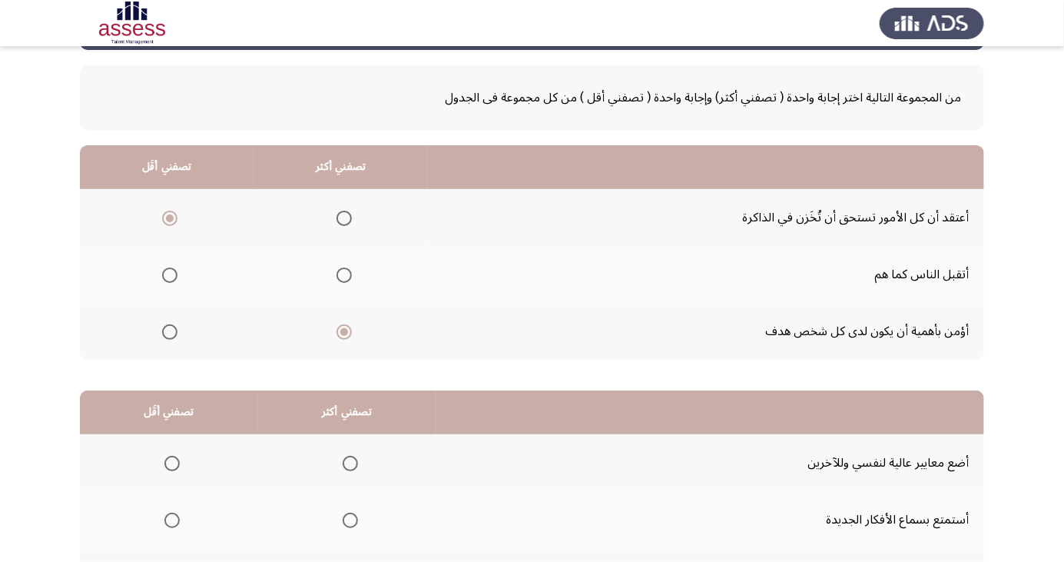
scroll to position [140, 0]
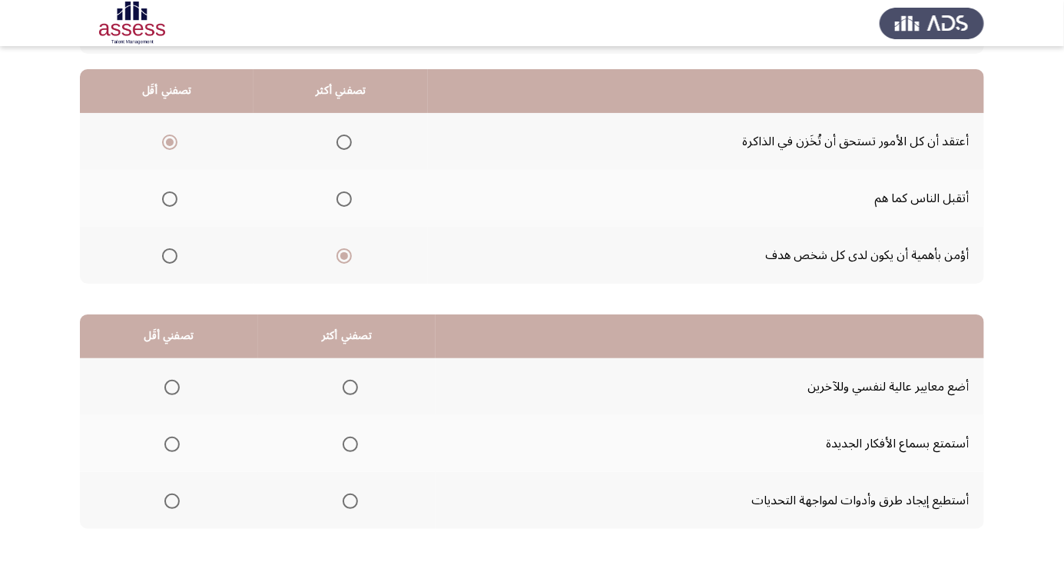
click at [343, 503] on span "Select an option" at bounding box center [350, 500] width 15 height 15
click at [343, 503] on input "Select an option" at bounding box center [350, 500] width 15 height 15
click at [171, 386] on span "Select an option" at bounding box center [171, 387] width 15 height 15
click at [171, 386] on input "Select an option" at bounding box center [171, 387] width 15 height 15
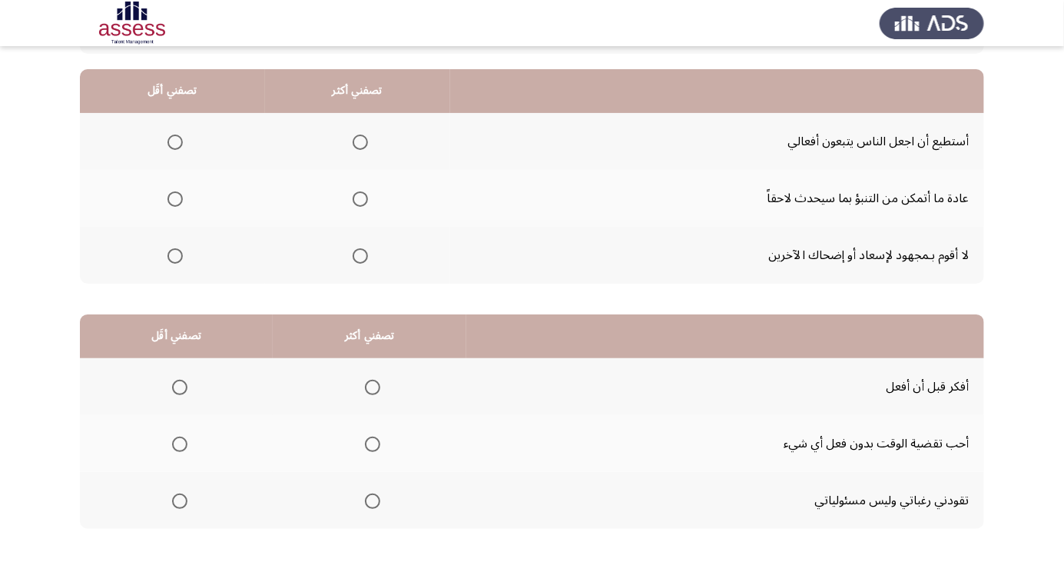
click at [170, 257] on span "Select an option" at bounding box center [175, 255] width 15 height 15
click at [170, 257] on input "Select an option" at bounding box center [175, 255] width 15 height 15
click at [363, 141] on span "Select an option" at bounding box center [360, 141] width 15 height 15
click at [363, 141] on input "Select an option" at bounding box center [360, 141] width 15 height 15
click at [173, 444] on span "Select an option" at bounding box center [179, 443] width 15 height 15
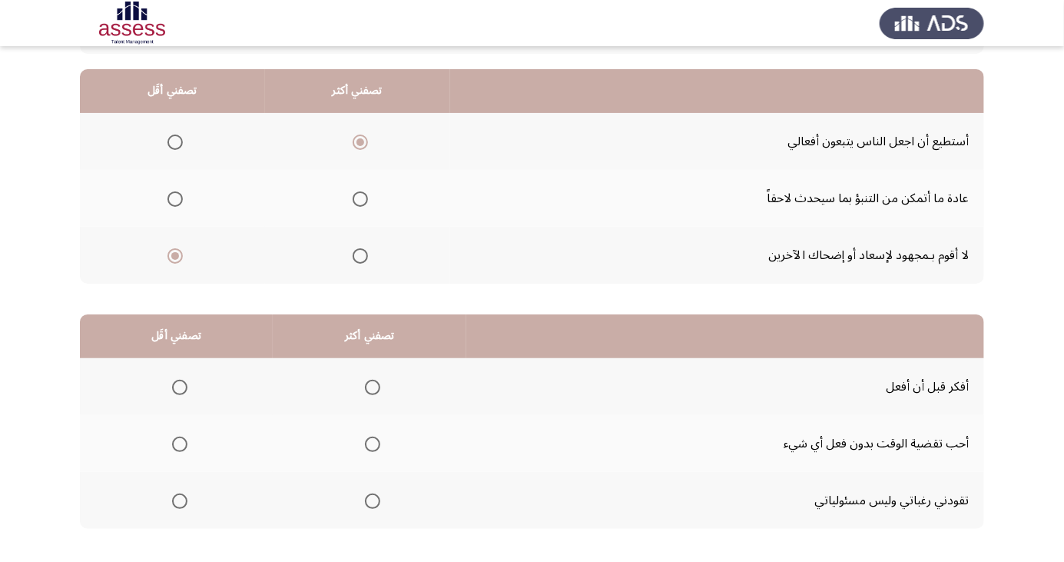
click at [173, 444] on input "Select an option" at bounding box center [179, 443] width 15 height 15
click at [369, 386] on span "Select an option" at bounding box center [372, 387] width 15 height 15
click at [369, 386] on input "Select an option" at bounding box center [372, 387] width 15 height 15
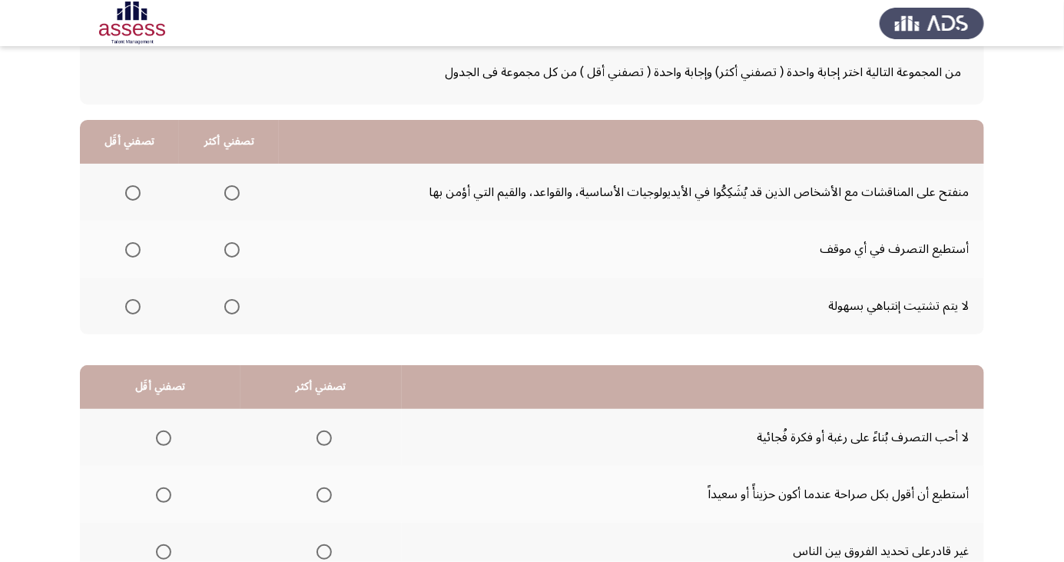
scroll to position [78, 0]
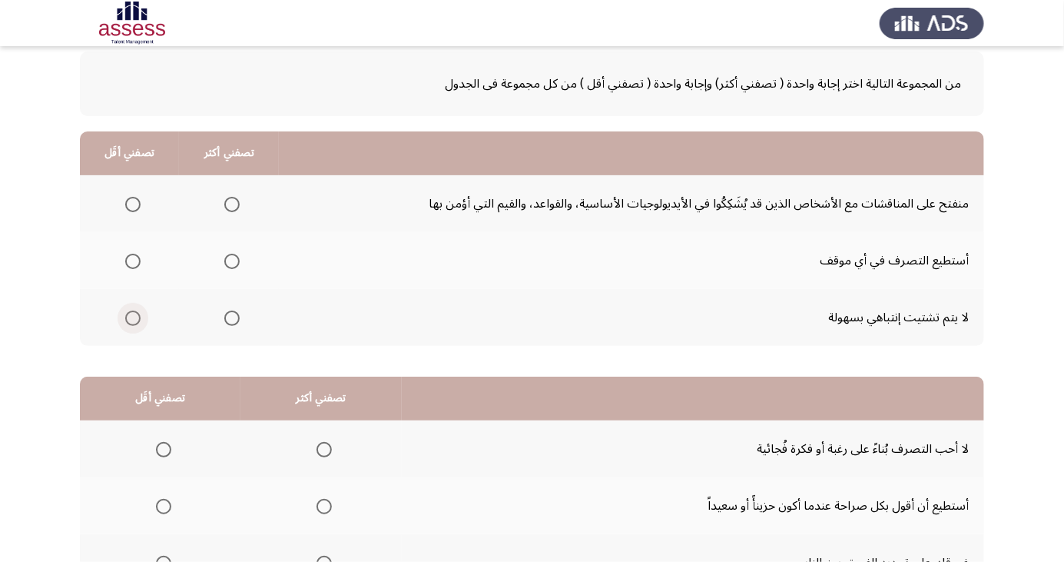
click at [133, 318] on span "Select an option" at bounding box center [133, 318] width 0 height 0
click at [131, 317] on input "Select an option" at bounding box center [132, 317] width 15 height 15
click at [133, 204] on span "Select an option" at bounding box center [133, 204] width 0 height 0
click at [131, 203] on input "Select an option" at bounding box center [132, 204] width 15 height 15
click at [232, 261] on span "Select an option" at bounding box center [232, 261] width 0 height 0
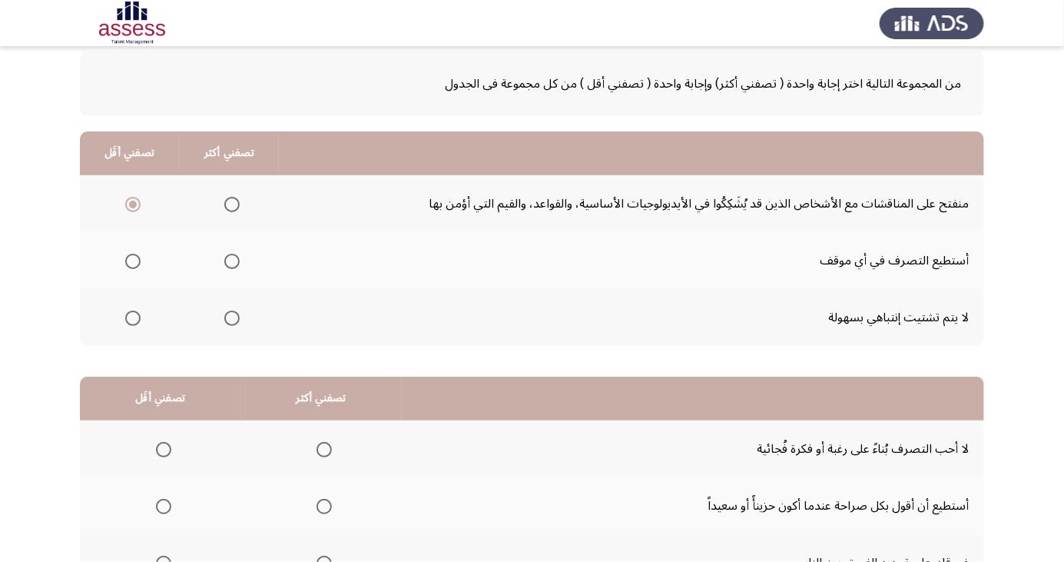
click at [230, 260] on input "Select an option" at bounding box center [231, 261] width 15 height 15
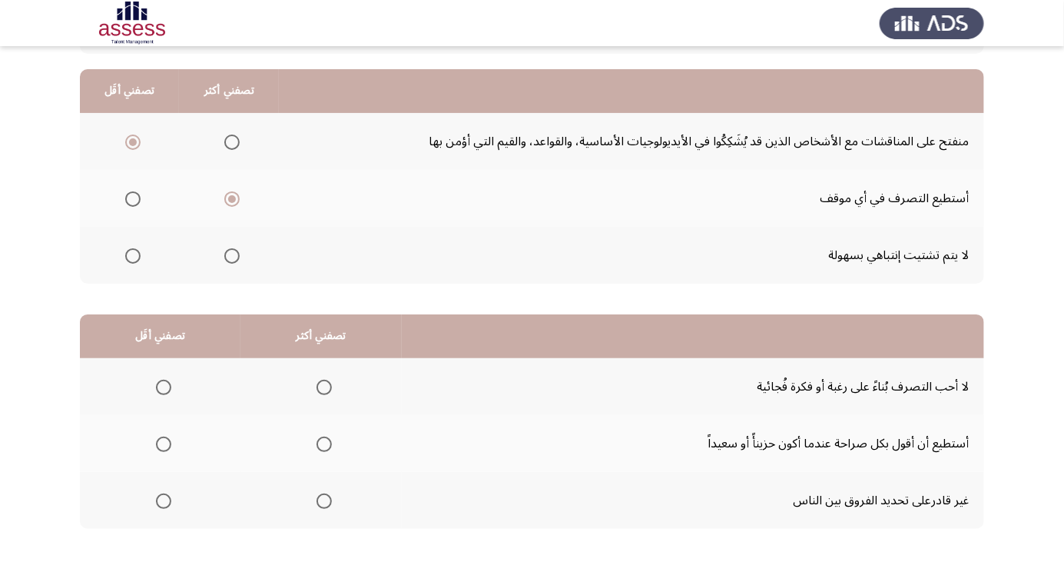
click at [232, 256] on span "Select an option" at bounding box center [232, 256] width 0 height 0
click at [230, 254] on input "Select an option" at bounding box center [231, 255] width 15 height 15
click at [164, 444] on span "Select an option" at bounding box center [164, 444] width 0 height 0
click at [162, 443] on input "Select an option" at bounding box center [163, 443] width 15 height 15
click at [324, 387] on span "Select an option" at bounding box center [324, 387] width 0 height 0
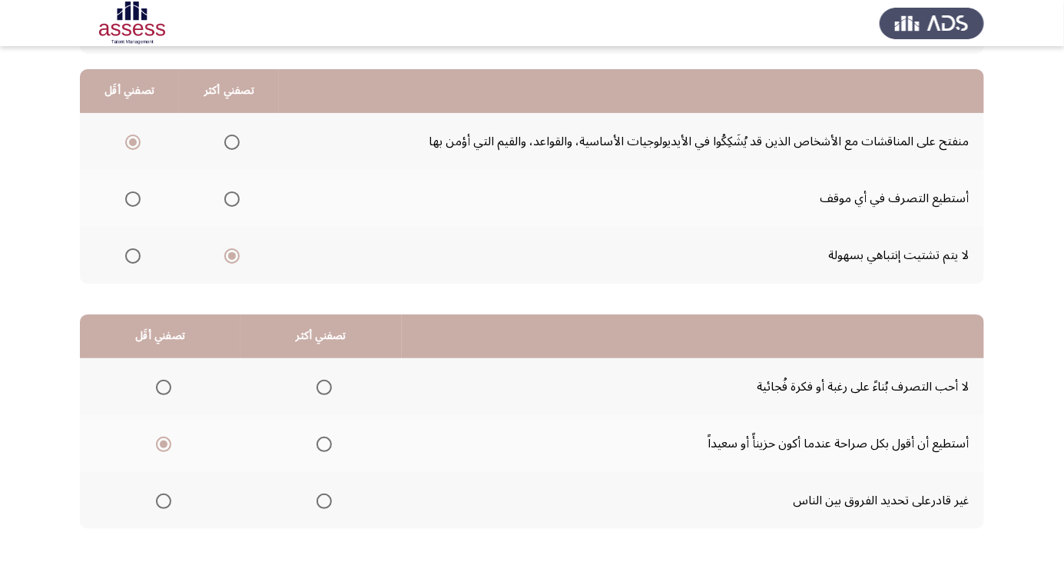
click at [320, 386] on input "Select an option" at bounding box center [324, 387] width 15 height 15
click at [164, 501] on span "Select an option" at bounding box center [164, 501] width 0 height 0
click at [162, 499] on input "Select an option" at bounding box center [163, 500] width 15 height 15
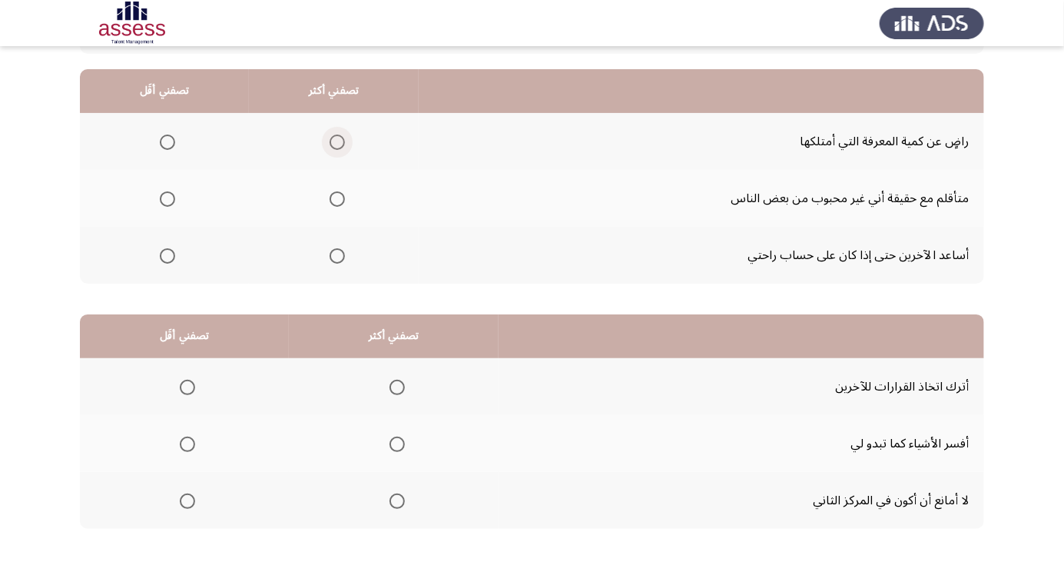
click at [337, 142] on span "Select an option" at bounding box center [337, 142] width 0 height 0
click at [334, 141] on input "Select an option" at bounding box center [337, 141] width 15 height 15
click at [168, 199] on span "Select an option" at bounding box center [168, 199] width 0 height 0
click at [166, 197] on input "Select an option" at bounding box center [167, 198] width 15 height 15
click at [187, 499] on span "Select an option" at bounding box center [187, 500] width 15 height 15
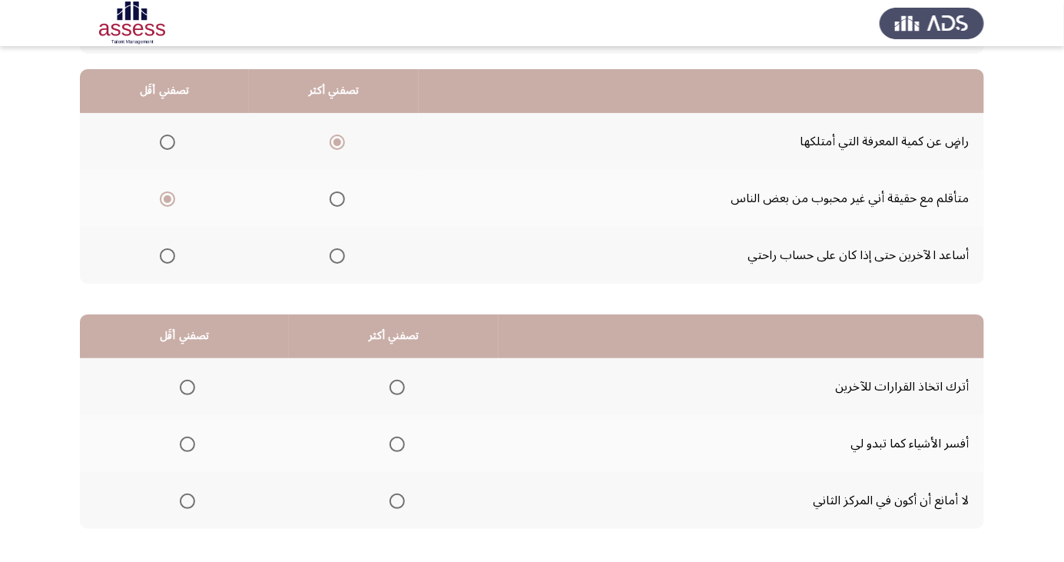
click at [187, 499] on input "Select an option" at bounding box center [187, 500] width 15 height 15
click at [393, 442] on span "Select an option" at bounding box center [397, 443] width 15 height 15
click at [393, 442] on input "Select an option" at bounding box center [397, 443] width 15 height 15
click at [393, 504] on span "Select an option" at bounding box center [397, 500] width 15 height 15
click at [393, 504] on input "Select an option" at bounding box center [397, 500] width 15 height 15
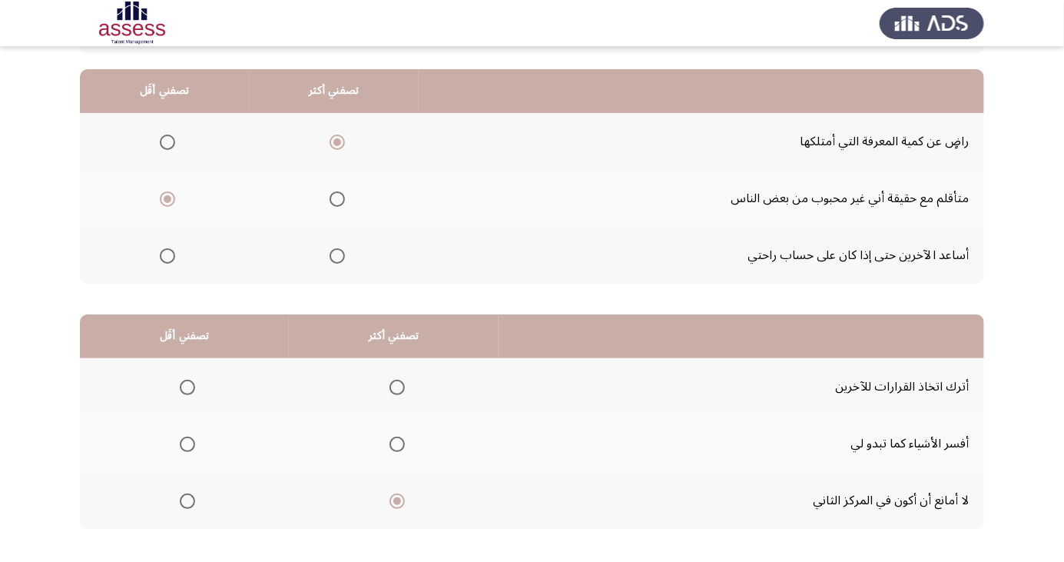
click at [187, 386] on span "Select an option" at bounding box center [187, 387] width 15 height 15
click at [187, 386] on input "Select an option" at bounding box center [187, 387] width 15 height 15
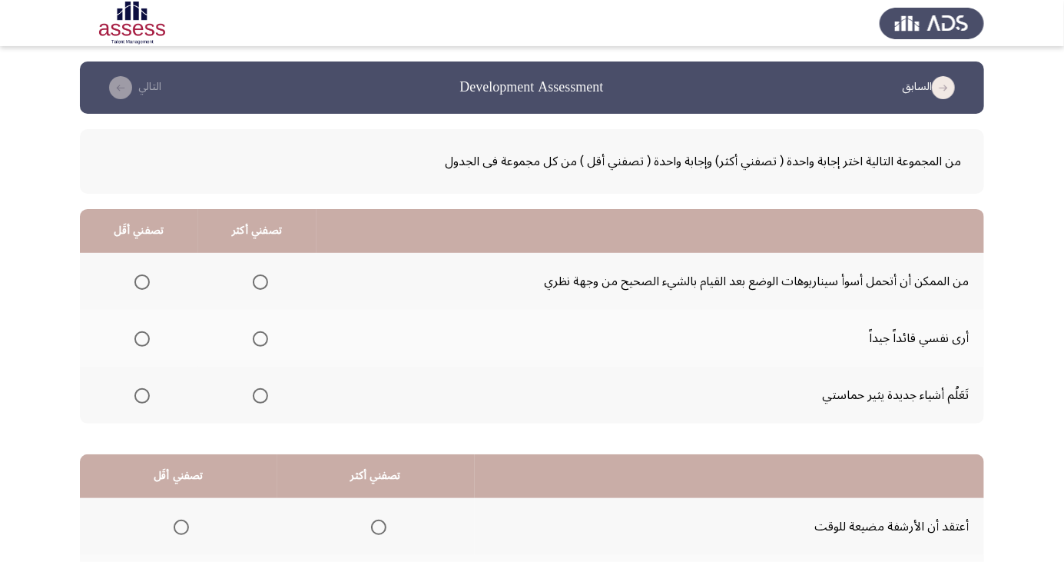
click at [300, 334] on th at bounding box center [257, 338] width 118 height 57
click at [263, 337] on span "Select an option" at bounding box center [260, 338] width 15 height 15
click at [263, 337] on input "Select an option" at bounding box center [260, 338] width 15 height 15
click at [145, 400] on span "Select an option" at bounding box center [141, 395] width 15 height 15
click at [145, 400] on input "Select an option" at bounding box center [141, 395] width 15 height 15
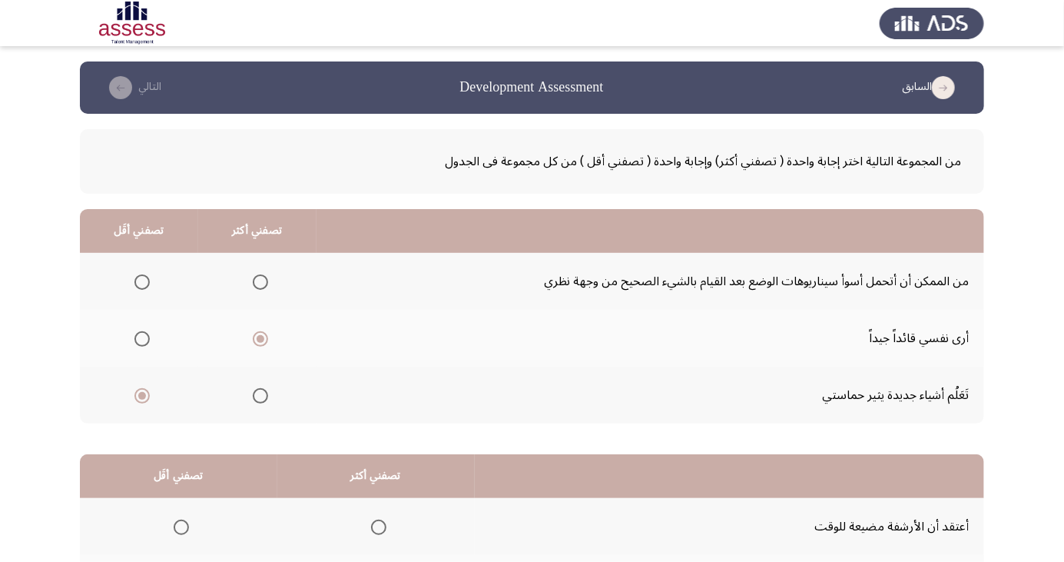
click at [142, 282] on span "Select an option" at bounding box center [142, 282] width 0 height 0
click at [141, 281] on input "Select an option" at bounding box center [141, 281] width 15 height 15
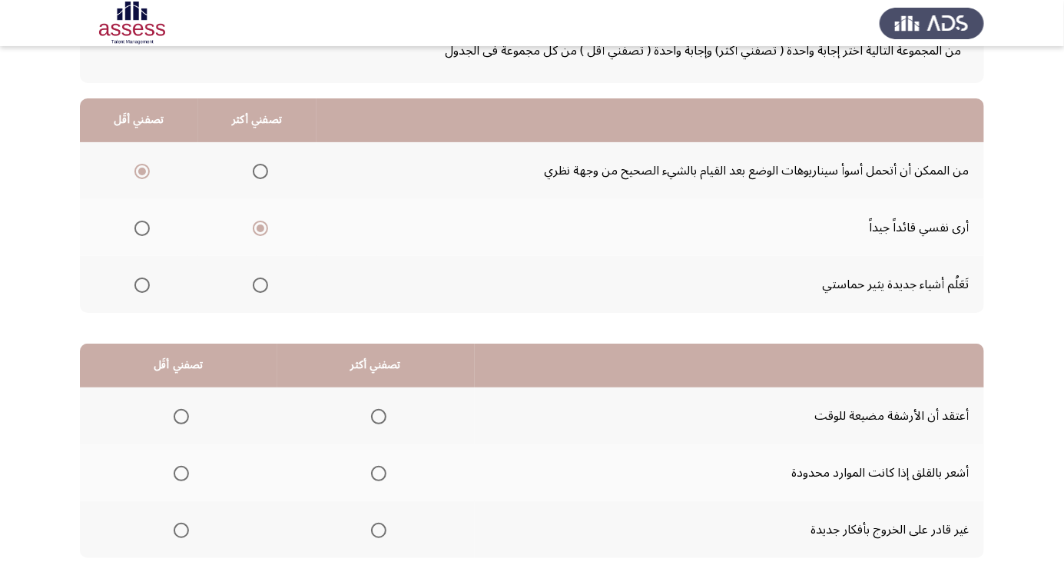
scroll to position [140, 0]
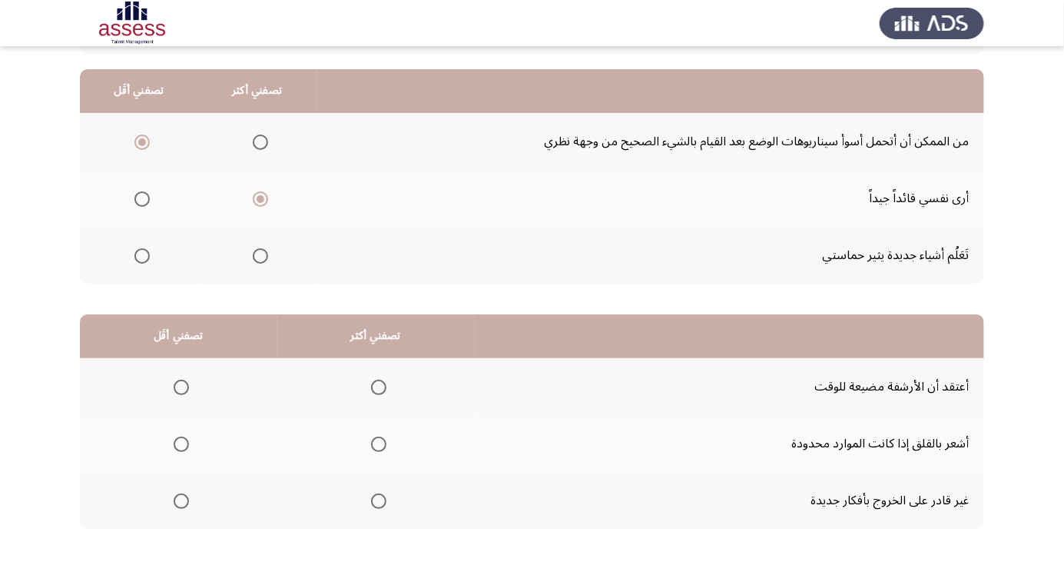
click at [181, 444] on span "Select an option" at bounding box center [181, 444] width 0 height 0
click at [181, 443] on input "Select an option" at bounding box center [181, 443] width 15 height 15
click at [180, 504] on span "Select an option" at bounding box center [181, 500] width 15 height 15
click at [180, 504] on input "Select an option" at bounding box center [181, 500] width 15 height 15
click at [379, 387] on span "Select an option" at bounding box center [379, 387] width 0 height 0
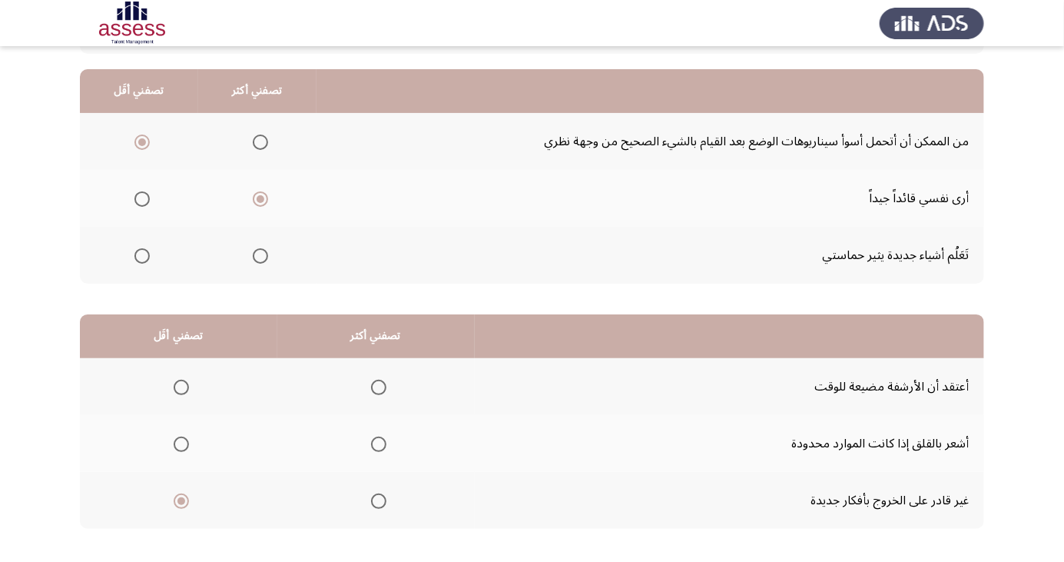
click at [377, 386] on input "Select an option" at bounding box center [378, 387] width 15 height 15
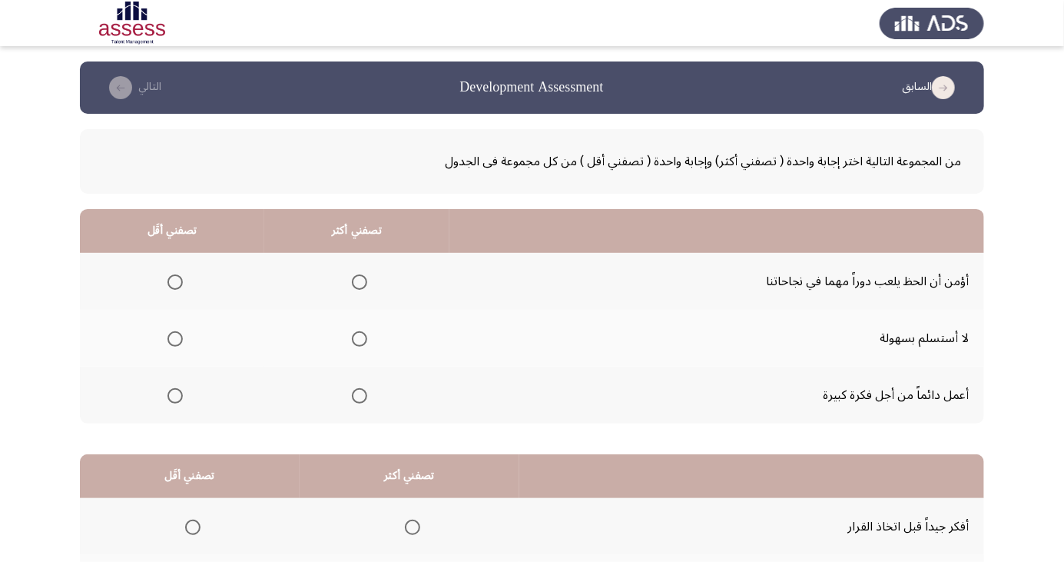
click at [360, 339] on span "Select an option" at bounding box center [360, 339] width 0 height 0
click at [357, 338] on input "Select an option" at bounding box center [359, 338] width 15 height 15
click at [168, 393] on span "Select an option" at bounding box center [175, 395] width 15 height 15
click at [168, 393] on input "Select an option" at bounding box center [175, 395] width 15 height 15
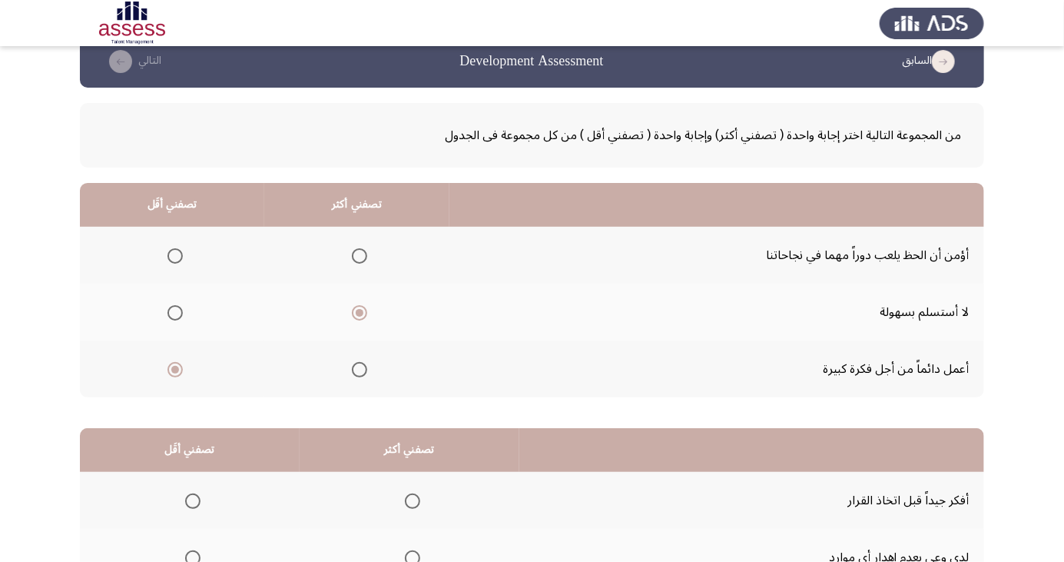
scroll to position [140, 0]
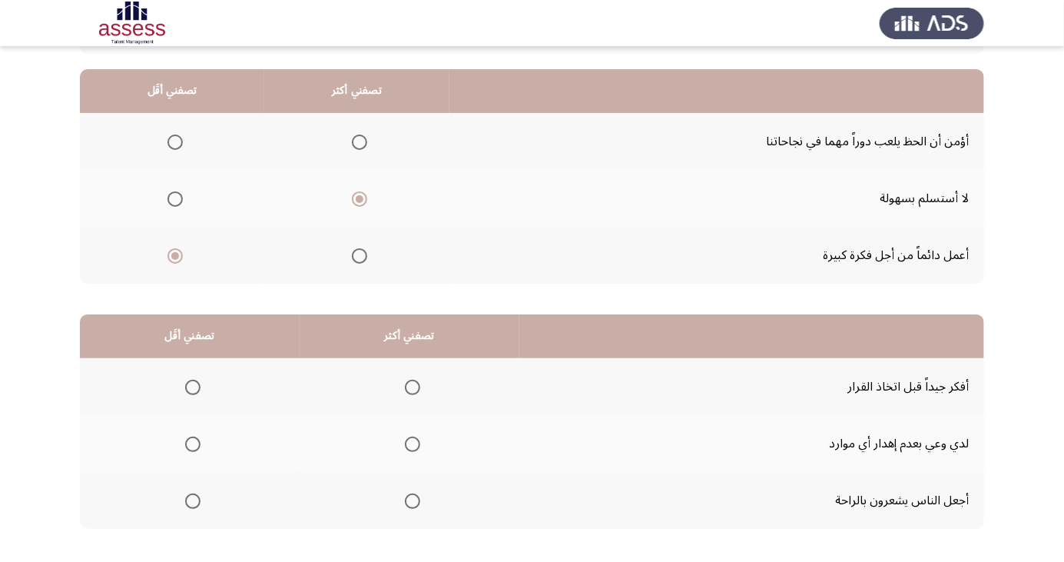
click at [168, 516] on th at bounding box center [190, 500] width 220 height 57
click at [193, 387] on span "Select an option" at bounding box center [193, 387] width 0 height 0
click at [191, 386] on input "Select an option" at bounding box center [192, 387] width 15 height 15
click at [189, 504] on span "Select an option" at bounding box center [192, 500] width 15 height 15
click at [189, 504] on input "Select an option" at bounding box center [192, 500] width 15 height 15
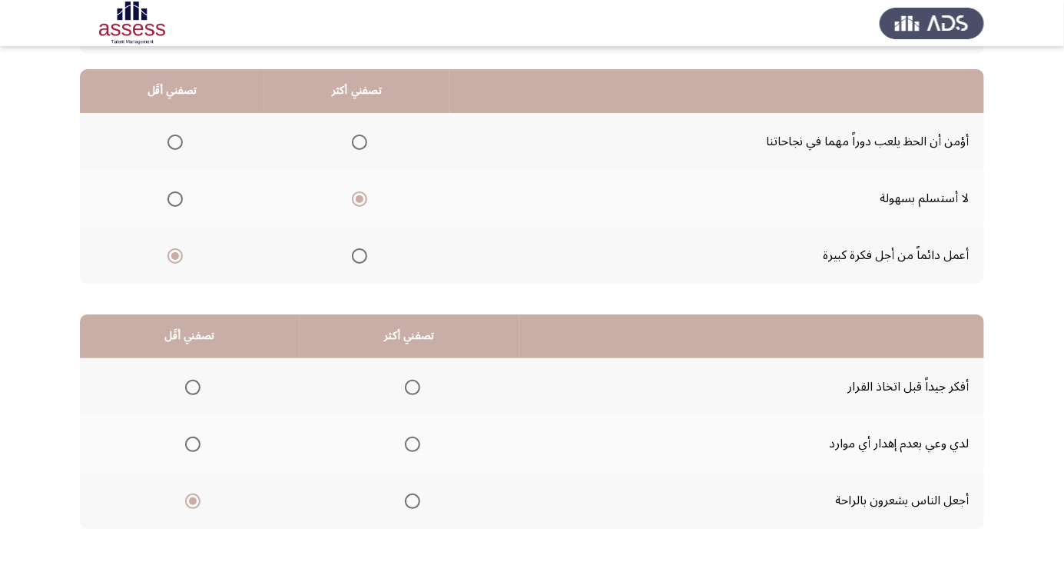
click at [413, 387] on span "Select an option" at bounding box center [413, 387] width 0 height 0
click at [409, 386] on input "Select an option" at bounding box center [412, 387] width 15 height 15
click at [413, 444] on span "Select an option" at bounding box center [413, 444] width 0 height 0
click at [409, 443] on input "Select an option" at bounding box center [412, 443] width 15 height 15
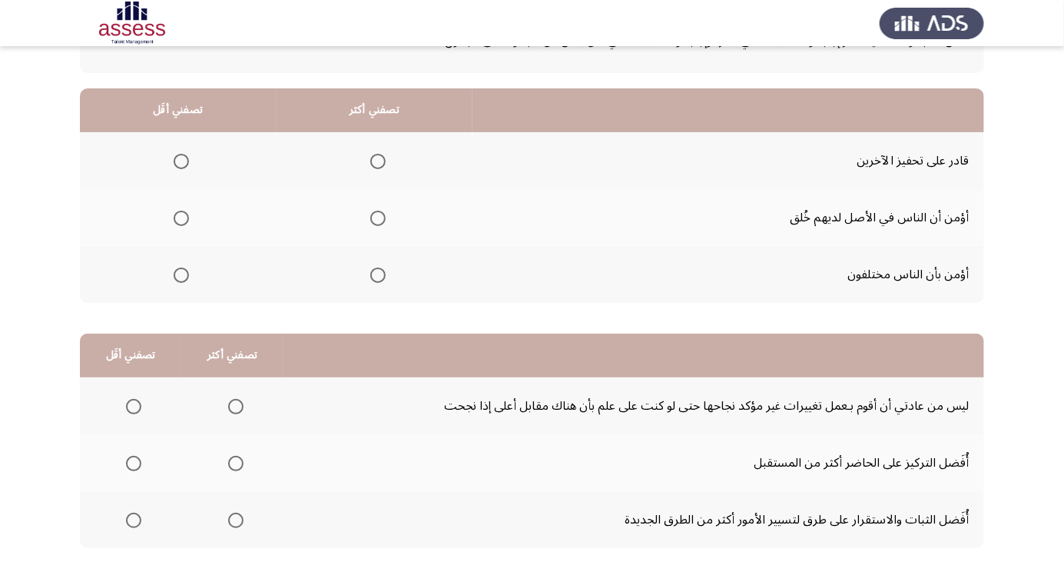
scroll to position [123, 0]
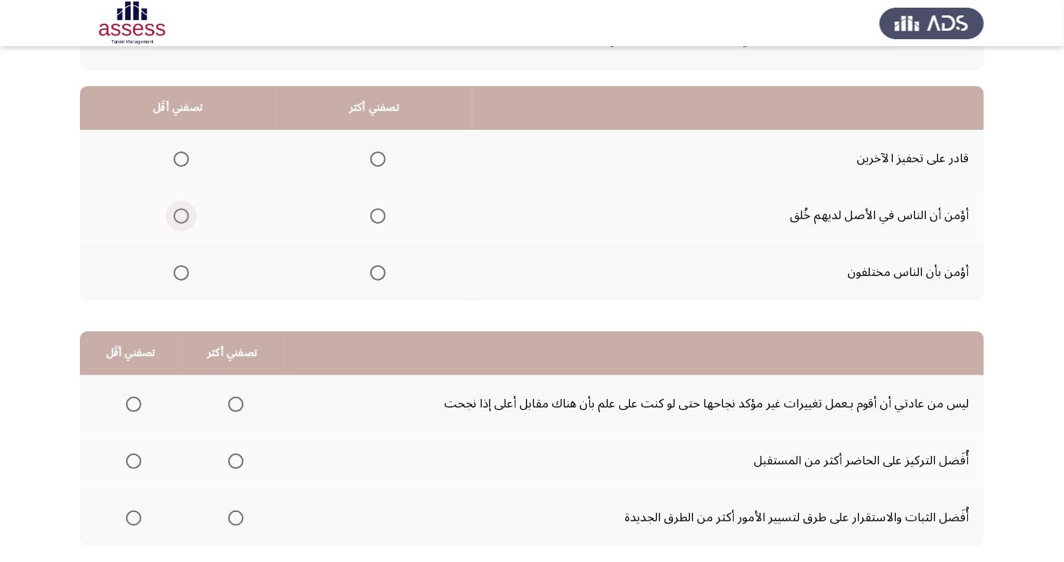
click at [186, 215] on span "Select an option" at bounding box center [181, 215] width 15 height 15
click at [186, 215] on input "Select an option" at bounding box center [181, 215] width 15 height 15
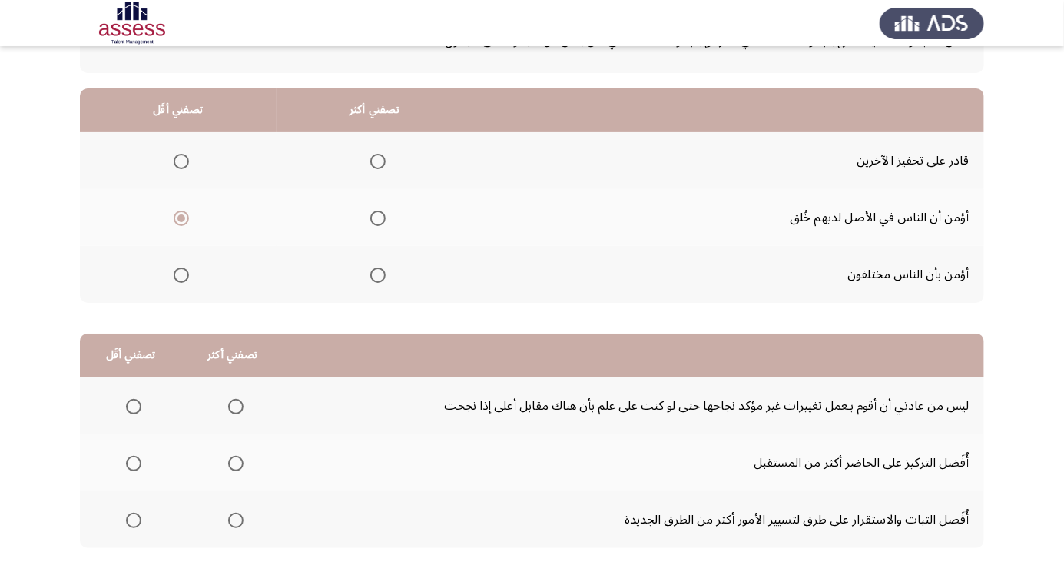
click at [377, 161] on span "Select an option" at bounding box center [377, 161] width 0 height 0
click at [377, 160] on input "Select an option" at bounding box center [377, 161] width 15 height 15
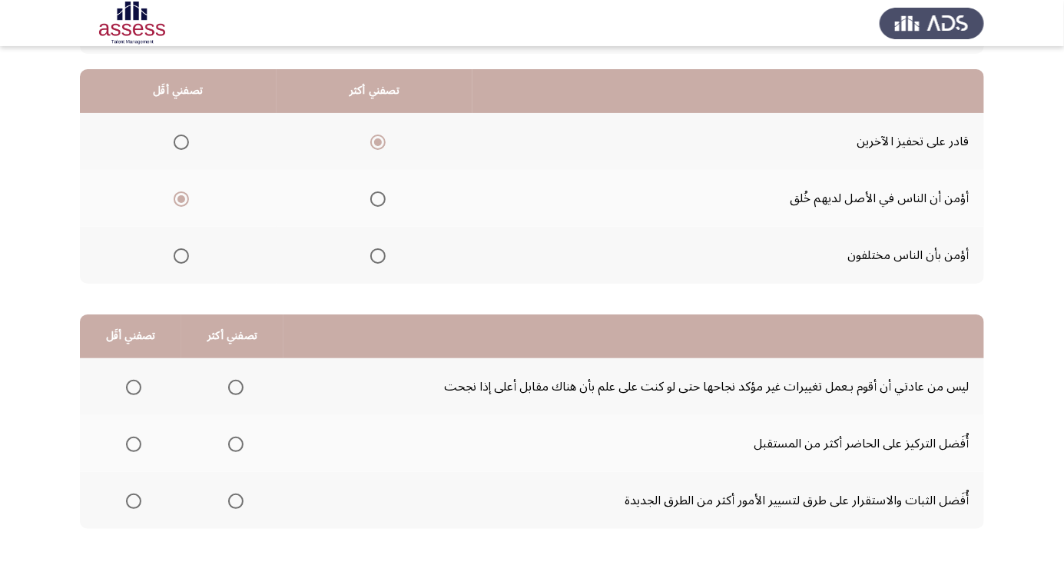
click at [132, 499] on span "Select an option" at bounding box center [133, 500] width 15 height 15
click at [132, 499] on input "Select an option" at bounding box center [133, 500] width 15 height 15
click at [132, 386] on span "Select an option" at bounding box center [133, 387] width 15 height 15
click at [132, 386] on input "Select an option" at bounding box center [133, 387] width 15 height 15
click at [132, 443] on span "Select an option" at bounding box center [133, 443] width 15 height 15
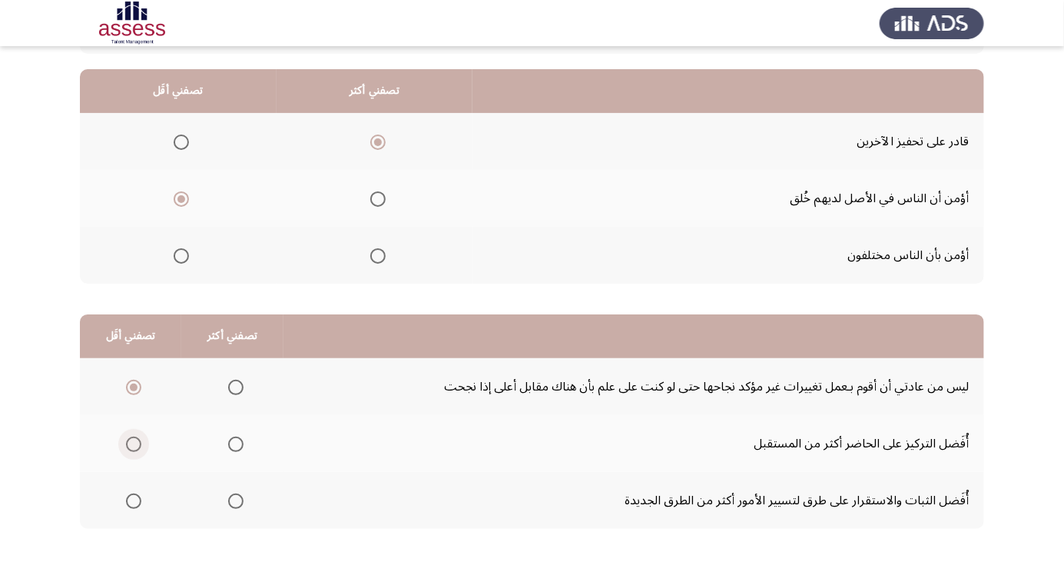
click at [132, 443] on input "Select an option" at bounding box center [133, 443] width 15 height 15
click at [569, 396] on td "ليس من عادتي أن أقوم بـعمل تغييرات غير مؤكد نجاحها حتى لو كنت على علم بأن هناك …" at bounding box center [634, 386] width 701 height 57
click at [237, 387] on span "Select an option" at bounding box center [235, 387] width 15 height 15
click at [237, 387] on input "Select an option" at bounding box center [235, 387] width 15 height 15
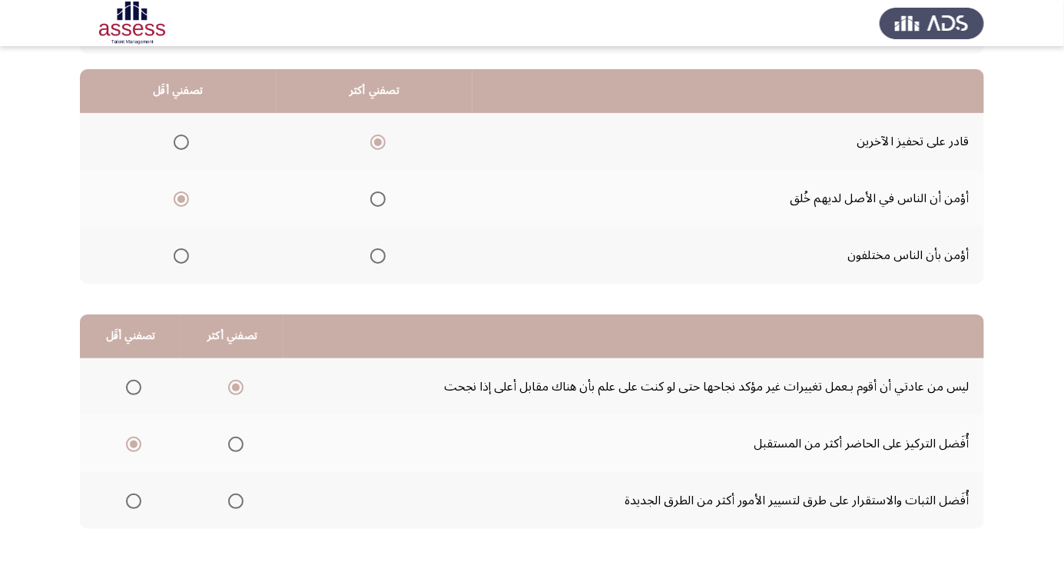
scroll to position [0, 0]
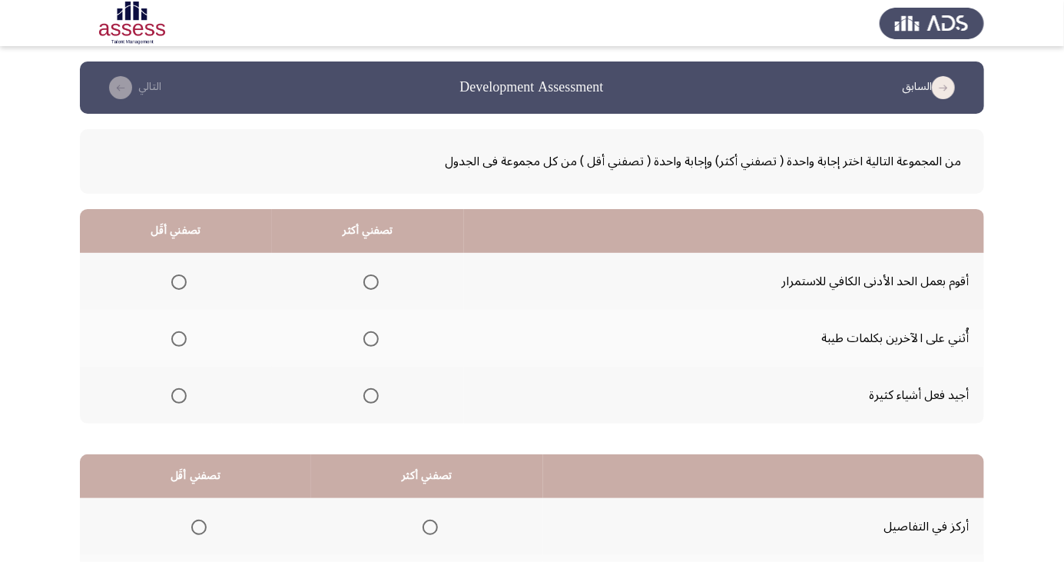
click at [177, 399] on span "Select an option" at bounding box center [178, 395] width 15 height 15
click at [177, 399] on input "Select an option" at bounding box center [178, 395] width 15 height 15
click at [369, 285] on span "Select an option" at bounding box center [370, 281] width 15 height 15
click at [369, 285] on input "Select an option" at bounding box center [370, 281] width 15 height 15
click at [369, 343] on span "Select an option" at bounding box center [370, 338] width 15 height 15
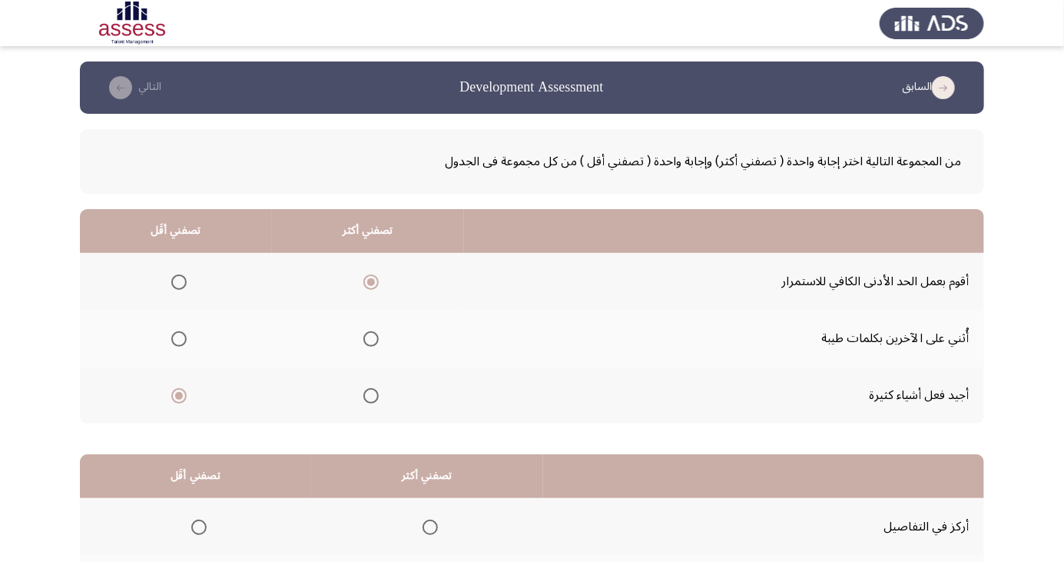
click at [369, 343] on input "Select an option" at bounding box center [370, 338] width 15 height 15
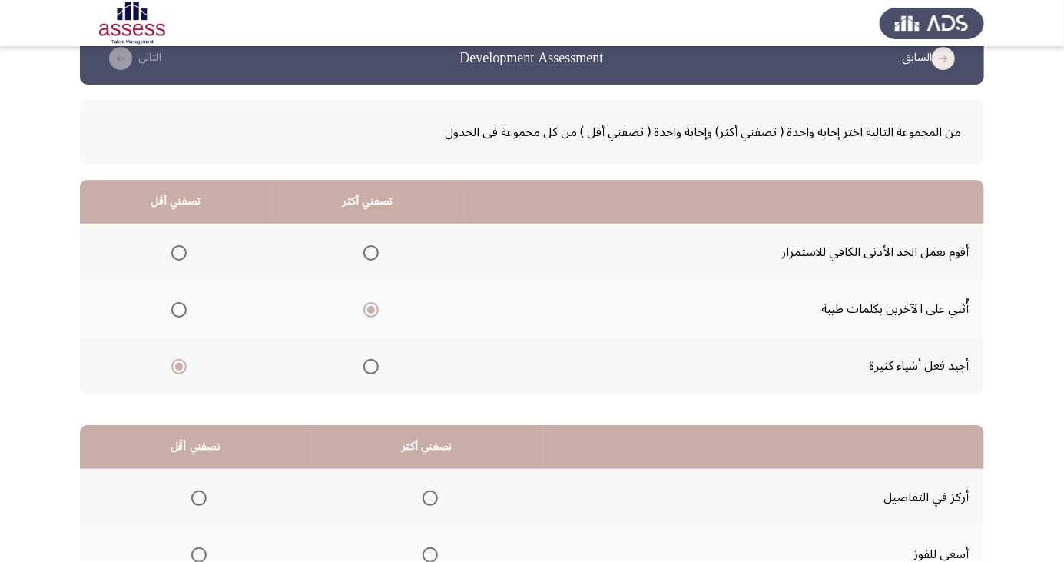
scroll to position [140, 0]
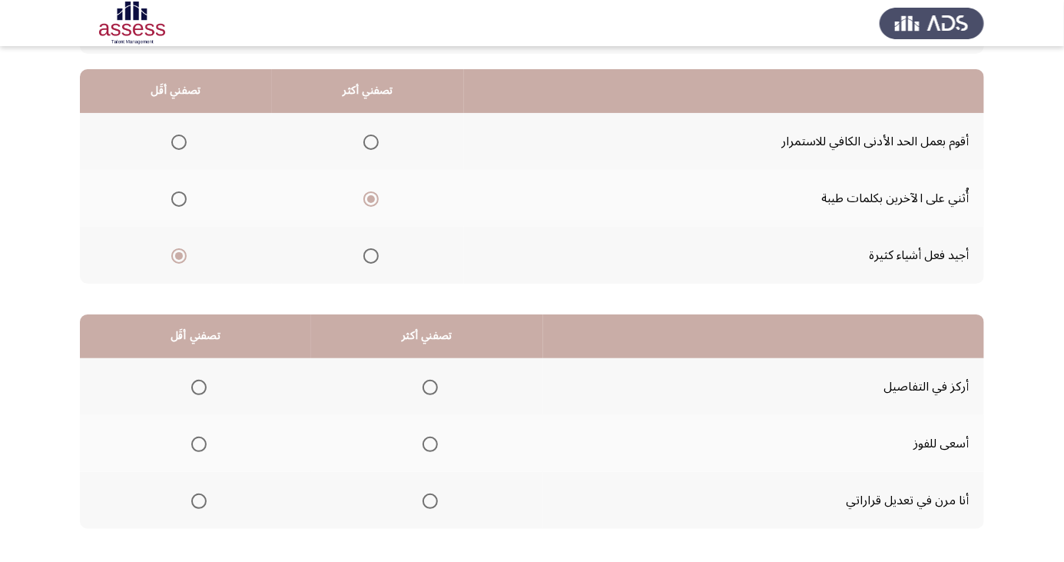
click at [201, 389] on span "Select an option" at bounding box center [198, 387] width 15 height 15
click at [201, 389] on input "Select an option" at bounding box center [198, 387] width 15 height 15
click at [430, 501] on span "Select an option" at bounding box center [430, 501] width 0 height 0
click at [426, 499] on input "Select an option" at bounding box center [430, 500] width 15 height 15
click at [432, 445] on span "Select an option" at bounding box center [430, 443] width 15 height 15
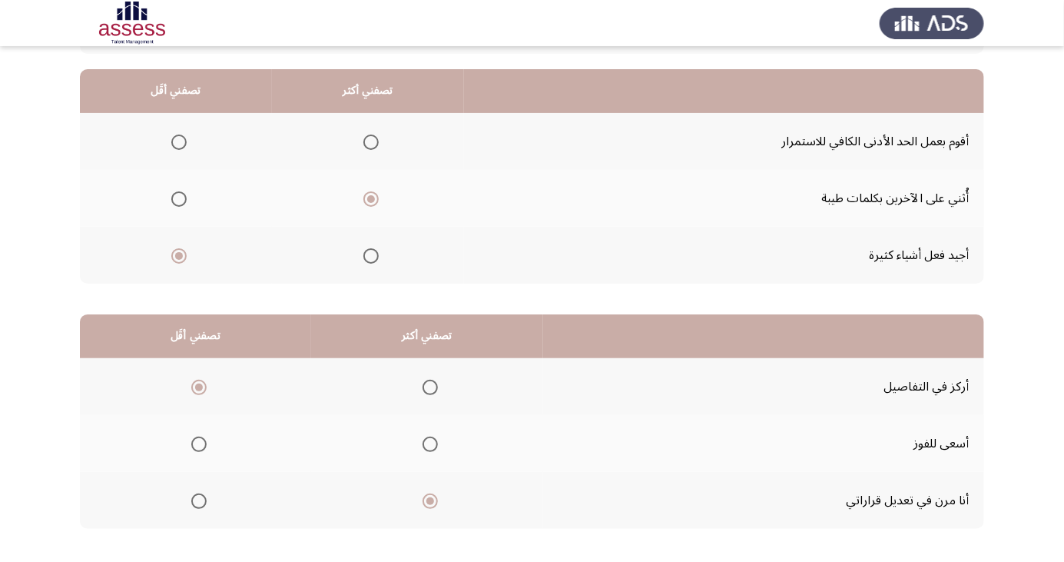
click at [432, 445] on input "Select an option" at bounding box center [430, 443] width 15 height 15
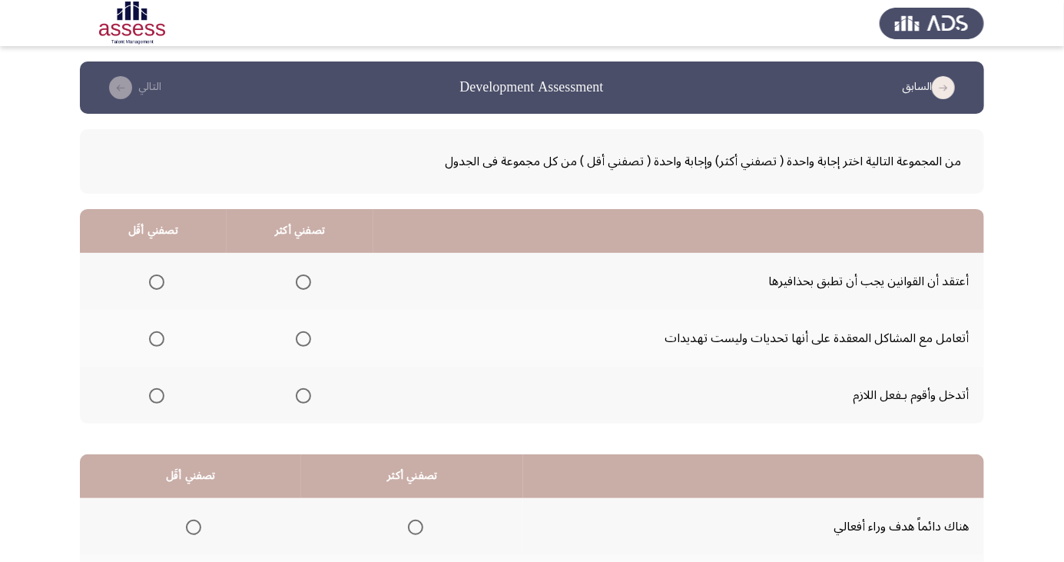
click at [304, 339] on span "Select an option" at bounding box center [304, 339] width 0 height 0
click at [302, 338] on input "Select an option" at bounding box center [303, 338] width 15 height 15
click at [157, 282] on span "Select an option" at bounding box center [157, 282] width 0 height 0
click at [155, 281] on input "Select an option" at bounding box center [156, 281] width 15 height 15
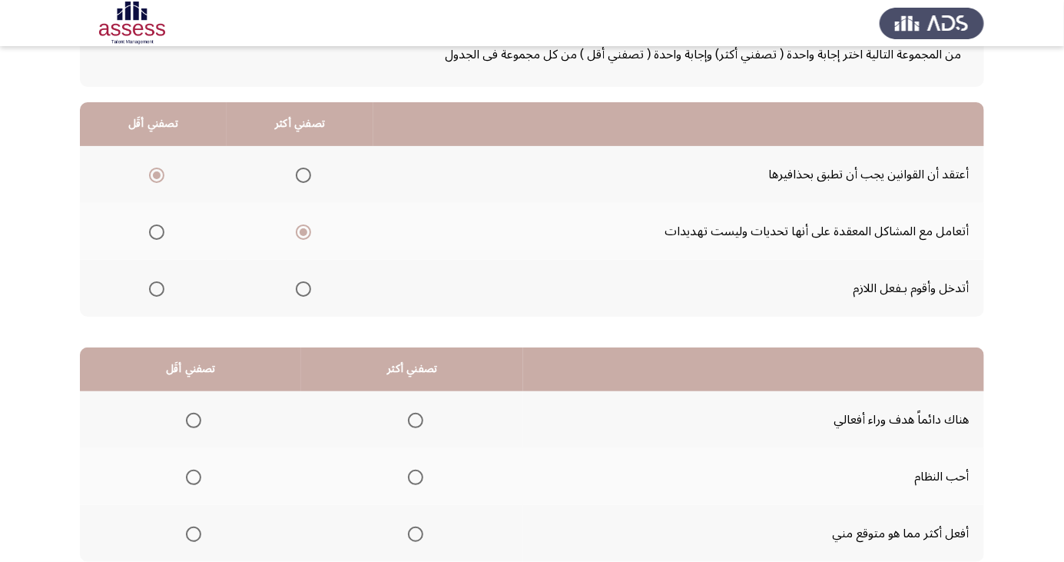
scroll to position [140, 0]
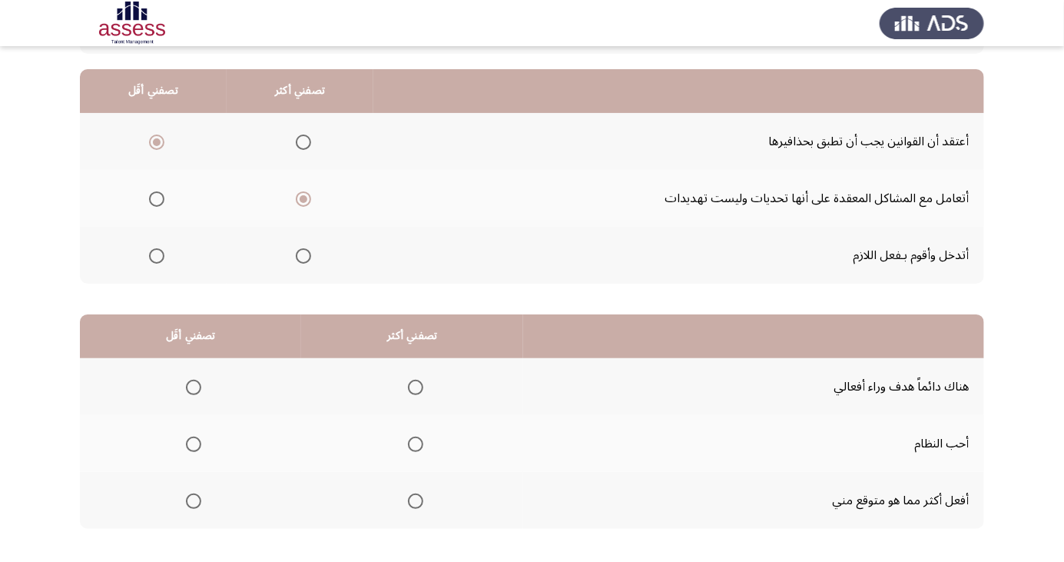
click at [157, 256] on span "Select an option" at bounding box center [157, 256] width 0 height 0
click at [155, 254] on input "Select an option" at bounding box center [156, 255] width 15 height 15
click at [157, 142] on span "Select an option" at bounding box center [157, 142] width 0 height 0
click at [155, 141] on input "Select an option" at bounding box center [156, 141] width 15 height 15
click at [413, 499] on span "Select an option" at bounding box center [415, 500] width 15 height 15
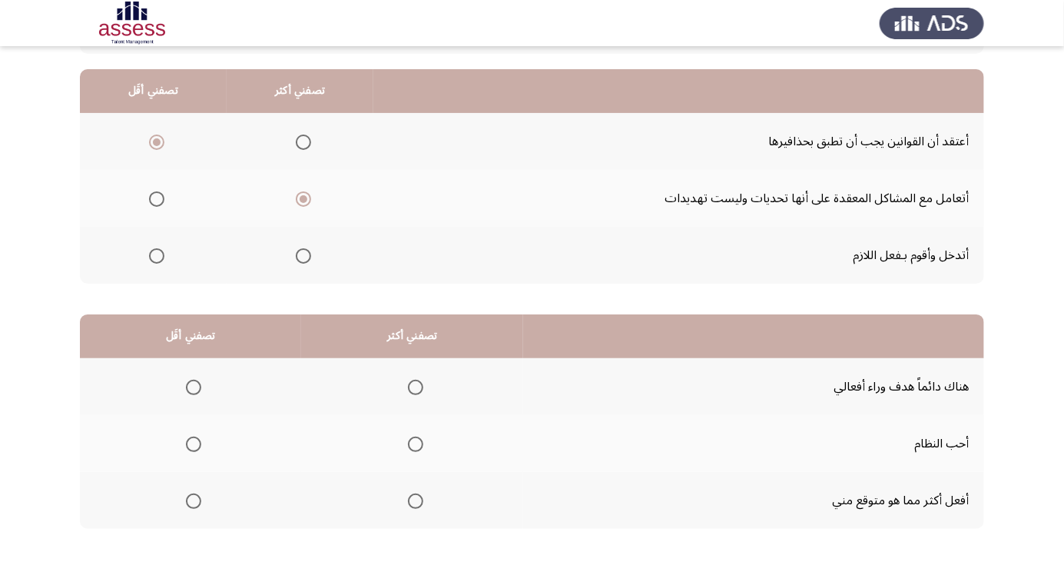
click at [413, 499] on input "Select an option" at bounding box center [415, 500] width 15 height 15
click at [194, 387] on span "Select an option" at bounding box center [194, 387] width 0 height 0
click at [193, 386] on input "Select an option" at bounding box center [193, 387] width 15 height 15
click at [193, 438] on span "Select an option" at bounding box center [193, 443] width 15 height 15
click at [193, 438] on input "Select an option" at bounding box center [193, 443] width 15 height 15
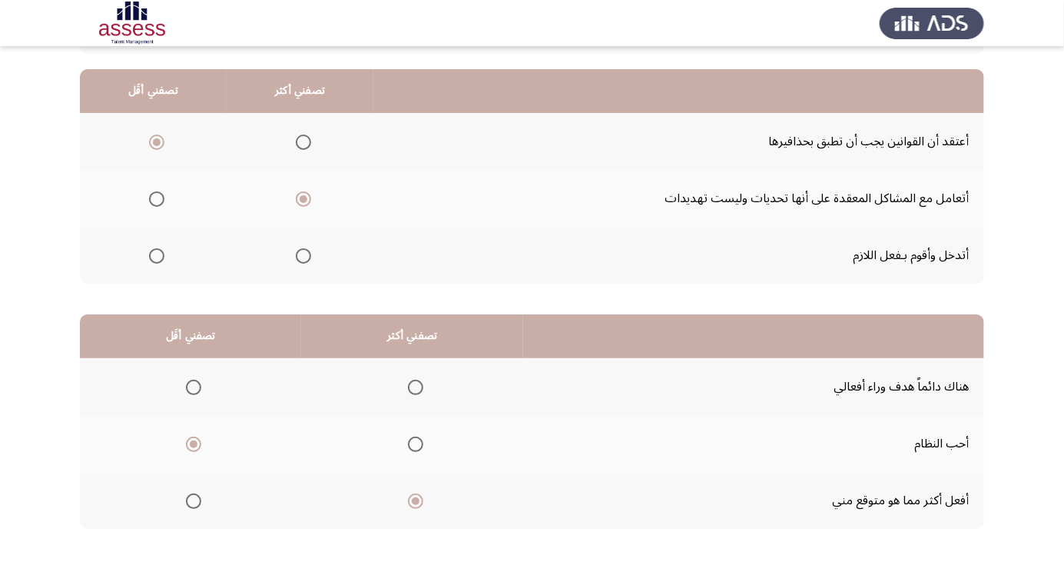
click at [194, 387] on span "Select an option" at bounding box center [194, 387] width 0 height 0
click at [193, 386] on input "Select an option" at bounding box center [193, 387] width 15 height 15
click at [413, 443] on span "Select an option" at bounding box center [415, 443] width 15 height 15
click at [413, 443] on input "Select an option" at bounding box center [415, 443] width 15 height 15
click at [413, 499] on span "Select an option" at bounding box center [415, 500] width 15 height 15
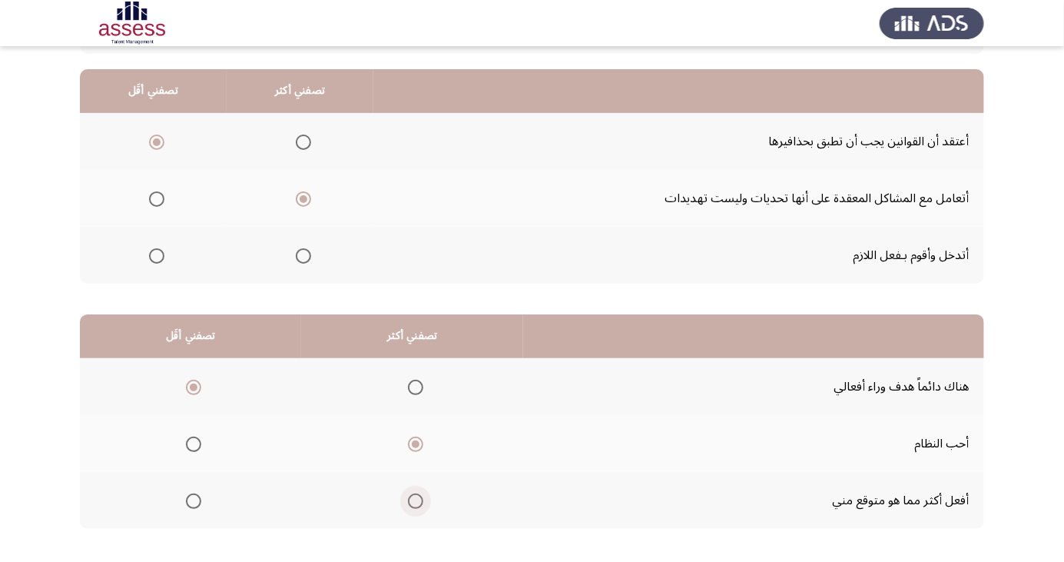
click at [413, 499] on input "Select an option" at bounding box center [415, 500] width 15 height 15
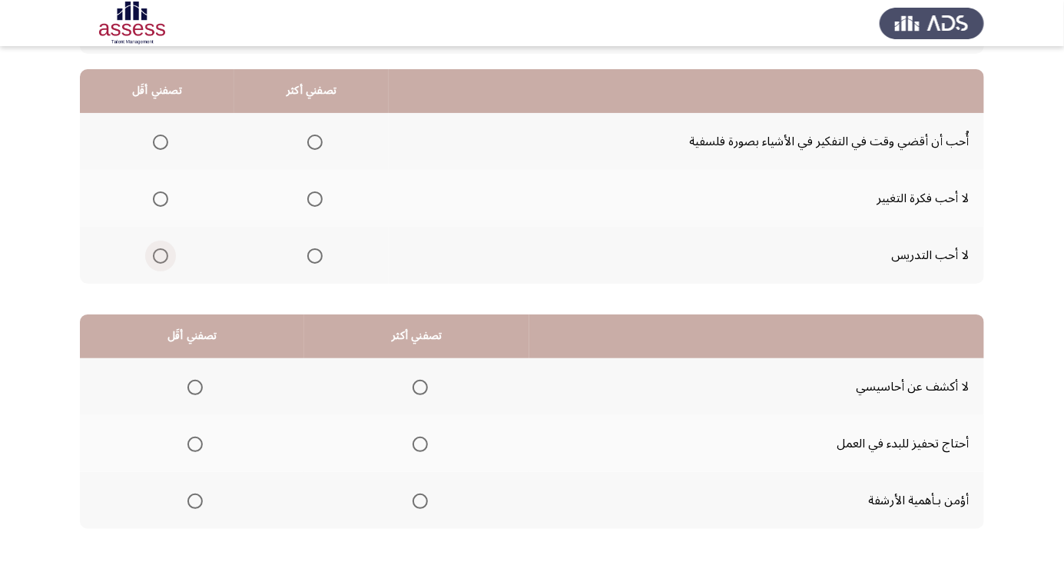
click at [160, 256] on span "Select an option" at bounding box center [160, 256] width 0 height 0
click at [159, 254] on input "Select an option" at bounding box center [160, 255] width 15 height 15
click at [158, 146] on span "Select an option" at bounding box center [160, 141] width 15 height 15
click at [158, 146] on input "Select an option" at bounding box center [160, 141] width 15 height 15
click at [312, 197] on span "Select an option" at bounding box center [314, 198] width 15 height 15
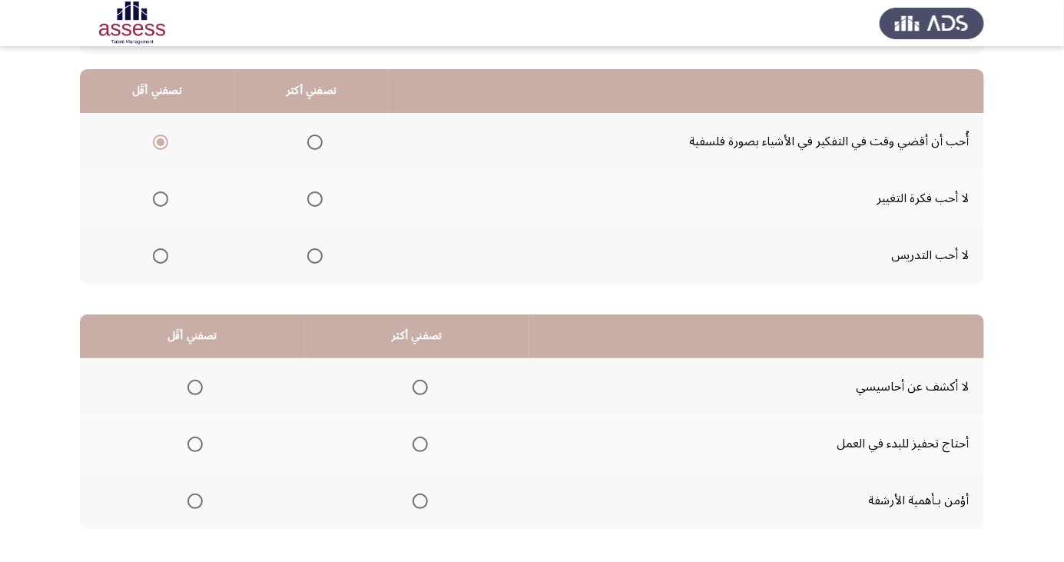
click at [312, 197] on input "Select an option" at bounding box center [314, 198] width 15 height 15
click at [190, 440] on span "Select an option" at bounding box center [194, 443] width 15 height 15
click at [190, 440] on input "Select an option" at bounding box center [194, 443] width 15 height 15
click at [417, 386] on span "Select an option" at bounding box center [420, 387] width 15 height 15
click at [417, 386] on input "Select an option" at bounding box center [420, 387] width 15 height 15
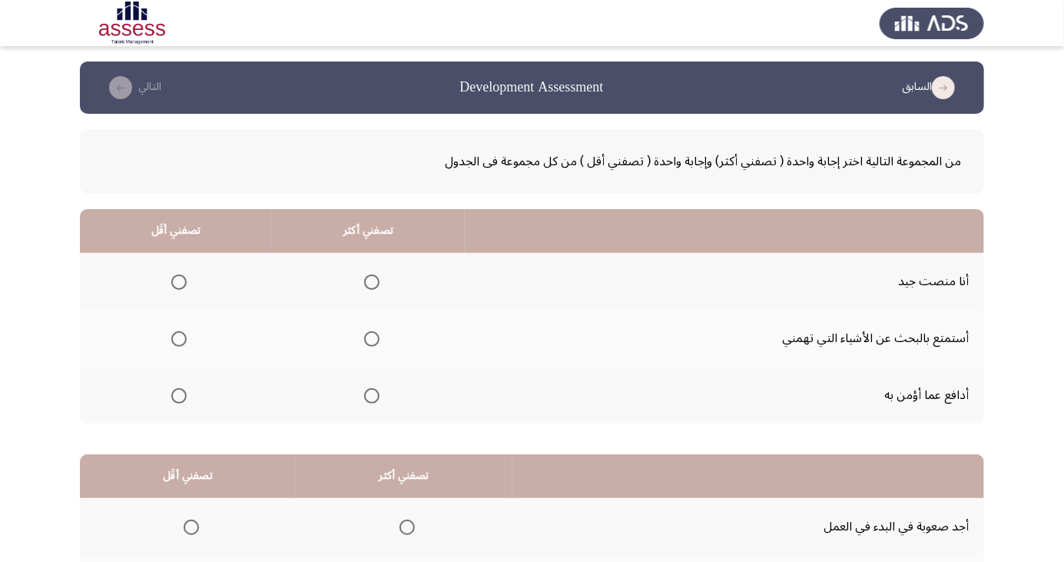
click at [372, 396] on span "Select an option" at bounding box center [372, 396] width 0 height 0
click at [370, 394] on input "Select an option" at bounding box center [371, 395] width 15 height 15
click at [179, 339] on span "Select an option" at bounding box center [179, 339] width 0 height 0
click at [178, 338] on input "Select an option" at bounding box center [178, 338] width 15 height 15
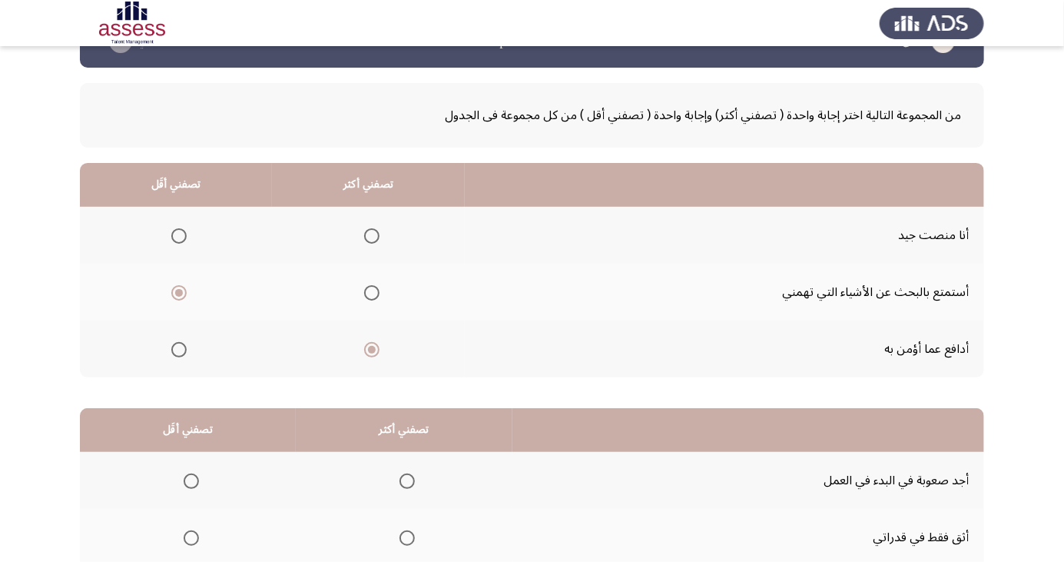
scroll to position [140, 0]
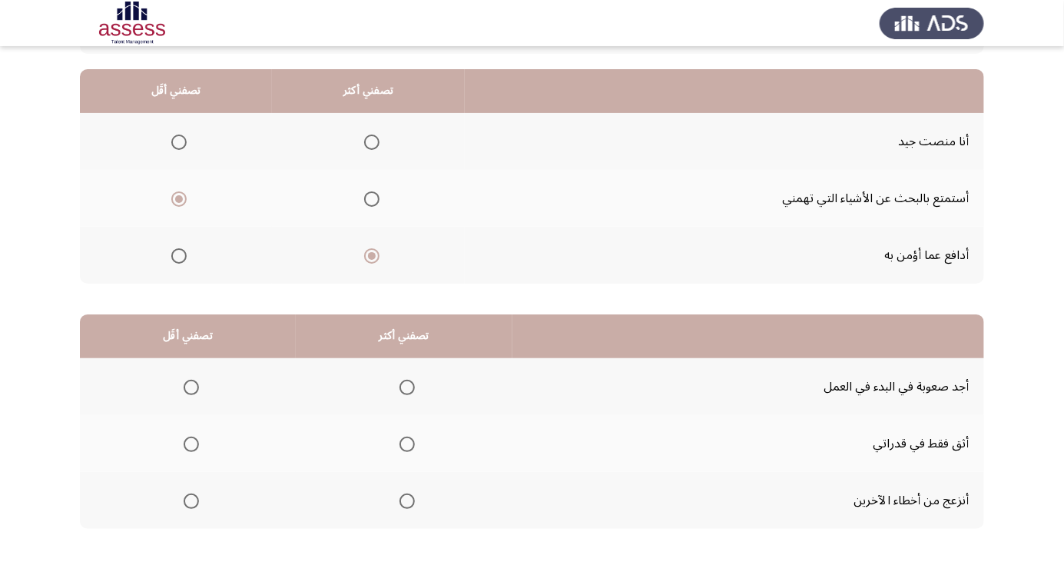
click at [190, 499] on span "Select an option" at bounding box center [191, 500] width 15 height 15
click at [190, 499] on input "Select an option" at bounding box center [191, 500] width 15 height 15
click at [404, 443] on span "Select an option" at bounding box center [407, 443] width 15 height 15
click at [404, 443] on input "Select an option" at bounding box center [407, 443] width 15 height 15
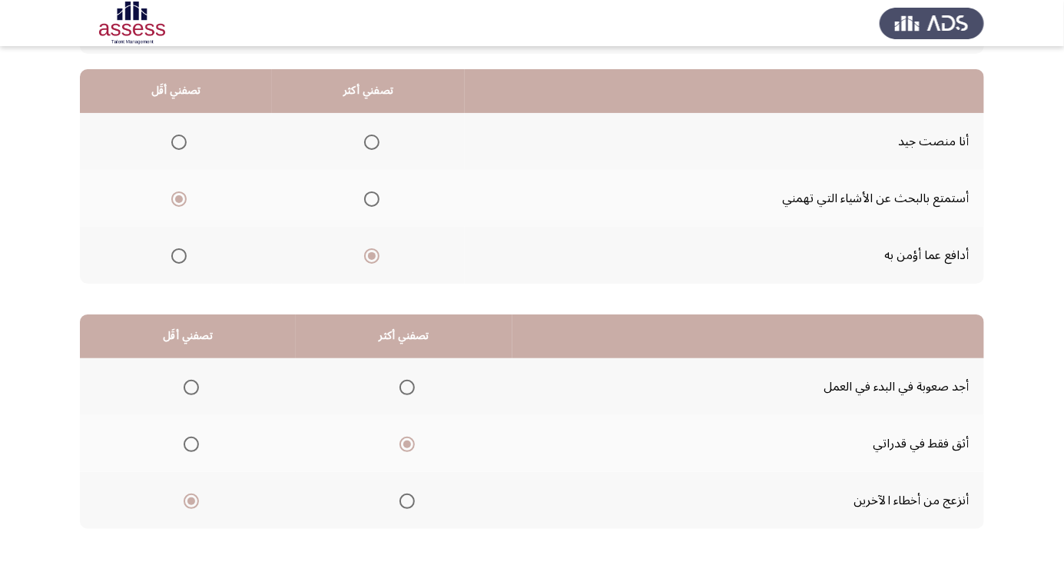
scroll to position [0, 0]
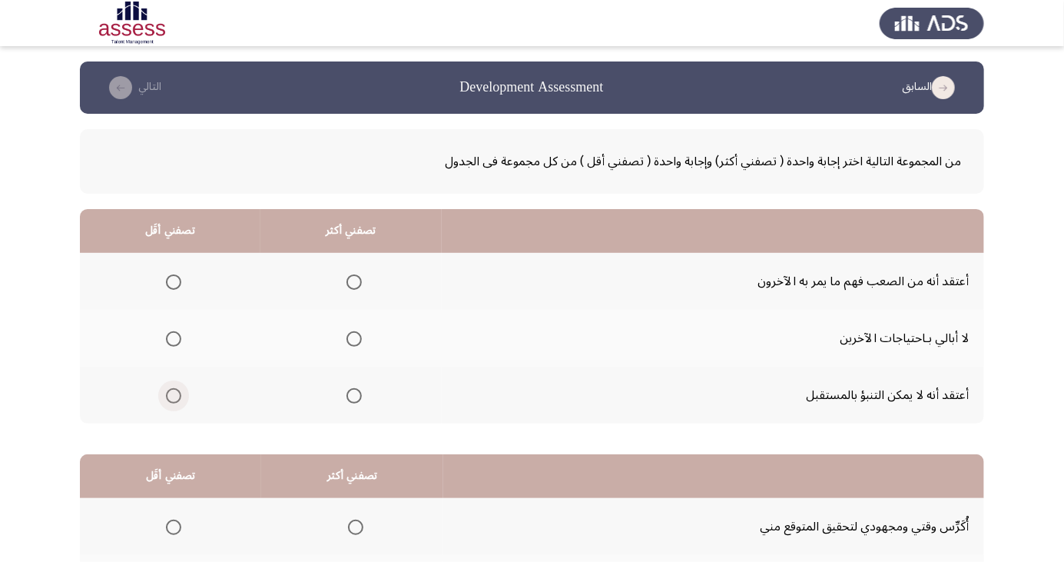
click at [172, 394] on span "Select an option" at bounding box center [173, 395] width 15 height 15
click at [172, 394] on input "Select an option" at bounding box center [173, 395] width 15 height 15
click at [354, 282] on span "Select an option" at bounding box center [354, 282] width 0 height 0
click at [353, 281] on input "Select an option" at bounding box center [354, 281] width 15 height 15
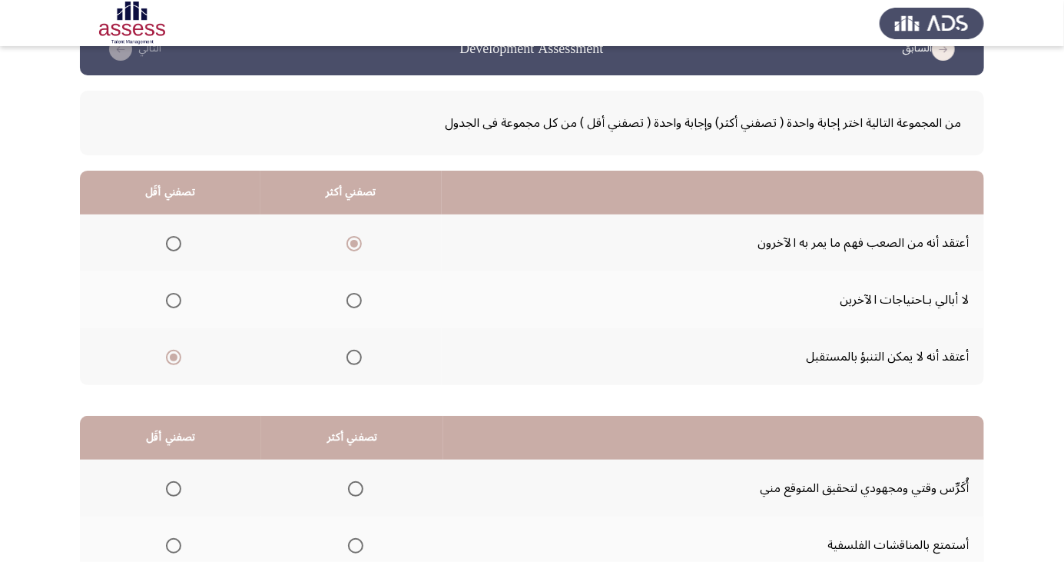
scroll to position [140, 0]
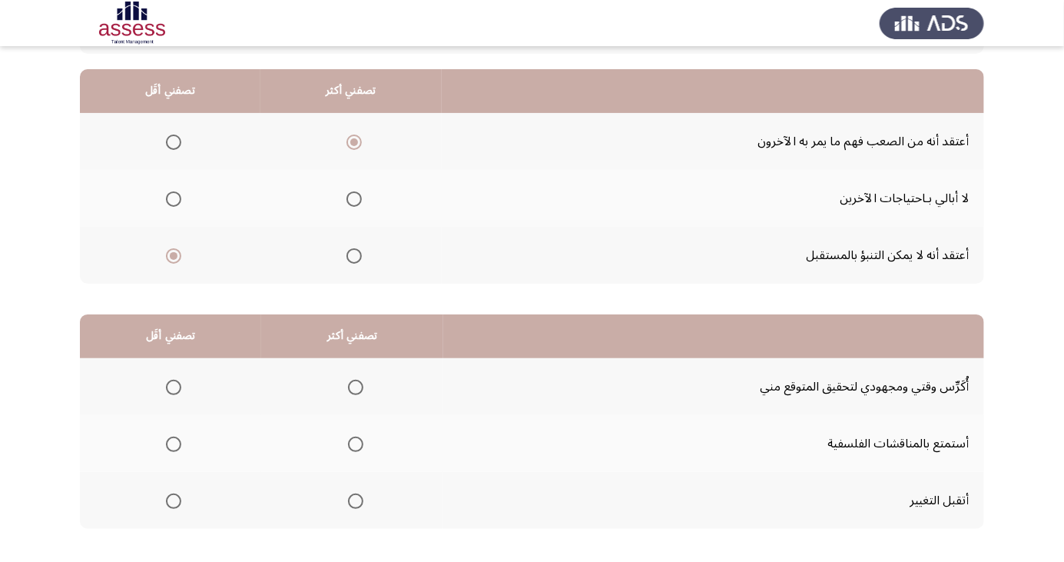
click at [168, 446] on span "Select an option" at bounding box center [173, 443] width 15 height 15
click at [168, 446] on input "Select an option" at bounding box center [173, 443] width 15 height 15
click at [356, 501] on span "Select an option" at bounding box center [356, 501] width 0 height 0
click at [353, 499] on input "Select an option" at bounding box center [355, 500] width 15 height 15
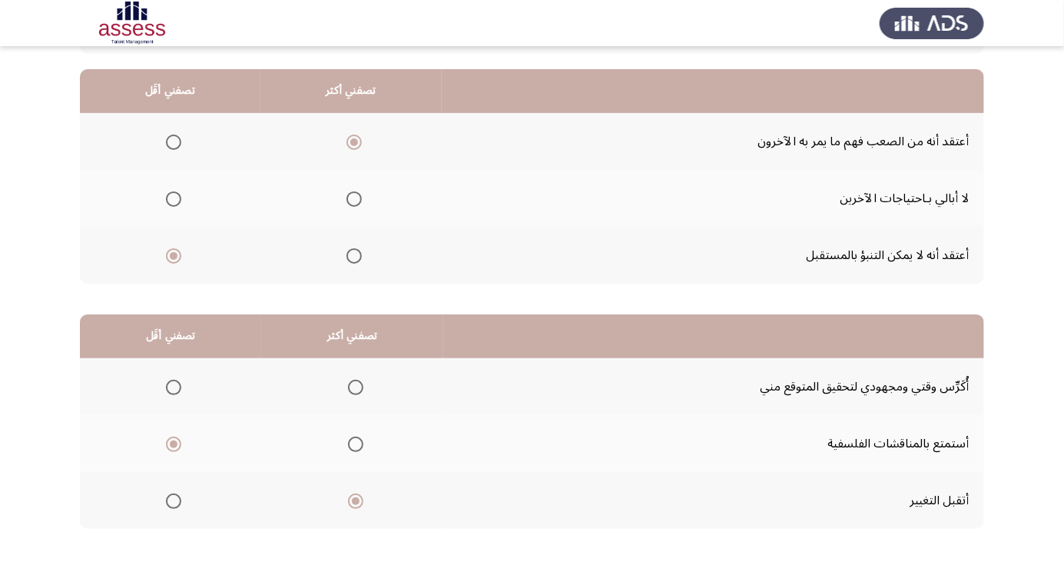
scroll to position [0, 0]
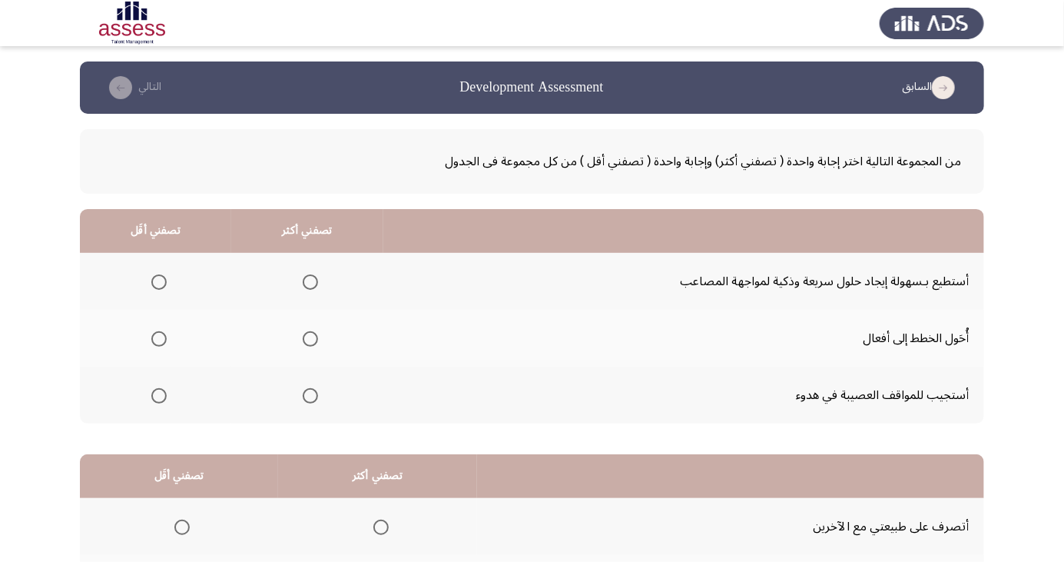
click at [310, 339] on span "Select an option" at bounding box center [310, 339] width 0 height 0
click at [307, 338] on input "Select an option" at bounding box center [310, 338] width 15 height 15
click at [159, 396] on span "Select an option" at bounding box center [159, 396] width 0 height 0
click at [157, 394] on input "Select an option" at bounding box center [158, 395] width 15 height 15
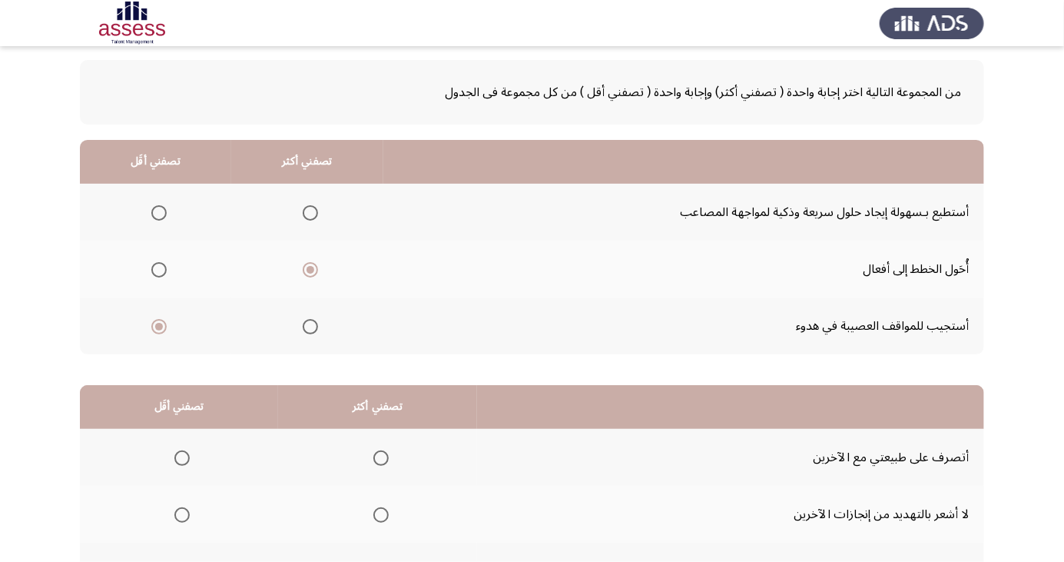
scroll to position [140, 0]
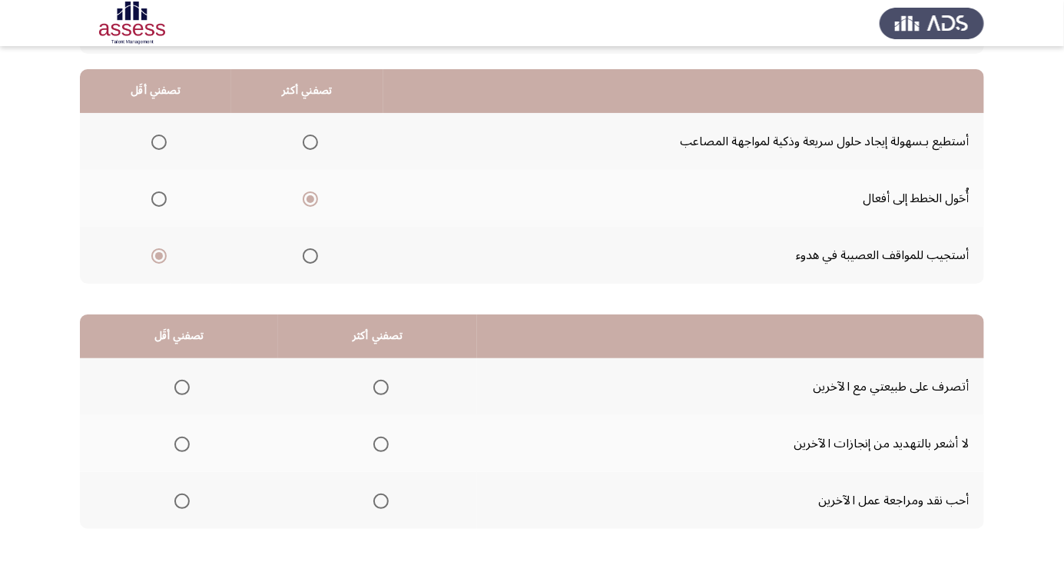
click at [182, 501] on span "Select an option" at bounding box center [182, 501] width 0 height 0
click at [181, 499] on input "Select an option" at bounding box center [181, 500] width 15 height 15
click at [373, 443] on span "Select an option" at bounding box center [380, 443] width 15 height 15
click at [373, 443] on input "Select an option" at bounding box center [380, 443] width 15 height 15
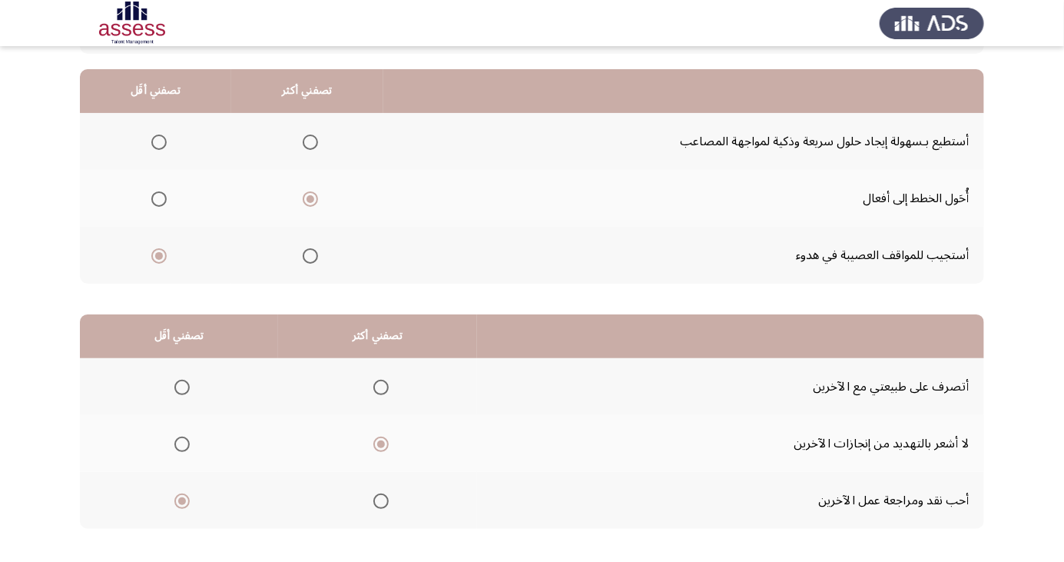
scroll to position [0, 0]
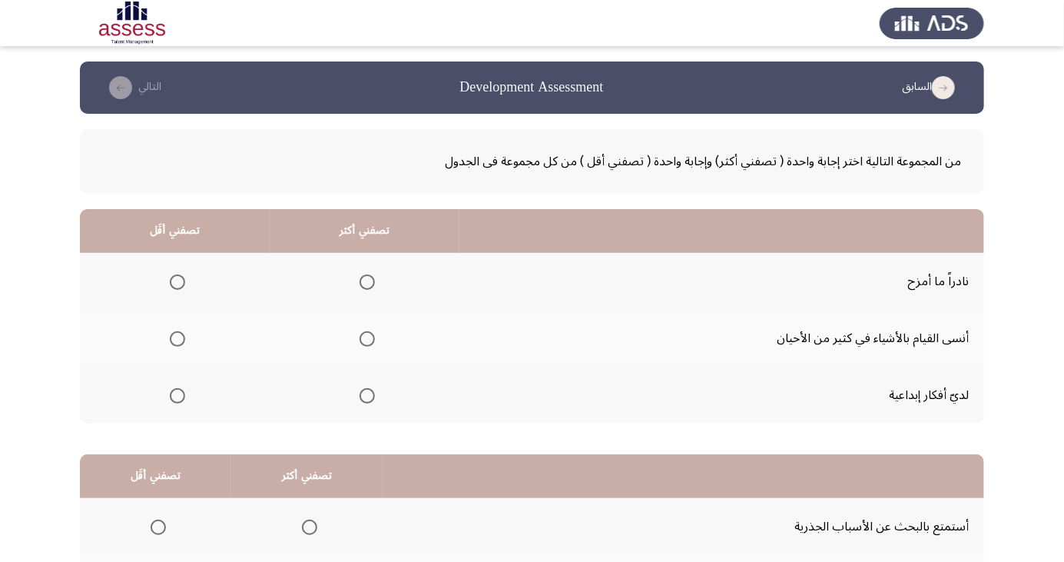
click at [353, 399] on label "Select an option" at bounding box center [364, 395] width 22 height 15
click at [360, 399] on input "Select an option" at bounding box center [367, 395] width 15 height 15
click at [176, 343] on span "Select an option" at bounding box center [177, 338] width 15 height 15
click at [176, 343] on input "Select an option" at bounding box center [177, 338] width 15 height 15
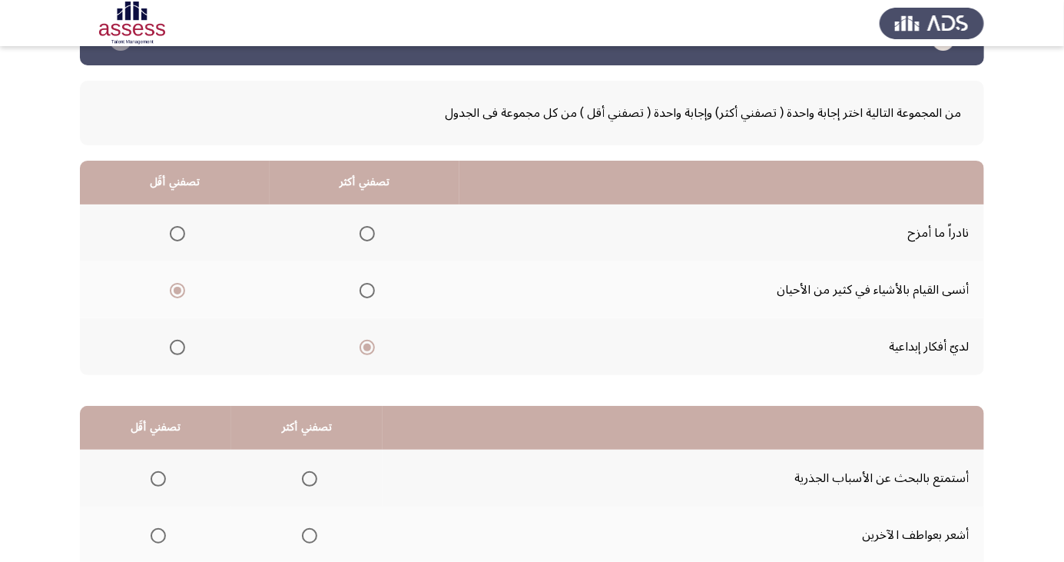
scroll to position [140, 0]
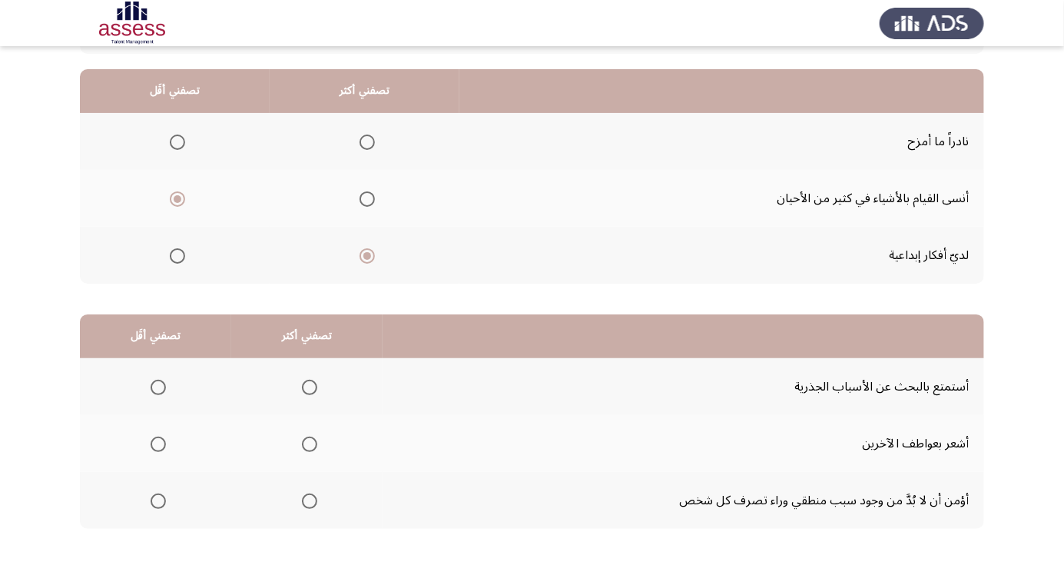
click at [310, 504] on span "Select an option" at bounding box center [309, 500] width 15 height 15
click at [310, 504] on input "Select an option" at bounding box center [309, 500] width 15 height 15
click at [314, 506] on span "Select an option" at bounding box center [309, 500] width 15 height 15
click at [314, 506] on input "Select an option" at bounding box center [309, 500] width 15 height 15
click at [159, 381] on span "Select an option" at bounding box center [158, 387] width 15 height 15
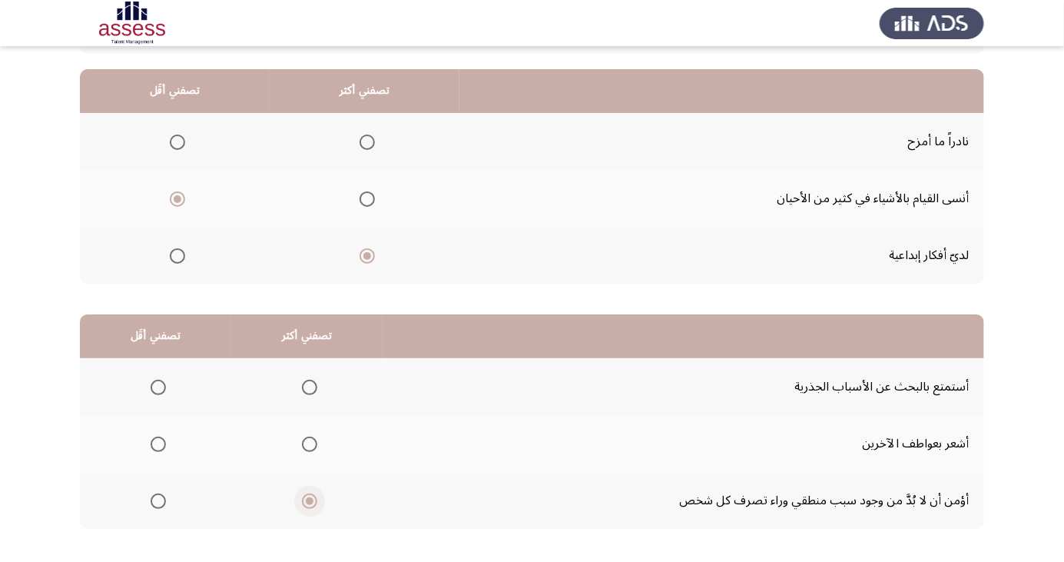
click at [159, 381] on input "Select an option" at bounding box center [158, 387] width 15 height 15
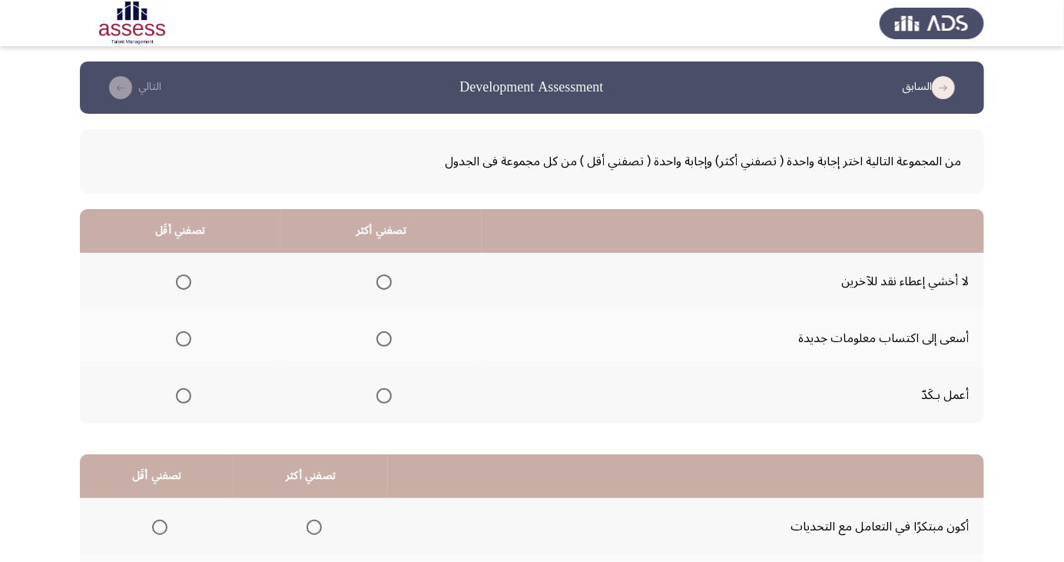
click at [384, 396] on span "Select an option" at bounding box center [384, 396] width 0 height 0
click at [383, 394] on input "Select an option" at bounding box center [384, 395] width 15 height 15
click at [184, 282] on span "Select an option" at bounding box center [184, 282] width 0 height 0
click at [183, 281] on input "Select an option" at bounding box center [183, 281] width 15 height 15
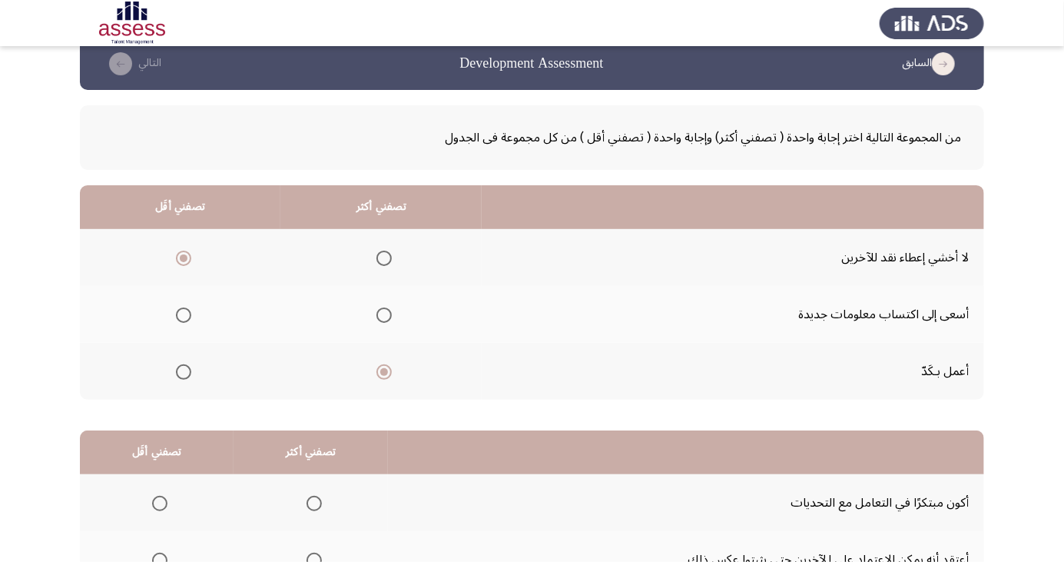
scroll to position [140, 0]
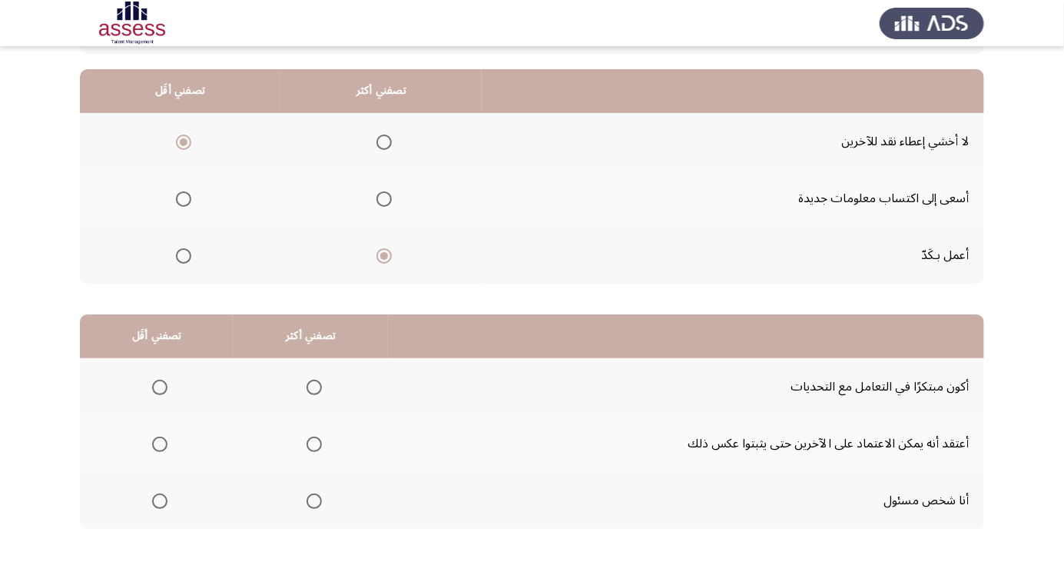
click at [909, 498] on td "أنا شخص مسئول" at bounding box center [686, 500] width 596 height 57
click at [771, 499] on td "أنا شخص مسئول" at bounding box center [686, 500] width 596 height 57
click at [307, 504] on span "Select an option" at bounding box center [314, 500] width 15 height 15
click at [307, 504] on input "Select an option" at bounding box center [314, 500] width 15 height 15
click at [315, 386] on span "Select an option" at bounding box center [314, 387] width 15 height 15
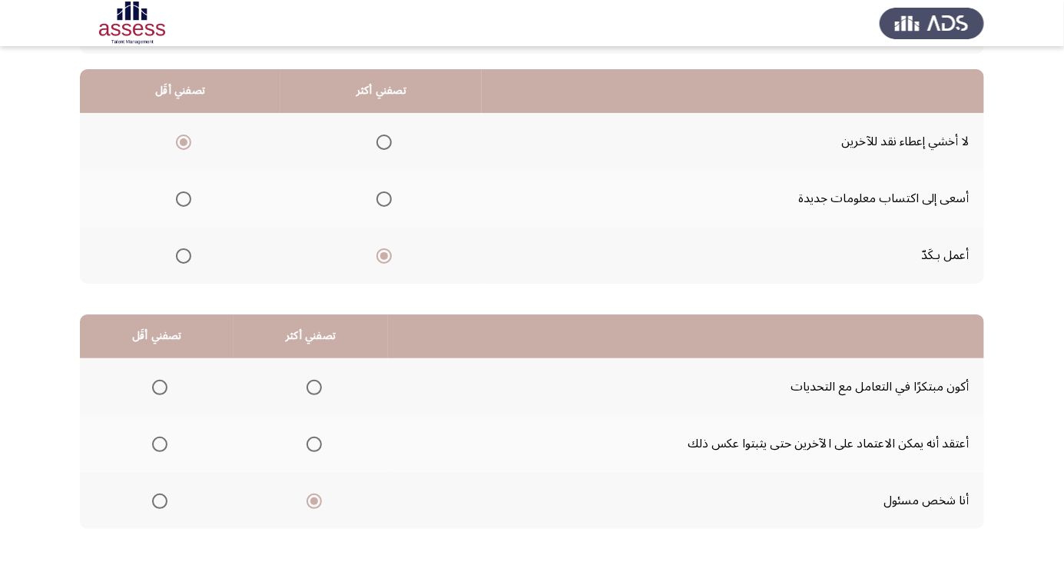
click at [315, 386] on input "Select an option" at bounding box center [314, 387] width 15 height 15
click at [307, 506] on span "Select an option" at bounding box center [314, 500] width 15 height 15
click at [307, 506] on input "Select an option" at bounding box center [314, 500] width 15 height 15
click at [165, 442] on span "Select an option" at bounding box center [159, 443] width 15 height 15
click at [165, 442] on input "Select an option" at bounding box center [159, 443] width 15 height 15
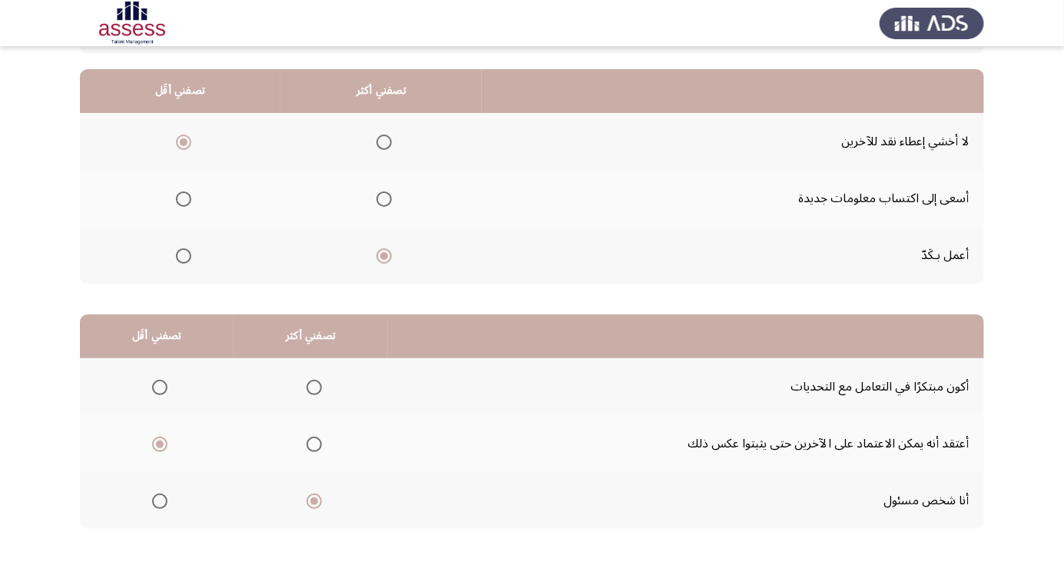
click at [893, 384] on td "أكون مبتكرًا في التعامل مع التحديات" at bounding box center [686, 386] width 596 height 57
click at [314, 387] on span "Select an option" at bounding box center [314, 387] width 0 height 0
click at [311, 386] on input "Select an option" at bounding box center [314, 387] width 15 height 15
click at [297, 516] on th at bounding box center [311, 500] width 154 height 57
click at [314, 501] on span "Select an option" at bounding box center [314, 501] width 0 height 0
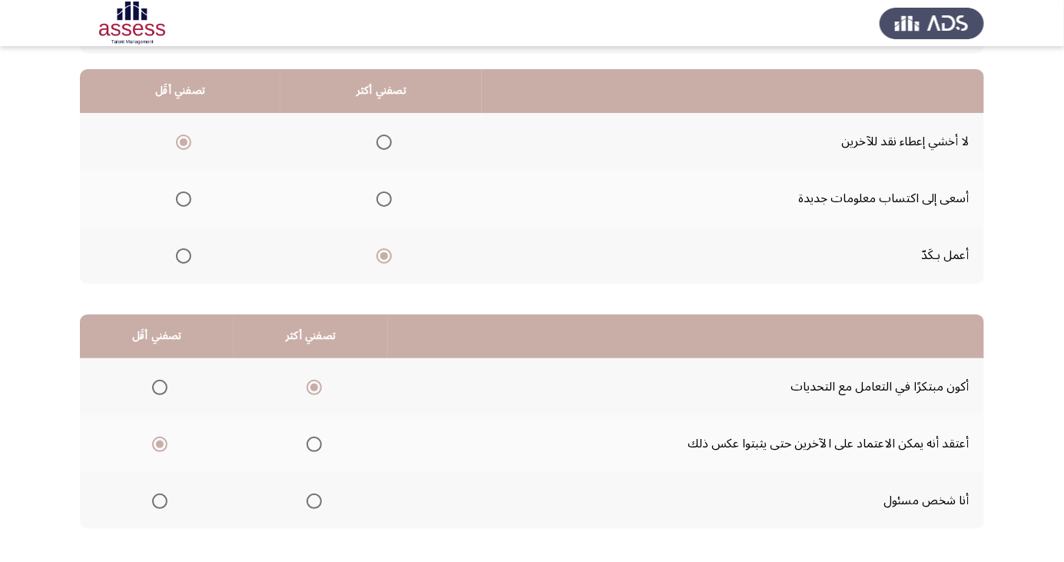
click at [311, 499] on input "Select an option" at bounding box center [314, 500] width 15 height 15
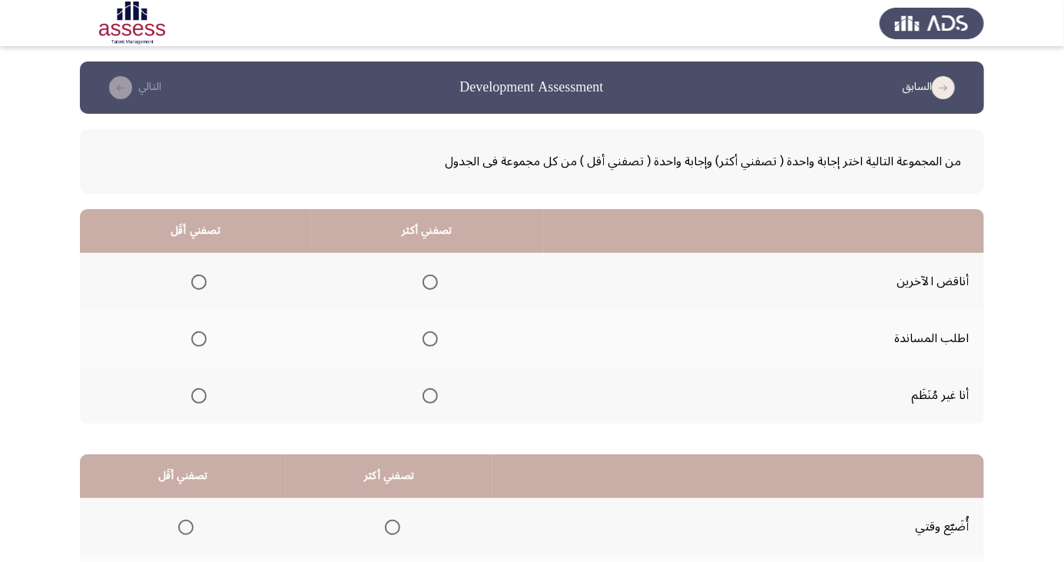
click at [185, 285] on label "Select an option" at bounding box center [196, 281] width 22 height 15
click at [191, 285] on input "Select an option" at bounding box center [198, 281] width 15 height 15
click at [430, 339] on span "Select an option" at bounding box center [430, 339] width 0 height 0
click at [426, 338] on input "Select an option" at bounding box center [430, 338] width 15 height 15
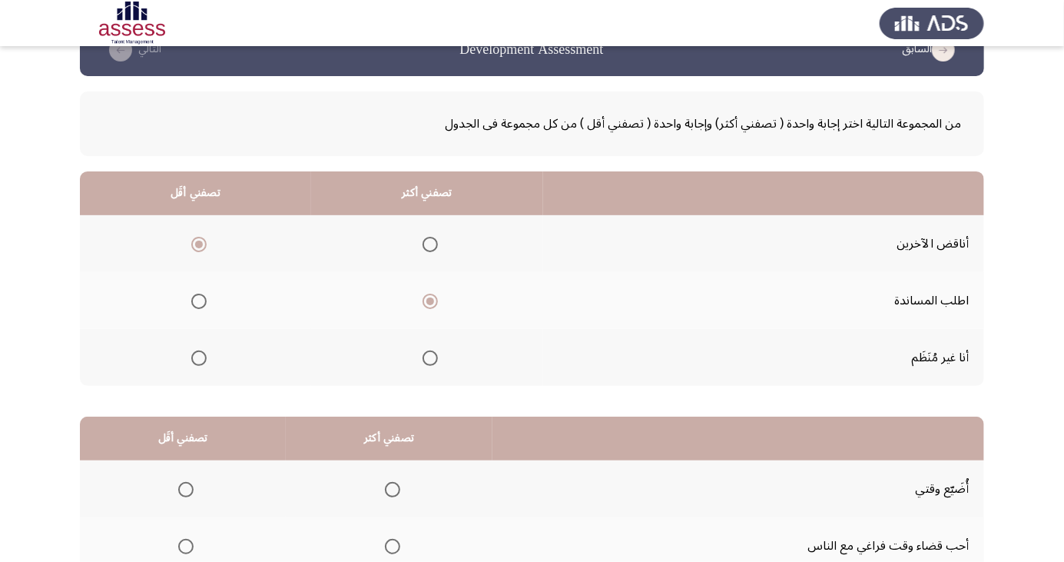
scroll to position [140, 0]
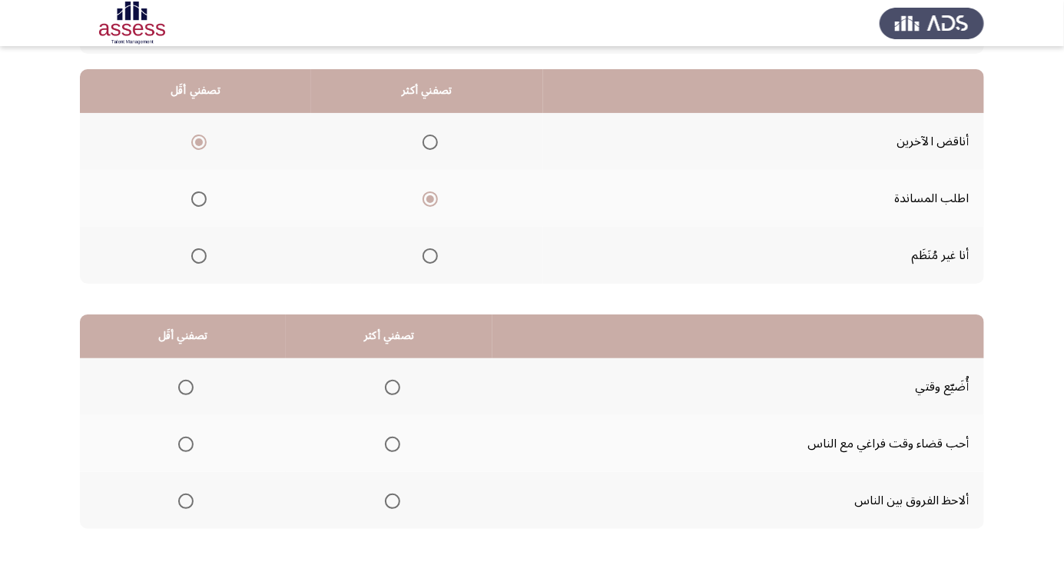
click at [172, 387] on label "Select an option" at bounding box center [183, 387] width 22 height 15
click at [178, 387] on input "Select an option" at bounding box center [185, 387] width 15 height 15
click at [379, 499] on label "Select an option" at bounding box center [390, 500] width 22 height 15
click at [385, 499] on input "Select an option" at bounding box center [392, 500] width 15 height 15
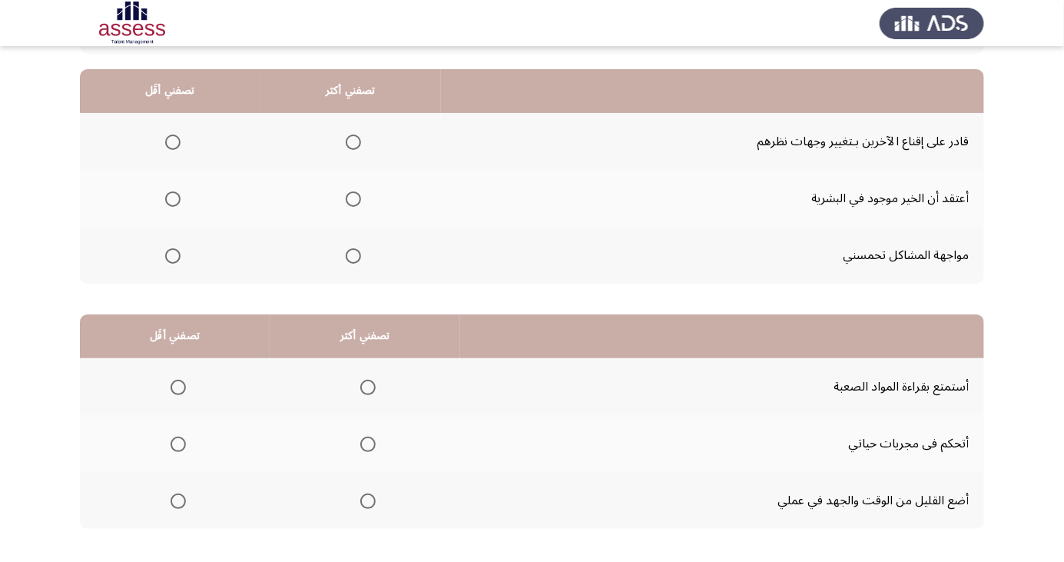
click at [174, 259] on span "Select an option" at bounding box center [172, 255] width 15 height 15
click at [174, 259] on input "Select an option" at bounding box center [172, 255] width 15 height 15
click at [353, 142] on span "Select an option" at bounding box center [353, 142] width 0 height 0
click at [350, 141] on input "Select an option" at bounding box center [353, 141] width 15 height 15
click at [168, 516] on th at bounding box center [175, 500] width 190 height 57
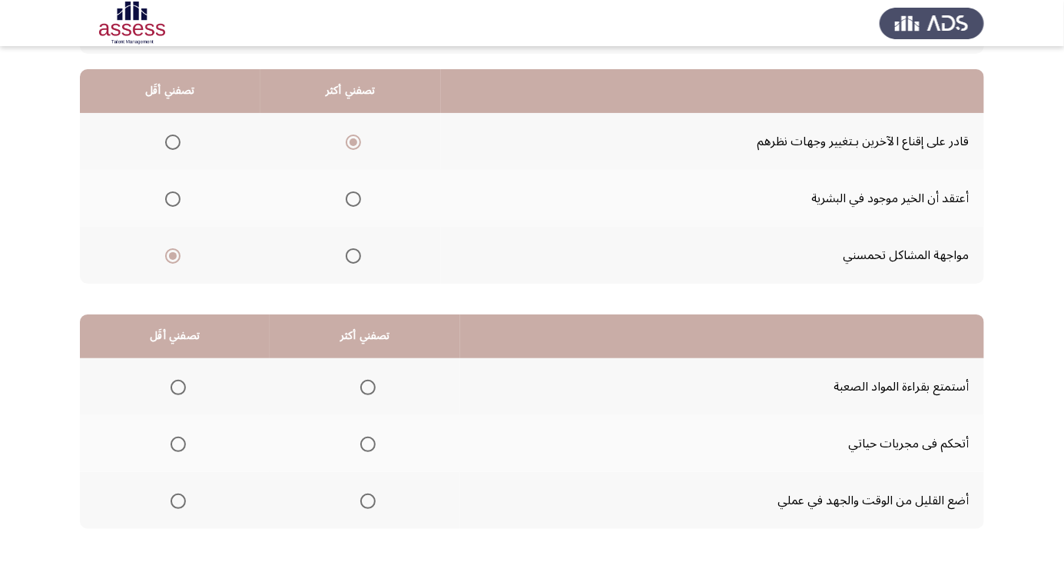
click at [181, 499] on span "Select an option" at bounding box center [178, 500] width 15 height 15
click at [181, 499] on input "Select an option" at bounding box center [178, 500] width 15 height 15
click at [365, 447] on span "Select an option" at bounding box center [367, 443] width 15 height 15
click at [365, 447] on input "Select an option" at bounding box center [367, 443] width 15 height 15
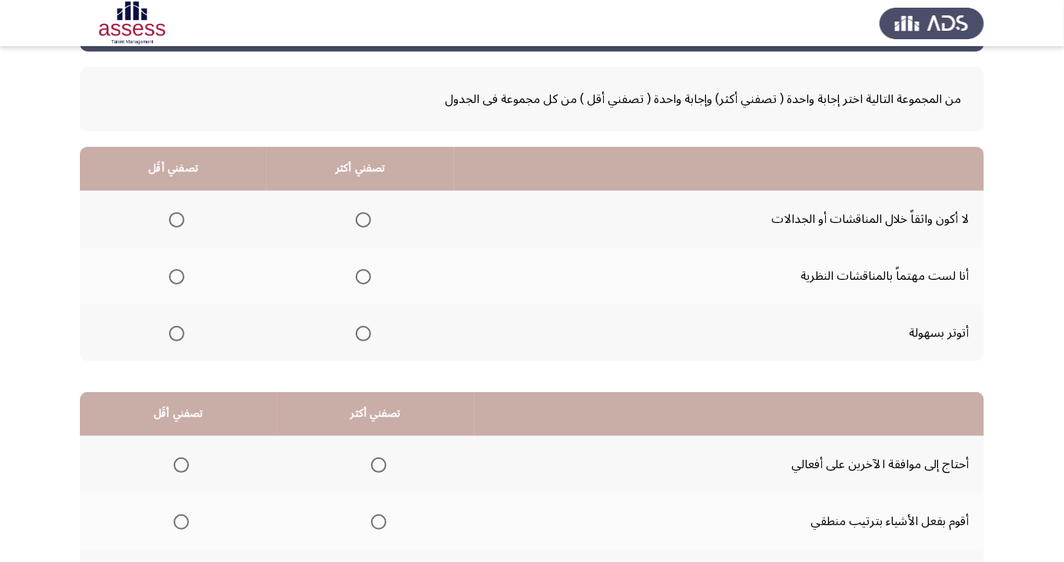
scroll to position [50, 0]
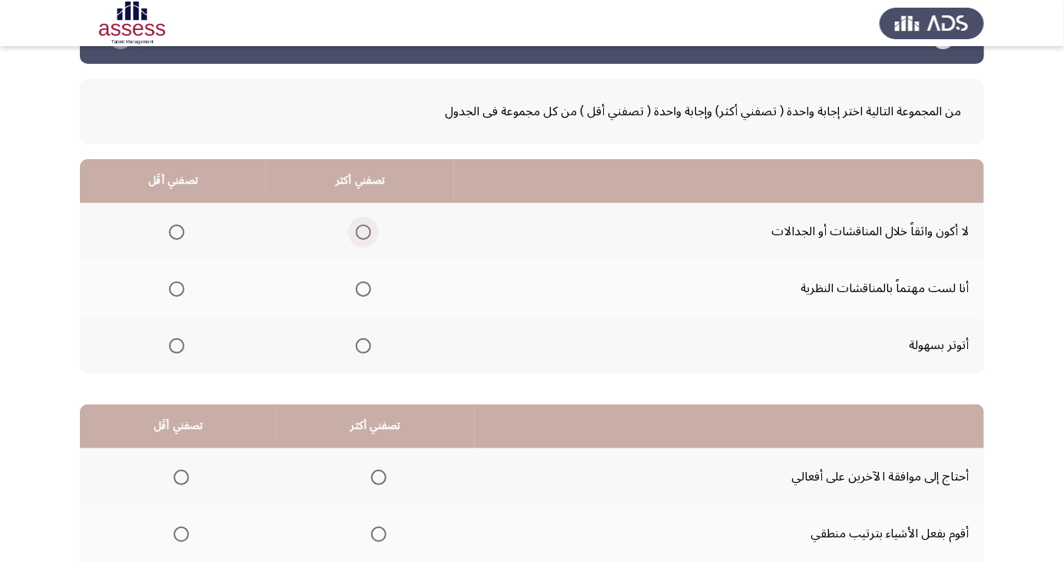
click at [367, 232] on span "Select an option" at bounding box center [363, 231] width 15 height 15
click at [367, 232] on input "Select an option" at bounding box center [363, 231] width 15 height 15
click at [177, 346] on span "Select an option" at bounding box center [177, 346] width 0 height 0
click at [175, 344] on input "Select an option" at bounding box center [176, 345] width 15 height 15
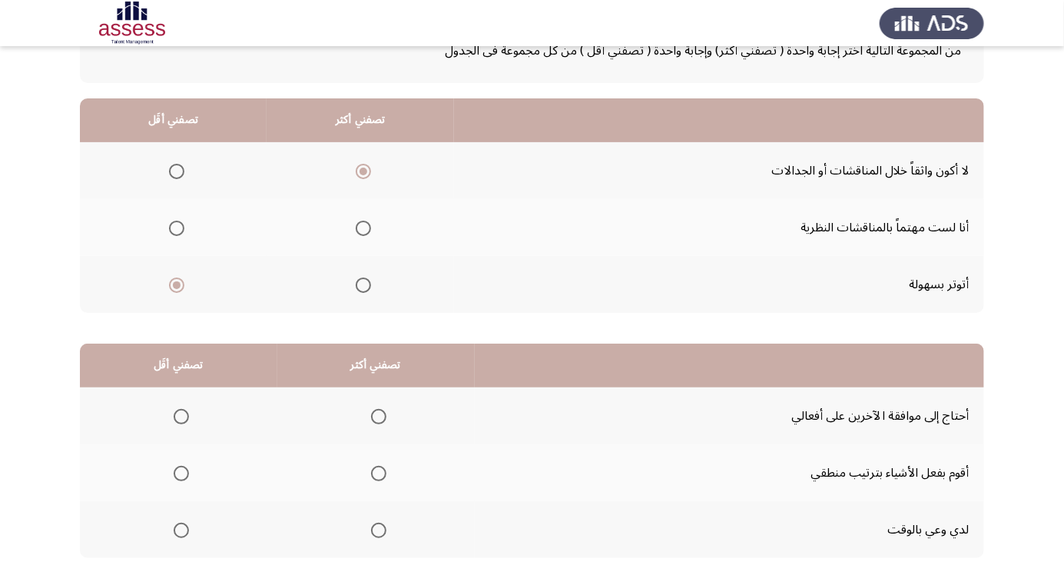
scroll to position [140, 0]
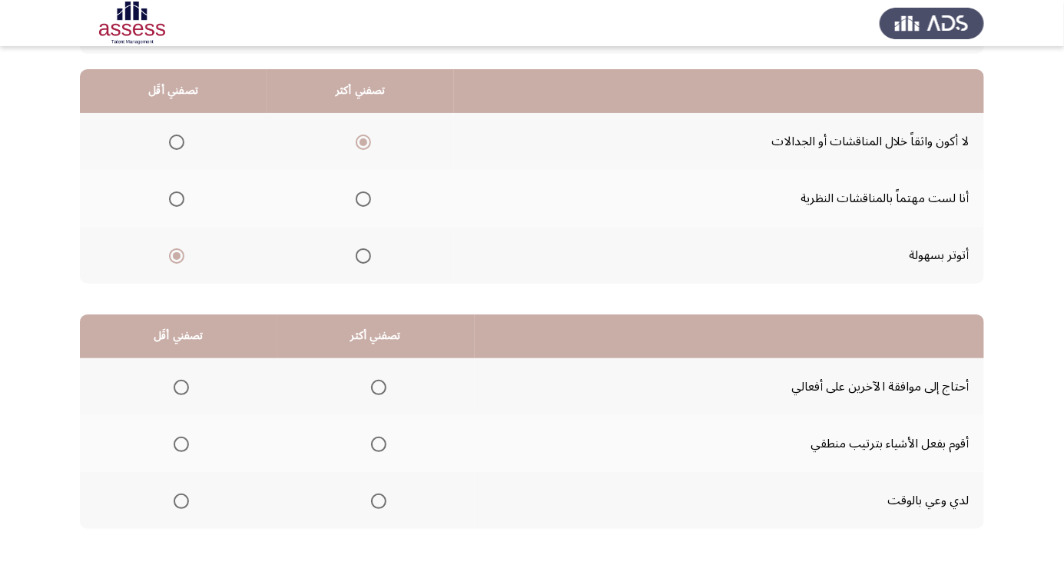
click at [377, 499] on span "Select an option" at bounding box center [378, 500] width 15 height 15
click at [377, 499] on input "Select an option" at bounding box center [378, 500] width 15 height 15
click at [181, 443] on span "Select an option" at bounding box center [181, 443] width 15 height 15
click at [181, 443] on input "Select an option" at bounding box center [181, 443] width 15 height 15
click at [181, 390] on span "Select an option" at bounding box center [181, 387] width 15 height 15
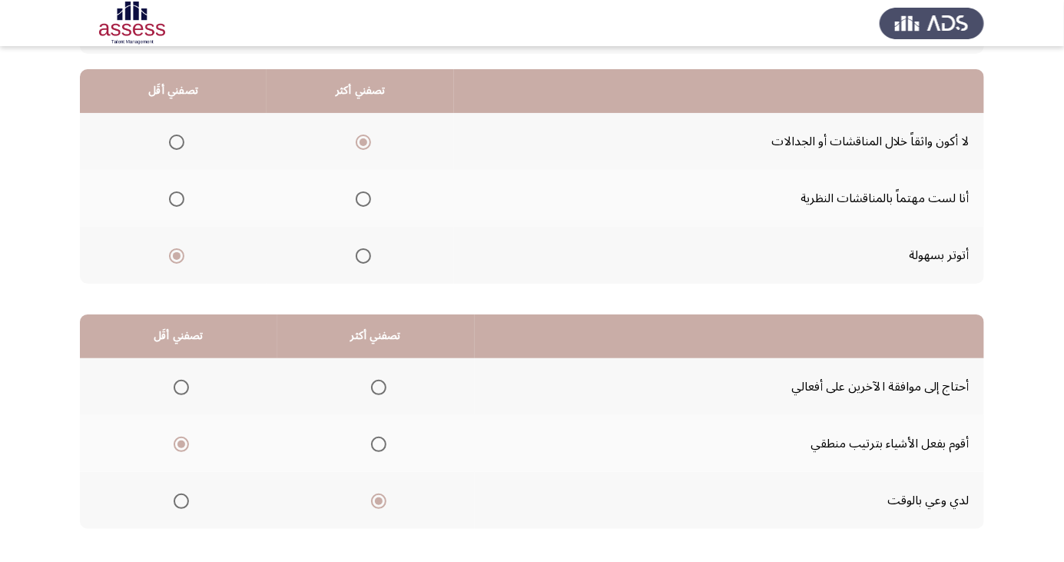
click at [181, 390] on input "Select an option" at bounding box center [181, 387] width 15 height 15
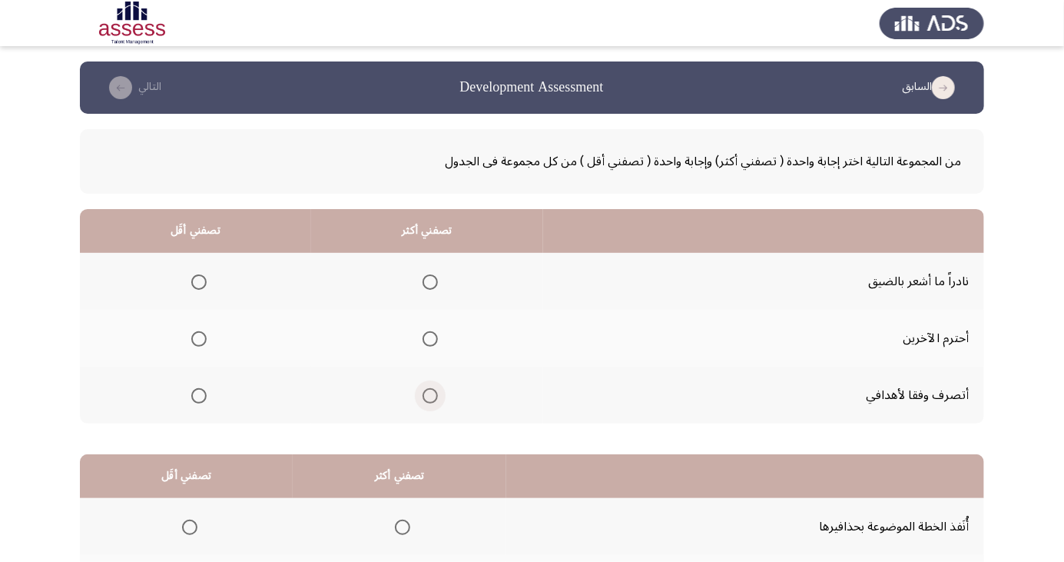
click at [430, 401] on span "Select an option" at bounding box center [430, 395] width 15 height 15
click at [430, 401] on input "Select an option" at bounding box center [430, 395] width 15 height 15
click at [199, 282] on span "Select an option" at bounding box center [199, 282] width 0 height 0
click at [197, 281] on input "Select an option" at bounding box center [198, 281] width 15 height 15
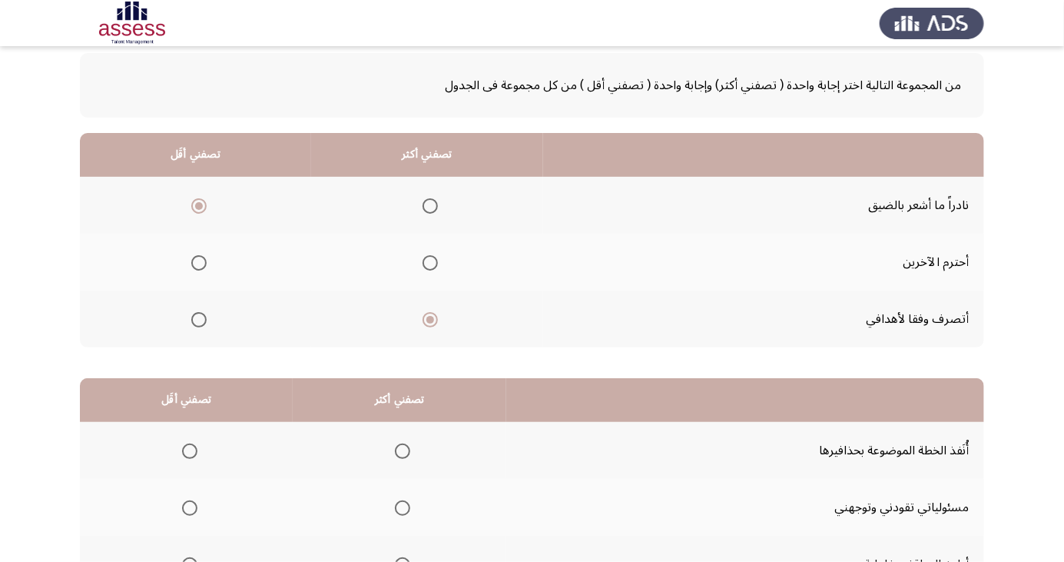
scroll to position [140, 0]
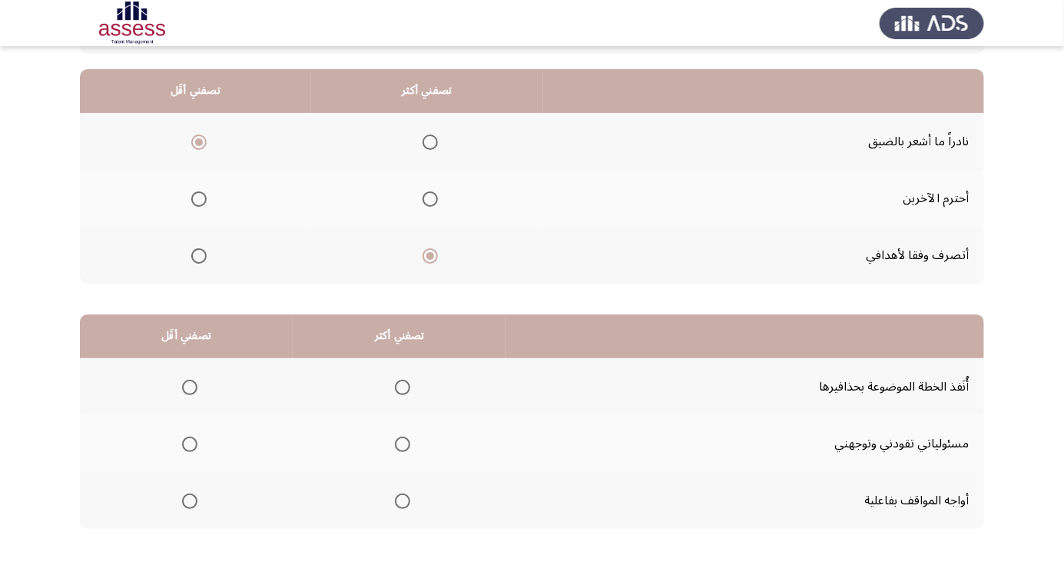
click at [395, 448] on span "Select an option" at bounding box center [402, 443] width 15 height 15
click at [395, 448] on input "Select an option" at bounding box center [402, 443] width 15 height 15
click at [190, 387] on span "Select an option" at bounding box center [190, 387] width 0 height 0
click at [187, 386] on input "Select an option" at bounding box center [189, 387] width 15 height 15
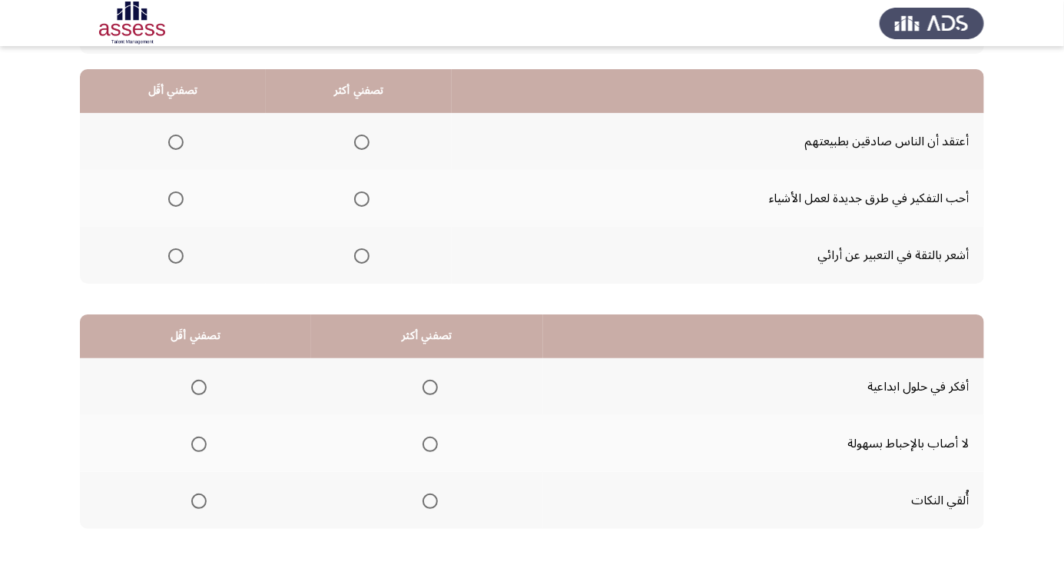
click at [363, 259] on span "Select an option" at bounding box center [361, 255] width 15 height 15
click at [363, 259] on input "Select an option" at bounding box center [361, 255] width 15 height 15
click at [174, 141] on span "Select an option" at bounding box center [175, 141] width 15 height 15
click at [174, 141] on input "Select an option" at bounding box center [175, 141] width 15 height 15
click at [201, 499] on span "Select an option" at bounding box center [198, 500] width 15 height 15
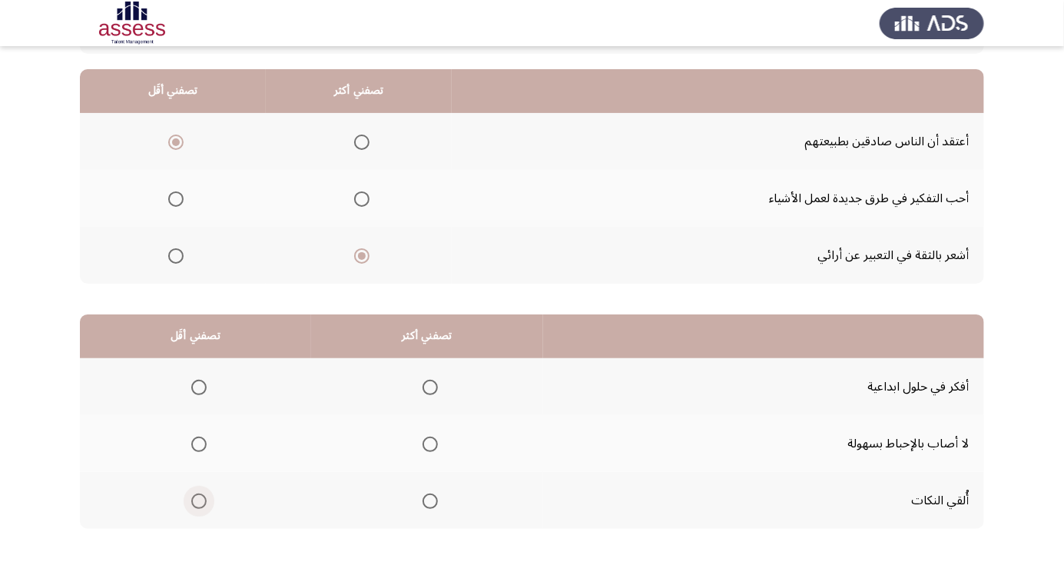
click at [201, 499] on input "Select an option" at bounding box center [198, 500] width 15 height 15
click at [430, 387] on span "Select an option" at bounding box center [430, 387] width 0 height 0
click at [426, 386] on input "Select an option" at bounding box center [430, 387] width 15 height 15
click at [430, 447] on span "Select an option" at bounding box center [430, 443] width 15 height 15
click at [430, 447] on input "Select an option" at bounding box center [430, 443] width 15 height 15
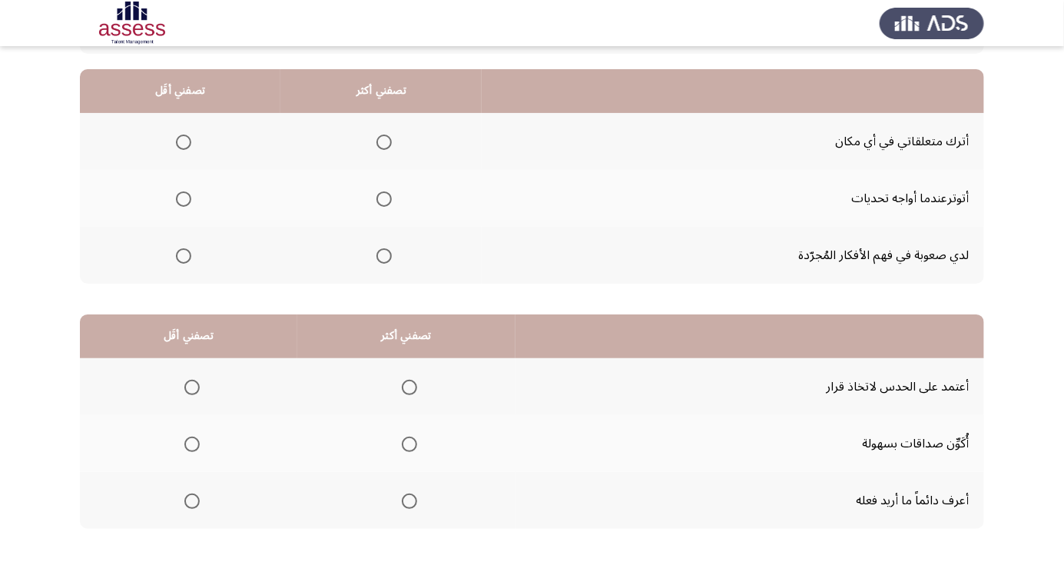
click at [178, 144] on span "Select an option" at bounding box center [183, 141] width 15 height 15
click at [178, 144] on input "Select an option" at bounding box center [183, 141] width 15 height 15
click at [400, 253] on th at bounding box center [380, 255] width 201 height 57
click at [390, 261] on span "Select an option" at bounding box center [384, 255] width 15 height 15
click at [390, 261] on input "Select an option" at bounding box center [384, 255] width 15 height 15
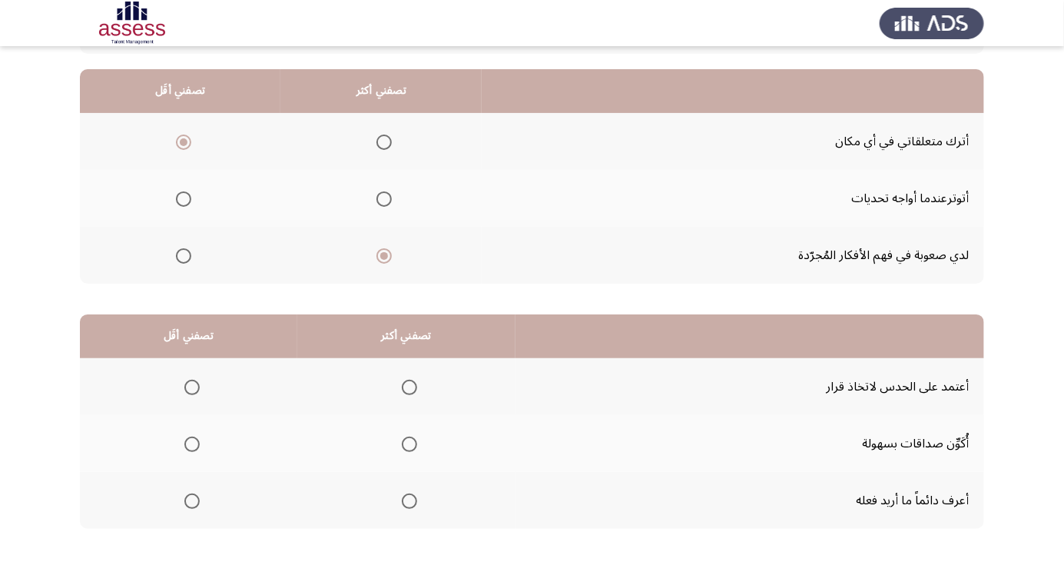
click at [406, 447] on span "Select an option" at bounding box center [409, 443] width 15 height 15
click at [406, 447] on input "Select an option" at bounding box center [409, 443] width 15 height 15
click at [192, 387] on span "Select an option" at bounding box center [192, 387] width 0 height 0
click at [191, 386] on input "Select an option" at bounding box center [191, 387] width 15 height 15
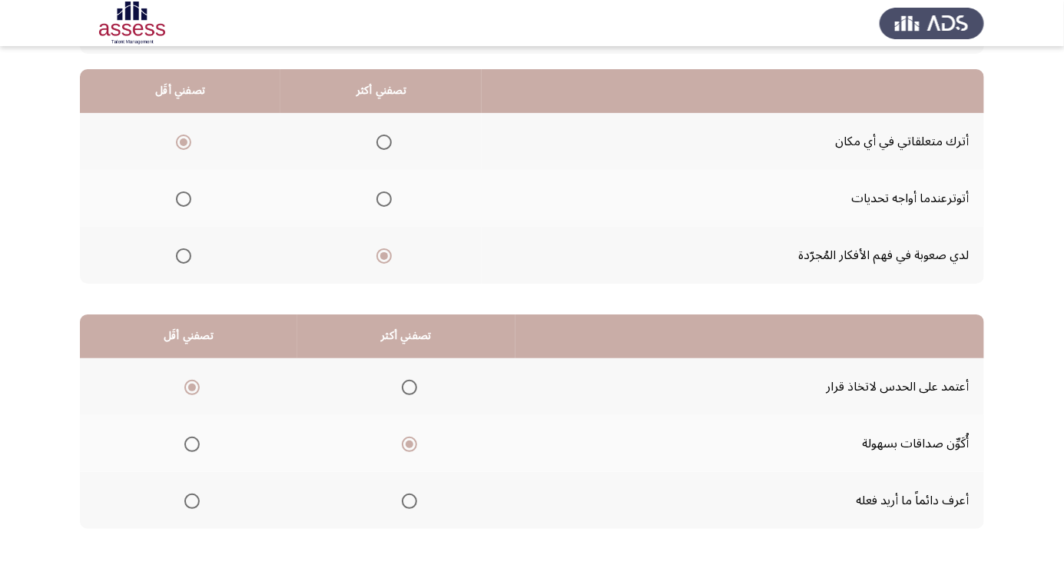
scroll to position [0, 0]
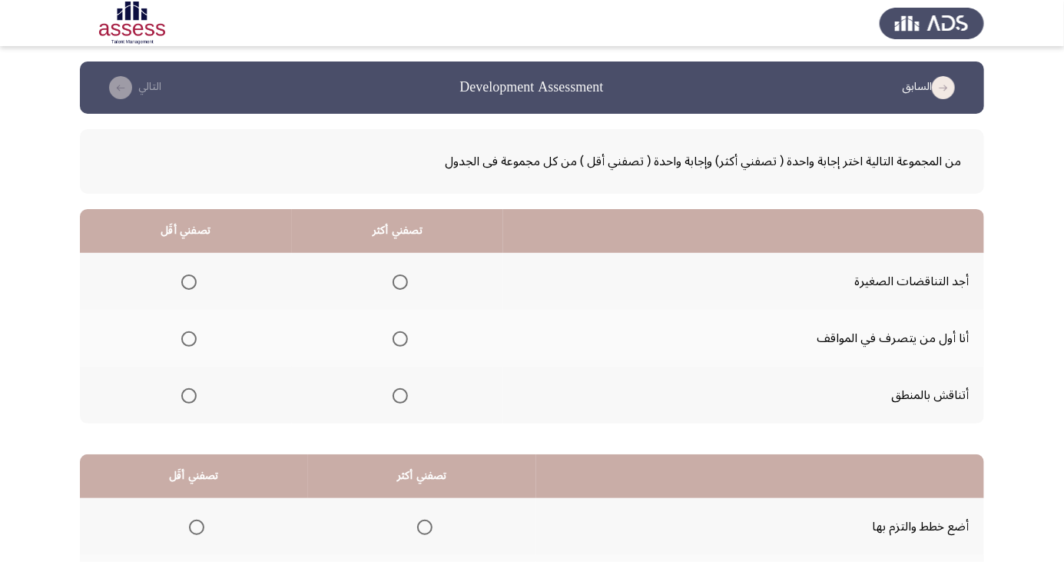
click at [187, 394] on span "Select an option" at bounding box center [188, 395] width 15 height 15
click at [187, 394] on input "Select an option" at bounding box center [188, 395] width 15 height 15
click at [400, 339] on span "Select an option" at bounding box center [400, 339] width 0 height 0
click at [399, 338] on input "Select an option" at bounding box center [400, 338] width 15 height 15
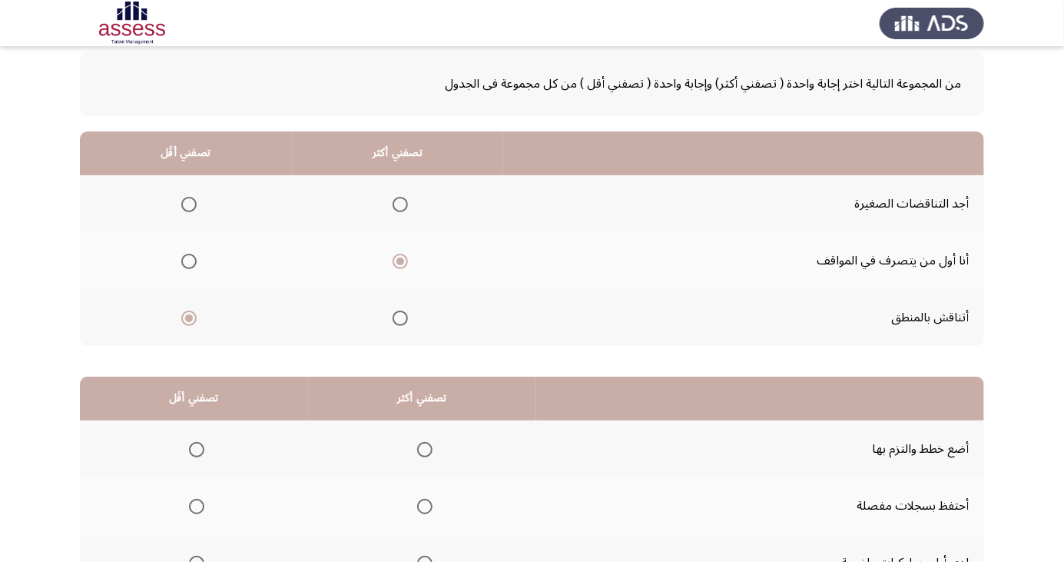
scroll to position [140, 0]
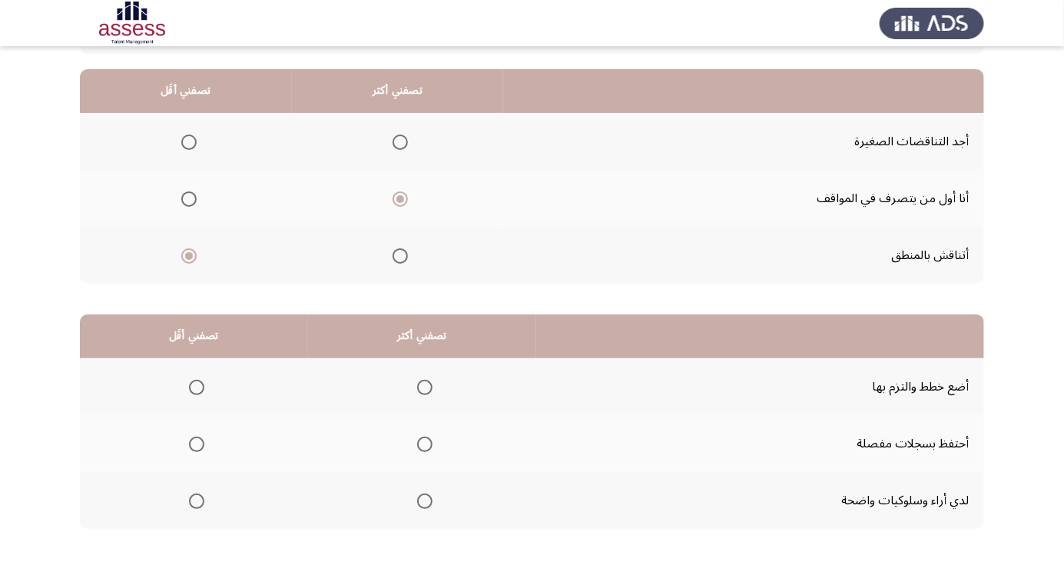
click at [184, 443] on label "Select an option" at bounding box center [194, 443] width 22 height 15
click at [189, 443] on input "Select an option" at bounding box center [196, 443] width 15 height 15
click at [422, 386] on span "Select an option" at bounding box center [424, 387] width 15 height 15
click at [422, 386] on input "Select an option" at bounding box center [424, 387] width 15 height 15
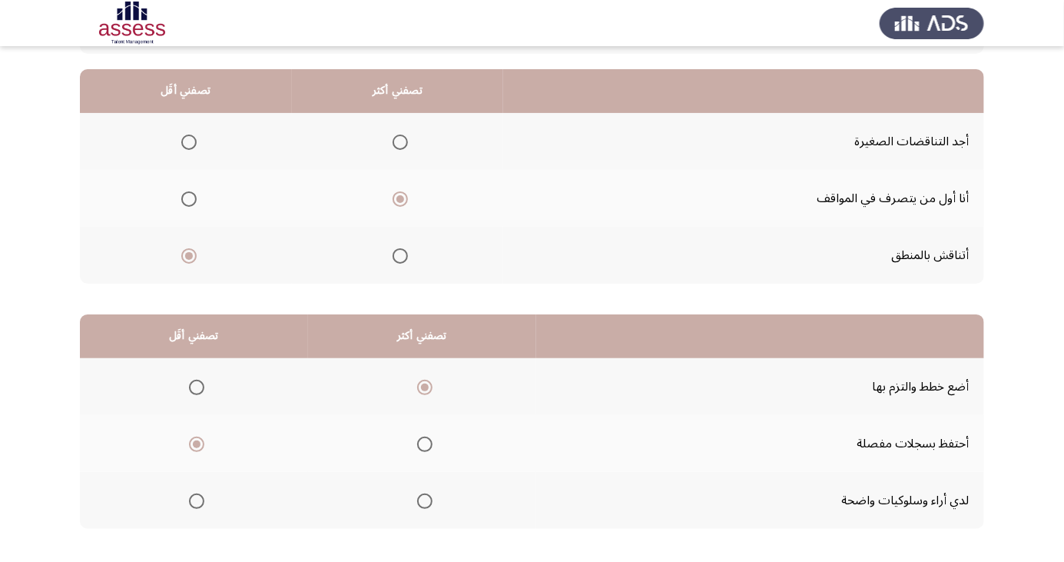
scroll to position [0, 0]
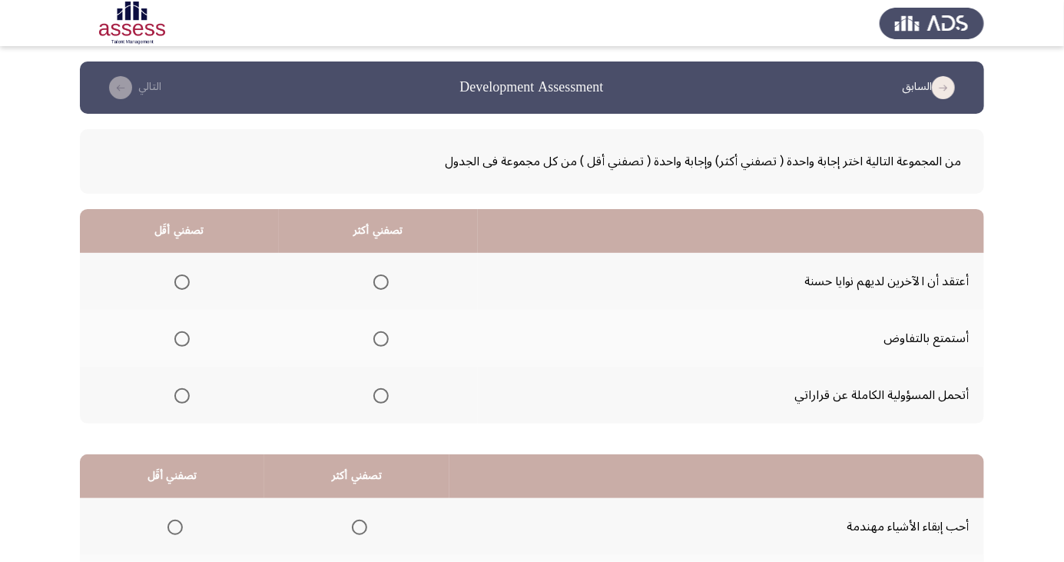
click at [383, 396] on span "Select an option" at bounding box center [380, 395] width 15 height 15
click at [383, 396] on input "Select an option" at bounding box center [380, 395] width 15 height 15
click at [182, 282] on span "Select an option" at bounding box center [182, 282] width 0 height 0
click at [181, 281] on input "Select an option" at bounding box center [181, 281] width 15 height 15
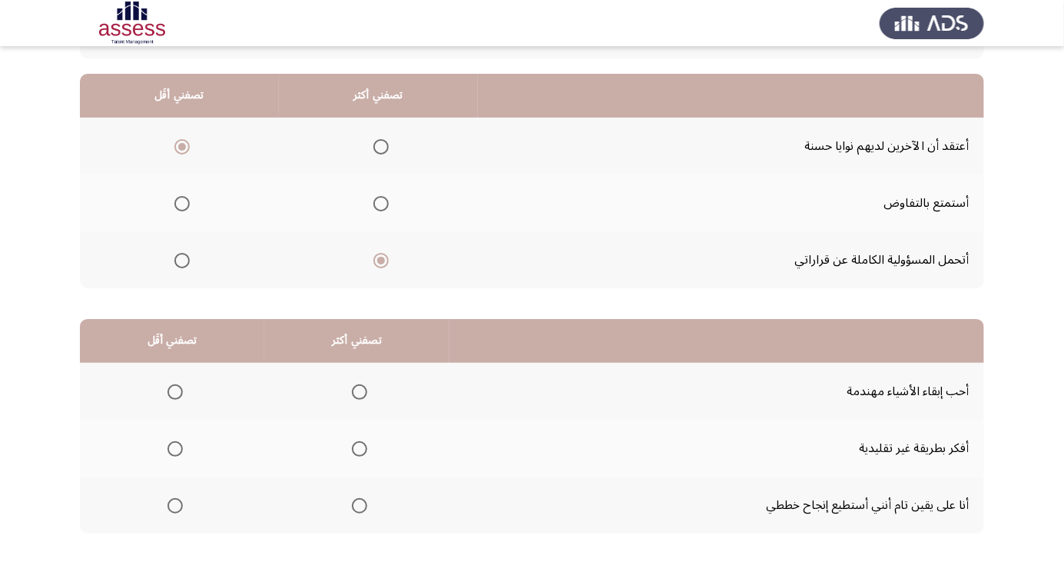
scroll to position [140, 0]
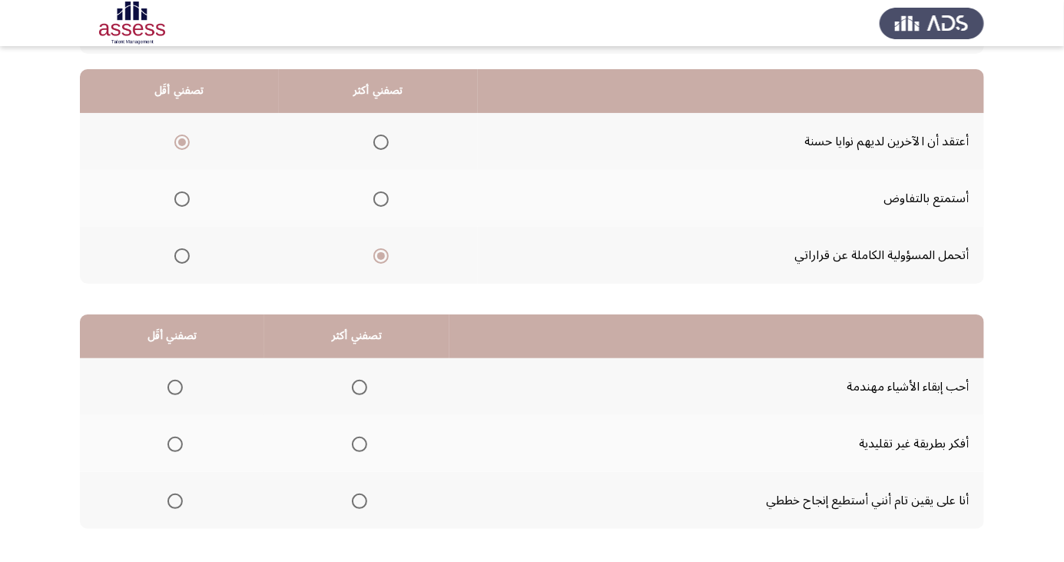
click at [360, 501] on span "Select an option" at bounding box center [360, 501] width 0 height 0
click at [357, 499] on input "Select an option" at bounding box center [359, 500] width 15 height 15
click at [174, 386] on span "Select an option" at bounding box center [175, 387] width 15 height 15
click at [174, 386] on input "Select an option" at bounding box center [175, 387] width 15 height 15
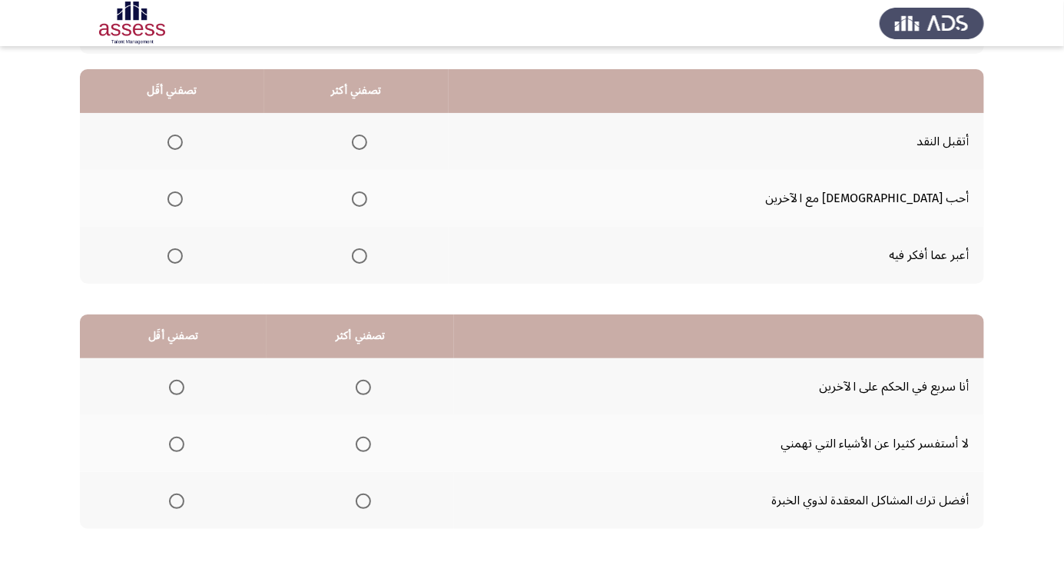
click at [175, 256] on span "Select an option" at bounding box center [175, 256] width 0 height 0
click at [183, 254] on input "Select an option" at bounding box center [175, 255] width 15 height 15
click at [443, 199] on th at bounding box center [356, 198] width 184 height 57
click at [360, 199] on span "Select an option" at bounding box center [360, 199] width 0 height 0
click at [367, 197] on input "Select an option" at bounding box center [359, 198] width 15 height 15
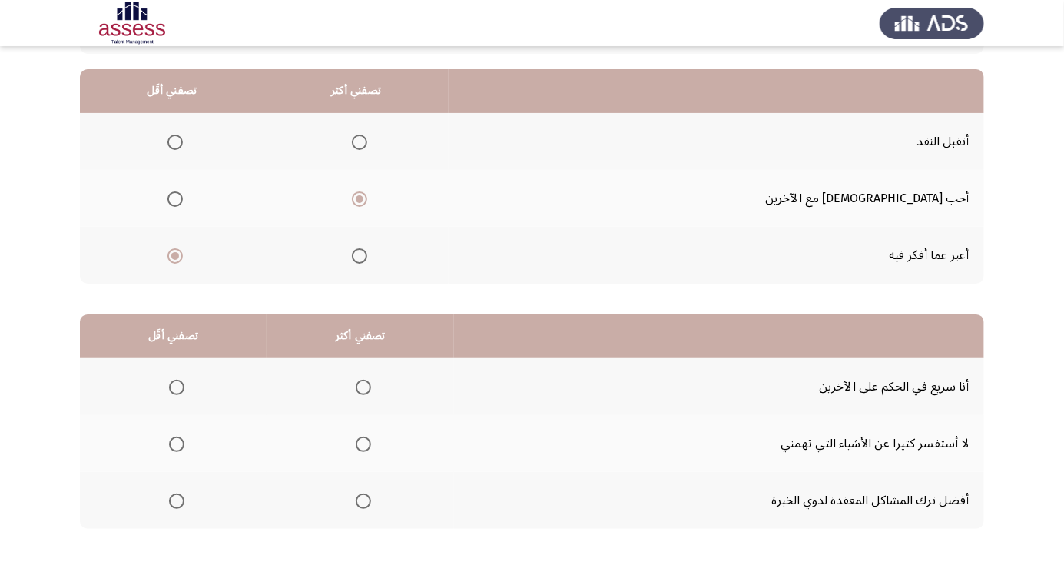
click at [175, 386] on span "Select an option" at bounding box center [176, 387] width 15 height 15
click at [175, 386] on input "Select an option" at bounding box center [176, 387] width 15 height 15
click at [175, 499] on span "Select an option" at bounding box center [176, 500] width 15 height 15
click at [175, 499] on input "Select an option" at bounding box center [176, 500] width 15 height 15
click at [175, 443] on span "Select an option" at bounding box center [176, 443] width 15 height 15
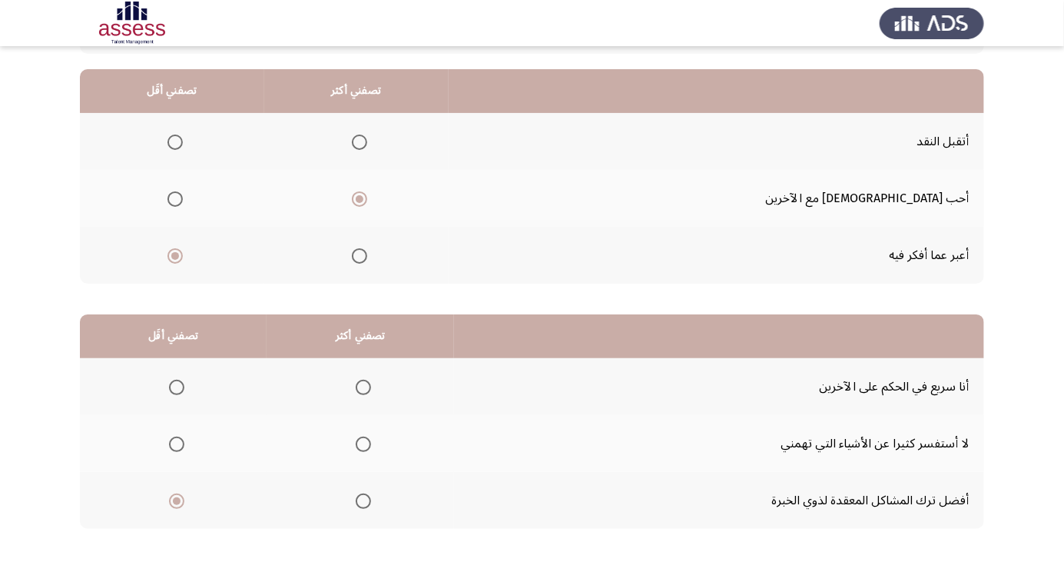
click at [175, 443] on input "Select an option" at bounding box center [176, 443] width 15 height 15
click at [363, 501] on span "Select an option" at bounding box center [363, 501] width 0 height 0
click at [362, 499] on input "Select an option" at bounding box center [363, 500] width 15 height 15
click at [175, 386] on span "Select an option" at bounding box center [176, 387] width 15 height 15
click at [175, 386] on input "Select an option" at bounding box center [176, 387] width 15 height 15
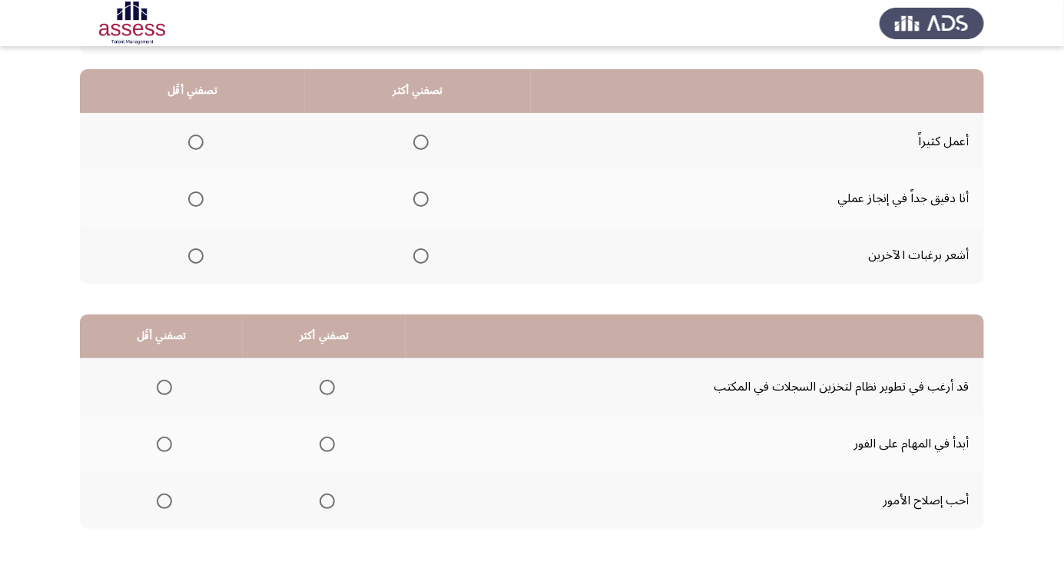
click at [419, 202] on span "Select an option" at bounding box center [420, 198] width 15 height 15
click at [419, 202] on input "Select an option" at bounding box center [420, 198] width 15 height 15
click at [196, 260] on span "Select an option" at bounding box center [195, 255] width 15 height 15
click at [196, 260] on input "Select an option" at bounding box center [195, 255] width 15 height 15
click at [327, 504] on span "Select an option" at bounding box center [327, 500] width 15 height 15
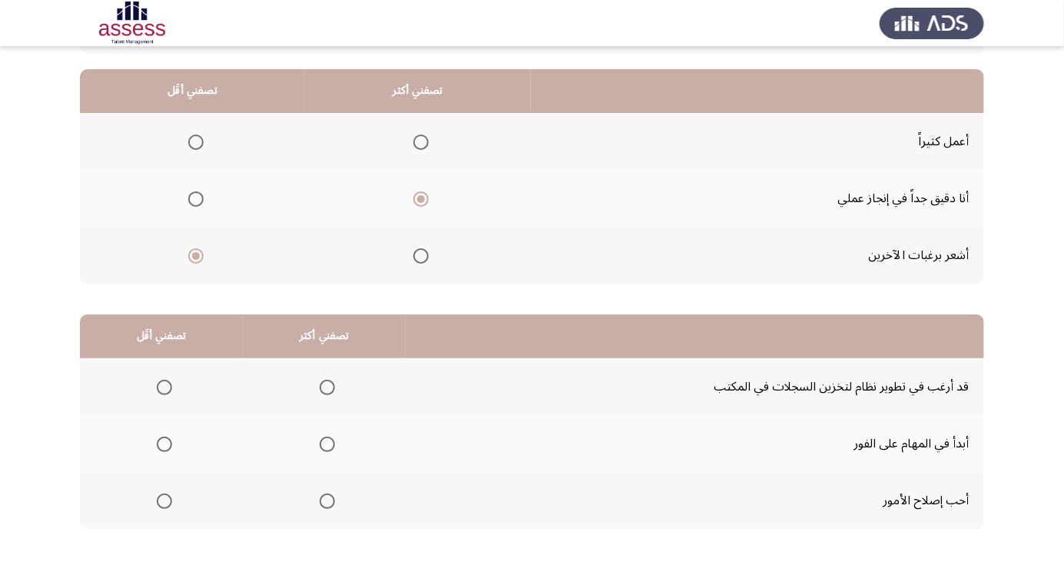
click at [327, 504] on input "Select an option" at bounding box center [327, 500] width 15 height 15
click at [164, 387] on span "Select an option" at bounding box center [164, 387] width 0 height 0
click at [163, 386] on input "Select an option" at bounding box center [164, 387] width 15 height 15
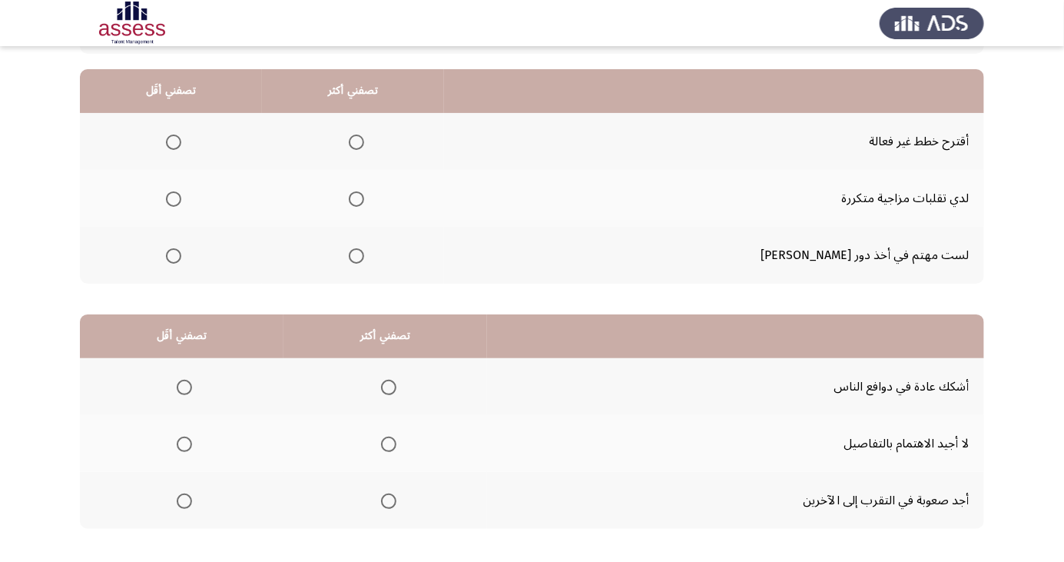
click at [174, 142] on span "Select an option" at bounding box center [174, 142] width 0 height 0
click at [181, 141] on input "Select an option" at bounding box center [173, 141] width 15 height 15
click at [436, 241] on th at bounding box center [353, 255] width 182 height 57
click at [393, 271] on th at bounding box center [353, 255] width 182 height 57
click at [364, 258] on span "Select an option" at bounding box center [356, 255] width 15 height 15
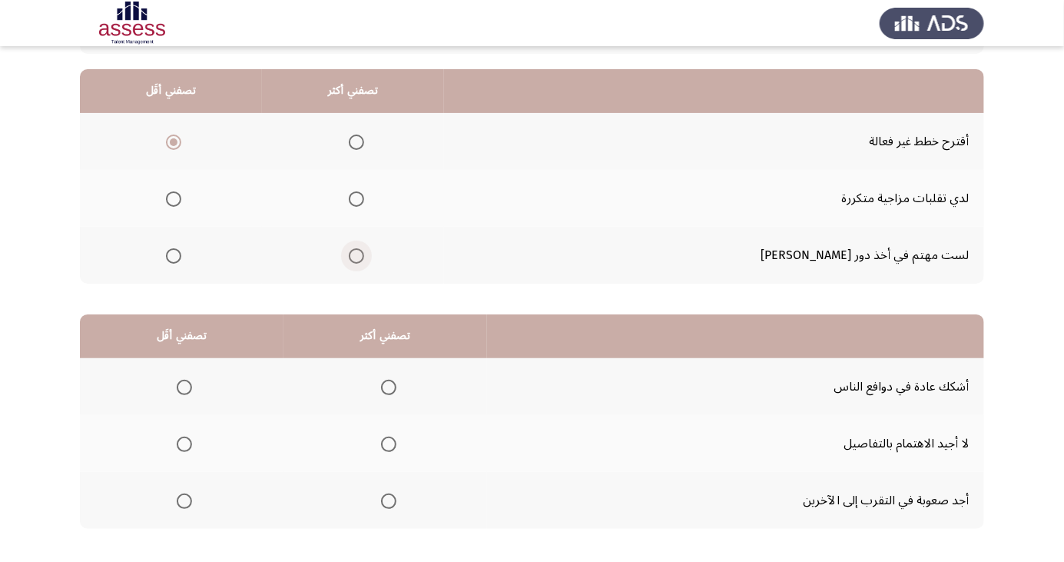
click at [364, 258] on input "Select an option" at bounding box center [356, 255] width 15 height 15
click at [388, 387] on span "Select an option" at bounding box center [388, 387] width 0 height 0
click at [386, 386] on input "Select an option" at bounding box center [388, 387] width 15 height 15
click at [184, 444] on span "Select an option" at bounding box center [184, 444] width 0 height 0
click at [184, 443] on input "Select an option" at bounding box center [184, 443] width 15 height 15
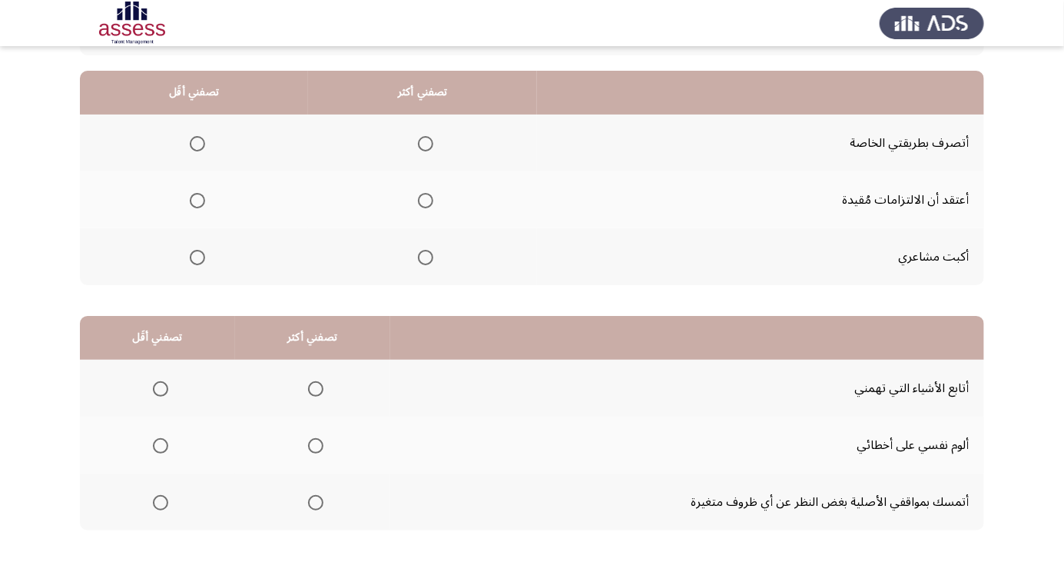
scroll to position [138, 0]
click at [423, 204] on span "Select an option" at bounding box center [425, 201] width 15 height 15
click at [423, 204] on input "Select an option" at bounding box center [425, 201] width 15 height 15
click at [197, 257] on span "Select an option" at bounding box center [197, 257] width 15 height 15
click at [197, 257] on input "Select an option" at bounding box center [197, 257] width 15 height 15
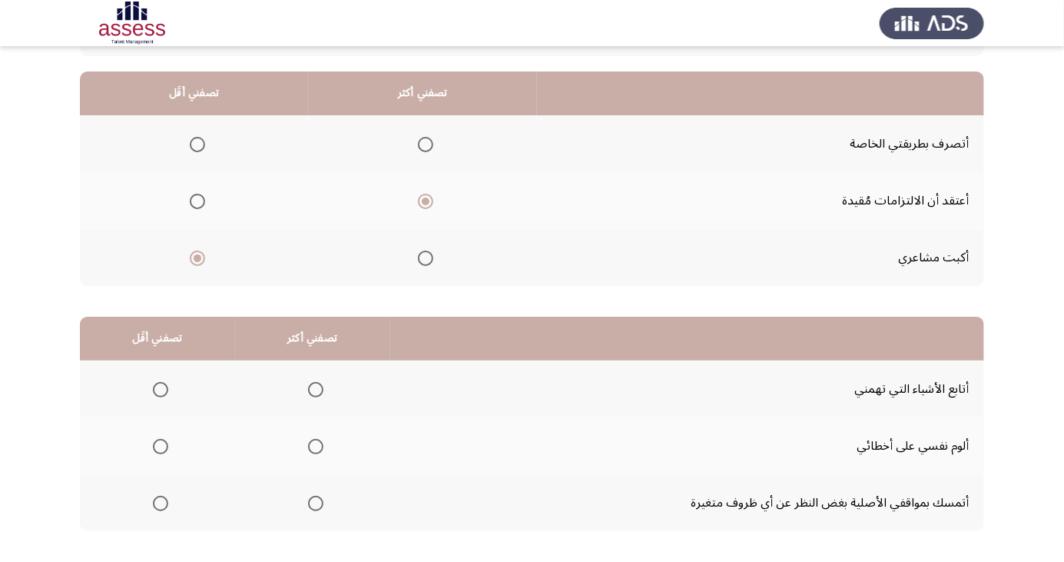
scroll to position [140, 0]
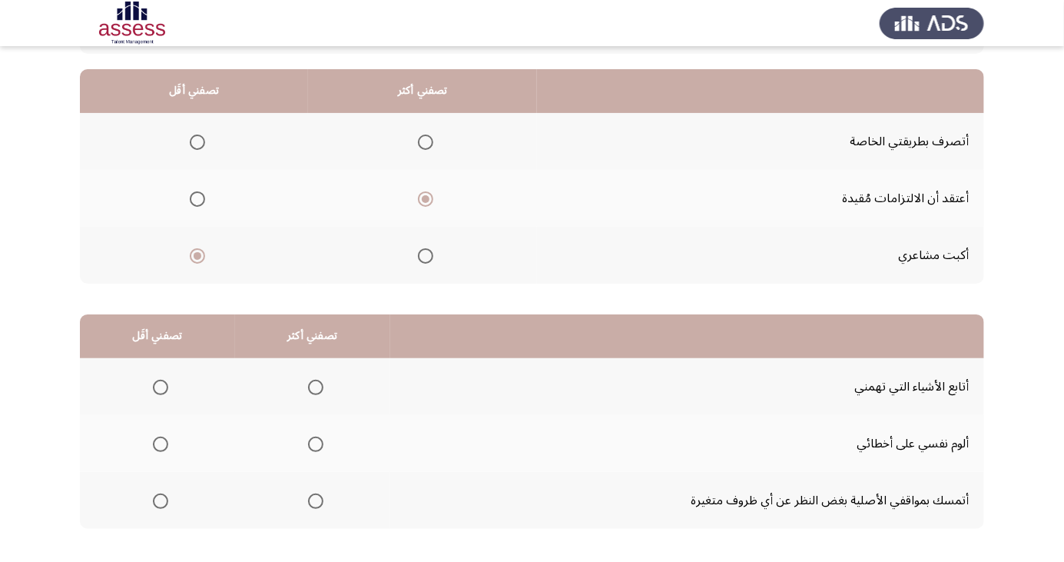
click at [161, 501] on span "Select an option" at bounding box center [161, 501] width 0 height 0
click at [160, 499] on input "Select an option" at bounding box center [160, 500] width 15 height 15
click at [320, 449] on span "Select an option" at bounding box center [315, 443] width 15 height 15
click at [320, 449] on input "Select an option" at bounding box center [315, 443] width 15 height 15
click at [319, 392] on span "Select an option" at bounding box center [315, 387] width 15 height 15
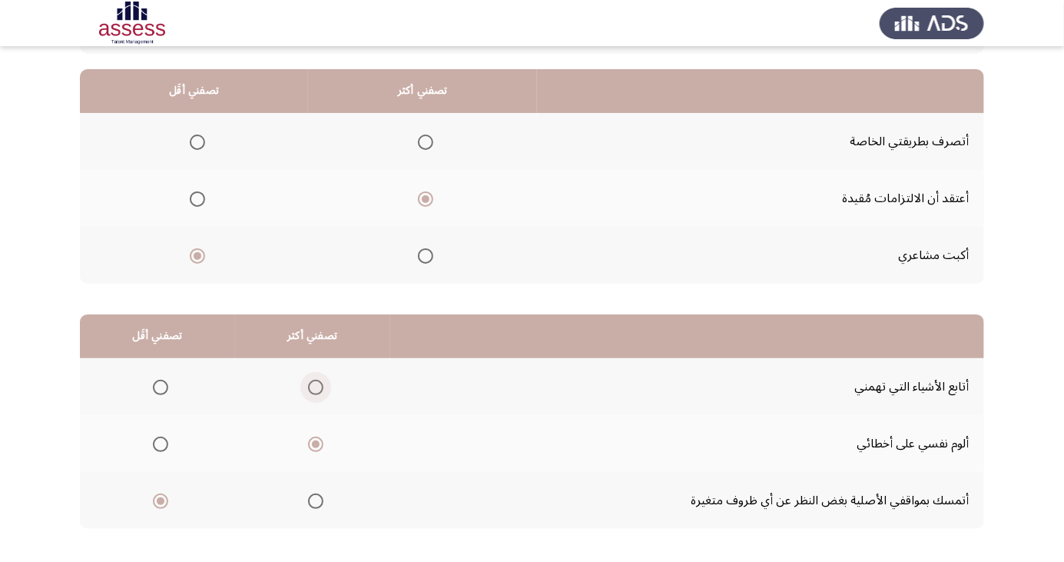
click at [319, 392] on input "Select an option" at bounding box center [315, 387] width 15 height 15
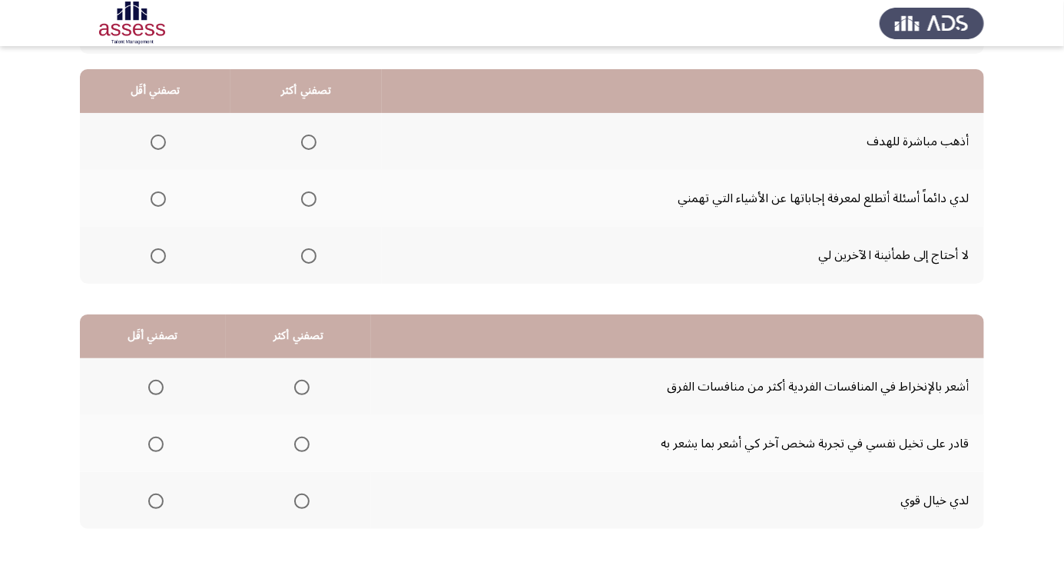
click at [158, 256] on span "Select an option" at bounding box center [158, 256] width 0 height 0
click at [158, 254] on input "Select an option" at bounding box center [158, 255] width 15 height 15
click at [361, 159] on th at bounding box center [306, 141] width 151 height 57
click at [312, 141] on span "Select an option" at bounding box center [308, 141] width 15 height 15
click at [312, 141] on input "Select an option" at bounding box center [308, 141] width 15 height 15
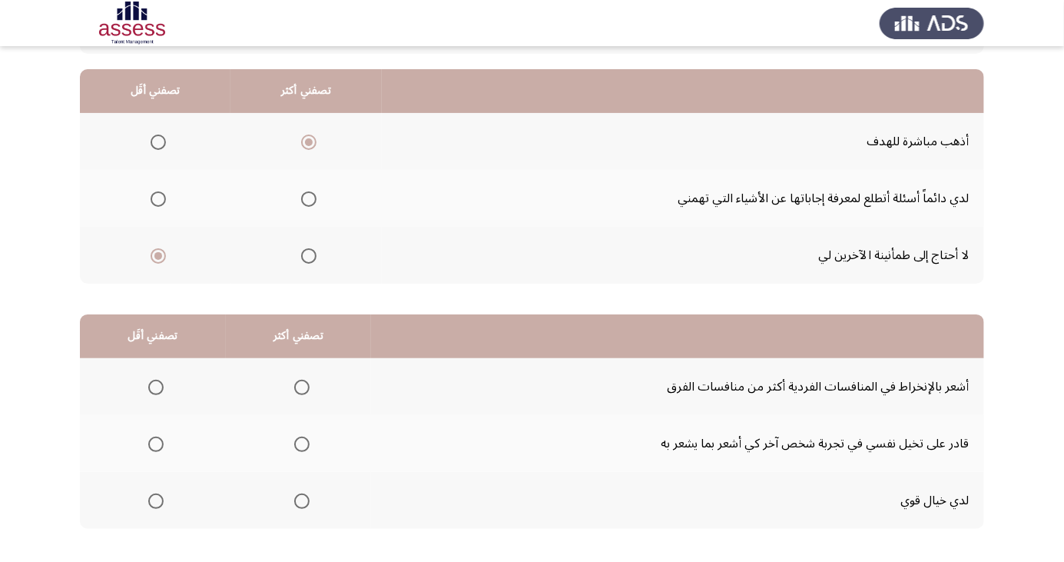
click at [156, 444] on span "Select an option" at bounding box center [156, 444] width 0 height 0
click at [154, 443] on input "Select an option" at bounding box center [155, 443] width 15 height 15
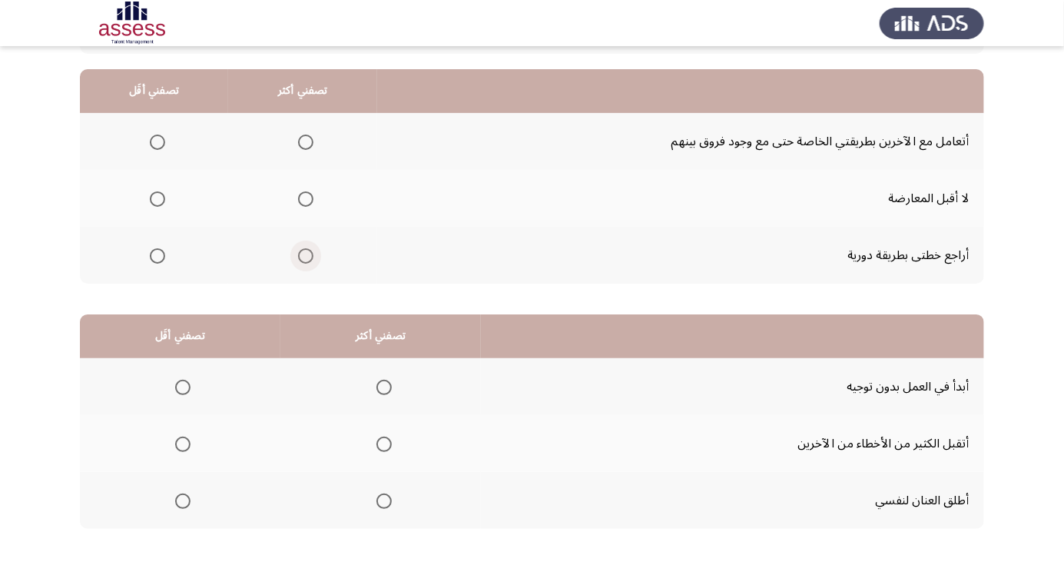
click at [307, 260] on span "Select an option" at bounding box center [305, 255] width 15 height 15
click at [307, 260] on input "Select an option" at bounding box center [305, 255] width 15 height 15
click at [158, 142] on span "Select an option" at bounding box center [158, 142] width 0 height 0
click at [157, 141] on input "Select an option" at bounding box center [157, 141] width 15 height 15
click at [377, 387] on span "Select an option" at bounding box center [384, 387] width 15 height 15
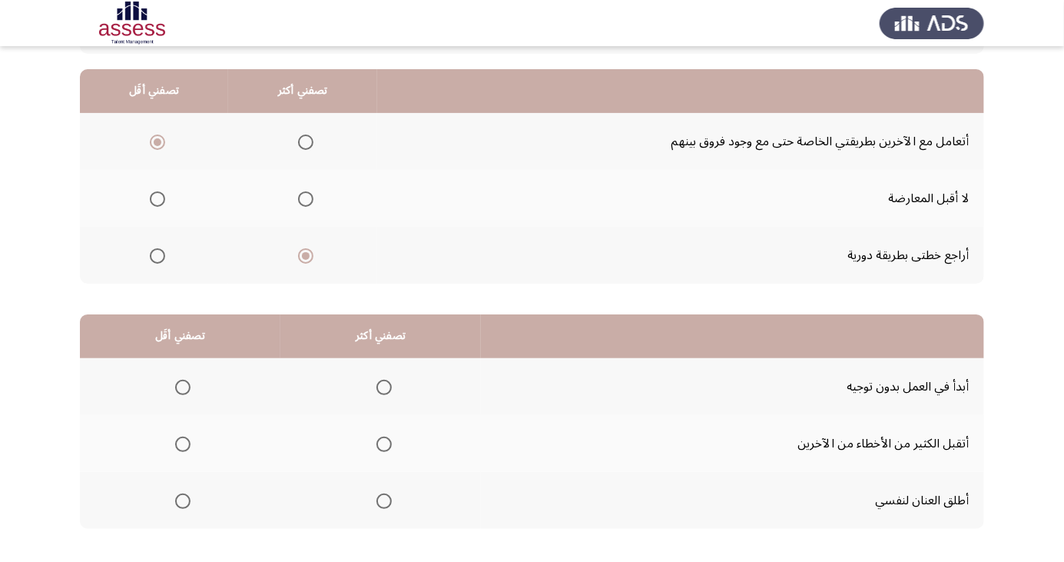
click at [377, 387] on input "Select an option" at bounding box center [384, 387] width 15 height 15
click at [183, 501] on span "Select an option" at bounding box center [183, 501] width 0 height 0
click at [182, 499] on input "Select an option" at bounding box center [182, 500] width 15 height 15
click at [183, 444] on span "Select an option" at bounding box center [183, 444] width 0 height 0
click at [182, 443] on input "Select an option" at bounding box center [182, 443] width 15 height 15
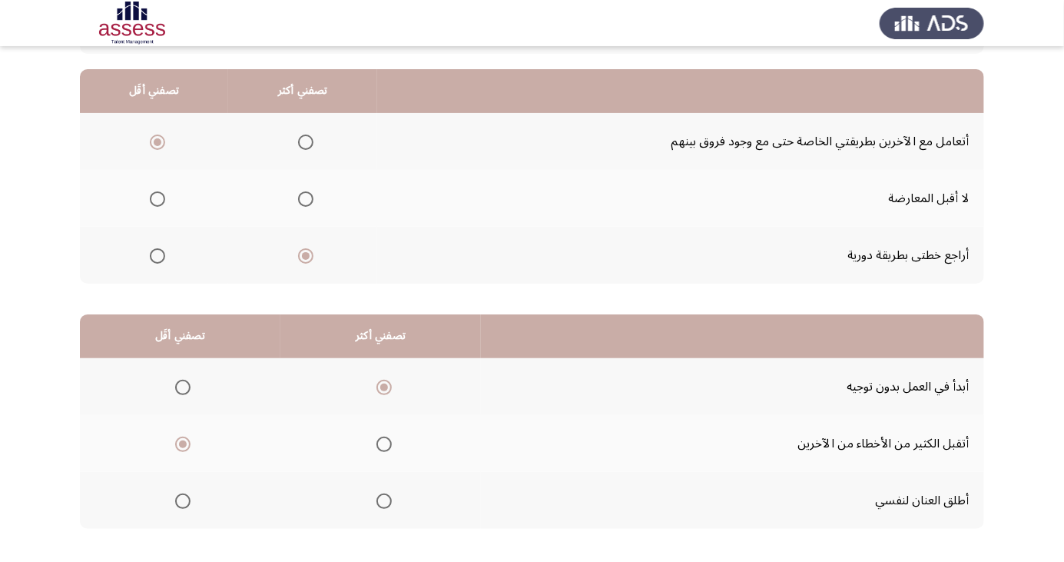
click at [183, 501] on span "Select an option" at bounding box center [183, 501] width 0 height 0
click at [182, 499] on input "Select an option" at bounding box center [182, 500] width 15 height 15
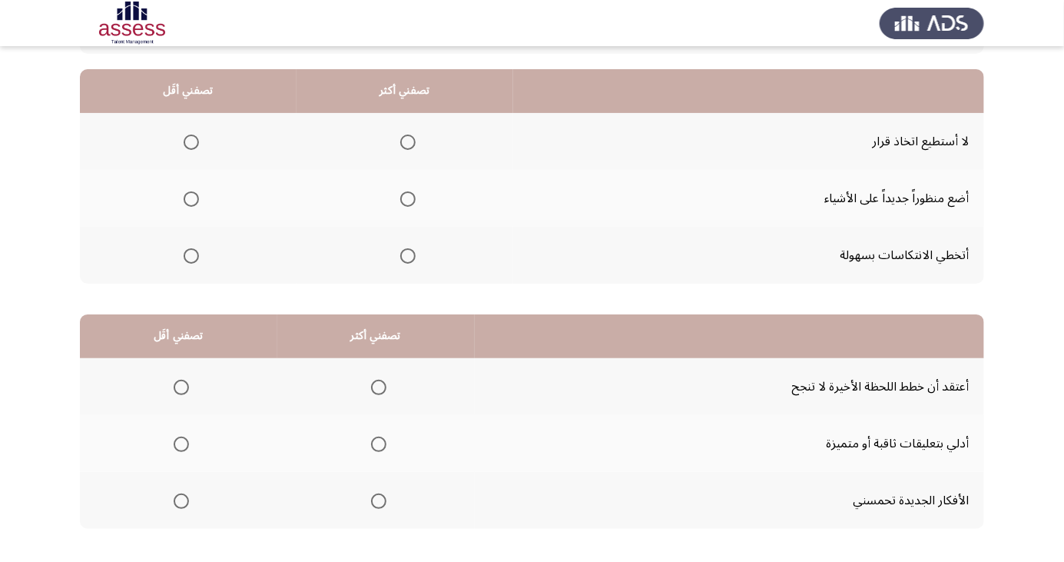
click at [186, 136] on span "Select an option" at bounding box center [191, 141] width 15 height 15
click at [186, 136] on input "Select an option" at bounding box center [191, 141] width 15 height 15
click at [408, 256] on span "Select an option" at bounding box center [408, 256] width 0 height 0
click at [404, 254] on input "Select an option" at bounding box center [407, 255] width 15 height 15
click at [379, 444] on span "Select an option" at bounding box center [379, 444] width 0 height 0
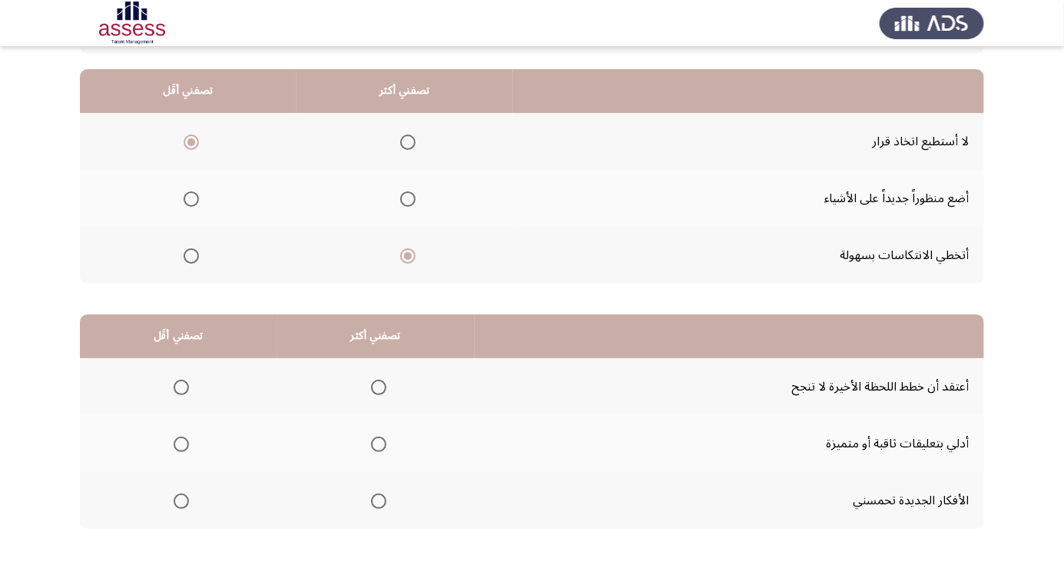
click at [375, 443] on input "Select an option" at bounding box center [378, 443] width 15 height 15
click at [181, 387] on span "Select an option" at bounding box center [181, 387] width 0 height 0
click at [180, 386] on input "Select an option" at bounding box center [181, 387] width 15 height 15
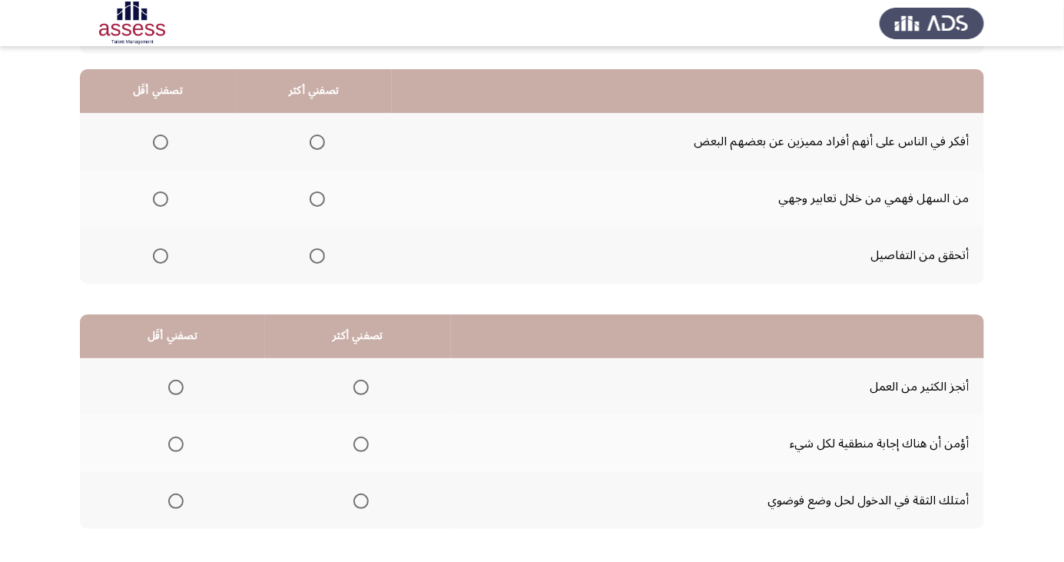
click at [317, 199] on span "Select an option" at bounding box center [317, 199] width 0 height 0
click at [316, 197] on input "Select an option" at bounding box center [317, 198] width 15 height 15
click at [168, 262] on span "Select an option" at bounding box center [160, 255] width 15 height 15
click at [168, 262] on input "Select an option" at bounding box center [160, 255] width 15 height 15
click at [169, 440] on span "Select an option" at bounding box center [175, 443] width 15 height 15
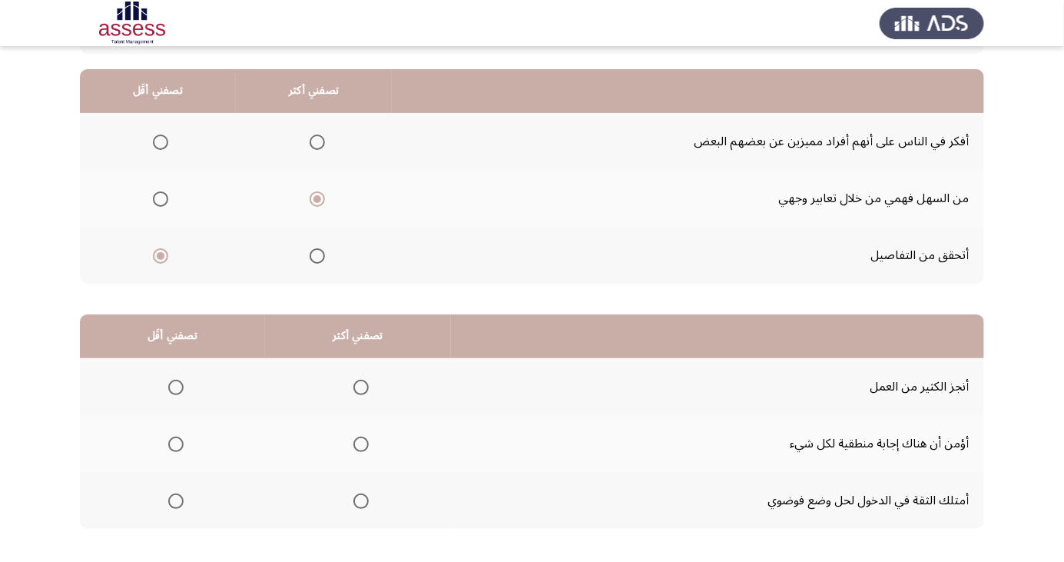
click at [169, 440] on input "Select an option" at bounding box center [175, 443] width 15 height 15
click at [361, 387] on span "Select an option" at bounding box center [361, 387] width 0 height 0
click at [358, 386] on input "Select an option" at bounding box center [360, 387] width 15 height 15
click at [361, 501] on span "Select an option" at bounding box center [361, 501] width 0 height 0
click at [358, 499] on input "Select an option" at bounding box center [360, 500] width 15 height 15
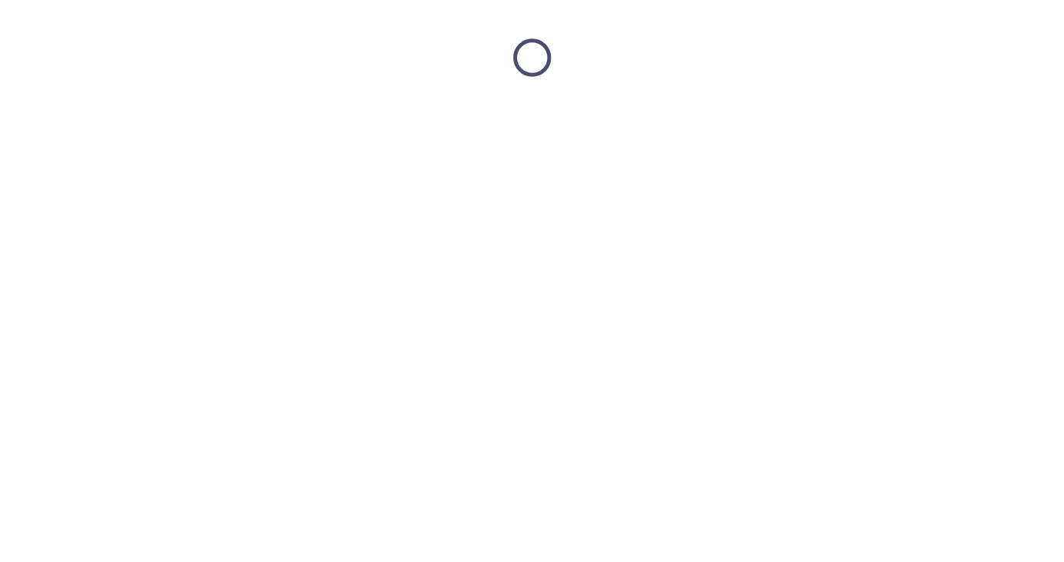
scroll to position [0, 0]
